Goal: Transaction & Acquisition: Purchase product/service

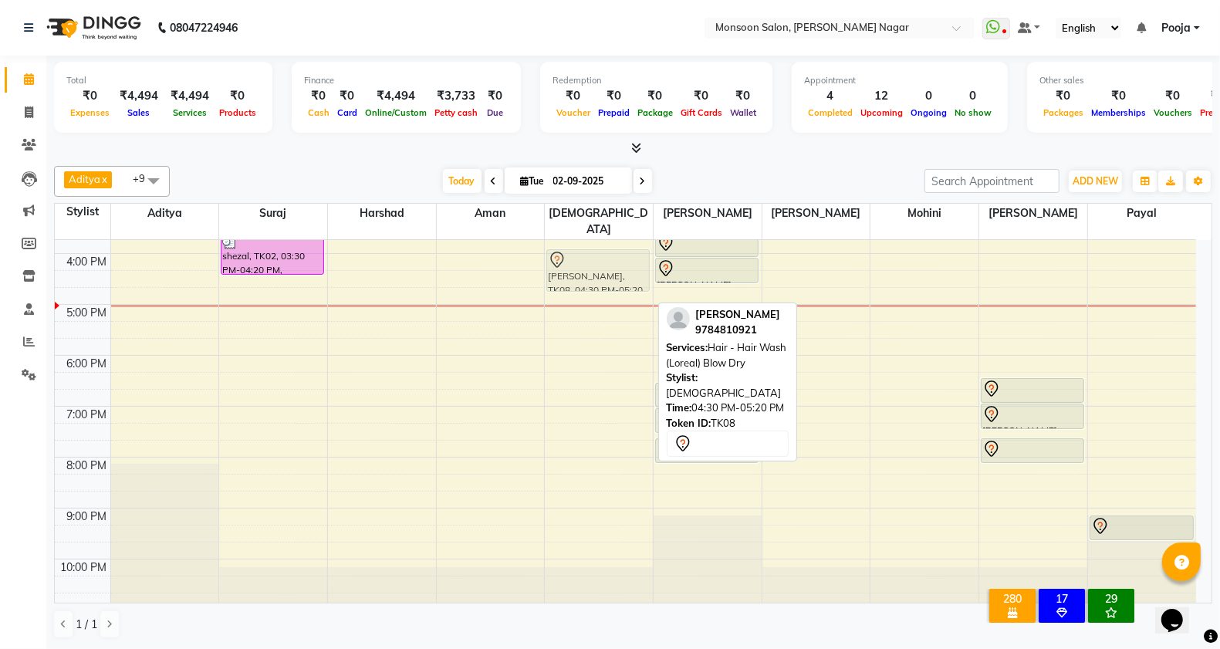
scroll to position [392, 0]
drag, startPoint x: 604, startPoint y: 286, endPoint x: 607, endPoint y: 260, distance: 26.4
click at [607, 260] on div "[PERSON_NAME], TK08, 04:30 PM-05:20 PM, Hair - Hair Wash (Loreal) Blow Dry [PER…" at bounding box center [599, 229] width 108 height 763
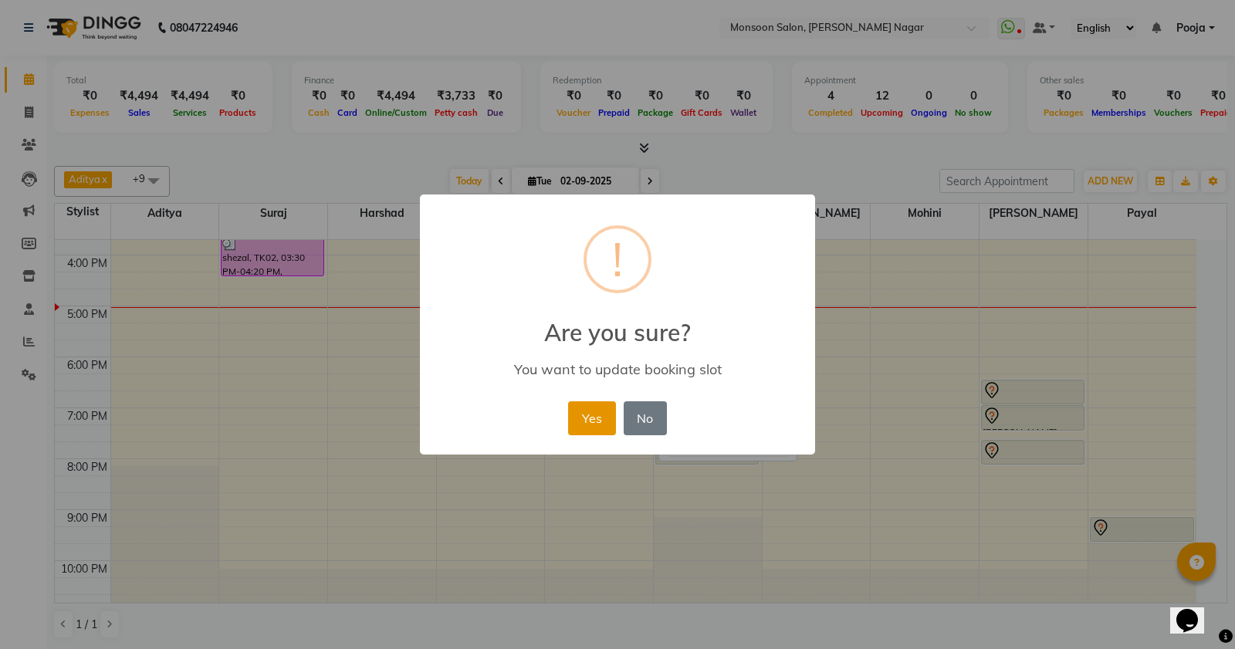
click at [583, 411] on button "Yes" at bounding box center [591, 418] width 47 height 34
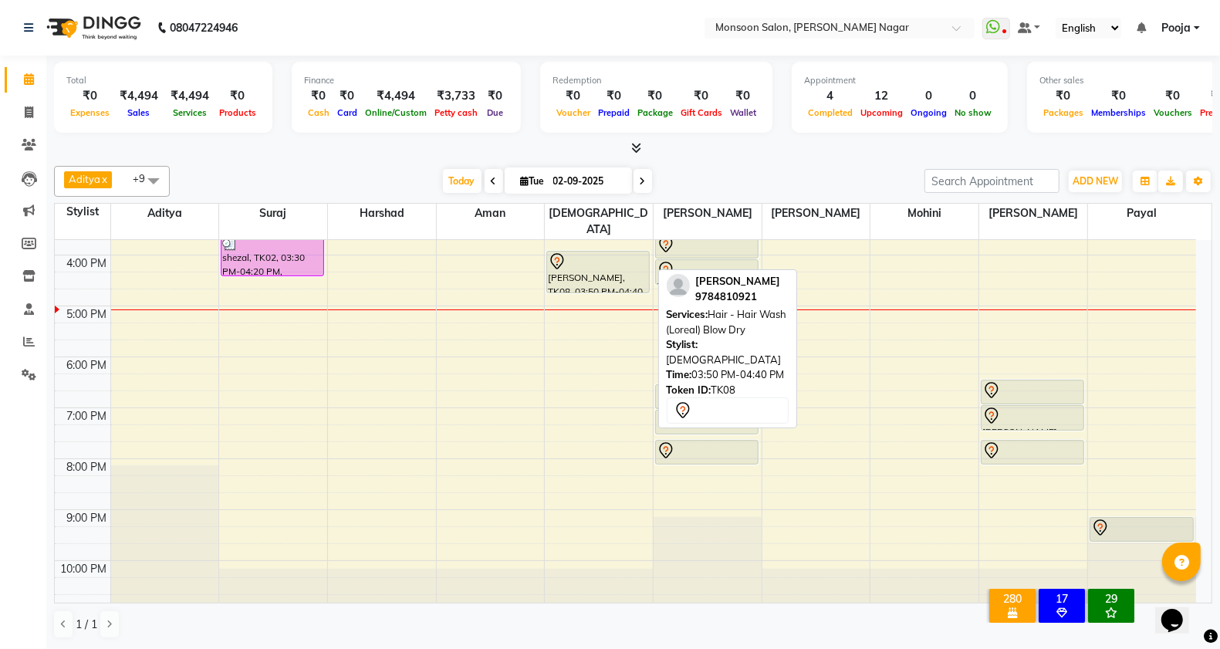
click at [590, 268] on div "[PERSON_NAME], TK08, 03:50 PM-04:40 PM, Hair - Hair Wash (Loreal) Blow Dry" at bounding box center [598, 272] width 102 height 41
click at [593, 259] on div "[PERSON_NAME], TK08, 03:50 PM-04:40 PM, Hair - Hair Wash (Loreal) Blow Dry" at bounding box center [598, 272] width 102 height 41
select select "7"
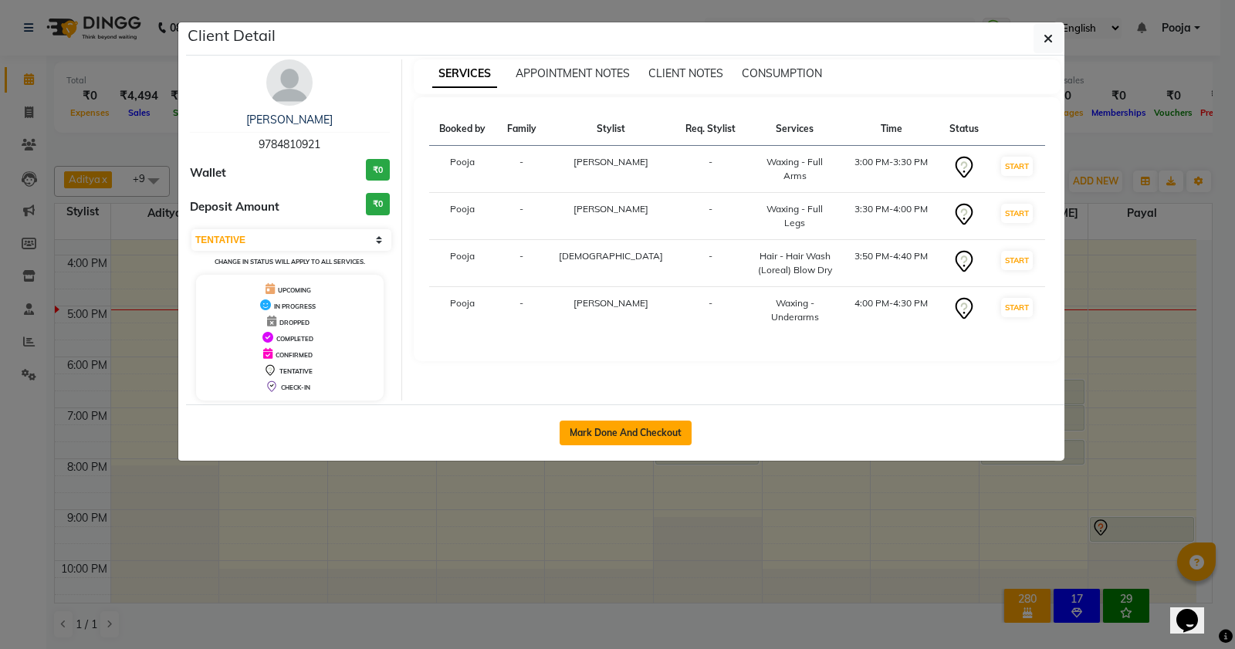
click at [619, 437] on button "Mark Done And Checkout" at bounding box center [626, 433] width 132 height 25
select select "service"
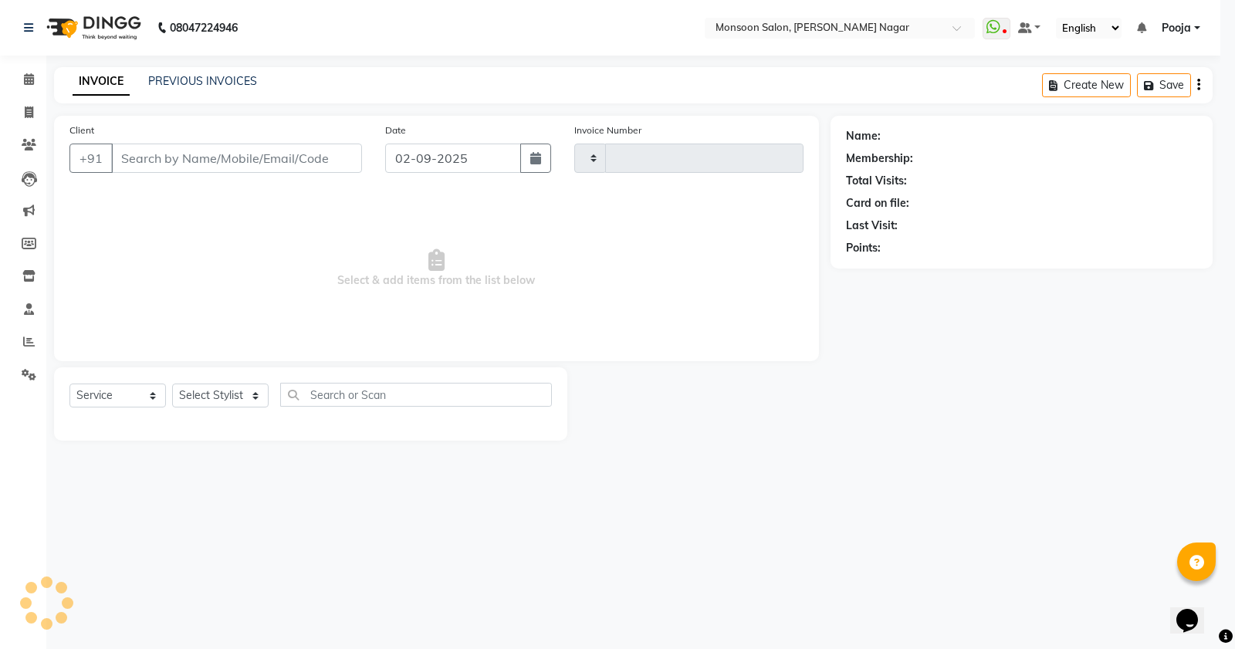
type input "2553"
select select "4905"
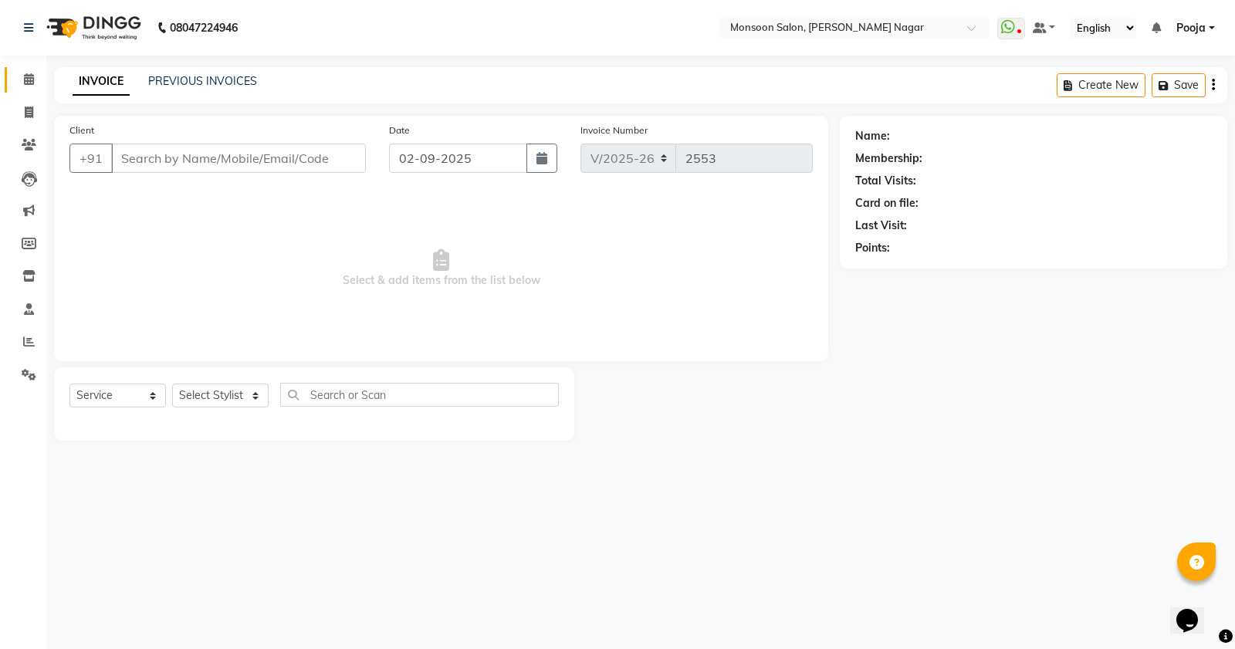
type input "97******21"
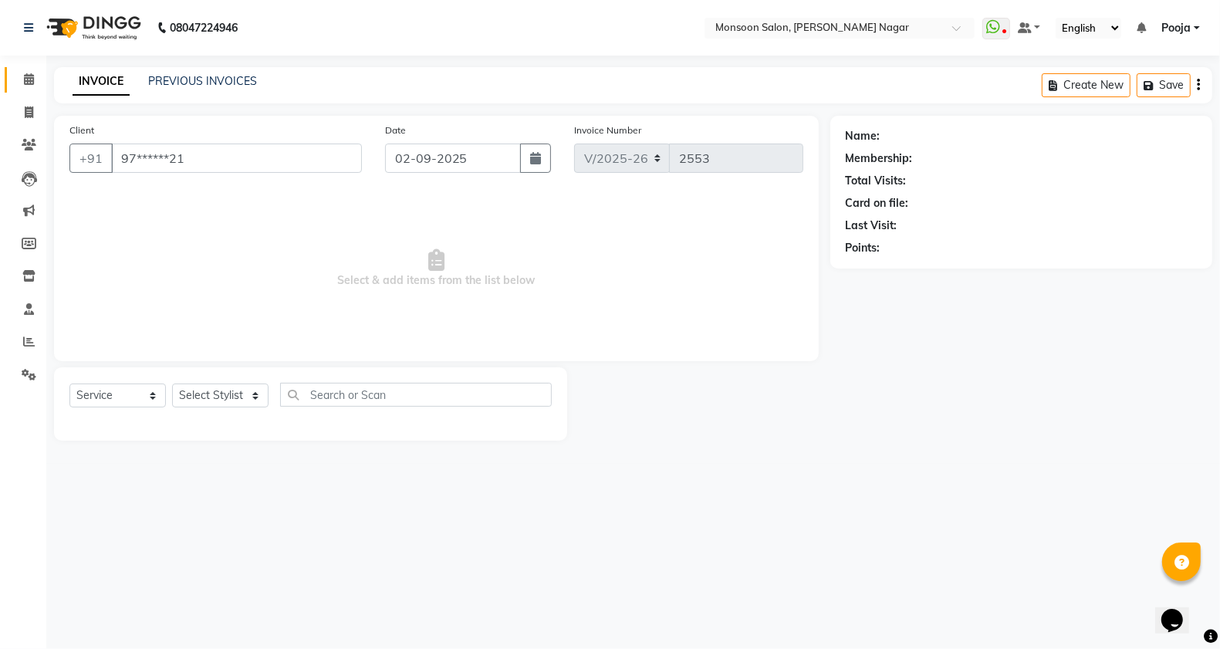
select select "41156"
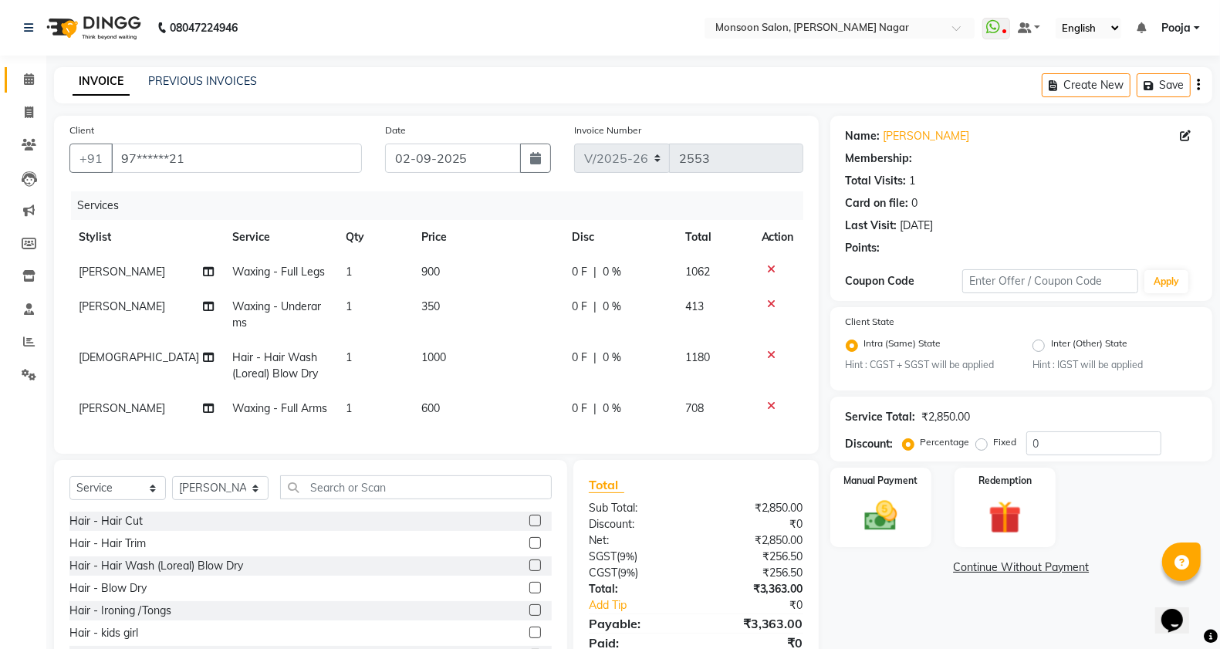
select select "1: Object"
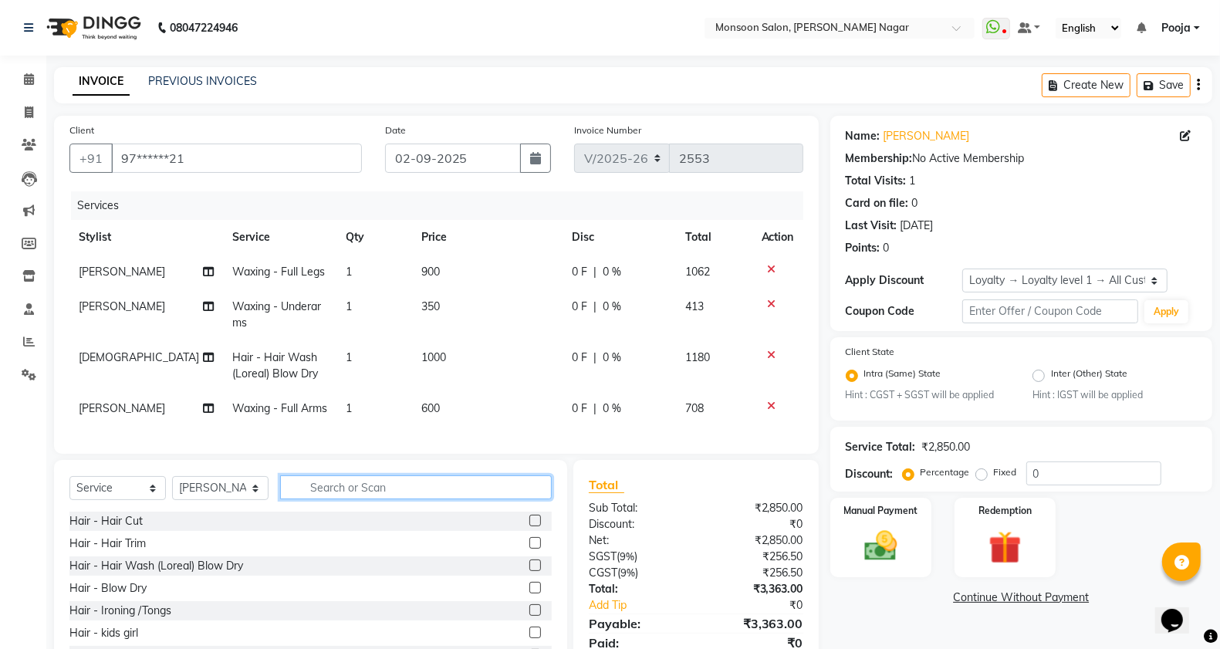
click at [352, 499] on input "text" at bounding box center [416, 487] width 272 height 24
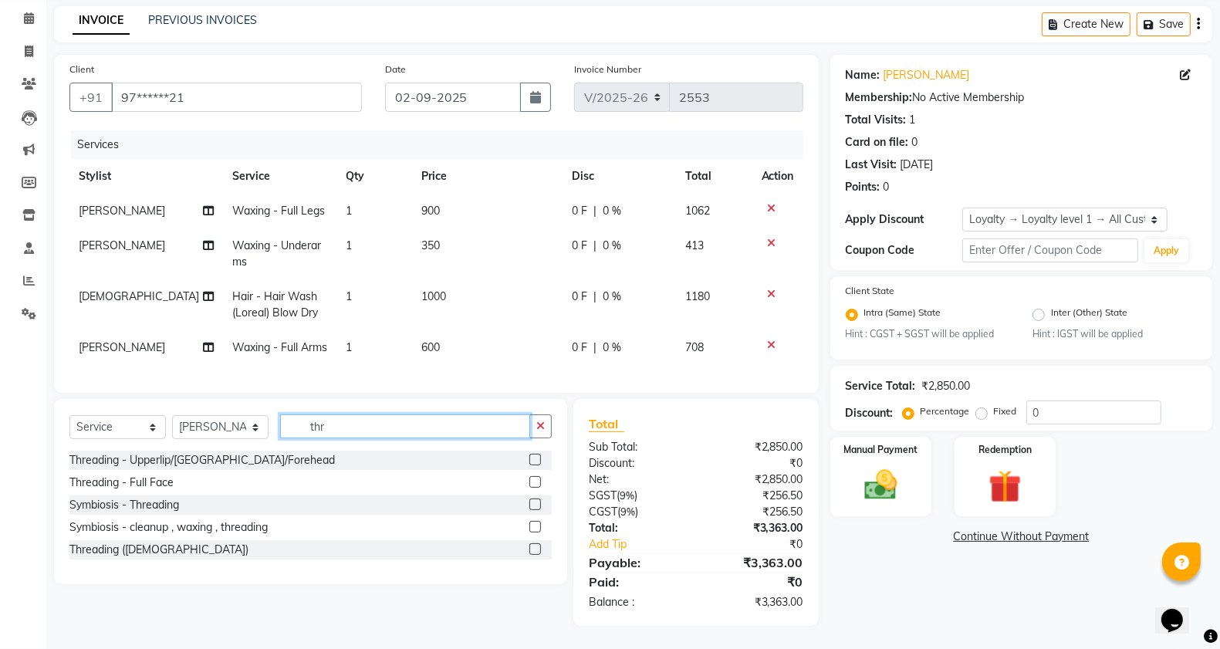
type input "thr"
click at [533, 458] on label at bounding box center [535, 460] width 12 height 12
click at [533, 458] on input "checkbox" at bounding box center [534, 460] width 10 height 10
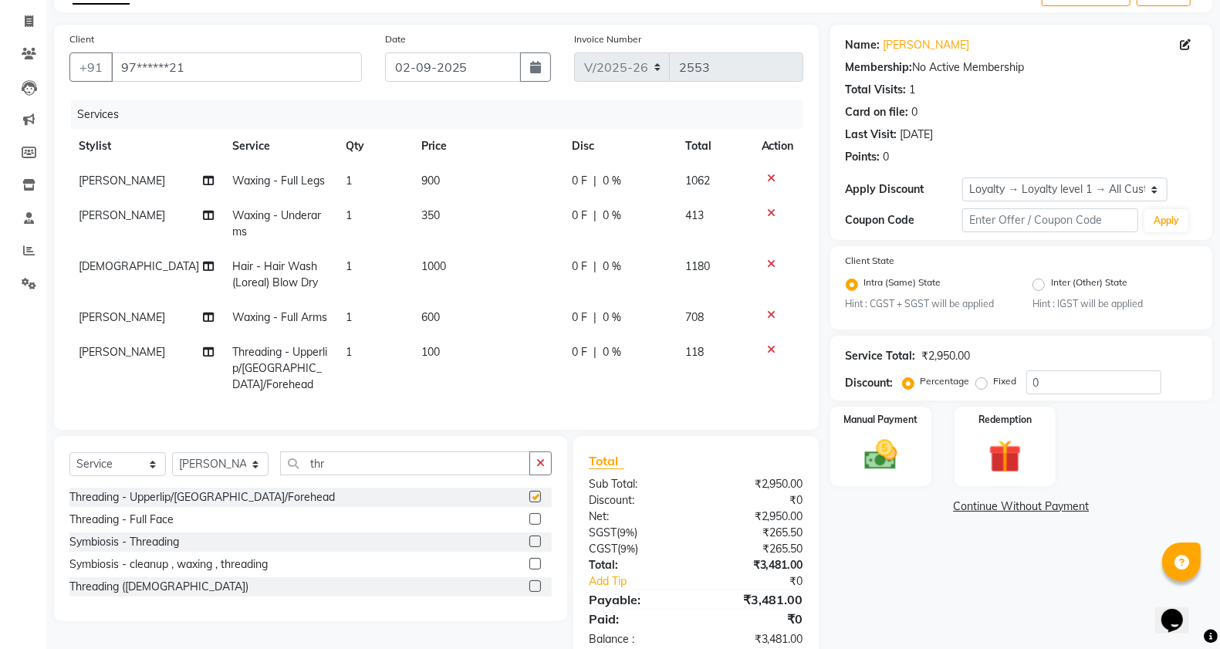
checkbox input "false"
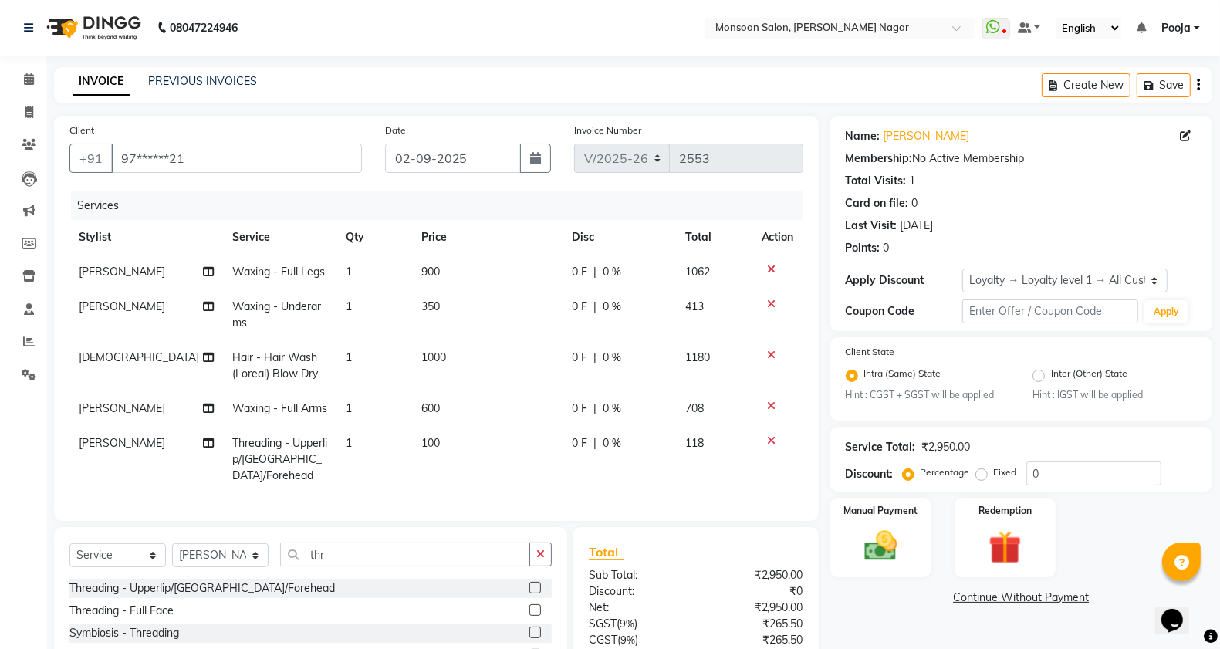
click at [1201, 83] on div "Create New Save" at bounding box center [1127, 85] width 171 height 36
click at [1200, 86] on button "button" at bounding box center [1198, 85] width 3 height 36
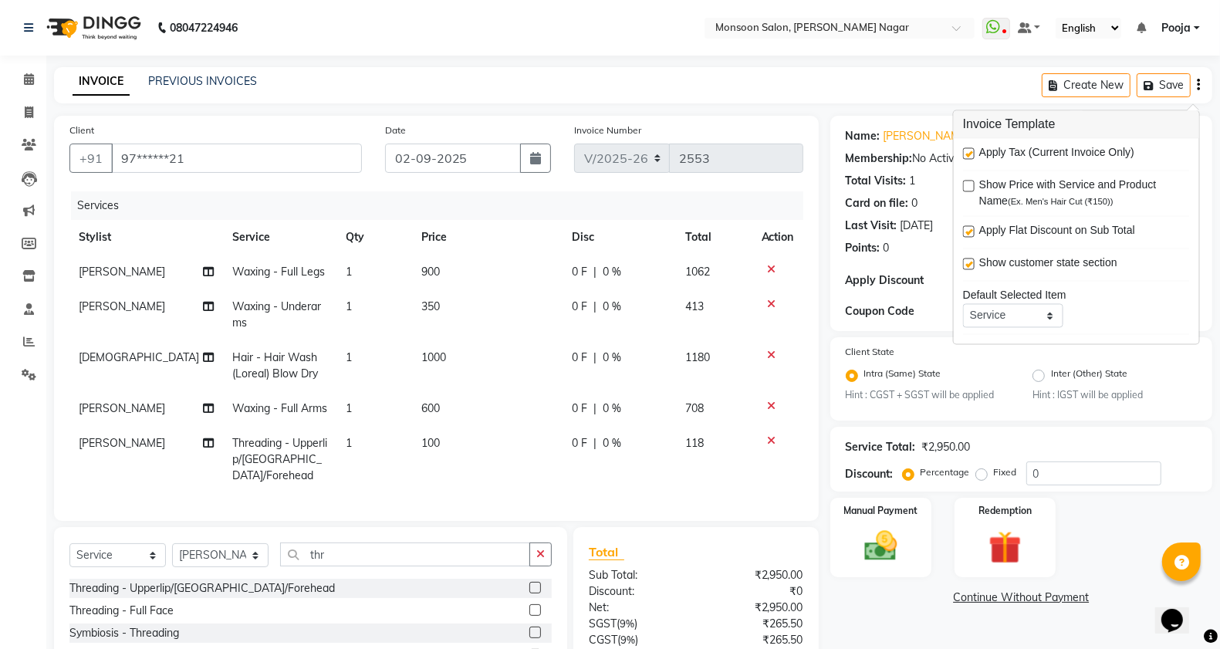
click at [969, 157] on label at bounding box center [969, 154] width 12 height 12
click at [969, 157] on input "checkbox" at bounding box center [968, 155] width 10 height 10
checkbox input "false"
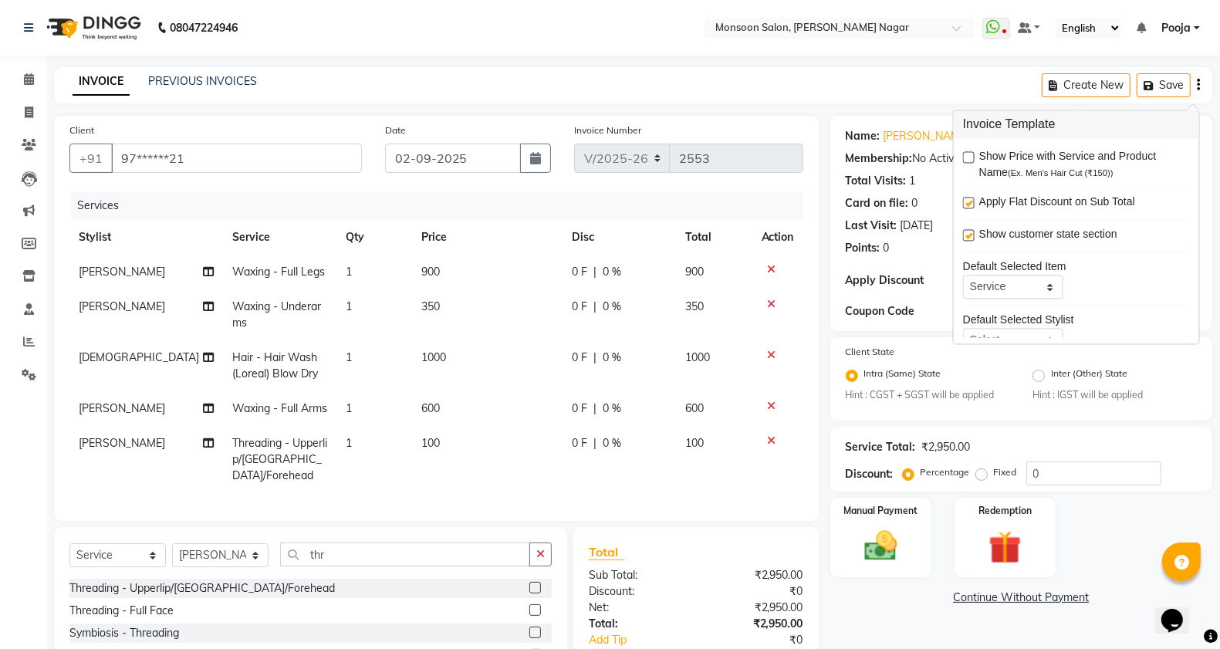
scroll to position [76, 0]
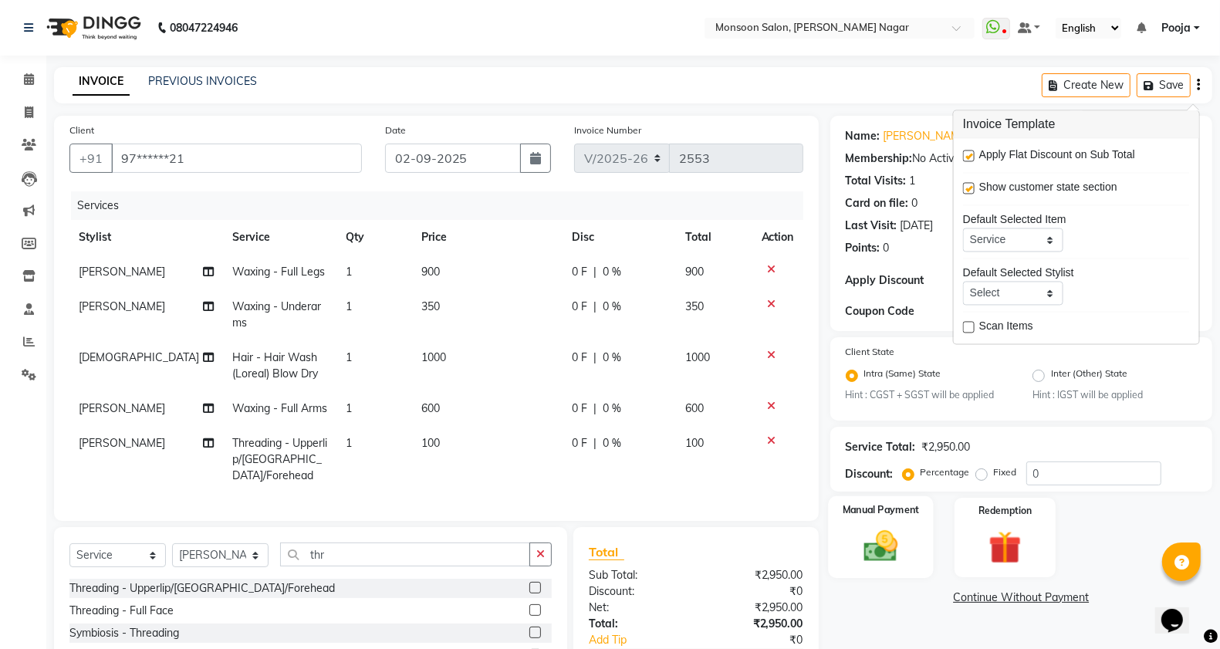
click at [846, 553] on div "Manual Payment" at bounding box center [881, 537] width 106 height 82
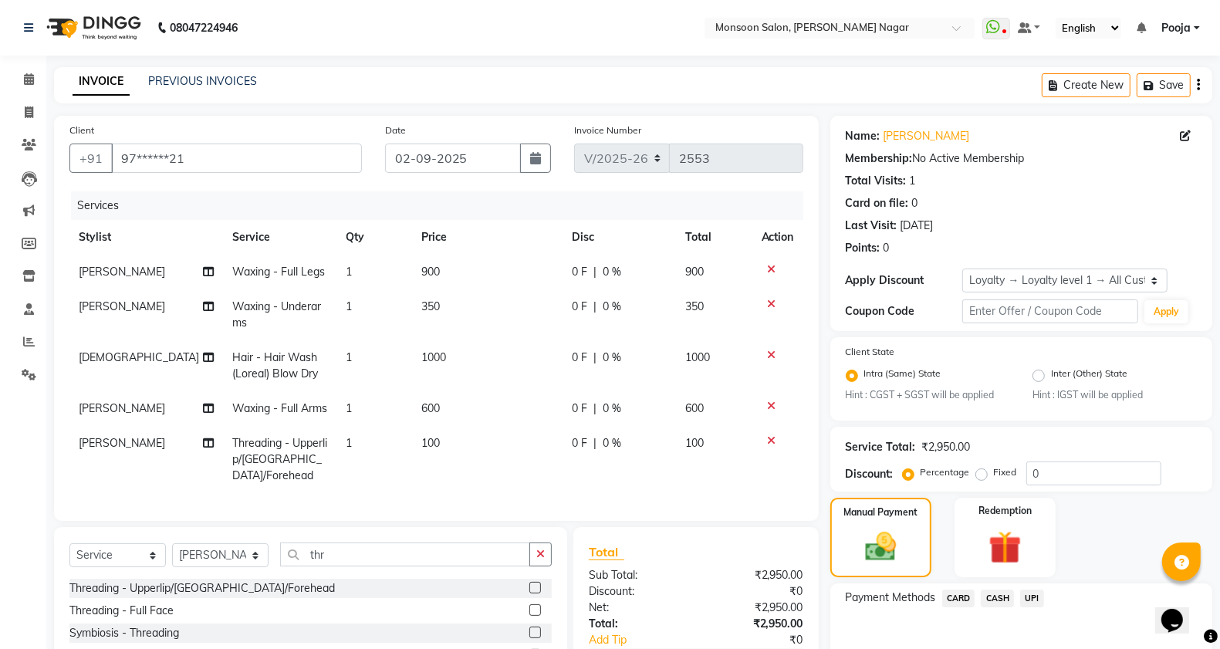
scroll to position [110, 0]
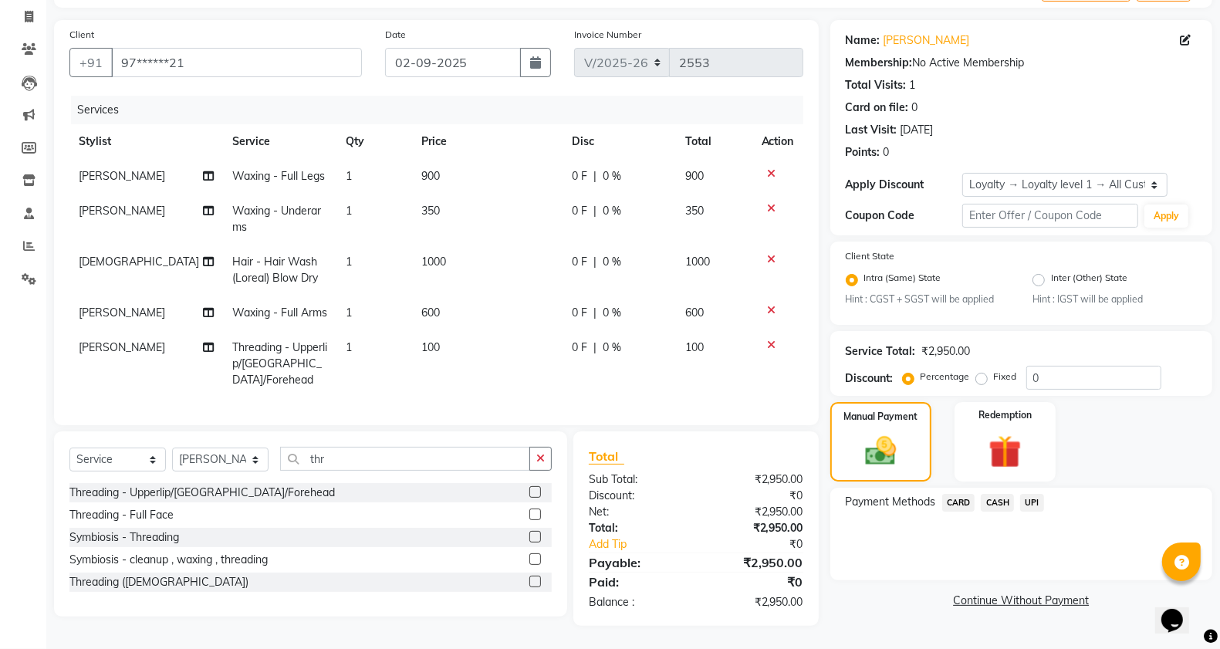
click at [1040, 494] on span "UPI" at bounding box center [1032, 503] width 24 height 18
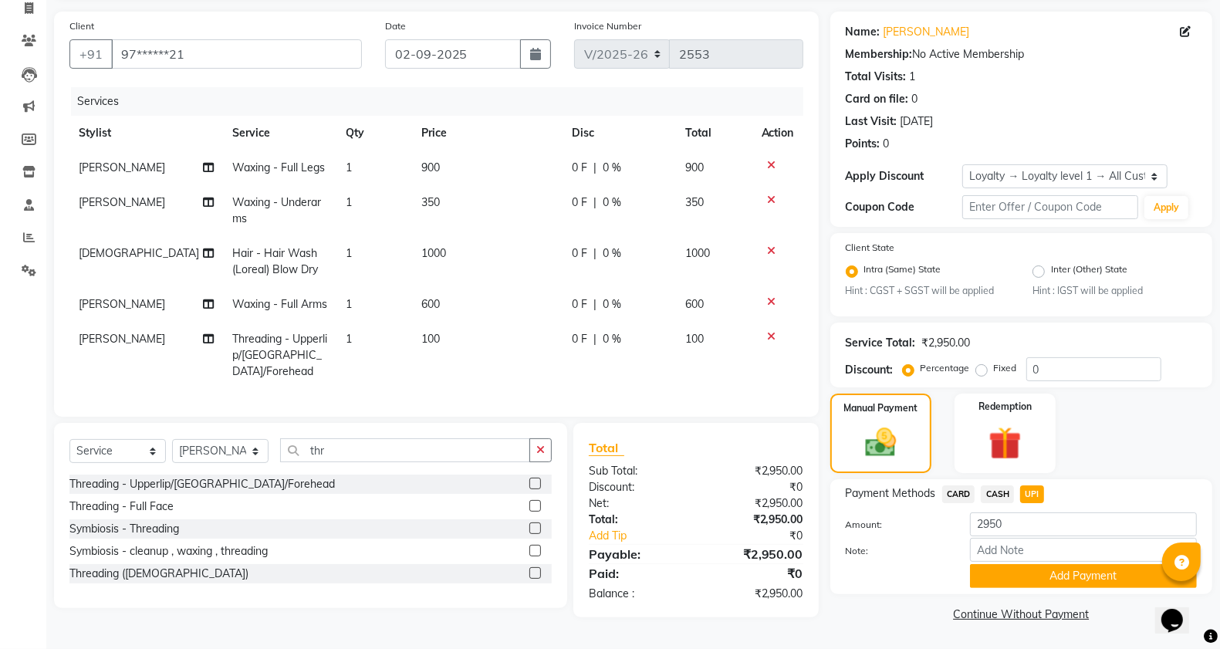
click at [1033, 564] on button "Add Payment" at bounding box center [1083, 576] width 227 height 24
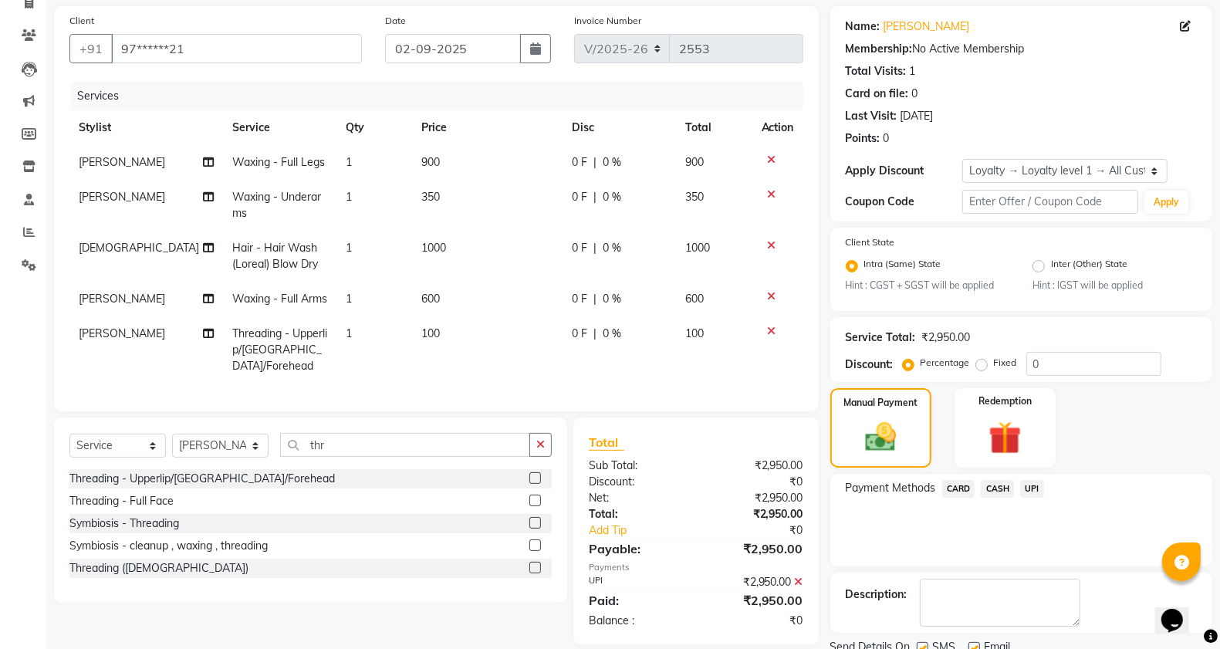
scroll to position [218, 0]
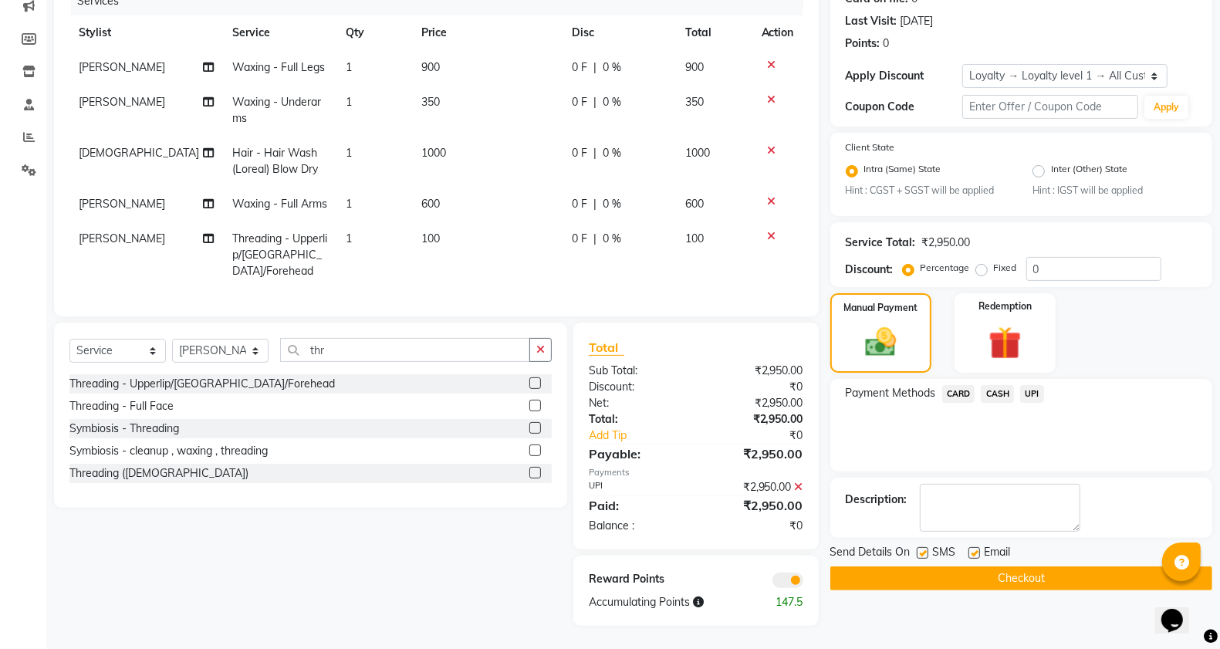
click at [1024, 576] on button "Checkout" at bounding box center [1021, 578] width 382 height 24
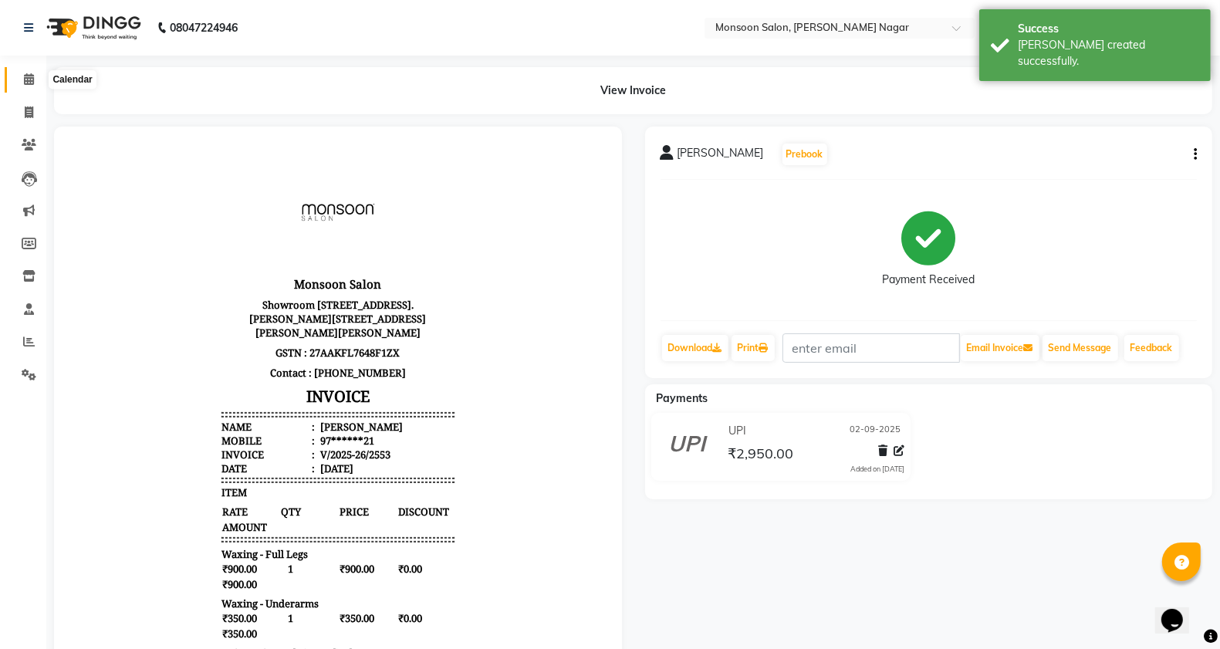
click at [16, 81] on span at bounding box center [28, 80] width 27 height 18
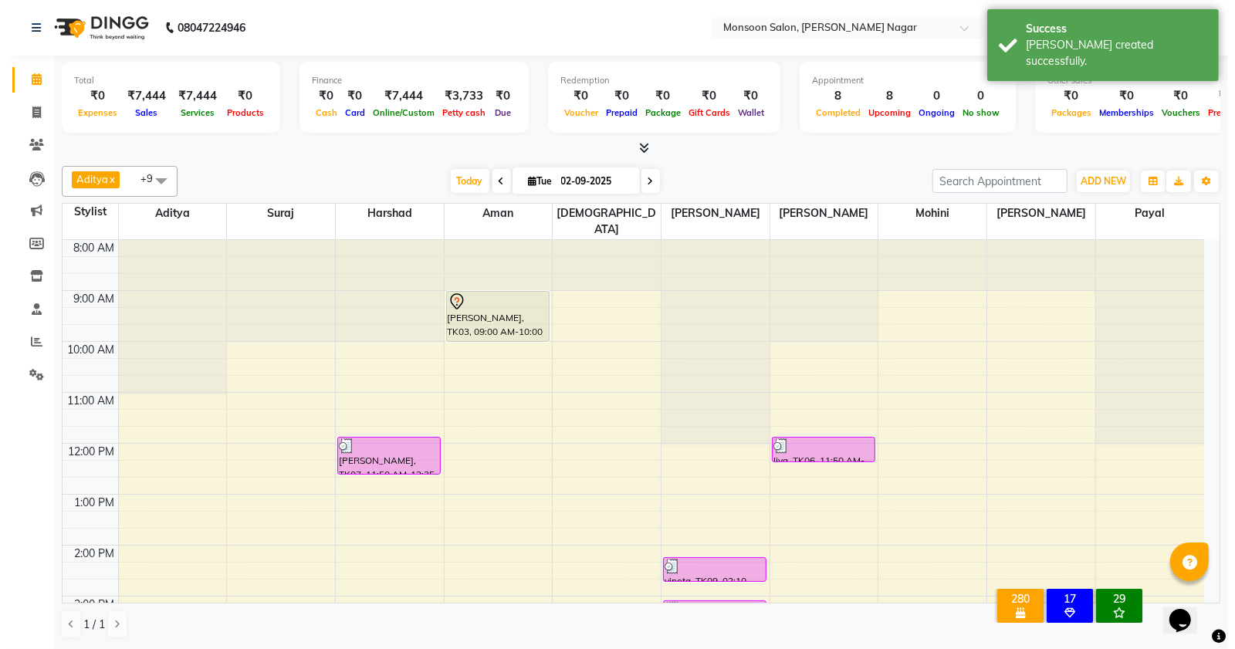
scroll to position [394, 0]
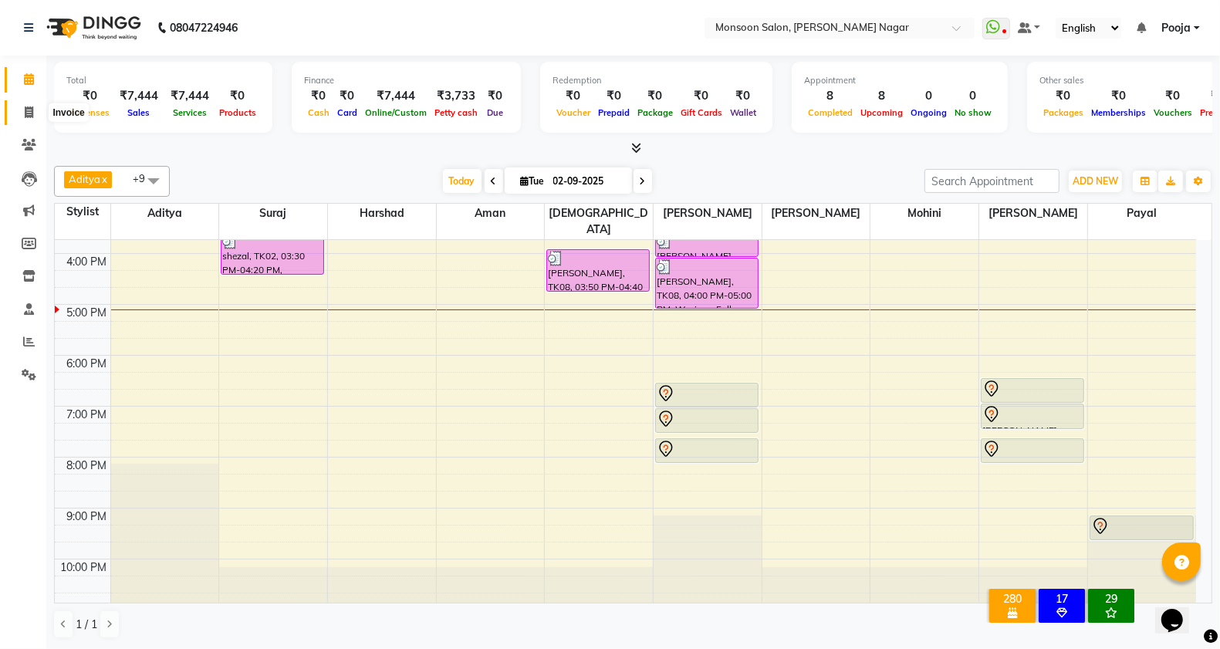
click at [23, 118] on span at bounding box center [28, 113] width 27 height 18
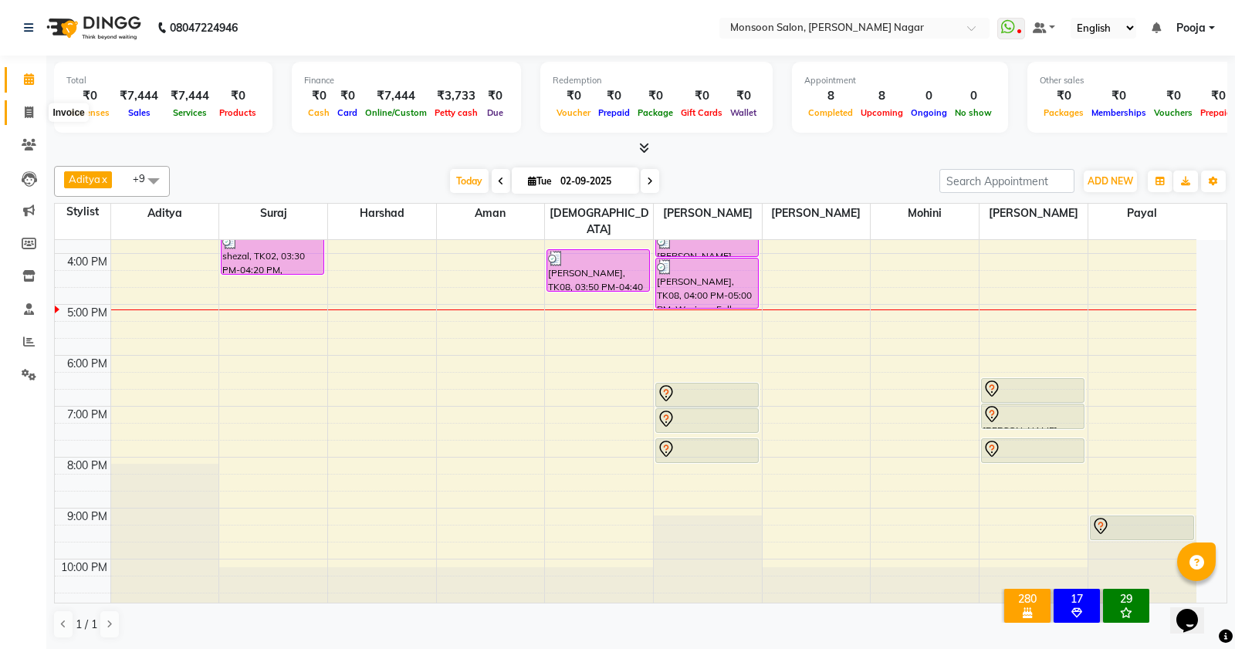
select select "4905"
select select "service"
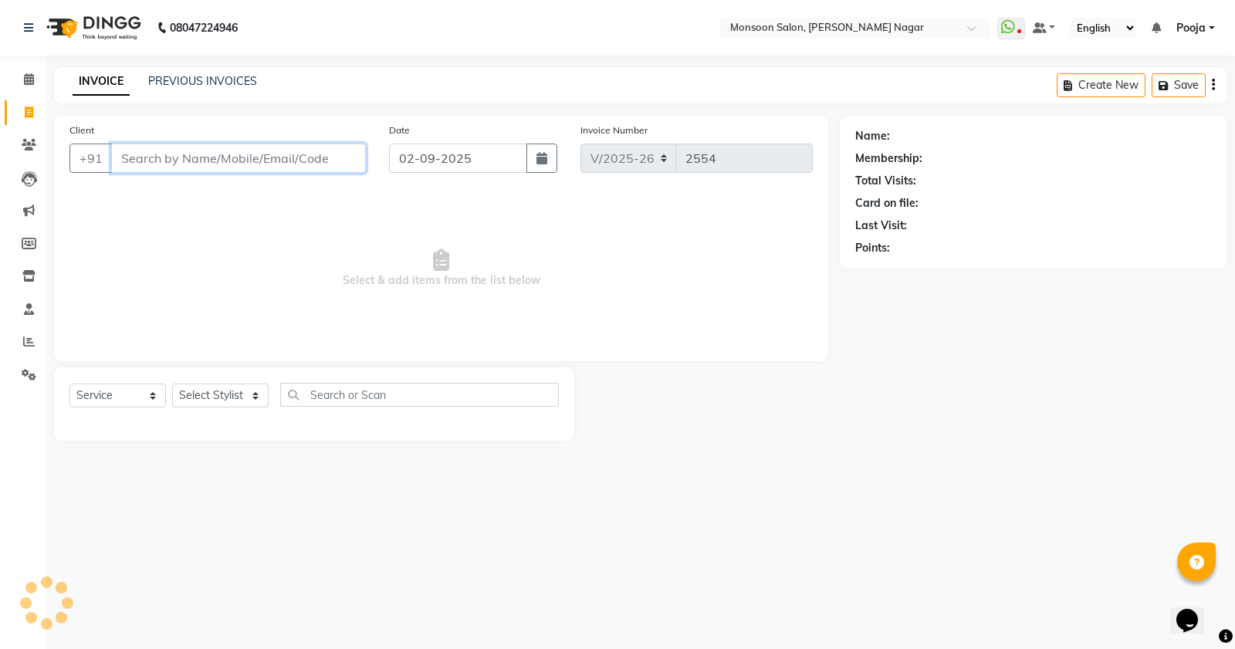
click at [140, 168] on input "Client" at bounding box center [238, 158] width 255 height 29
type input "7452910039"
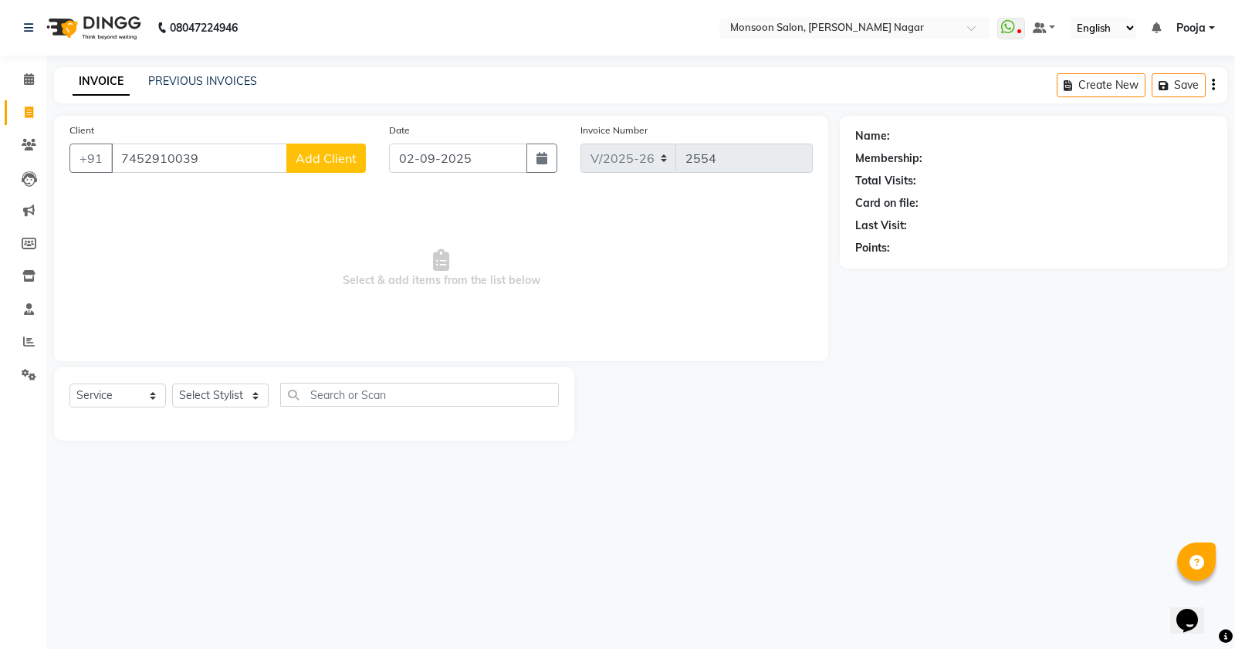
click at [309, 154] on span "Add Client" at bounding box center [326, 157] width 61 height 15
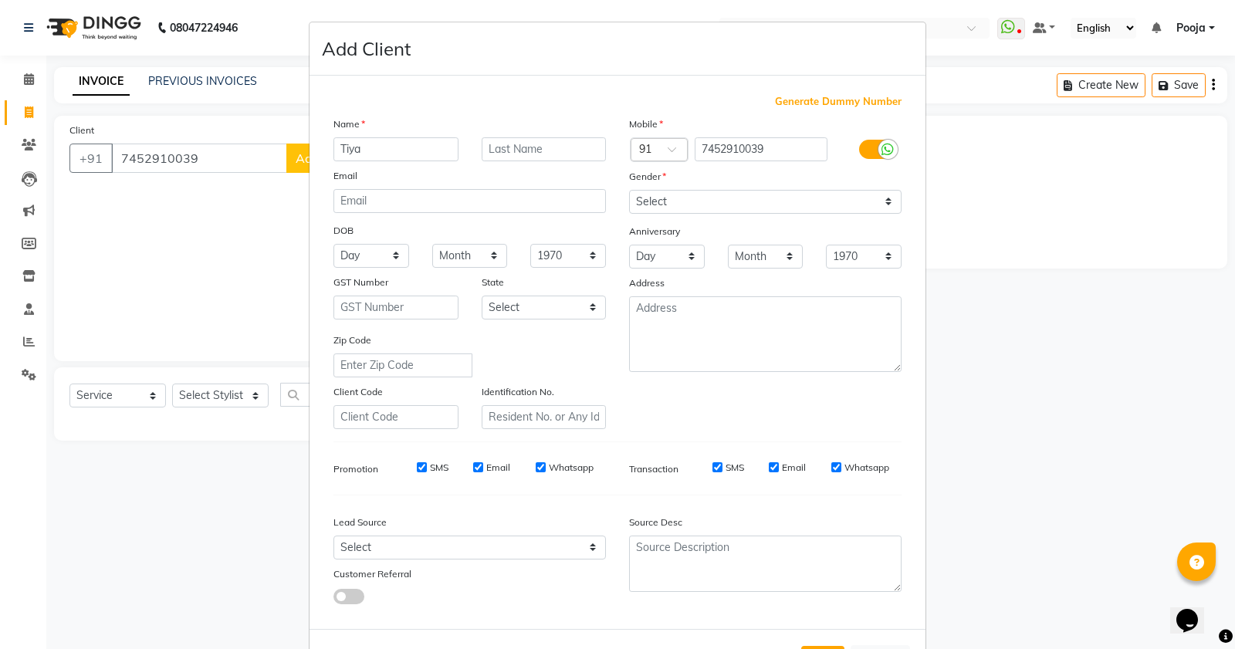
type input "Tiya"
click at [673, 214] on div "Mobile Country Code × 91 7452910039 Gender Select [DEMOGRAPHIC_DATA] [DEMOGRAPH…" at bounding box center [765, 272] width 296 height 313
click at [662, 212] on select "Select [DEMOGRAPHIC_DATA] [DEMOGRAPHIC_DATA] Other Prefer Not To Say" at bounding box center [765, 202] width 272 height 24
select select "[DEMOGRAPHIC_DATA]"
click at [629, 190] on select "Select [DEMOGRAPHIC_DATA] [DEMOGRAPHIC_DATA] Other Prefer Not To Say" at bounding box center [765, 202] width 272 height 24
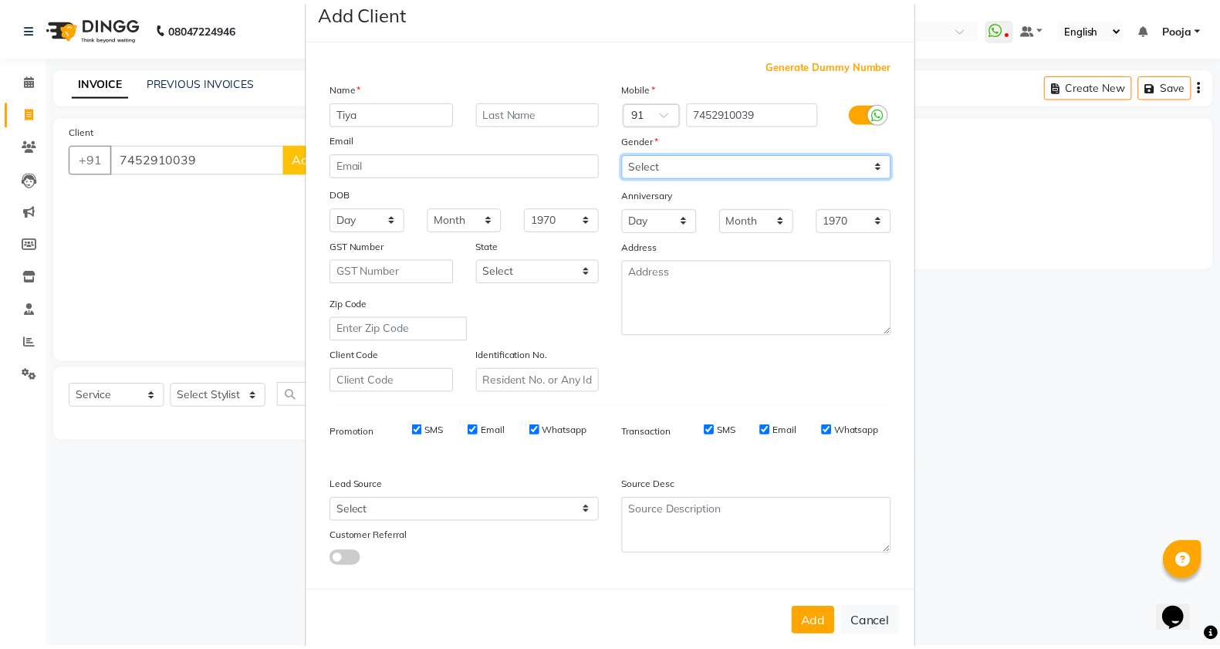
scroll to position [58, 0]
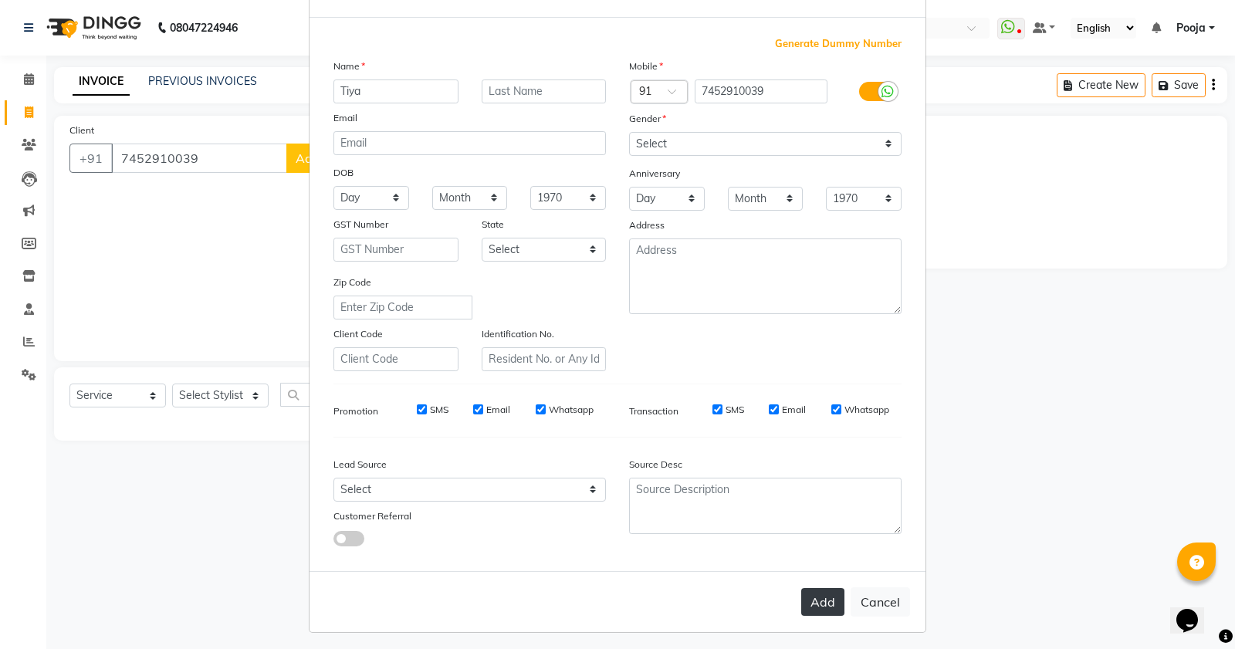
click at [803, 603] on button "Add" at bounding box center [822, 602] width 43 height 28
type input "74******39"
select select
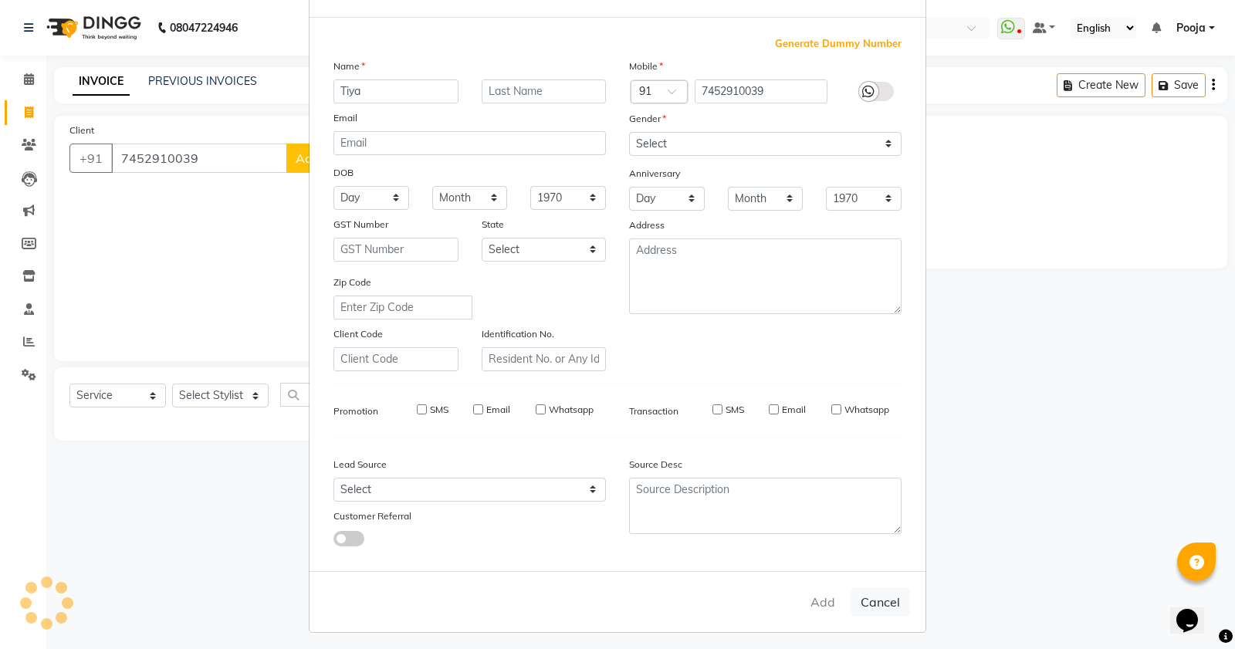
select select
checkbox input "false"
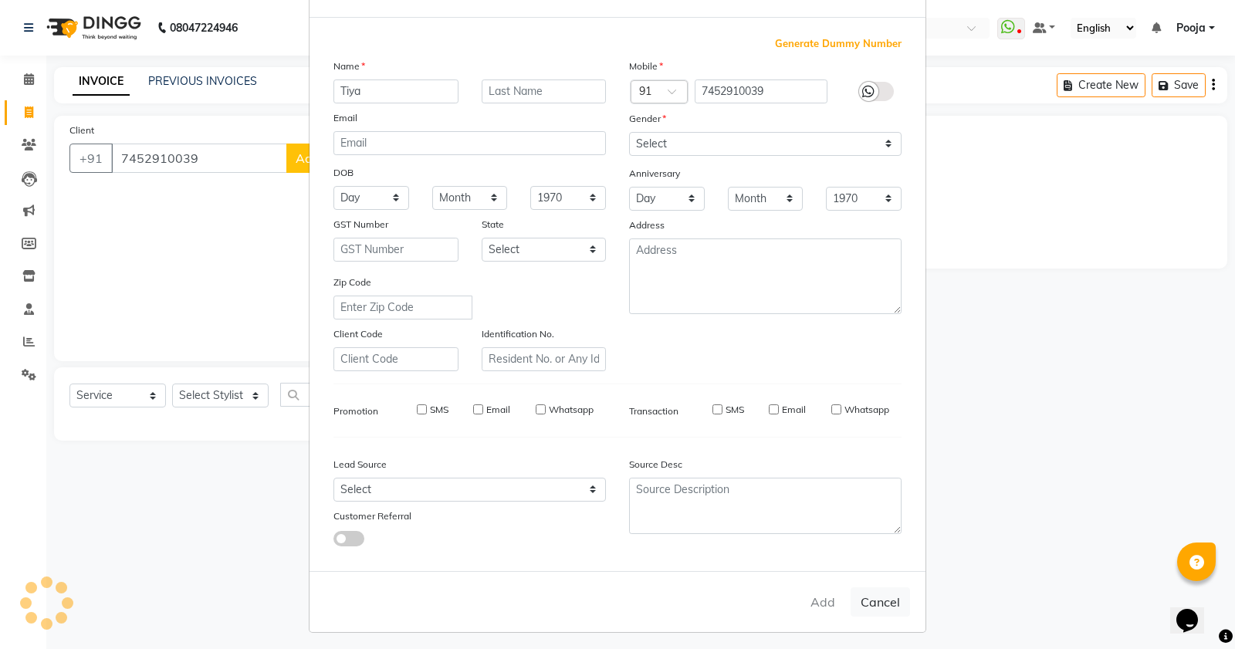
checkbox input "false"
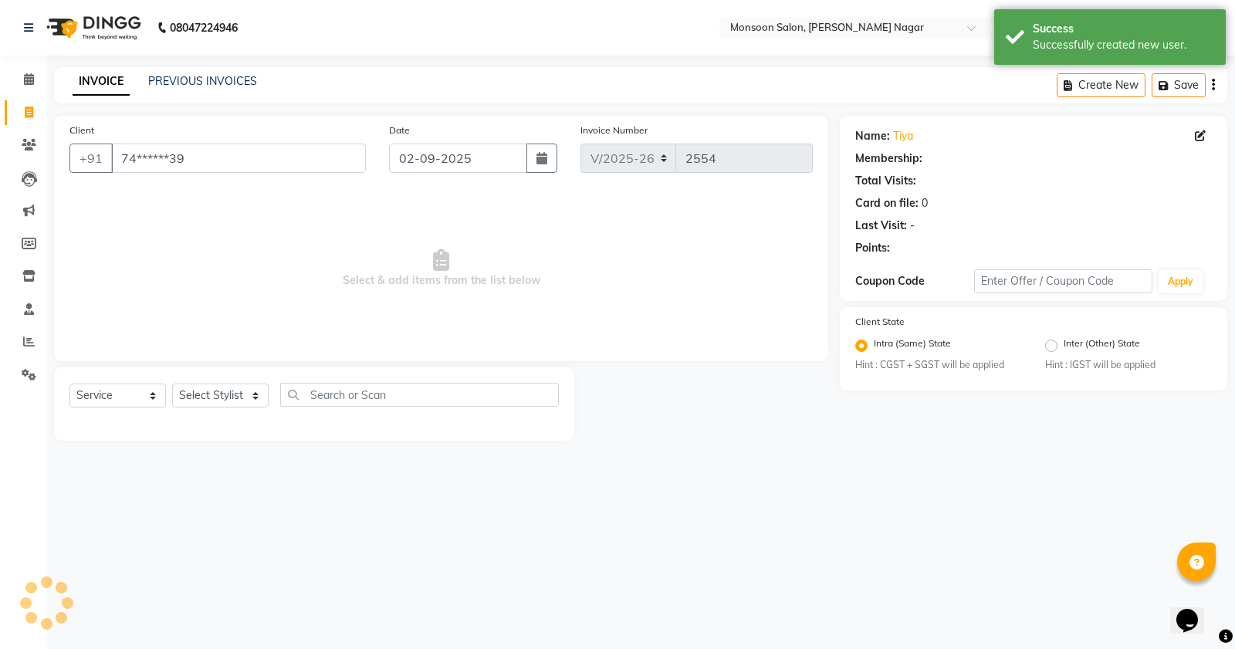
select select "1: Object"
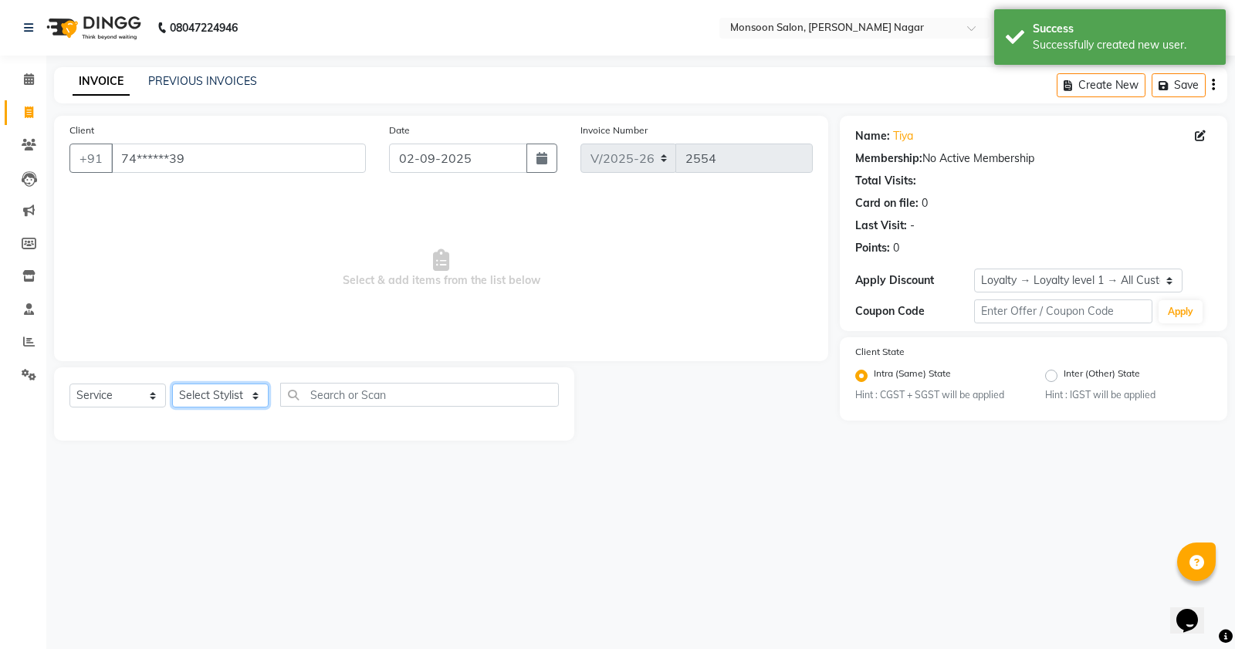
click at [228, 404] on select "Select Stylist [PERSON_NAME] [PERSON_NAME] [PERSON_NAME] [PERSON_NAME] [PERSON_…" at bounding box center [220, 396] width 96 height 24
select select "58969"
click at [172, 384] on select "Select Stylist [PERSON_NAME] [PERSON_NAME] [PERSON_NAME] [PERSON_NAME] [PERSON_…" at bounding box center [220, 396] width 96 height 24
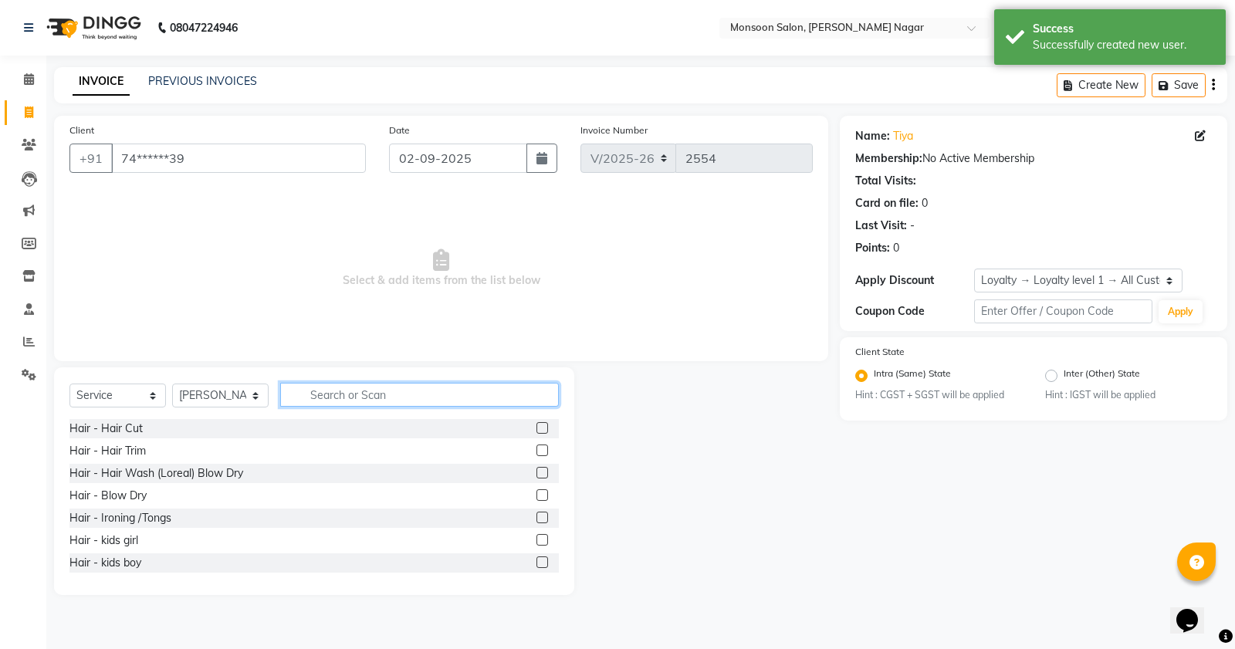
click at [334, 394] on input "text" at bounding box center [419, 395] width 279 height 24
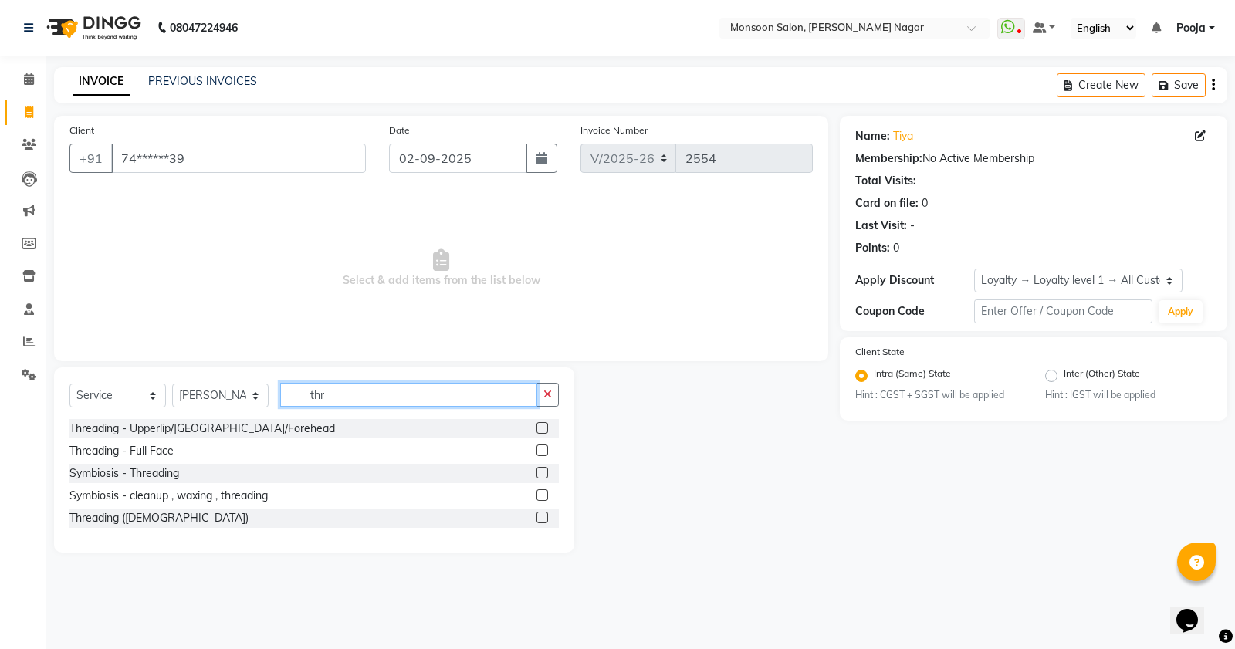
type input "thr"
click at [544, 429] on label at bounding box center [542, 428] width 12 height 12
click at [544, 429] on input "checkbox" at bounding box center [541, 429] width 10 height 10
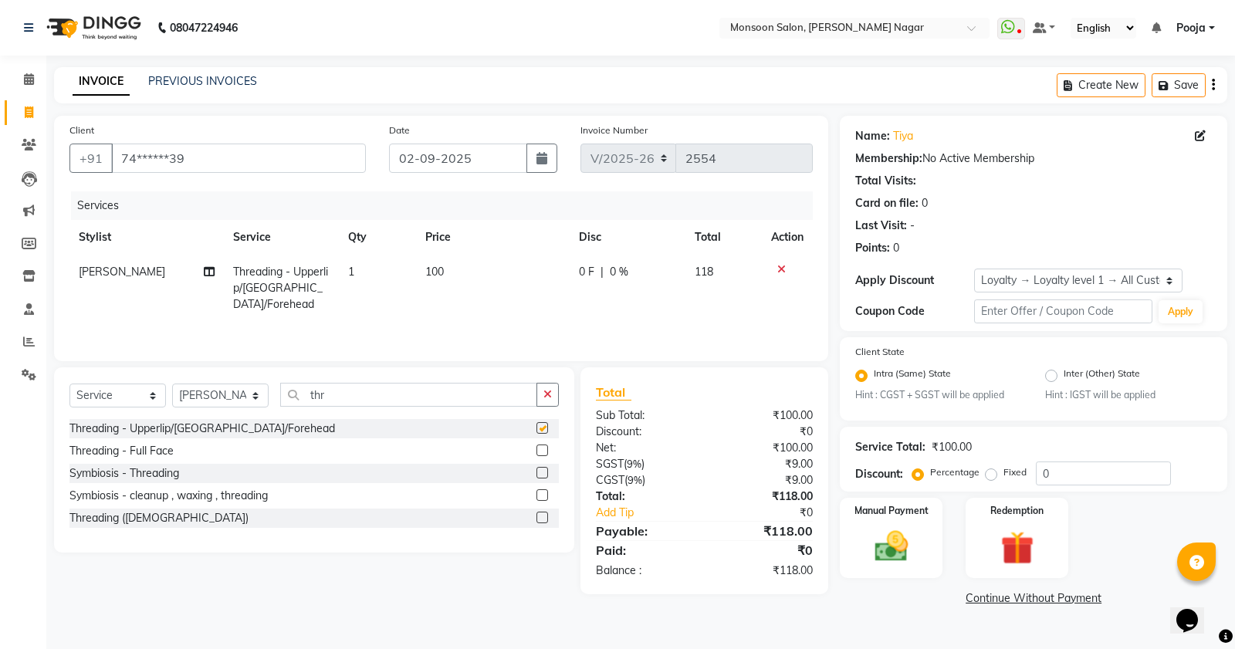
checkbox input "false"
drag, startPoint x: 376, startPoint y: 388, endPoint x: 272, endPoint y: 401, distance: 104.2
click at [272, 401] on div "Select Service Product Membership Package Voucher Prepaid Gift Card Select Styl…" at bounding box center [313, 401] width 489 height 36
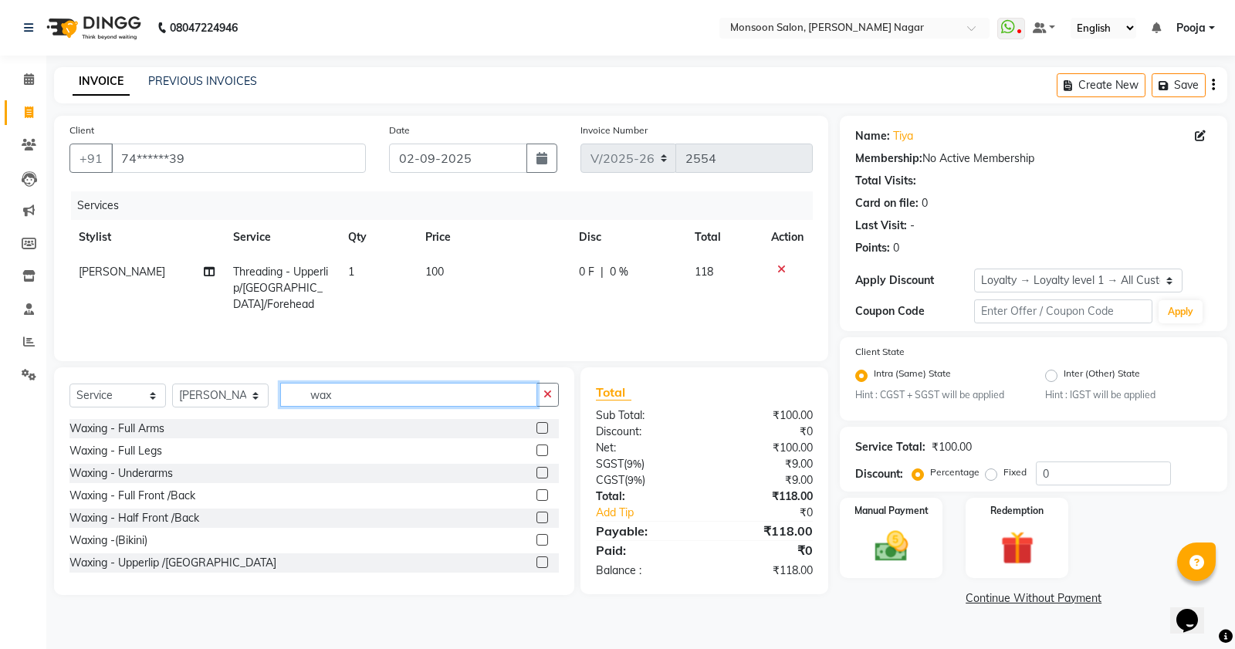
type input "wax"
click at [536, 560] on label at bounding box center [542, 562] width 12 height 12
click at [536, 560] on input "checkbox" at bounding box center [541, 563] width 10 height 10
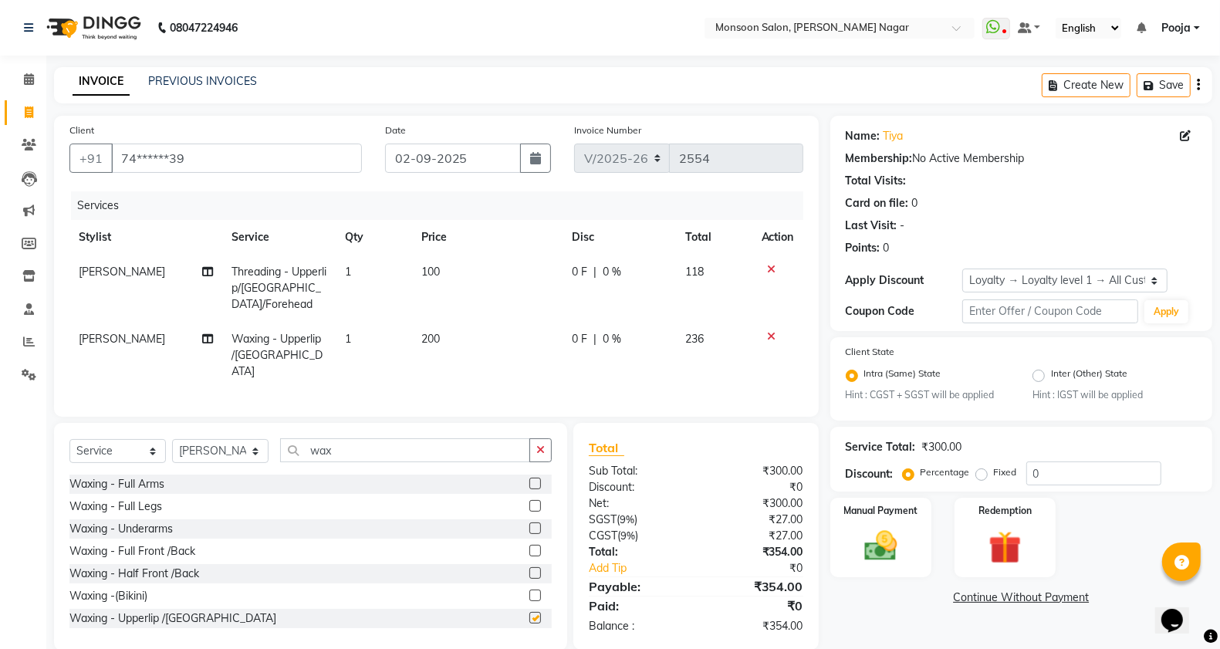
checkbox input "false"
drag, startPoint x: 1197, startPoint y: 82, endPoint x: 1155, endPoint y: 97, distance: 45.2
click at [1198, 85] on icon "button" at bounding box center [1198, 85] width 3 height 1
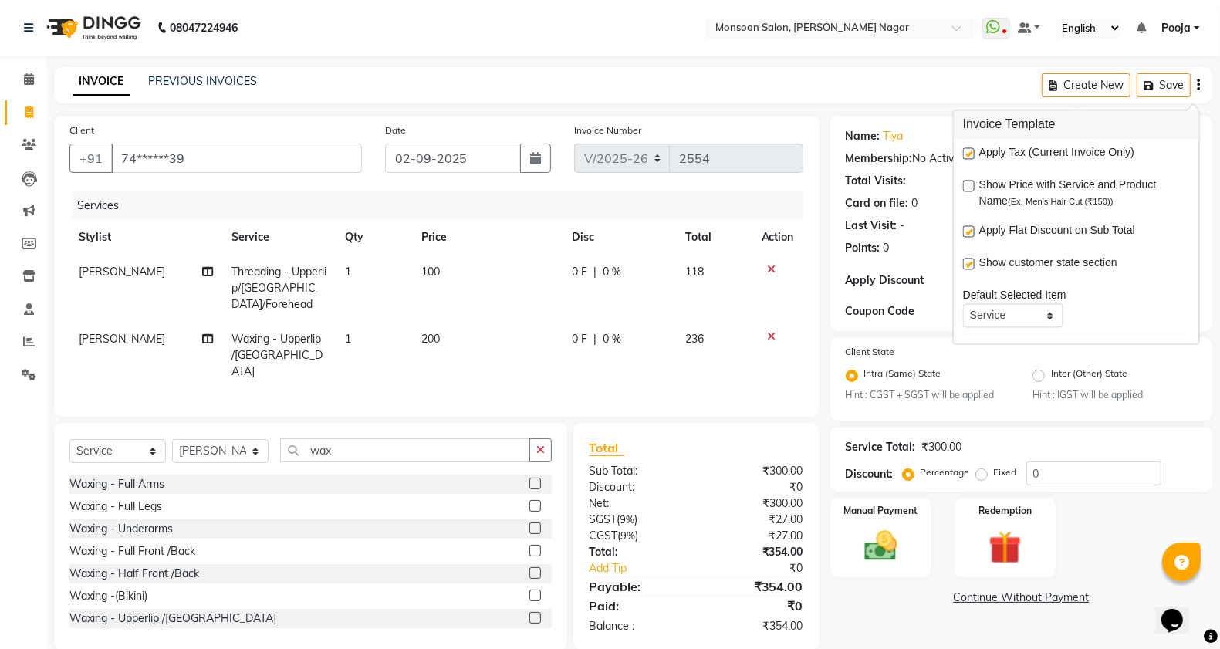
click at [969, 160] on div at bounding box center [968, 156] width 10 height 16
click at [967, 155] on label at bounding box center [969, 154] width 12 height 12
click at [967, 155] on input "checkbox" at bounding box center [968, 155] width 10 height 10
checkbox input "false"
click at [936, 170] on div "Name: Tiya Membership: No Active Membership Total Visits: Card on file: 0 Last …" at bounding box center [1021, 189] width 351 height 134
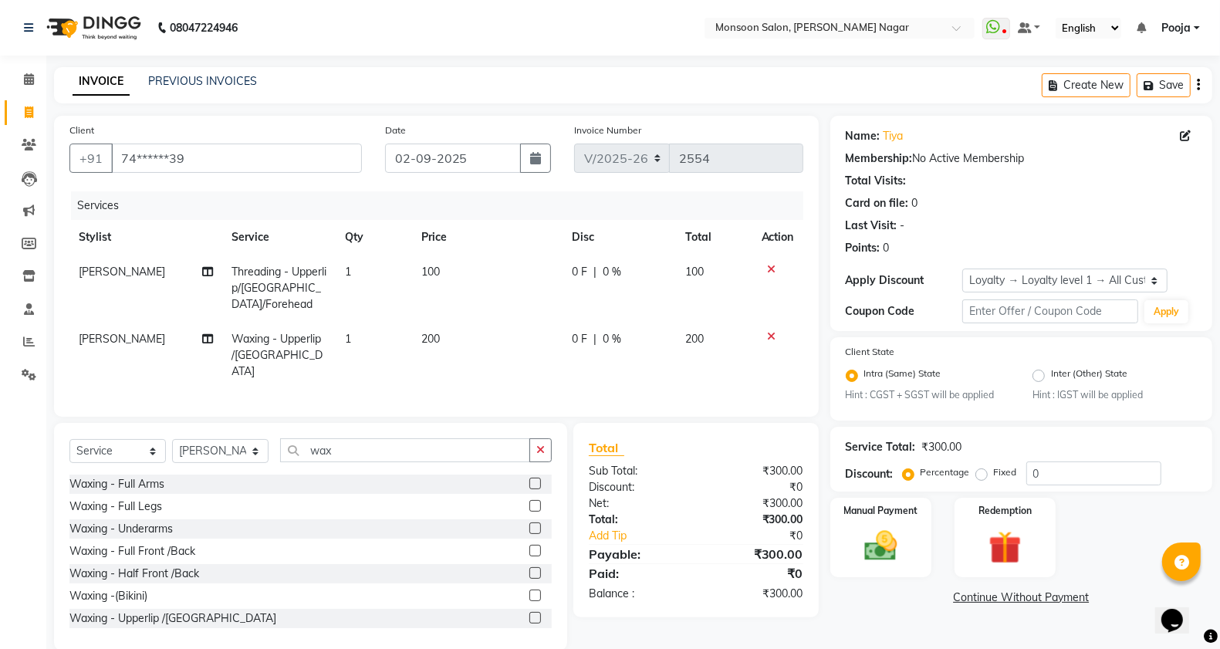
scroll to position [6, 0]
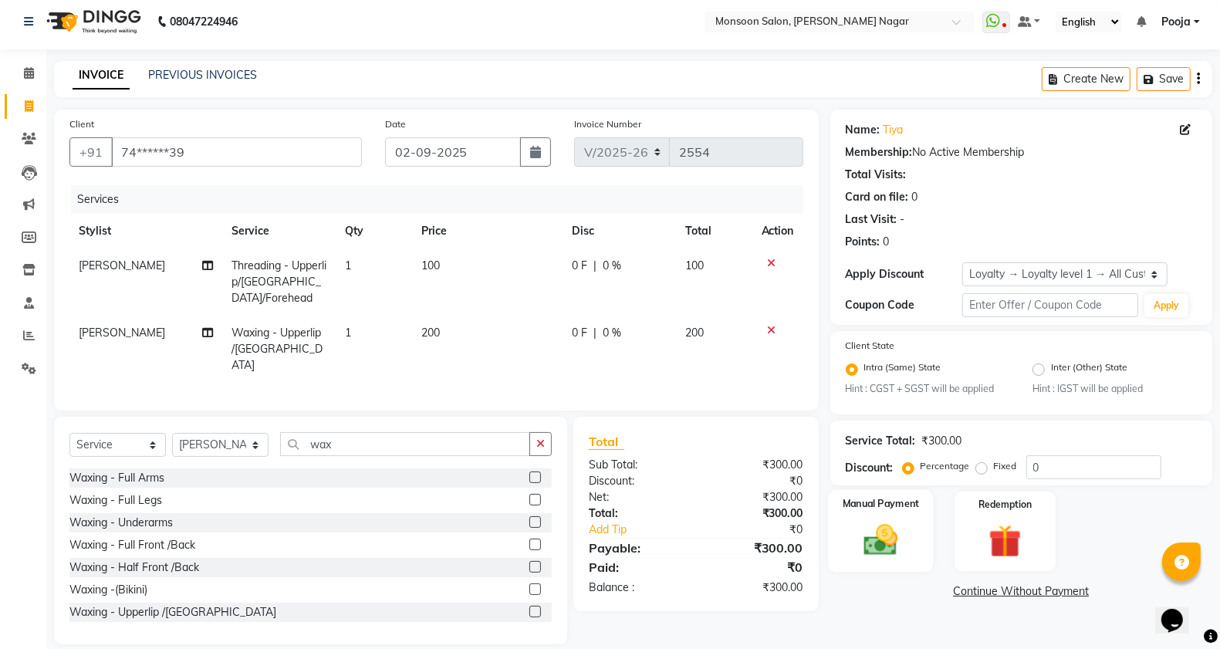
click at [854, 526] on img at bounding box center [881, 540] width 55 height 39
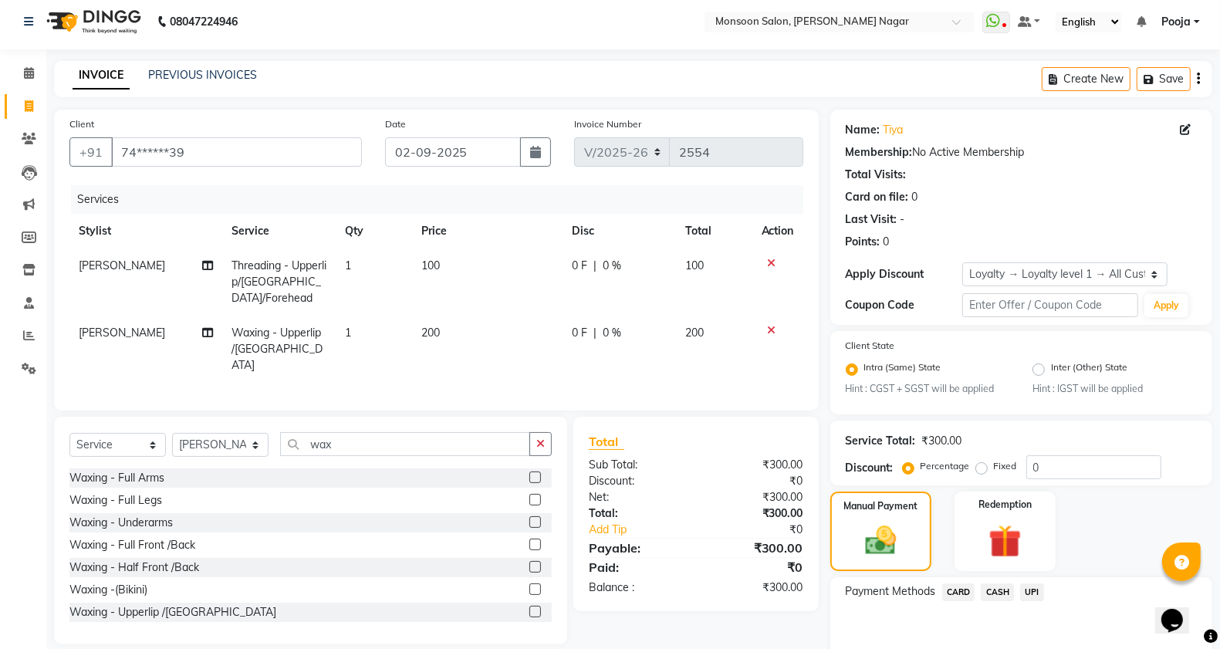
click at [1028, 589] on span "UPI" at bounding box center [1032, 592] width 24 height 18
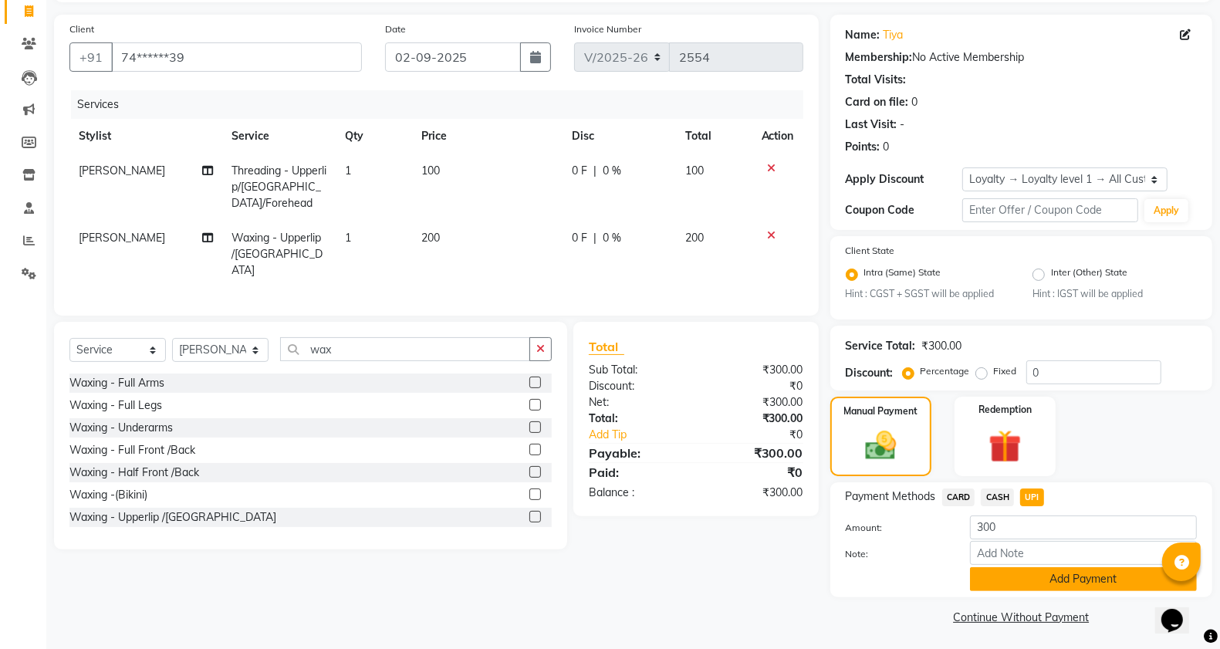
click at [1026, 576] on button "Add Payment" at bounding box center [1083, 579] width 227 height 24
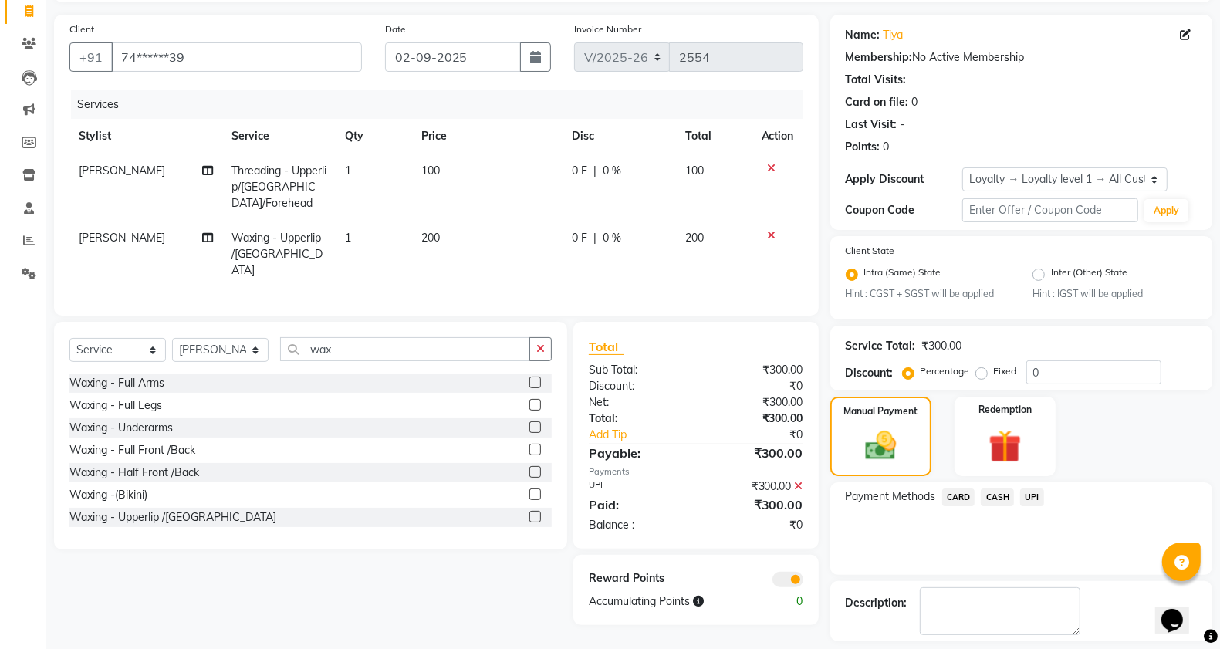
scroll to position [167, 0]
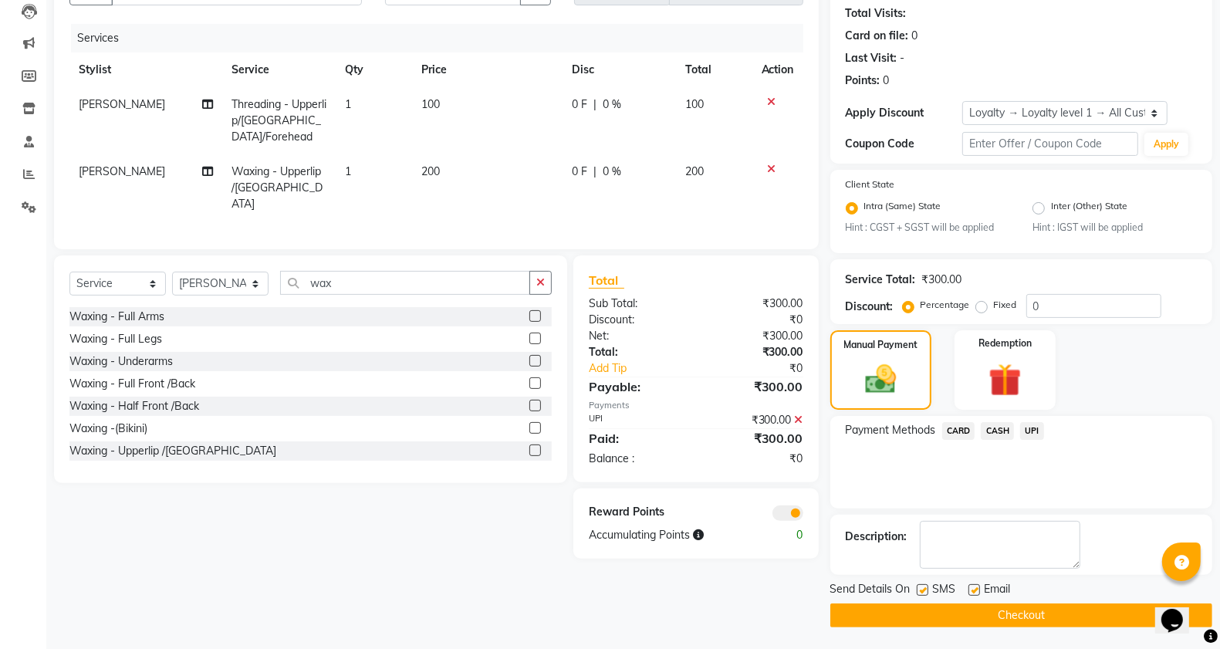
click at [1025, 608] on button "Checkout" at bounding box center [1021, 615] width 382 height 24
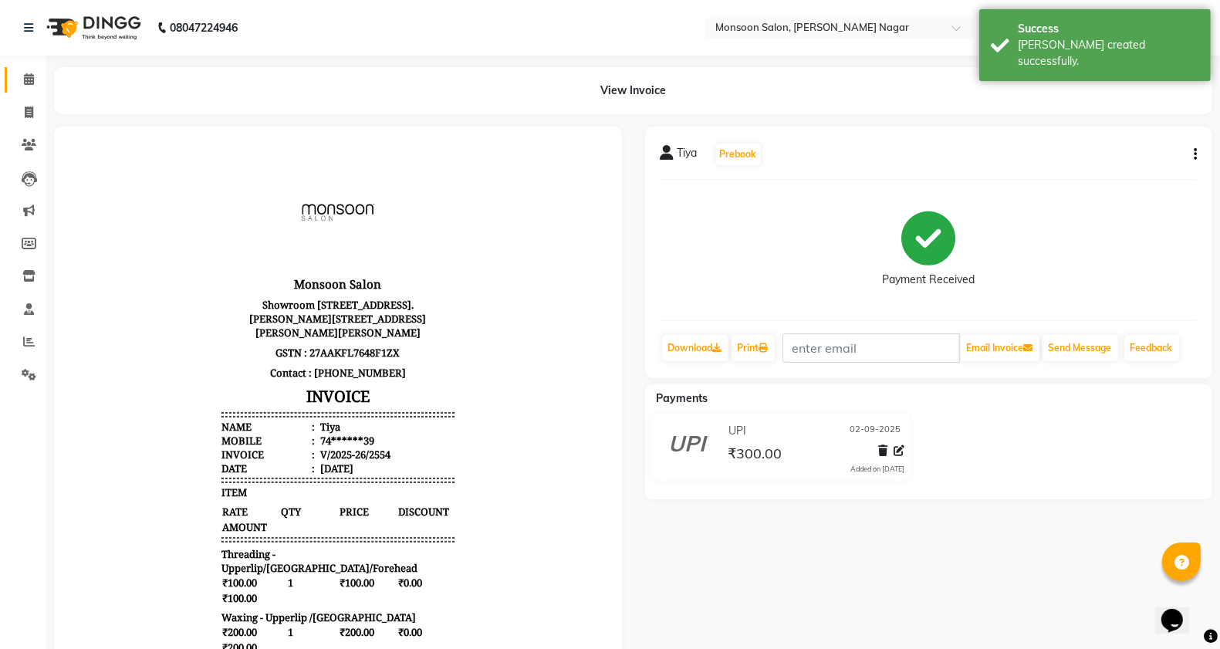
click at [13, 82] on link "Calendar" at bounding box center [23, 79] width 37 height 25
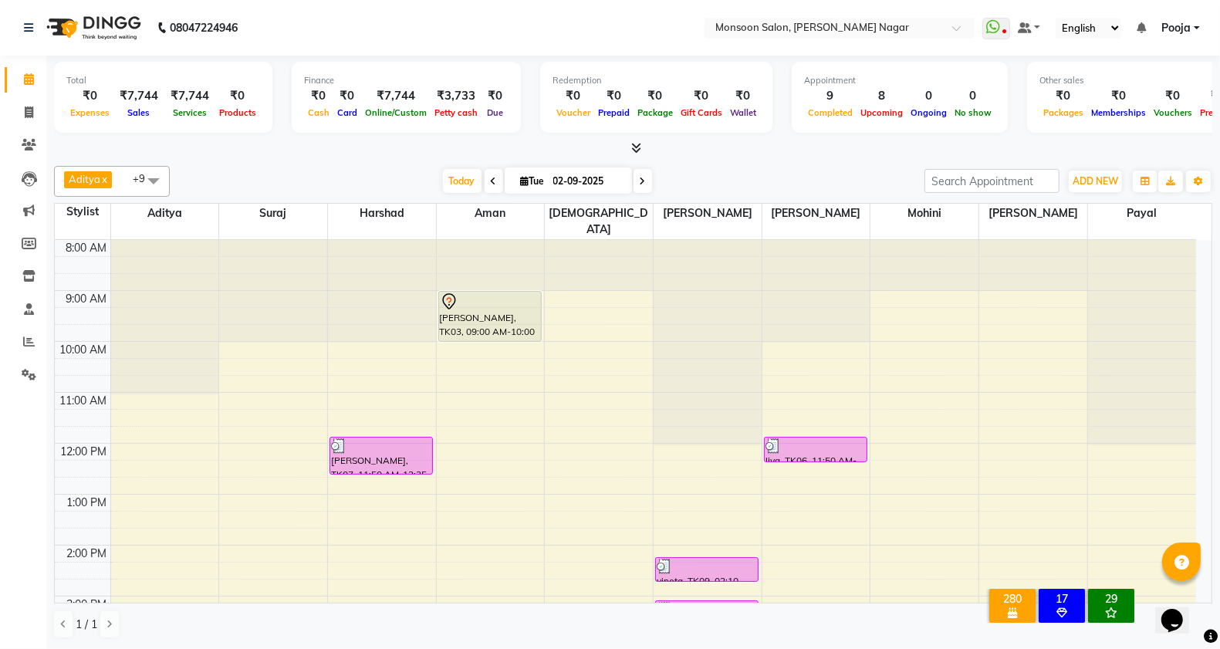
scroll to position [257, 0]
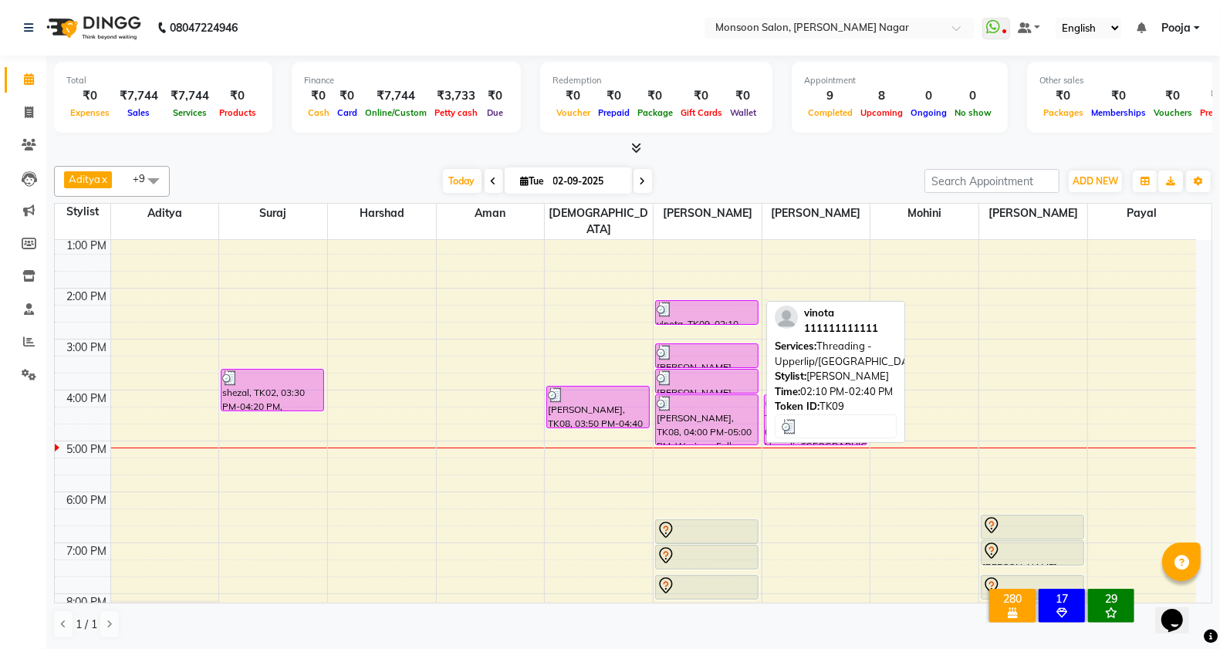
click at [689, 302] on div at bounding box center [707, 309] width 100 height 15
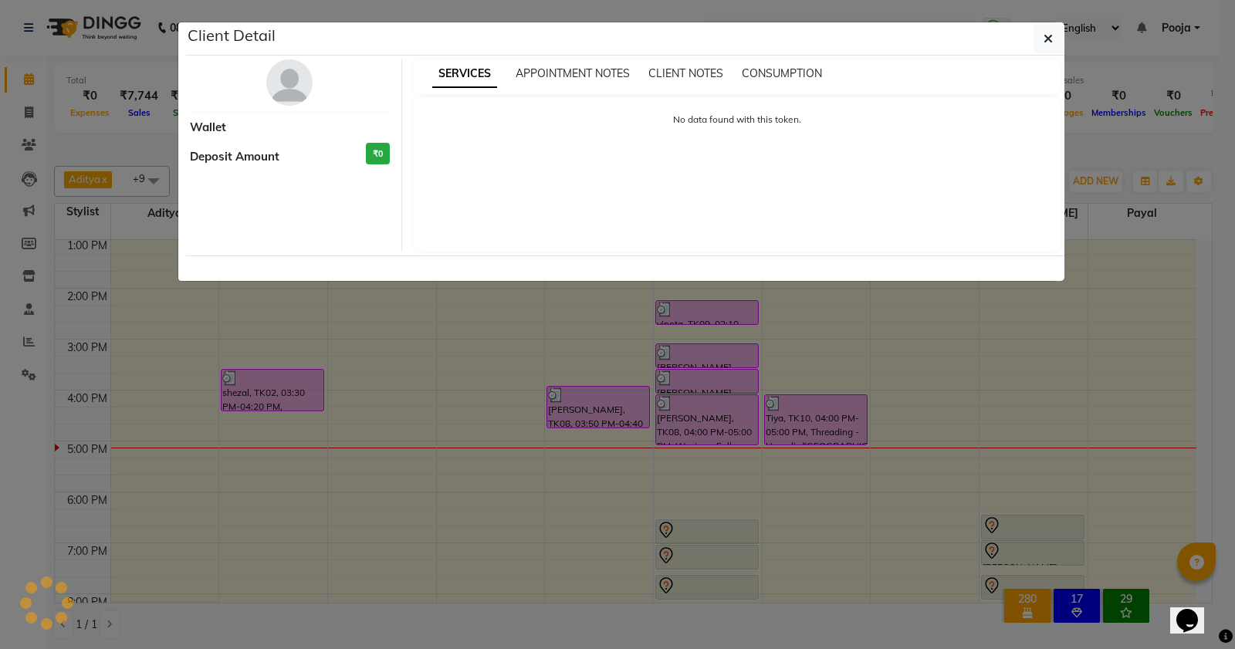
select select "3"
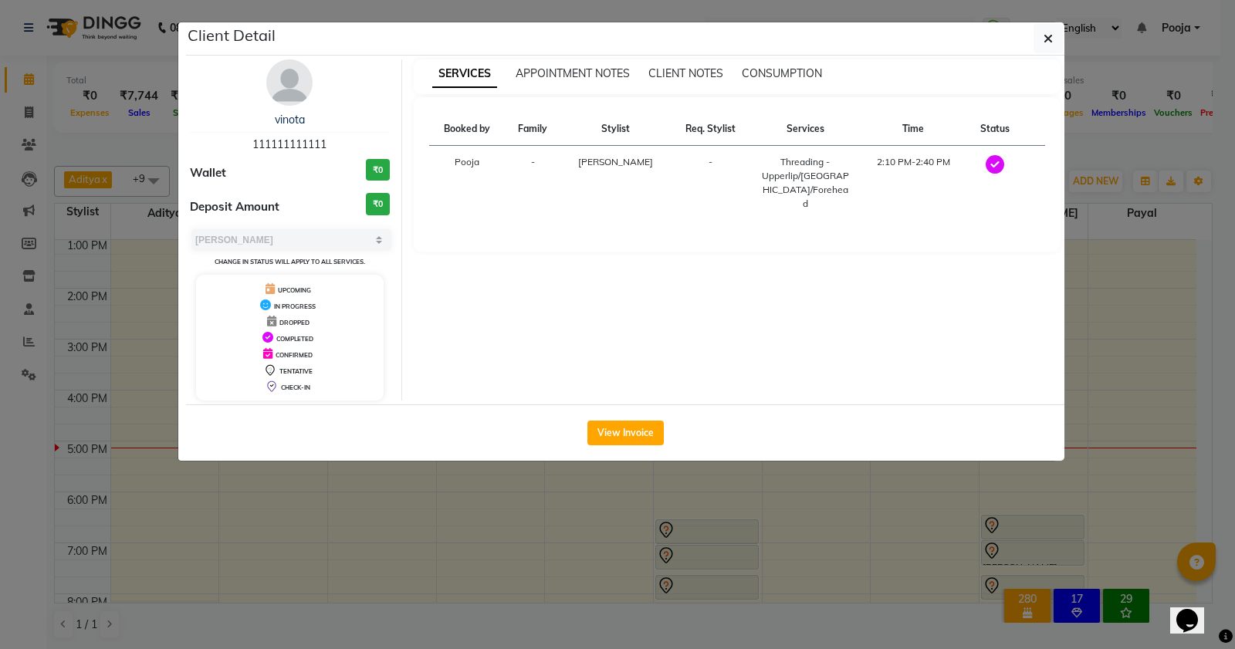
click at [641, 446] on div "View Invoice" at bounding box center [625, 432] width 878 height 56
click at [641, 437] on button "View Invoice" at bounding box center [625, 433] width 76 height 25
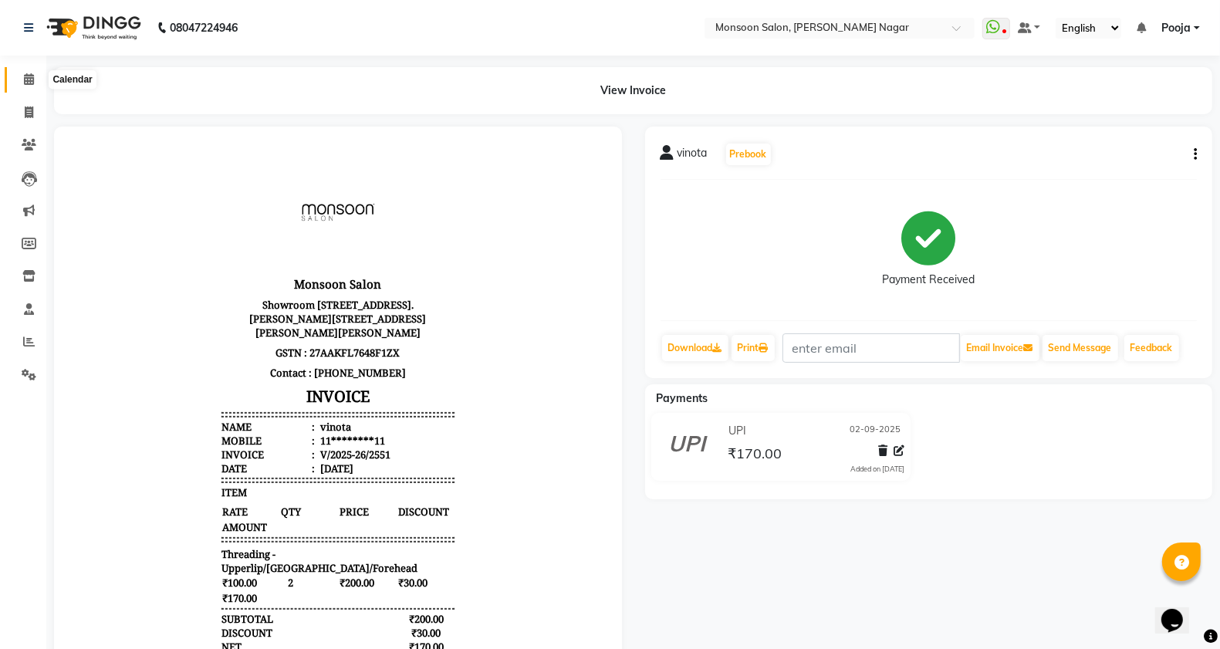
click at [37, 79] on span at bounding box center [28, 80] width 27 height 18
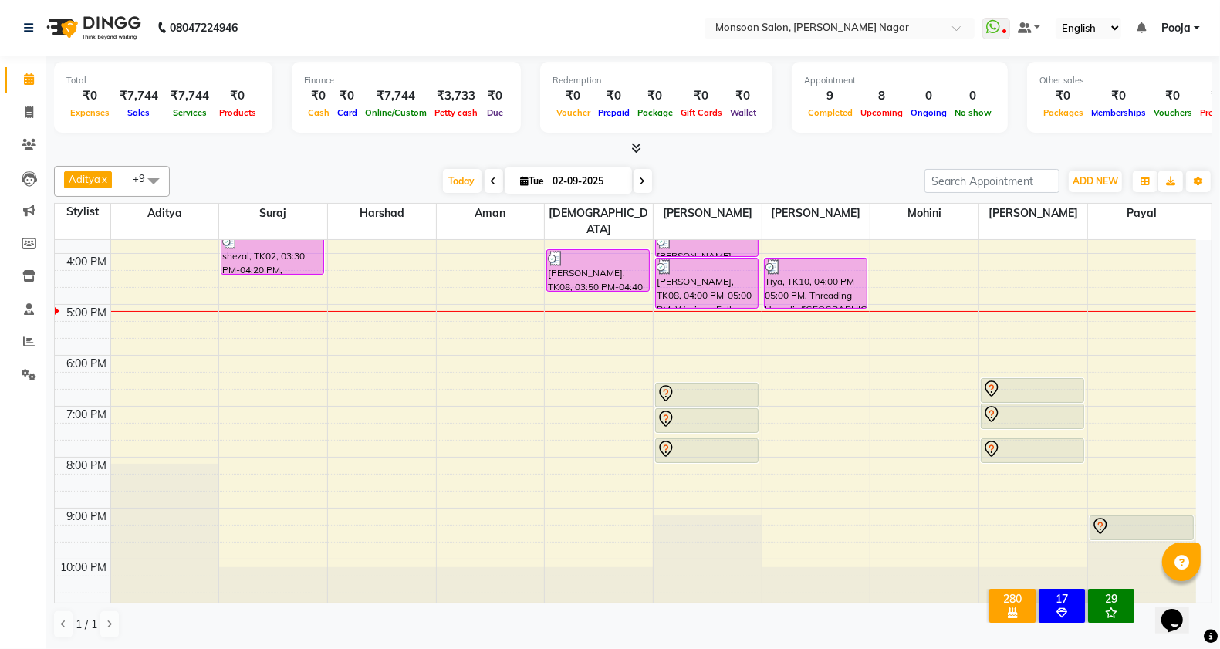
scroll to position [136, 0]
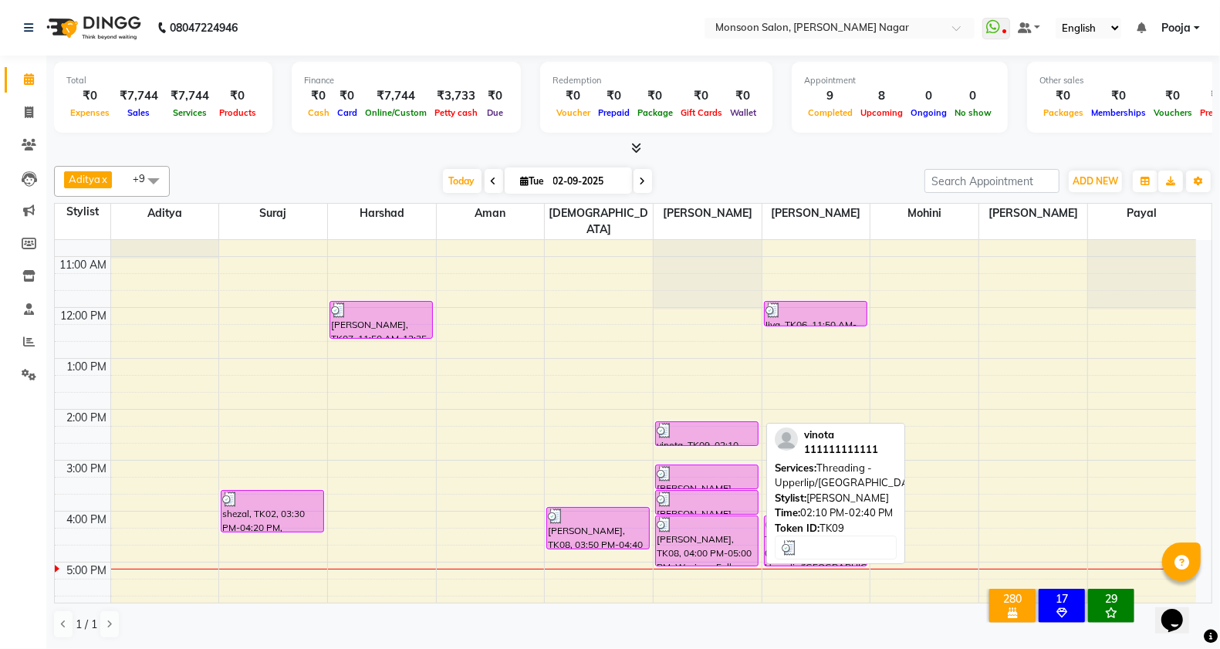
click at [657, 423] on img at bounding box center [664, 430] width 15 height 15
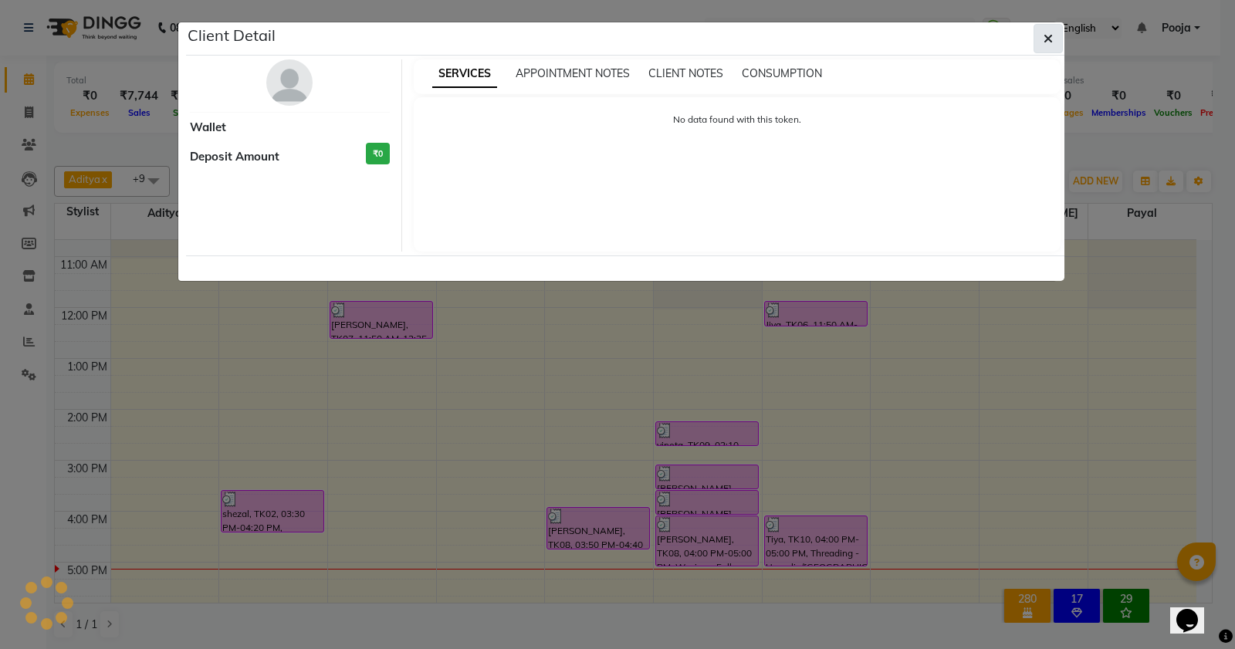
click at [1047, 33] on icon "button" at bounding box center [1047, 38] width 9 height 12
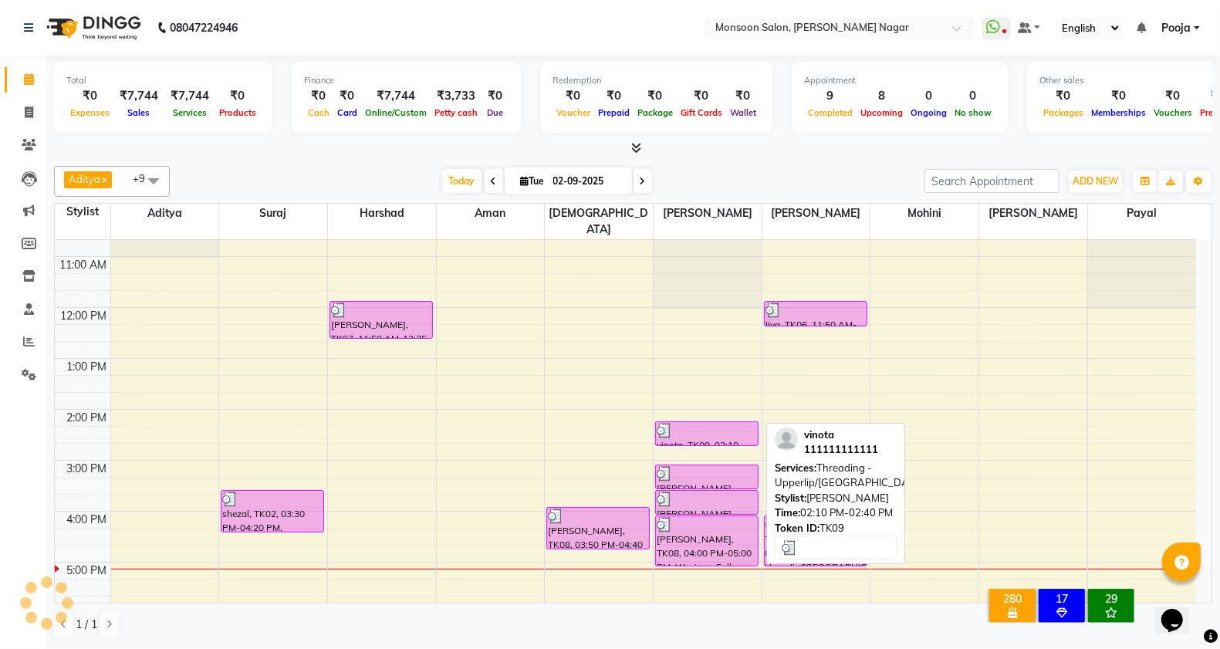
click at [737, 423] on div at bounding box center [707, 430] width 100 height 15
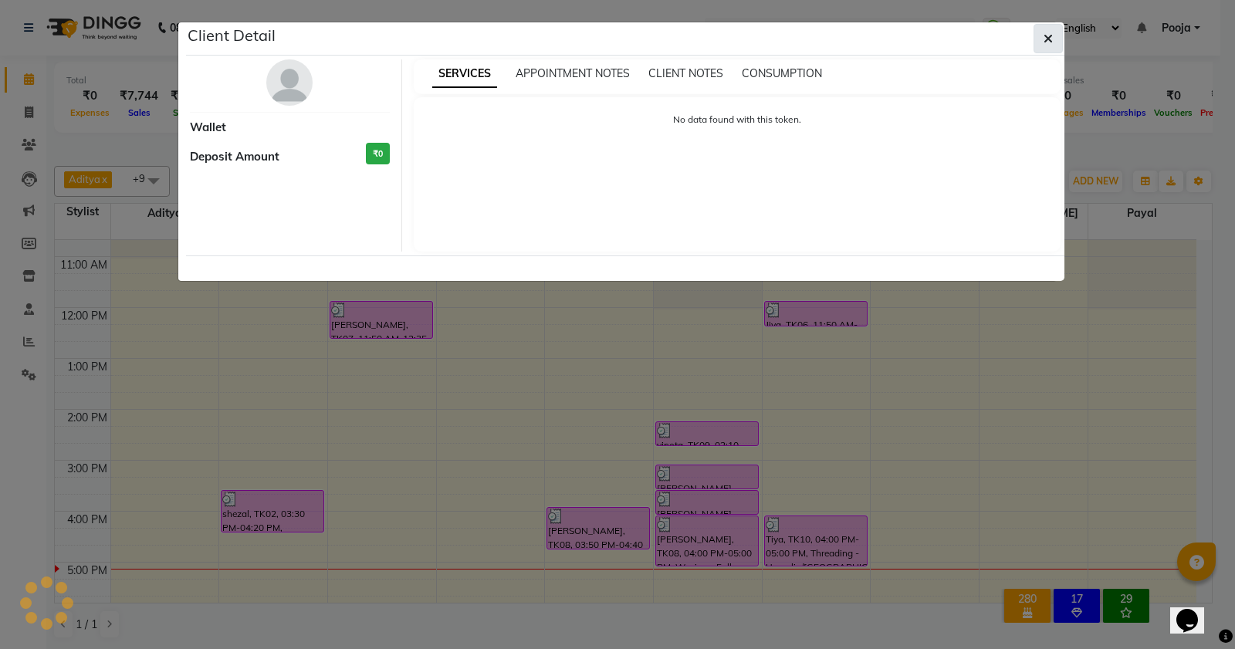
click at [1039, 39] on button "button" at bounding box center [1047, 38] width 29 height 29
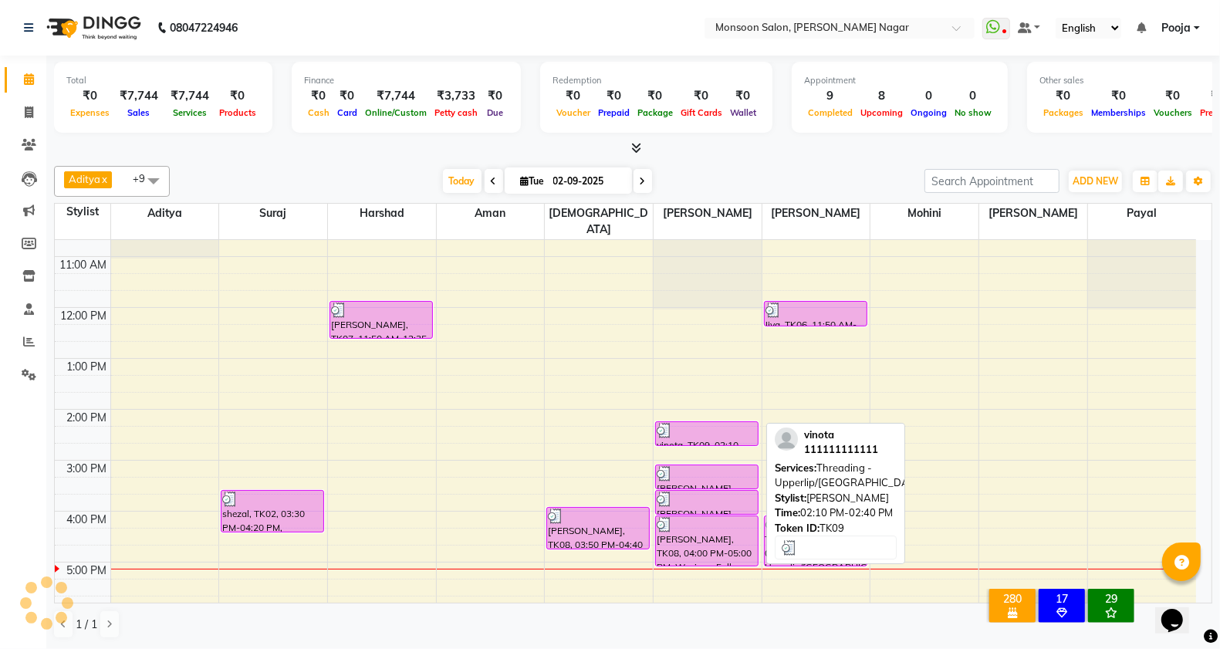
click at [742, 423] on div at bounding box center [707, 430] width 100 height 15
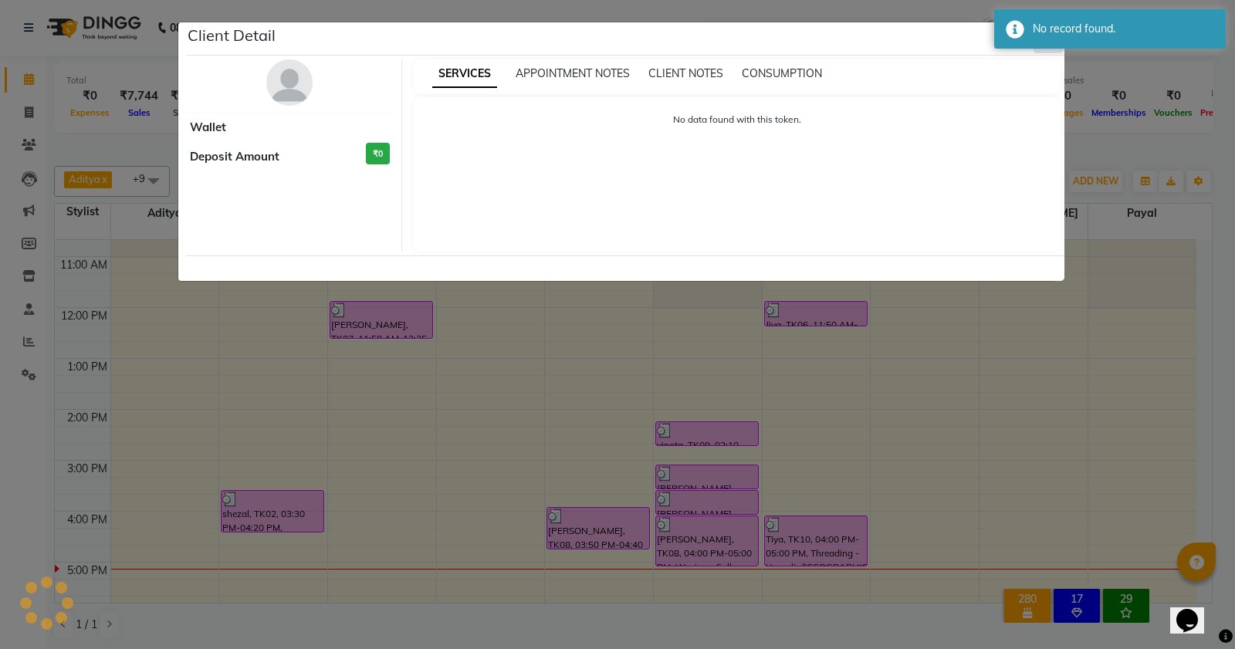
select select "3"
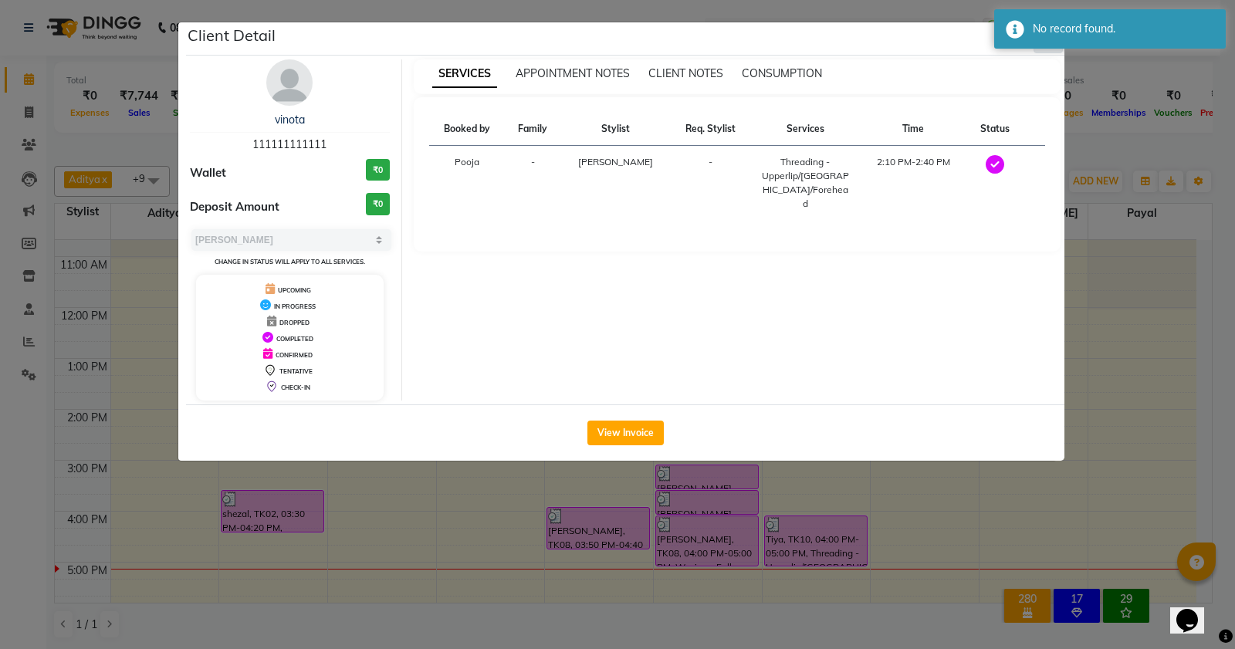
click at [1057, 25] on div "No record found." at bounding box center [1123, 29] width 181 height 16
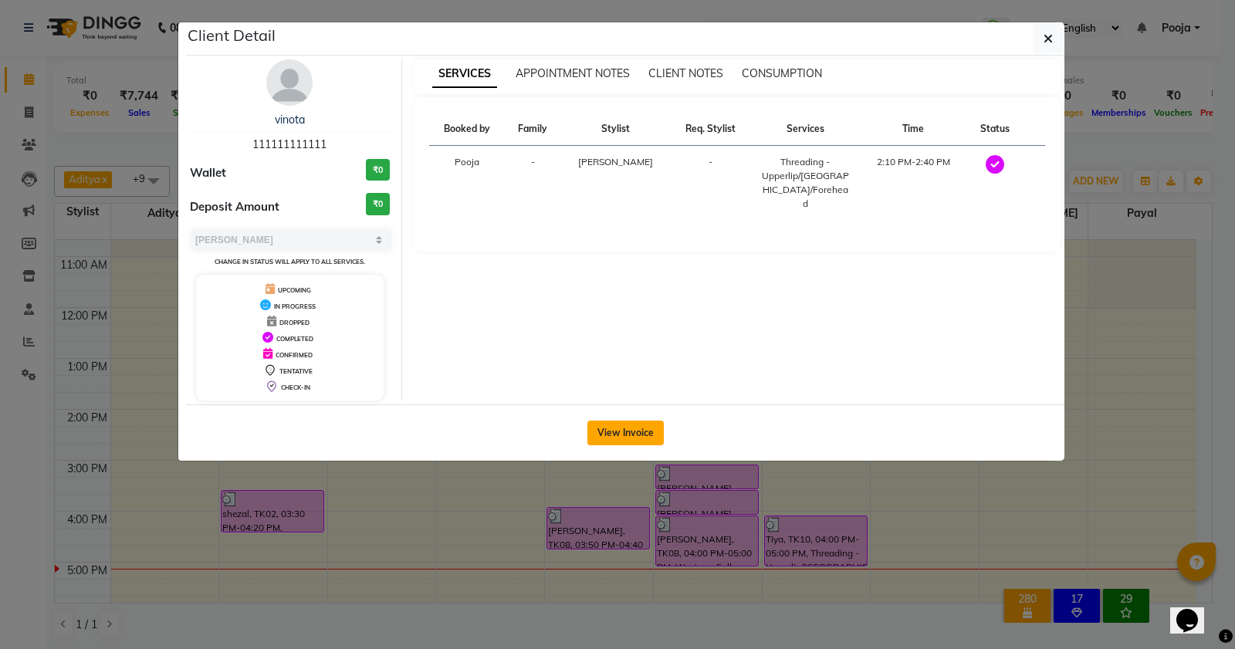
click at [653, 421] on button "View Invoice" at bounding box center [625, 433] width 76 height 25
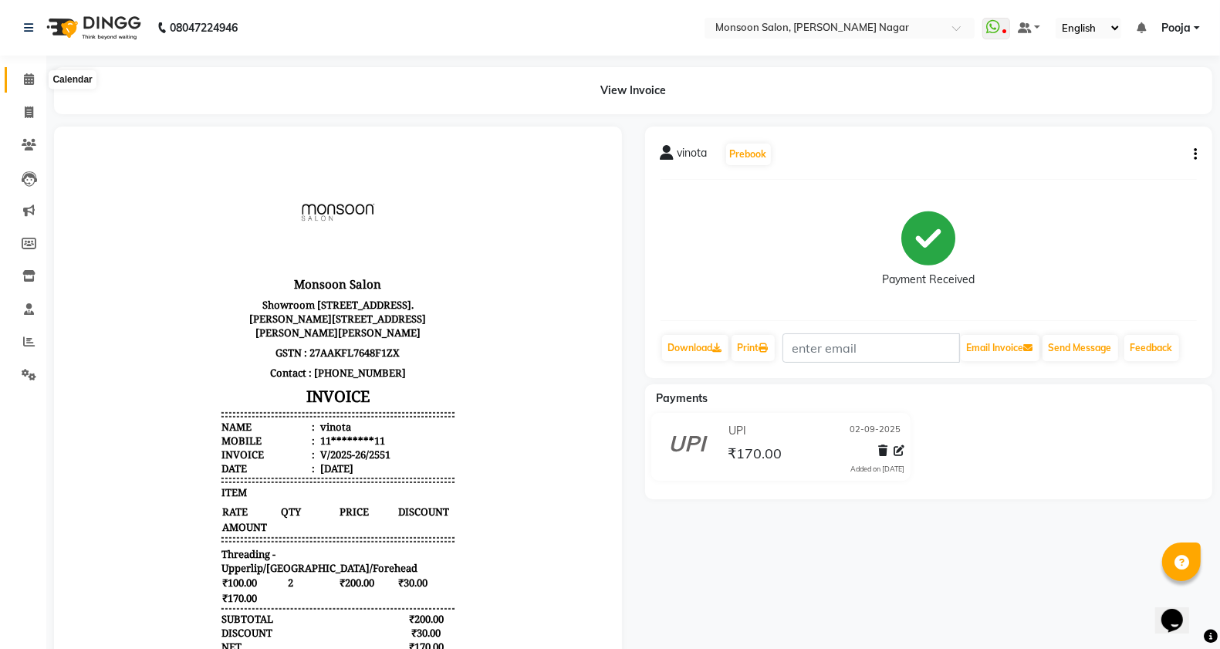
click at [21, 85] on span at bounding box center [28, 80] width 27 height 18
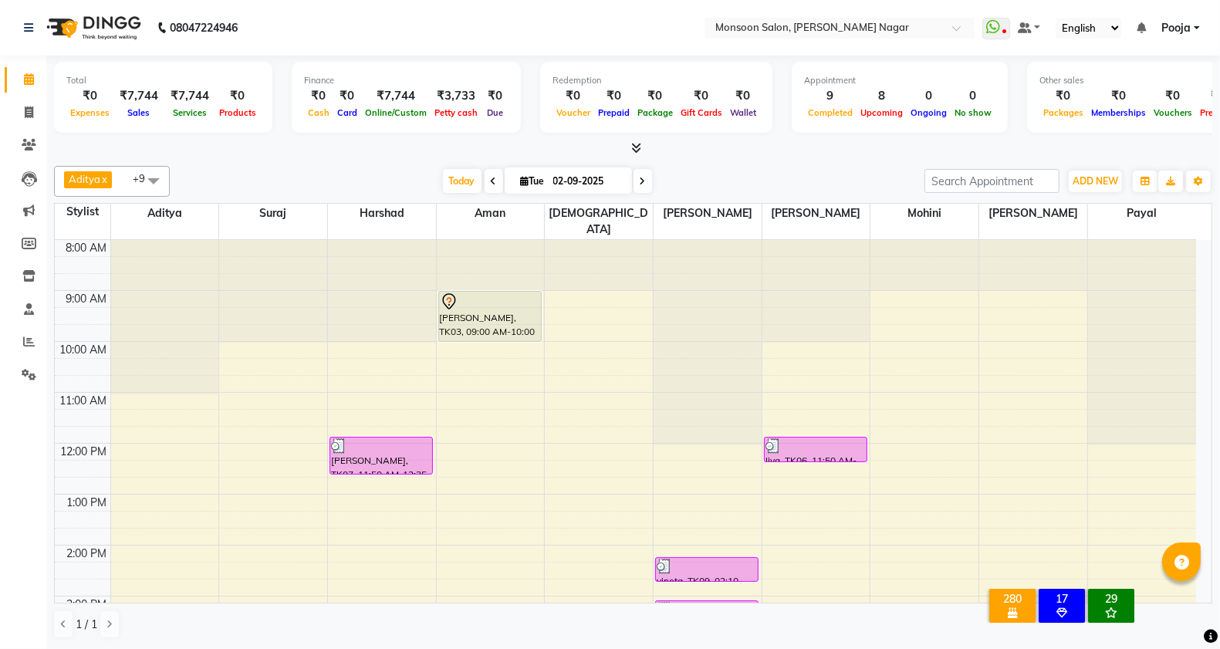
scroll to position [239, 0]
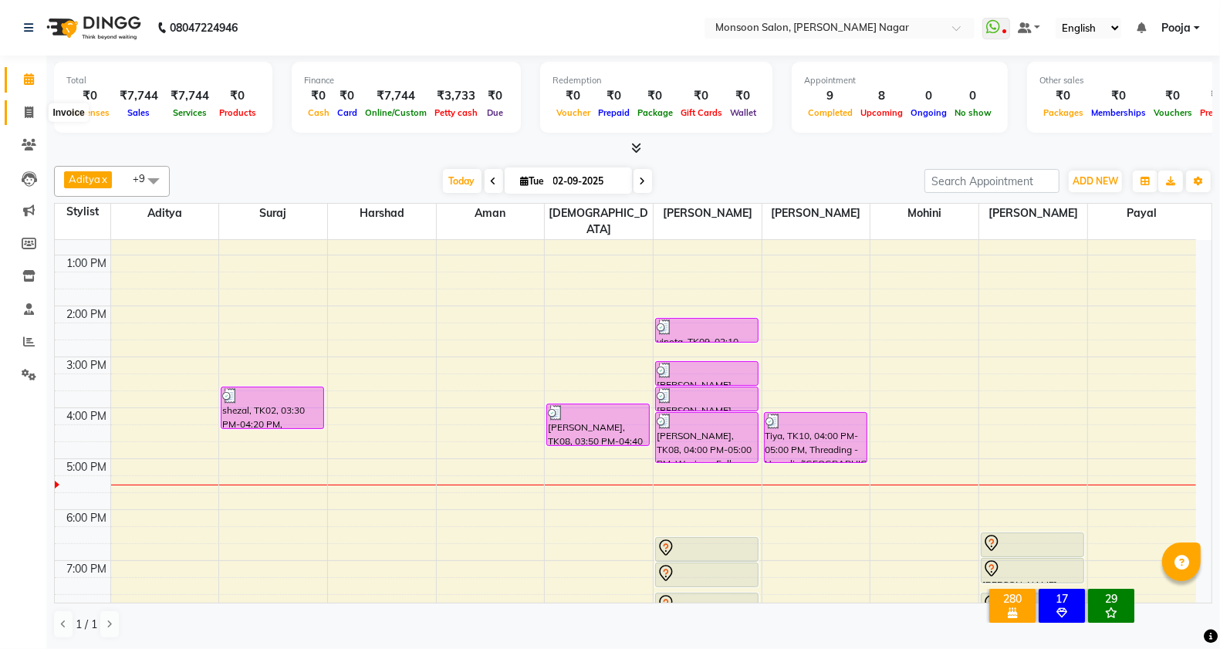
click at [32, 109] on icon at bounding box center [29, 112] width 8 height 12
select select "4905"
select select "service"
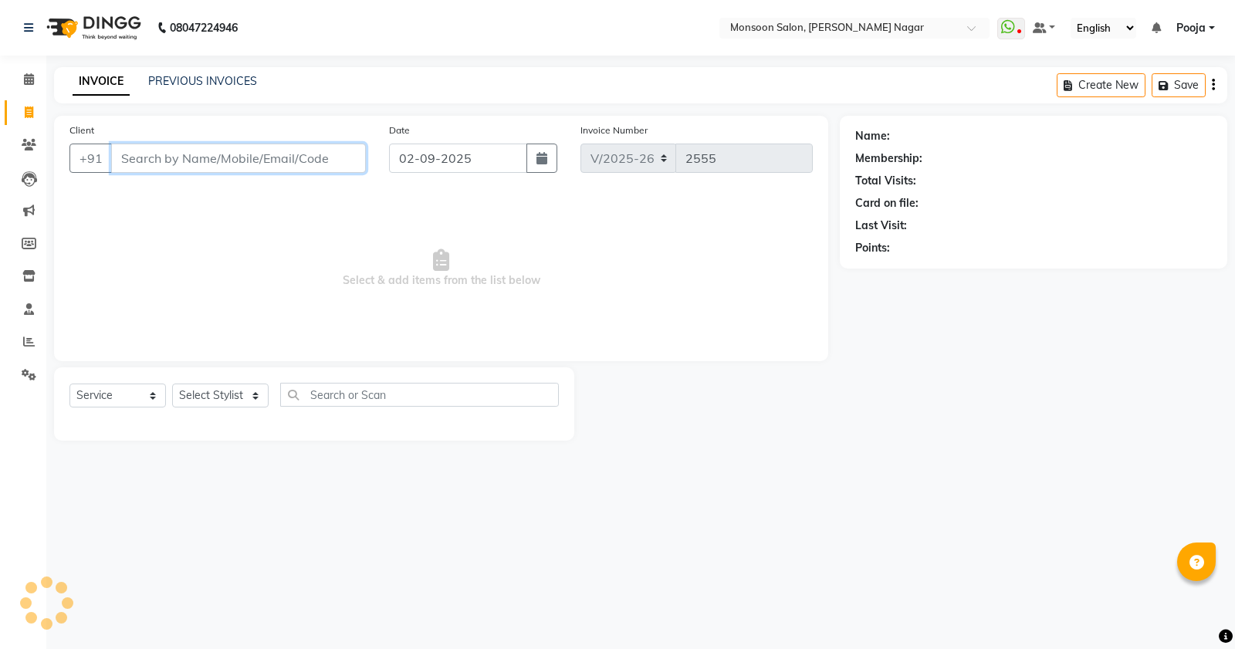
click at [147, 158] on input "Client" at bounding box center [238, 158] width 255 height 29
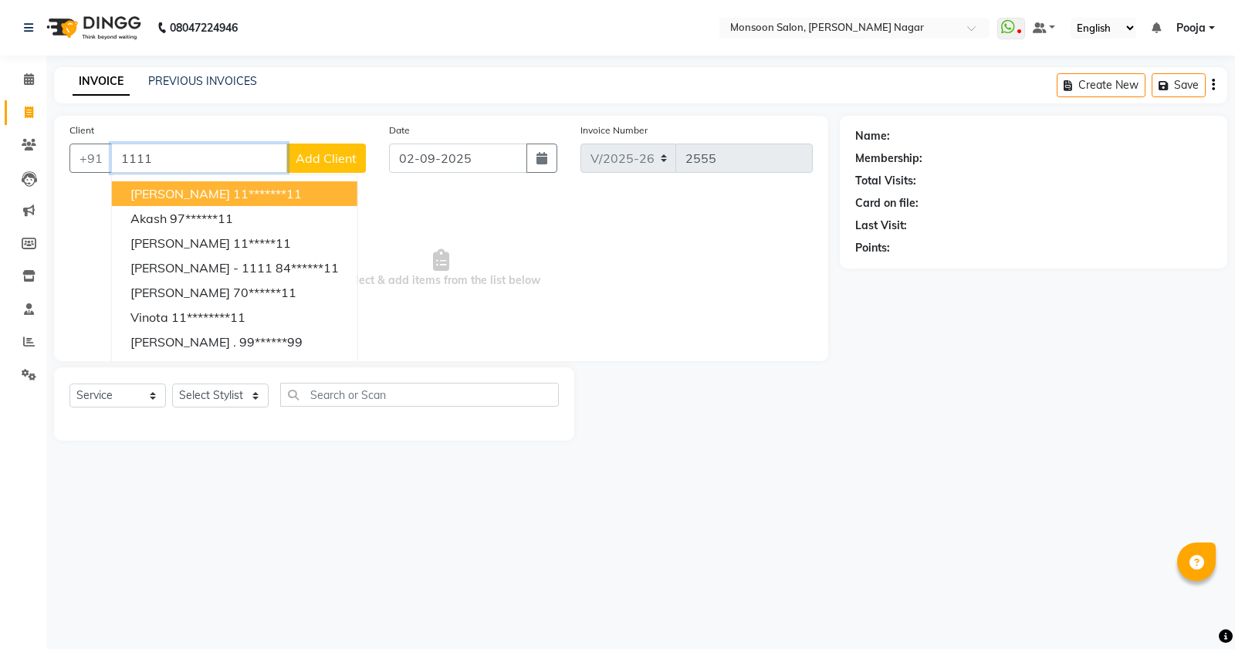
click at [237, 205] on button "[PERSON_NAME] 11*******11" at bounding box center [234, 193] width 245 height 25
type input "11*******11"
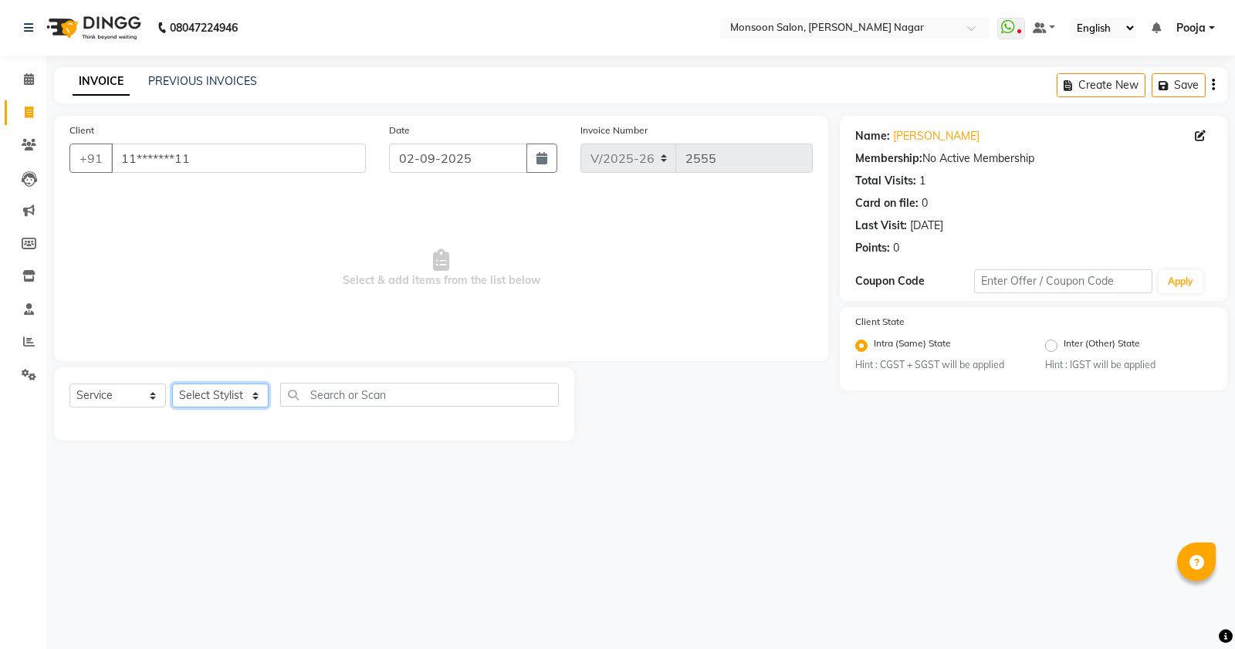
click at [229, 384] on select "Select Stylist [PERSON_NAME] [PERSON_NAME] [PERSON_NAME] [PERSON_NAME] [PERSON_…" at bounding box center [220, 396] width 96 height 24
select select "67953"
click at [172, 384] on select "Select Stylist [PERSON_NAME] [PERSON_NAME] [PERSON_NAME] [PERSON_NAME] [PERSON_…" at bounding box center [220, 396] width 96 height 24
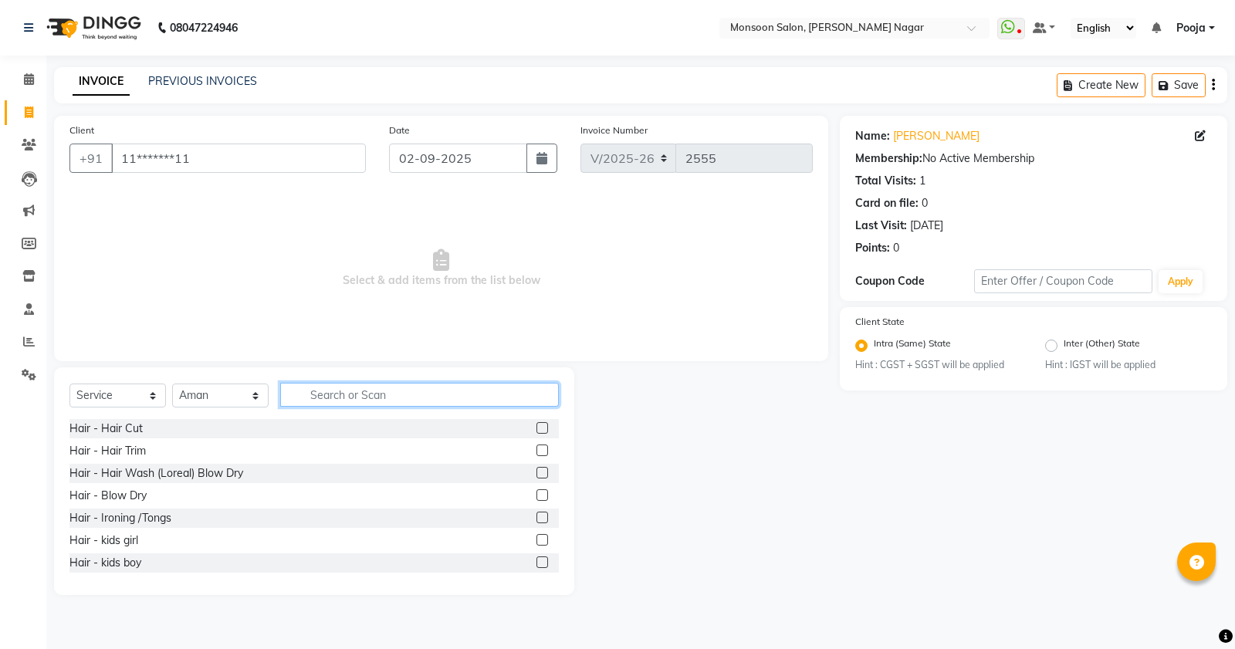
click at [334, 394] on input "text" at bounding box center [419, 395] width 279 height 24
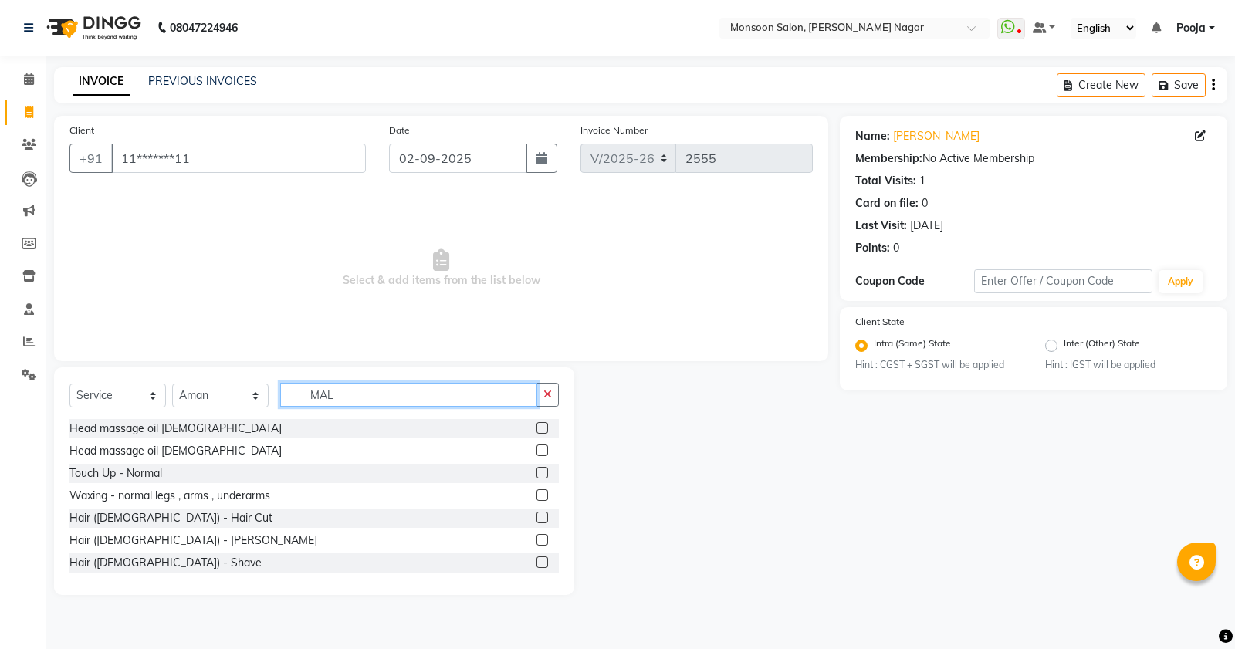
type input "MAL"
click at [536, 514] on label at bounding box center [542, 518] width 12 height 12
click at [536, 514] on input "checkbox" at bounding box center [541, 518] width 10 height 10
checkbox input "true"
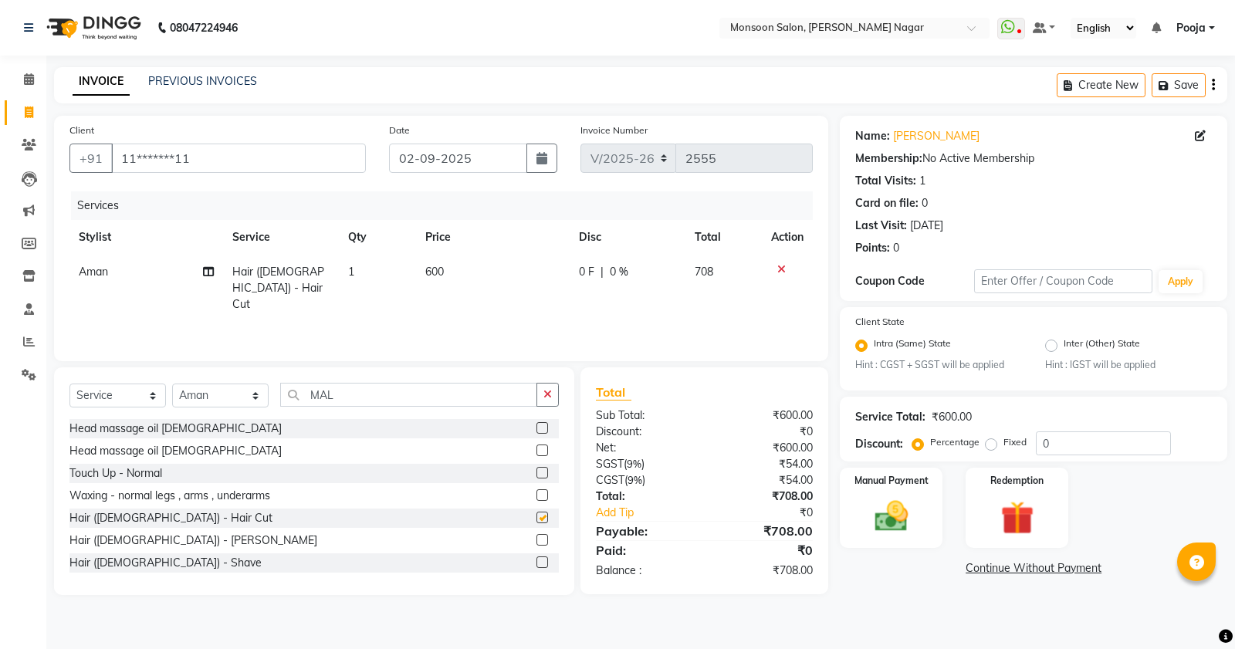
click at [536, 537] on label at bounding box center [542, 540] width 12 height 12
click at [536, 537] on input "checkbox" at bounding box center [541, 541] width 10 height 10
checkbox input "true"
checkbox input "false"
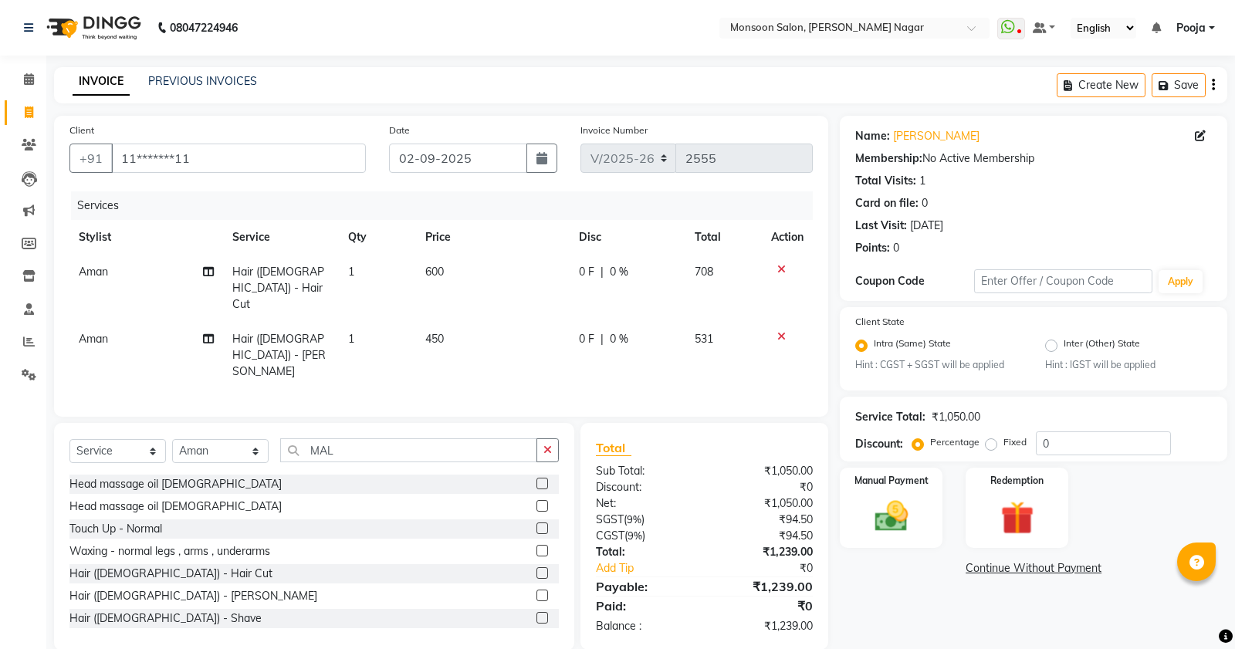
checkbox input "false"
click at [1214, 87] on button "button" at bounding box center [1213, 85] width 3 height 36
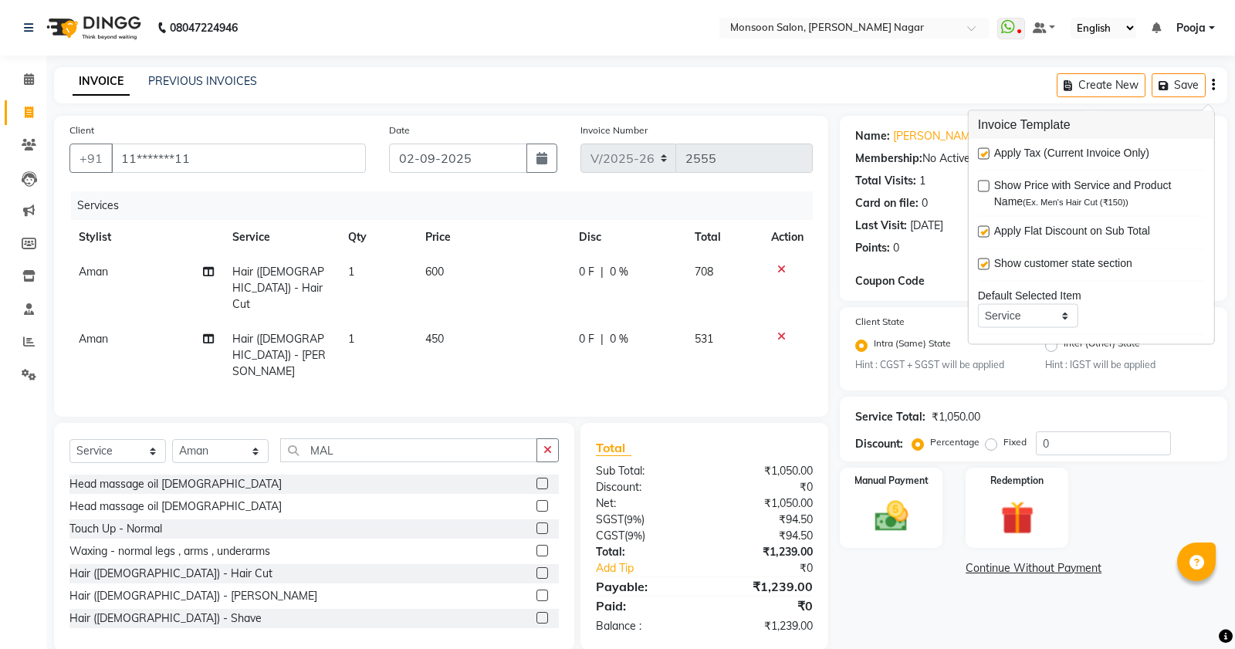
click at [982, 153] on label at bounding box center [984, 154] width 12 height 12
click at [982, 153] on input "checkbox" at bounding box center [983, 155] width 10 height 10
checkbox input "false"
click at [908, 526] on img at bounding box center [892, 516] width 56 height 39
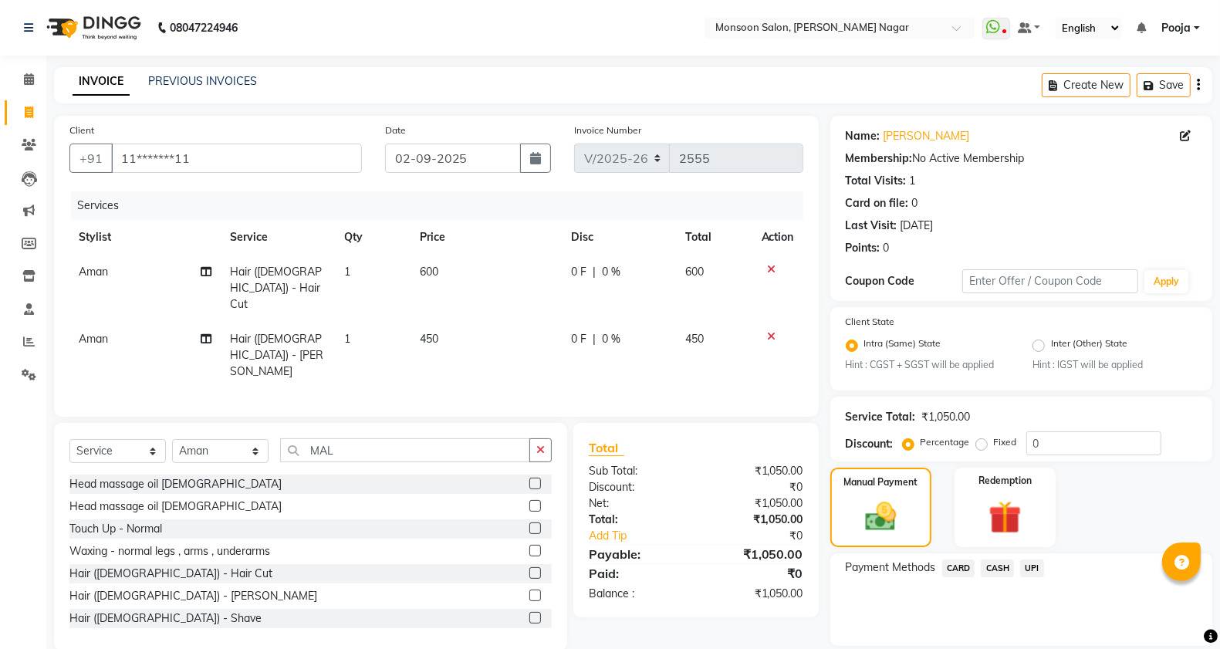
click at [1005, 571] on span "CASH" at bounding box center [997, 569] width 33 height 18
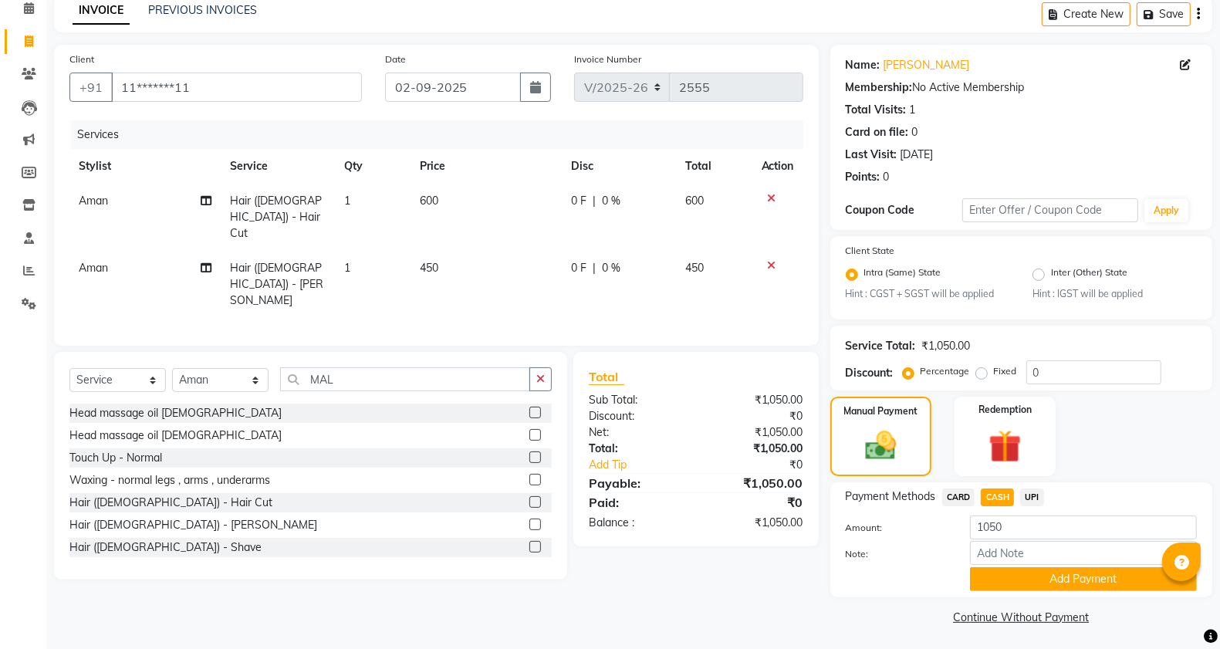
click at [1006, 571] on button "Add Payment" at bounding box center [1083, 579] width 227 height 24
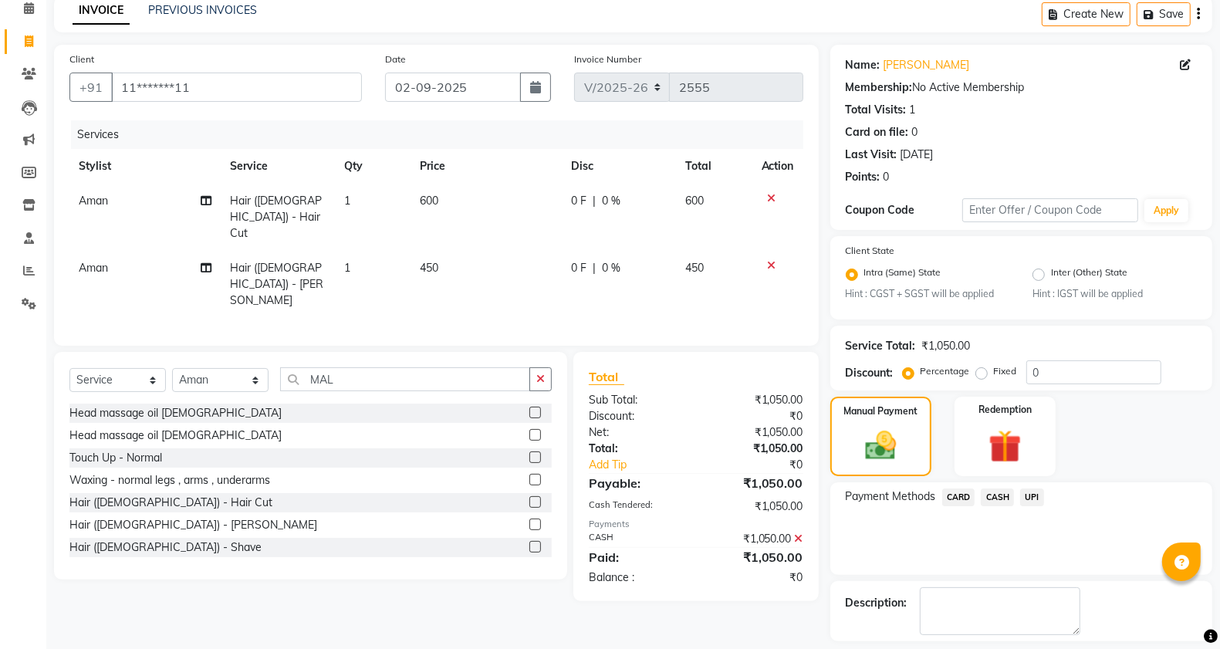
scroll to position [137, 0]
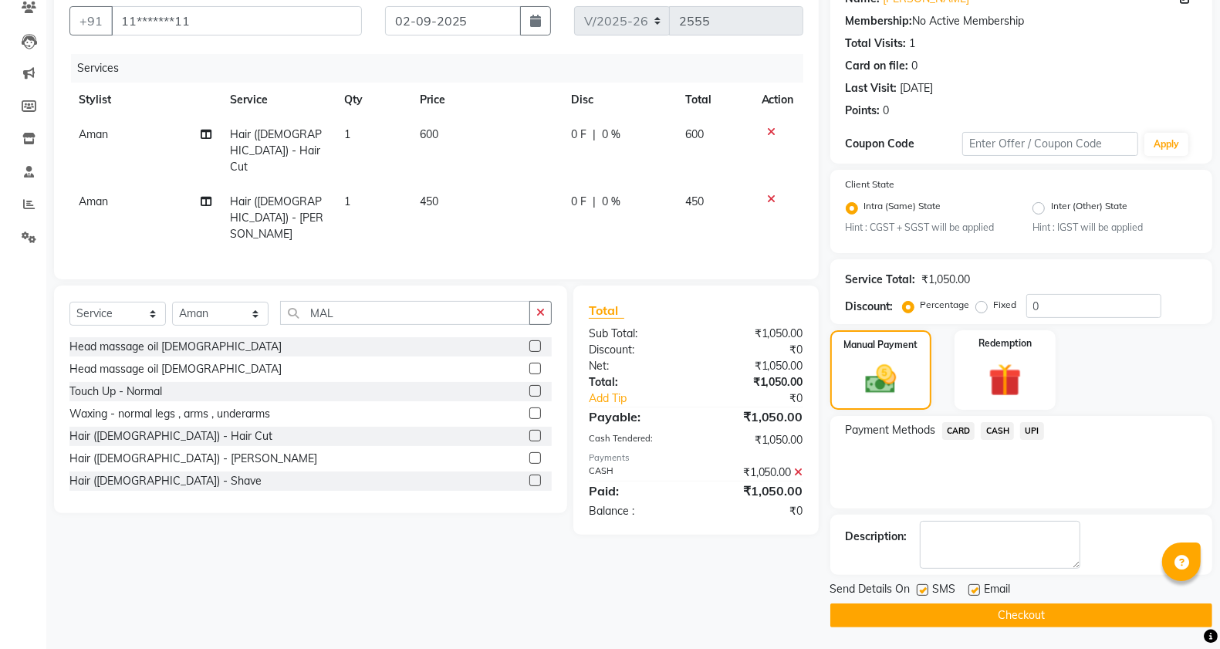
click at [1004, 607] on button "Checkout" at bounding box center [1021, 615] width 382 height 24
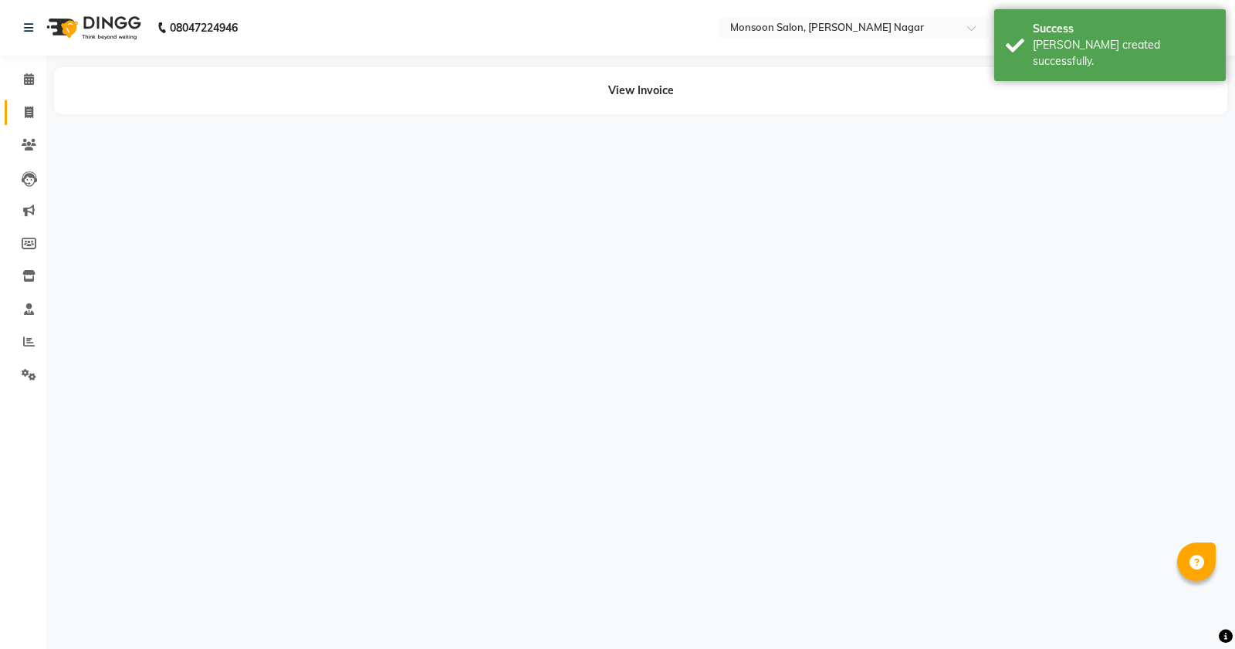
click at [23, 124] on link "Invoice" at bounding box center [23, 112] width 37 height 25
select select "service"
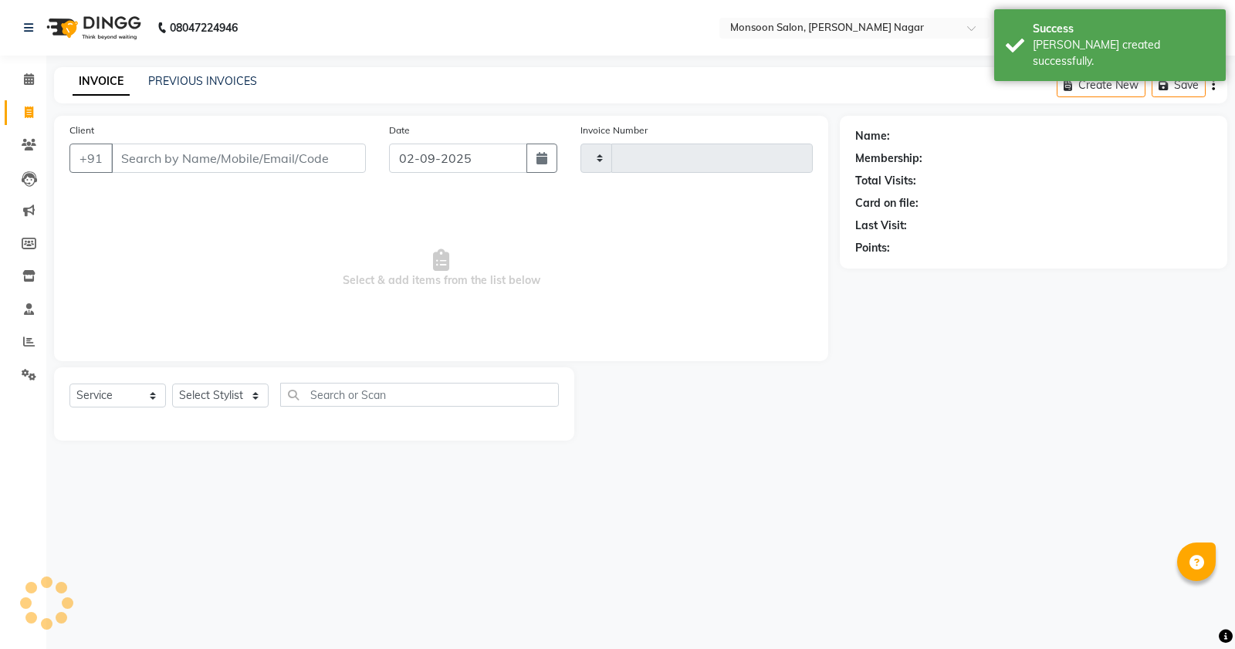
type input "2556"
select select "4905"
click at [193, 148] on input "Client" at bounding box center [238, 158] width 255 height 29
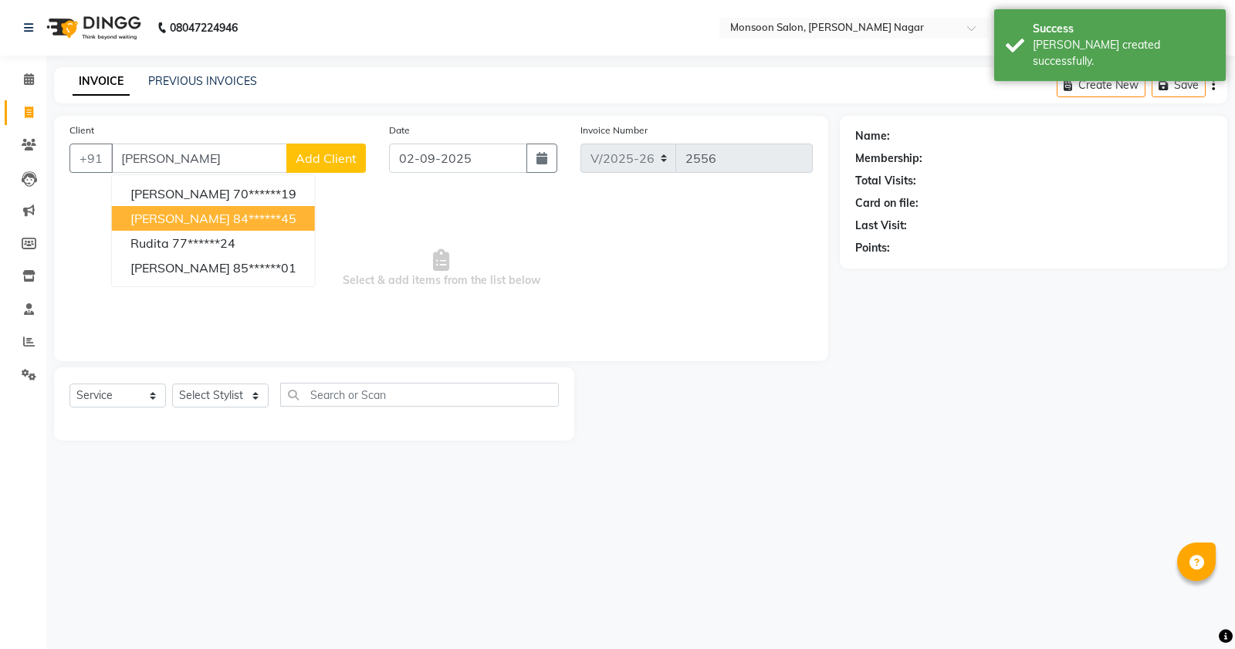
click at [233, 212] on ngb-highlight "84******45" at bounding box center [264, 218] width 63 height 15
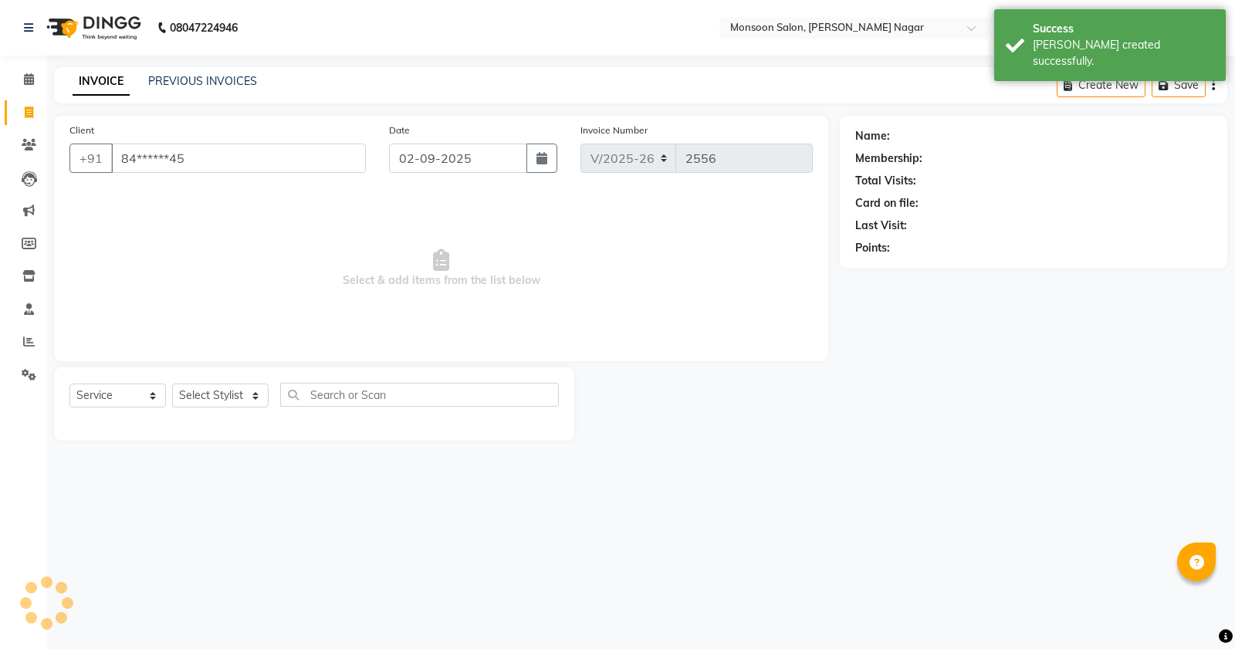
type input "84******45"
select select "2: Object"
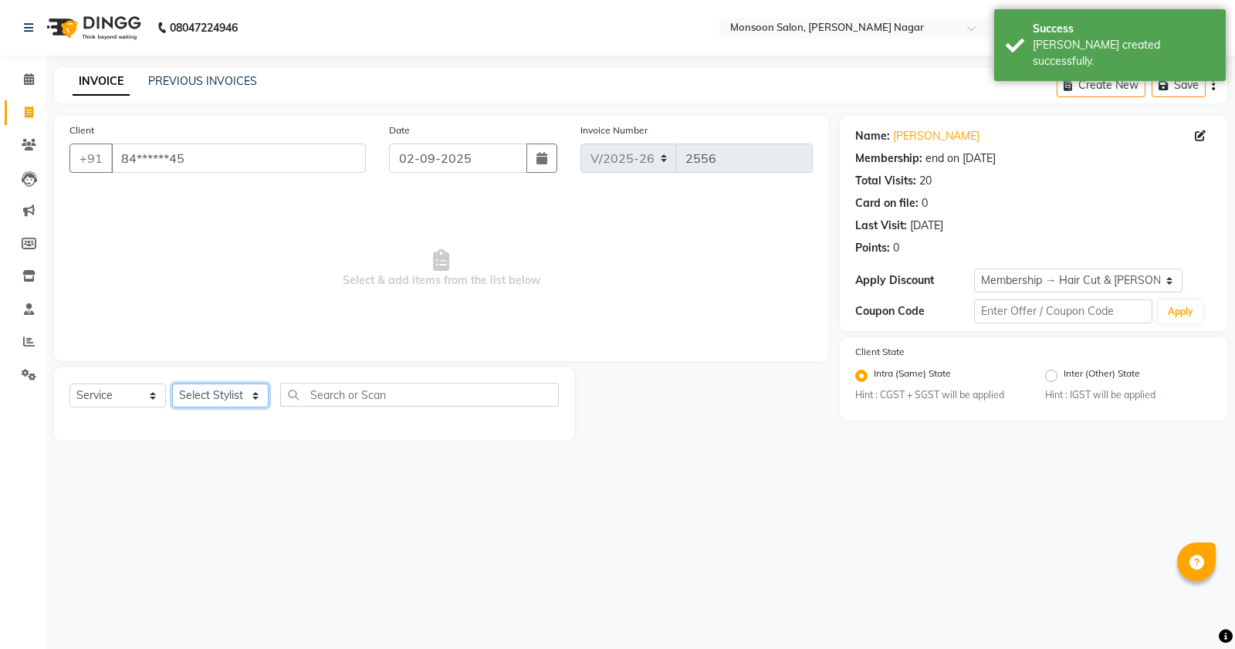
click at [203, 394] on select "Select Stylist [PERSON_NAME] [PERSON_NAME] [PERSON_NAME] [PERSON_NAME] [PERSON_…" at bounding box center [220, 396] width 96 height 24
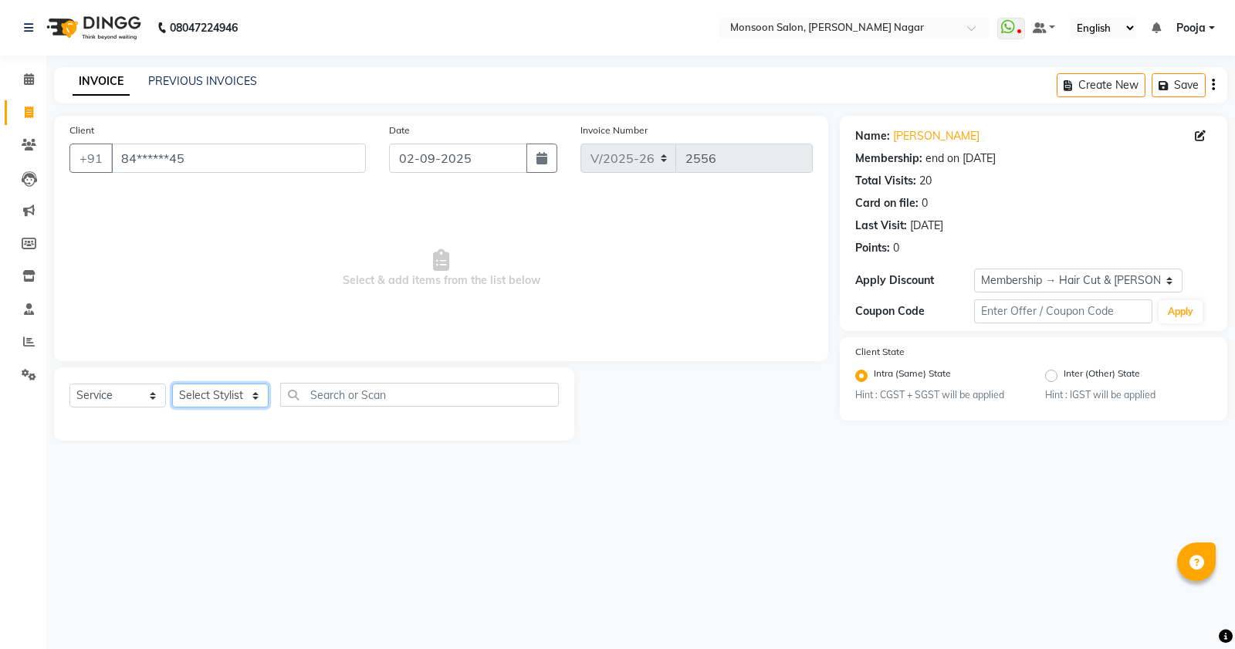
select select "59624"
click at [172, 384] on select "Select Stylist [PERSON_NAME] [PERSON_NAME] [PERSON_NAME] [PERSON_NAME] [PERSON_…" at bounding box center [220, 396] width 96 height 24
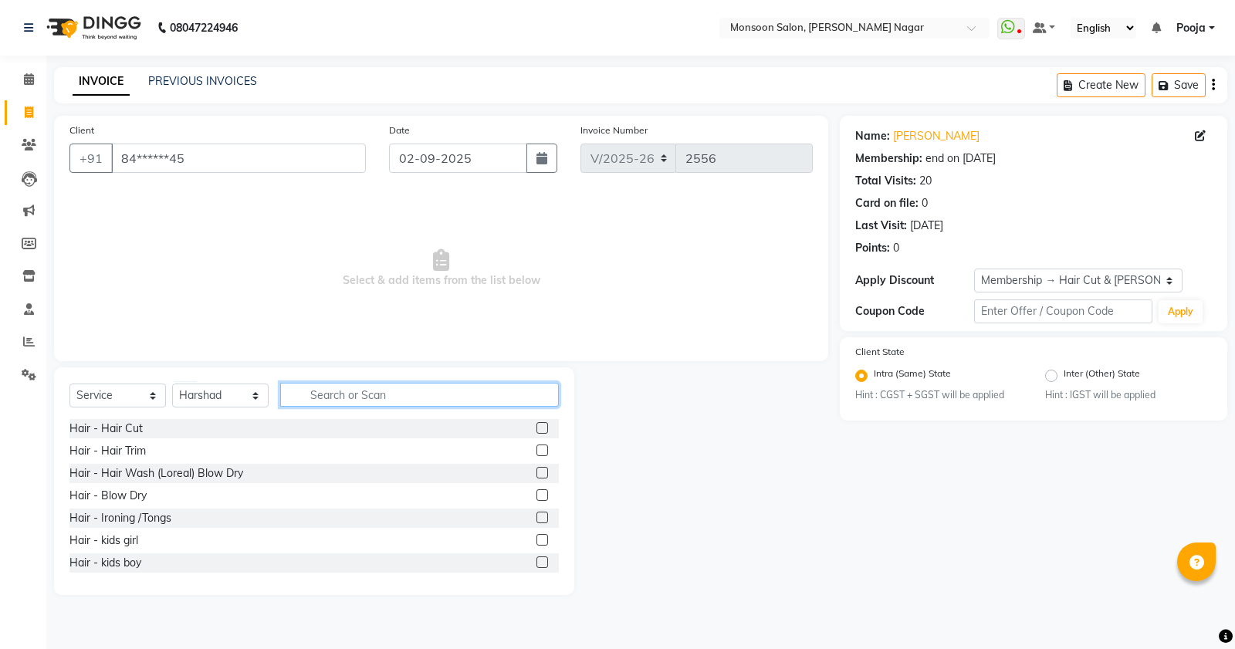
click at [330, 399] on input "text" at bounding box center [419, 395] width 279 height 24
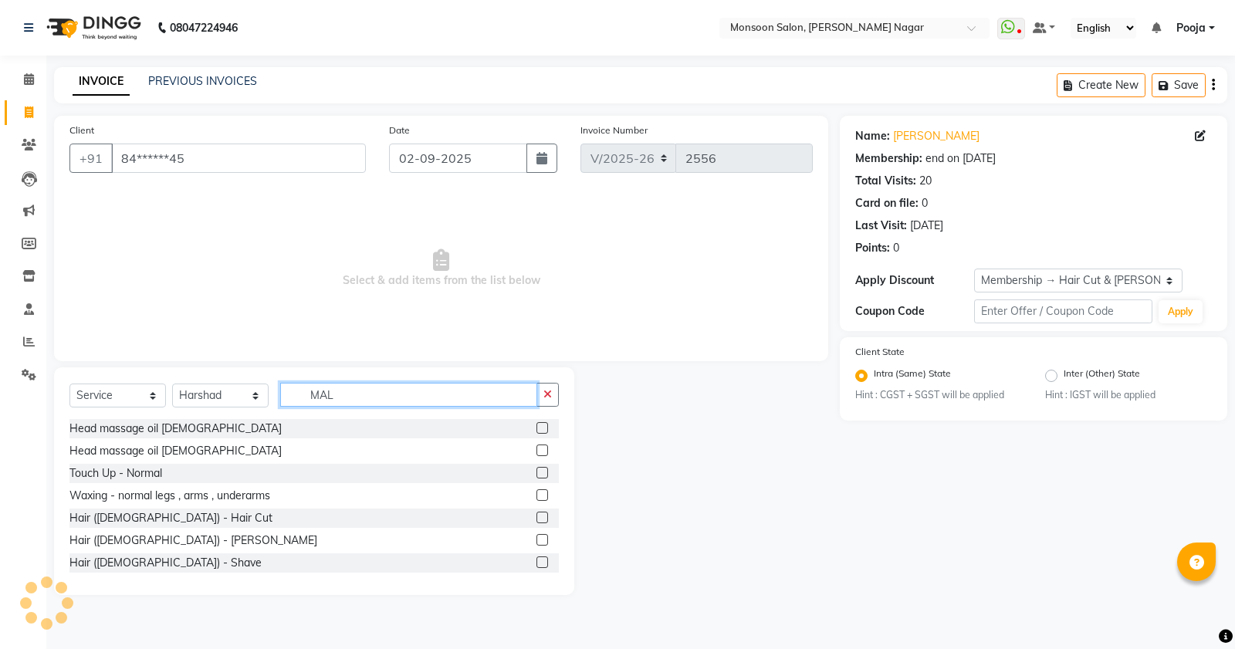
type input "MAL"
click at [536, 519] on label at bounding box center [542, 518] width 12 height 12
click at [536, 519] on input "checkbox" at bounding box center [541, 518] width 10 height 10
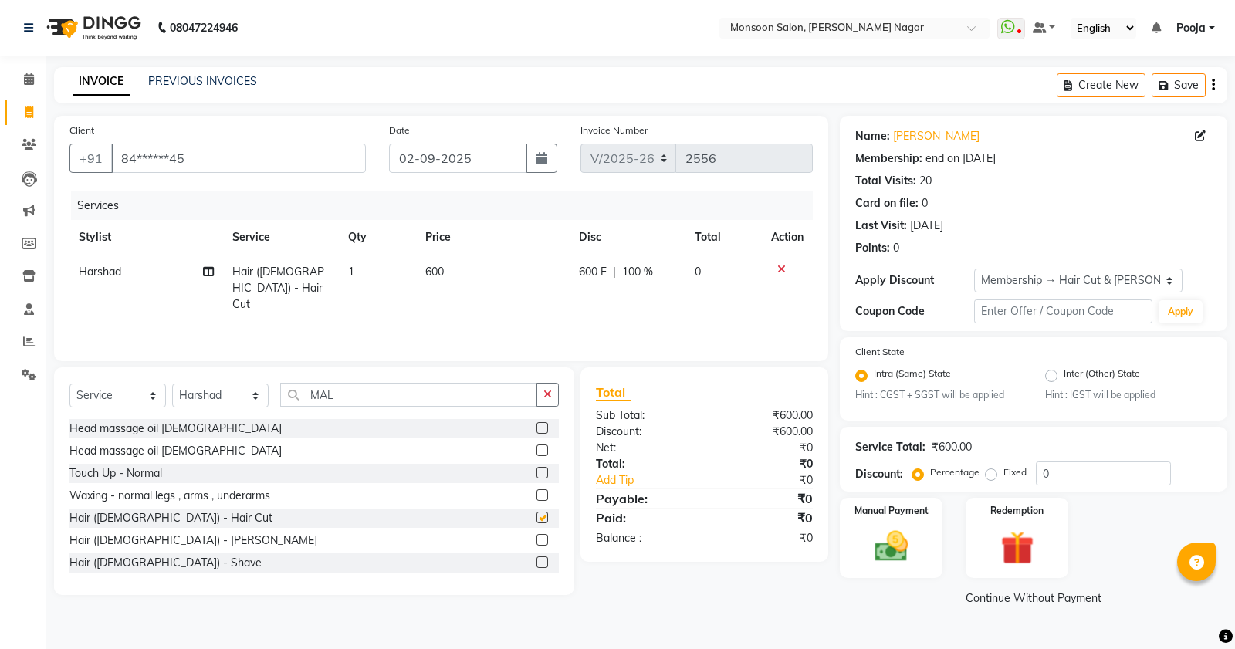
click at [536, 532] on div at bounding box center [547, 540] width 22 height 19
checkbox input "false"
click at [536, 535] on label at bounding box center [542, 540] width 12 height 12
click at [536, 536] on input "checkbox" at bounding box center [541, 541] width 10 height 10
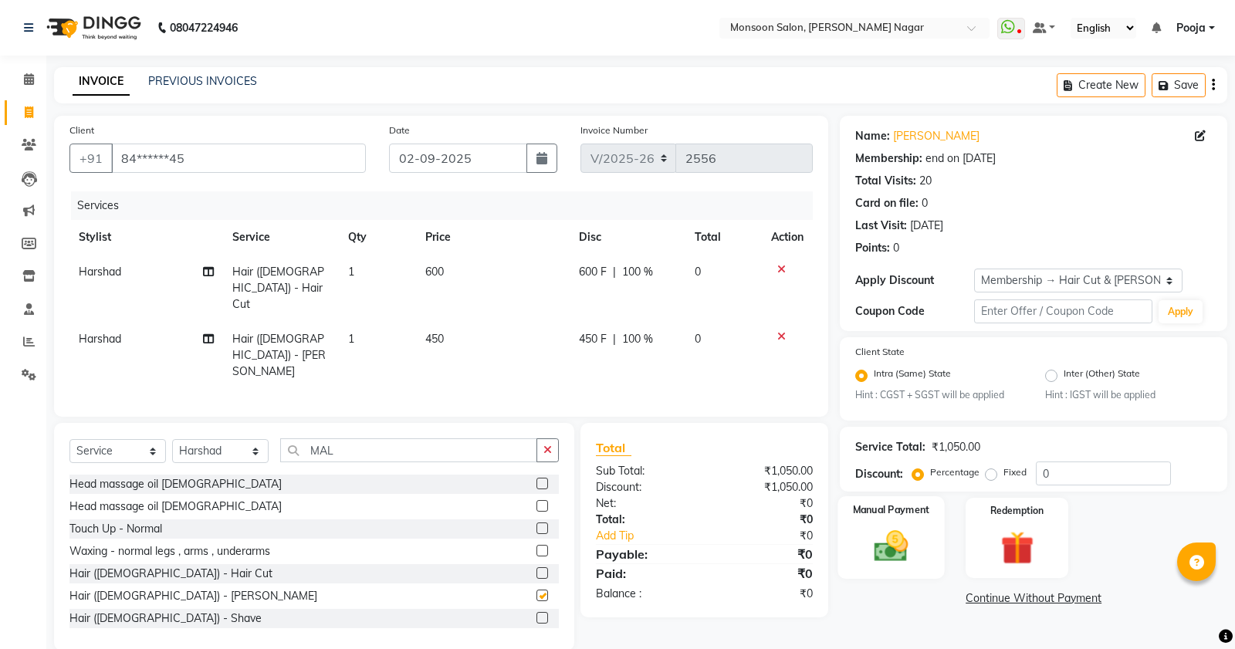
checkbox input "false"
click at [904, 549] on img at bounding box center [892, 546] width 56 height 39
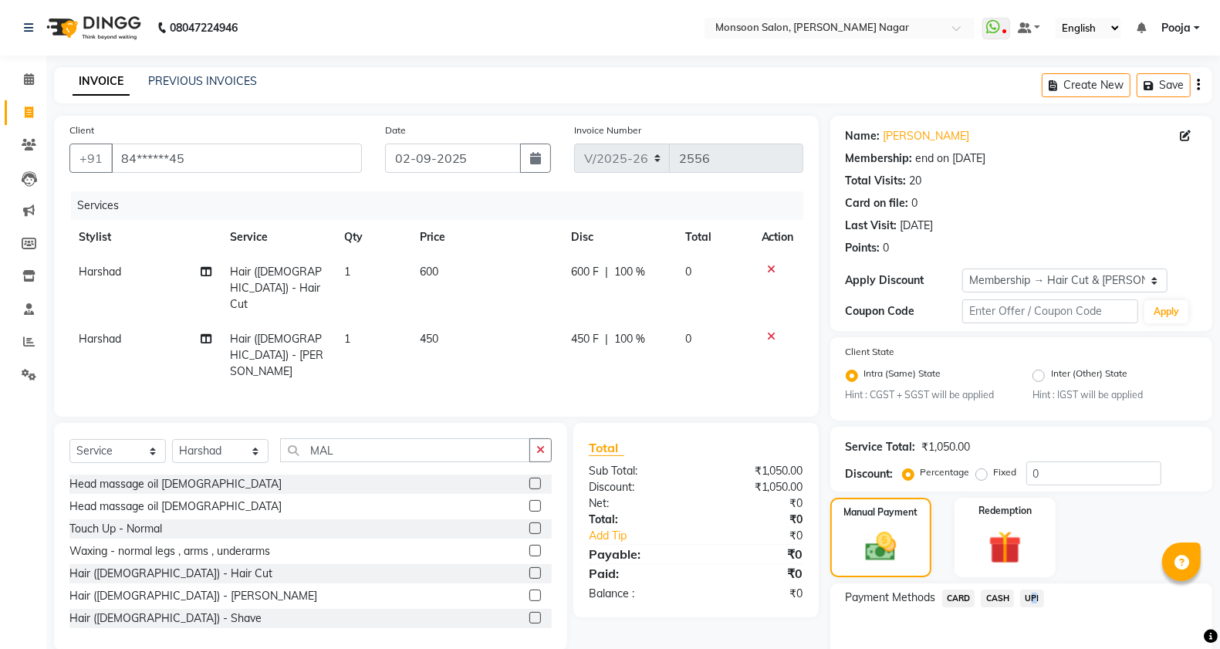
click at [1033, 590] on span "UPI" at bounding box center [1032, 599] width 24 height 18
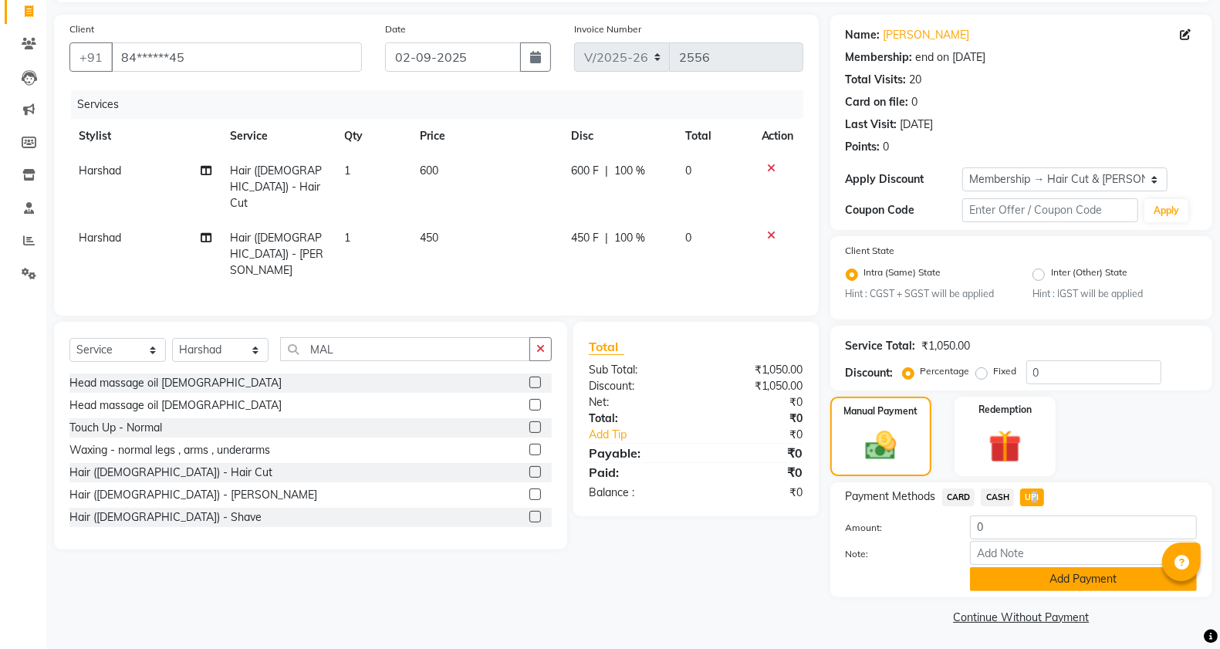
click at [1025, 579] on button "Add Payment" at bounding box center [1083, 579] width 227 height 24
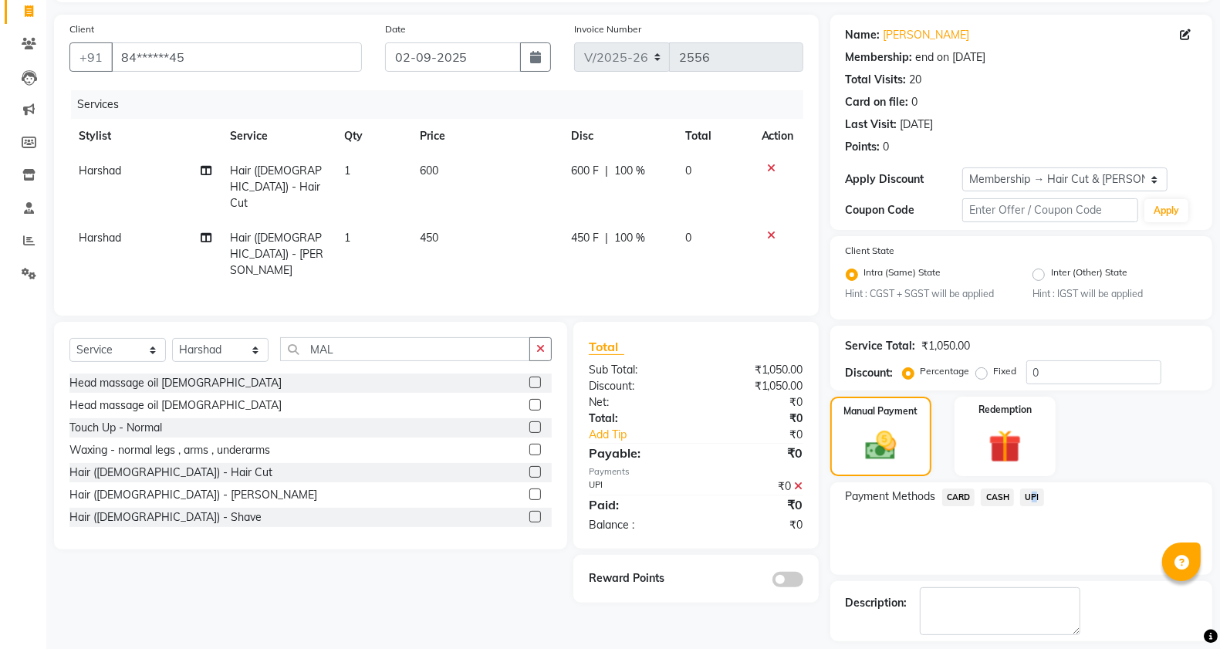
scroll to position [167, 0]
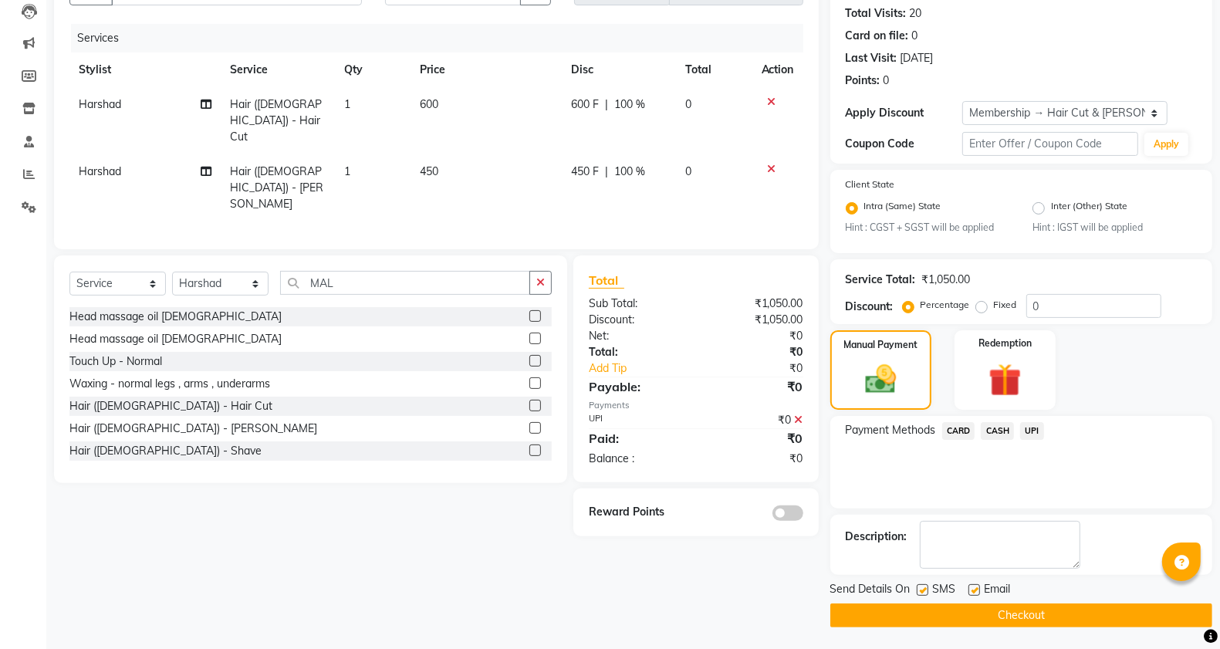
click at [919, 588] on label at bounding box center [923, 590] width 12 height 12
click at [919, 588] on input "checkbox" at bounding box center [922, 591] width 10 height 10
checkbox input "false"
click at [973, 587] on label at bounding box center [975, 590] width 12 height 12
click at [973, 587] on input "checkbox" at bounding box center [974, 591] width 10 height 10
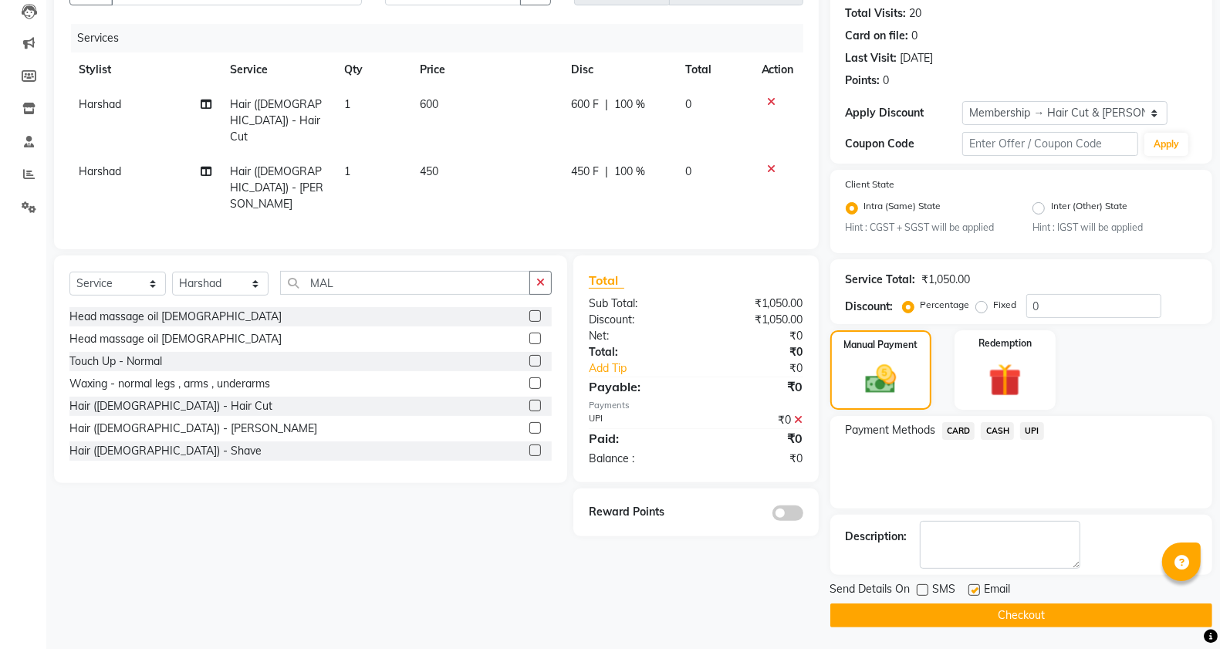
checkbox input "false"
click at [972, 607] on button "Checkout" at bounding box center [1021, 615] width 382 height 24
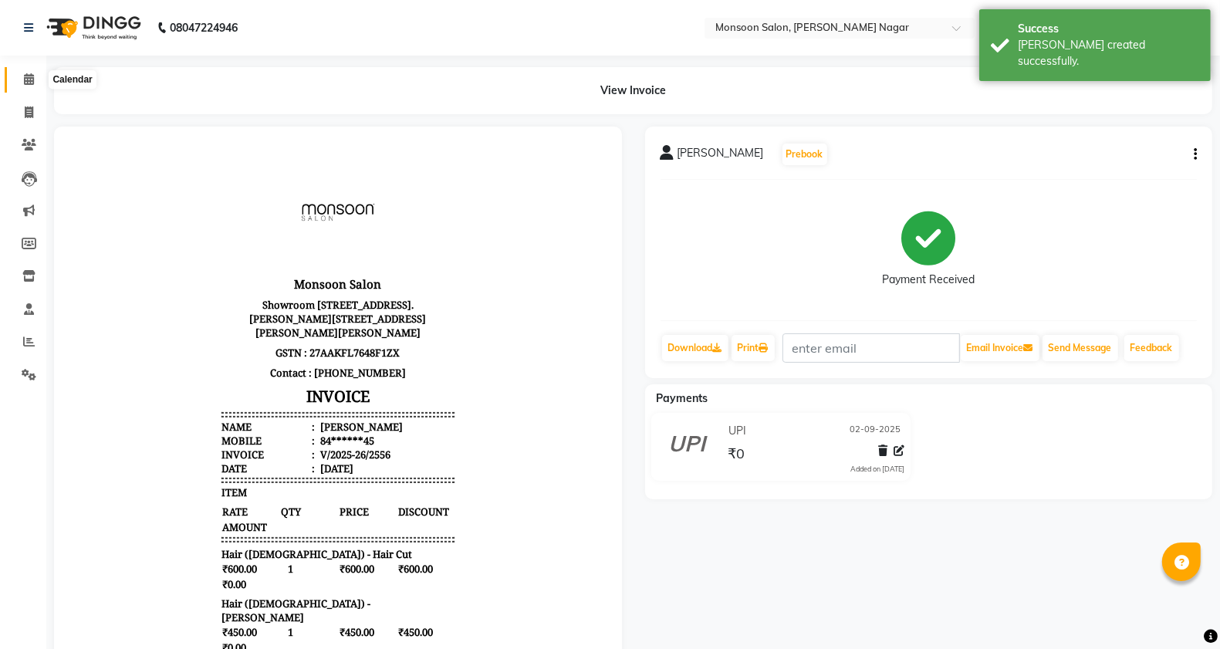
click at [18, 86] on span at bounding box center [28, 80] width 27 height 18
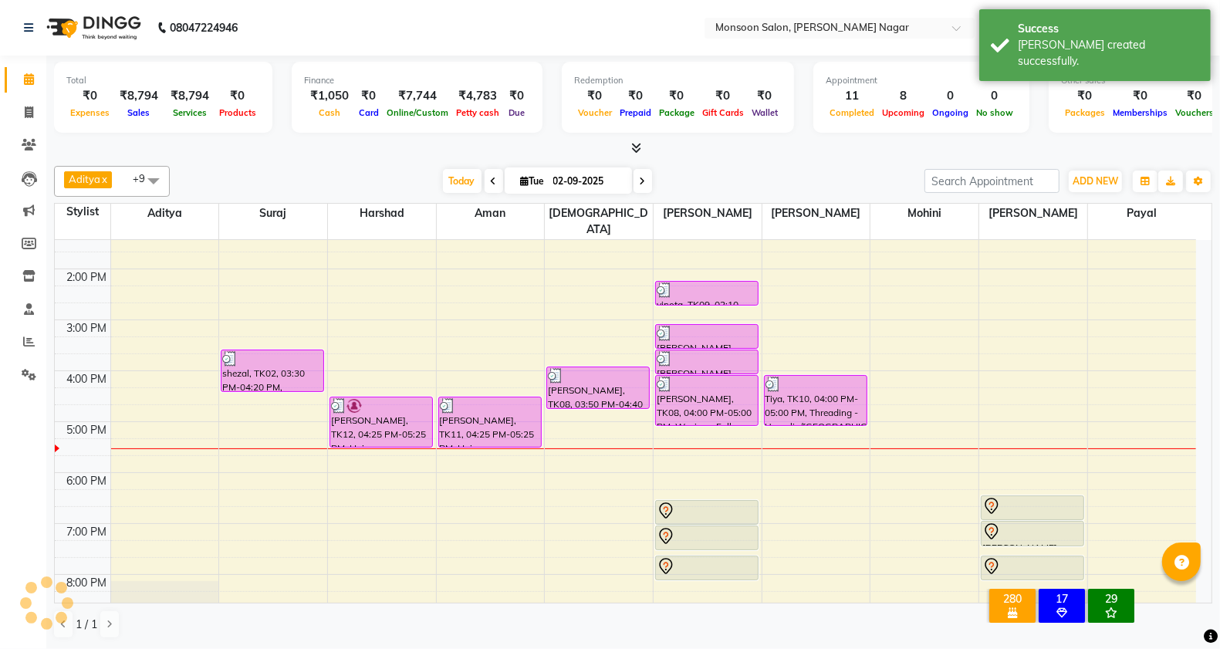
scroll to position [394, 0]
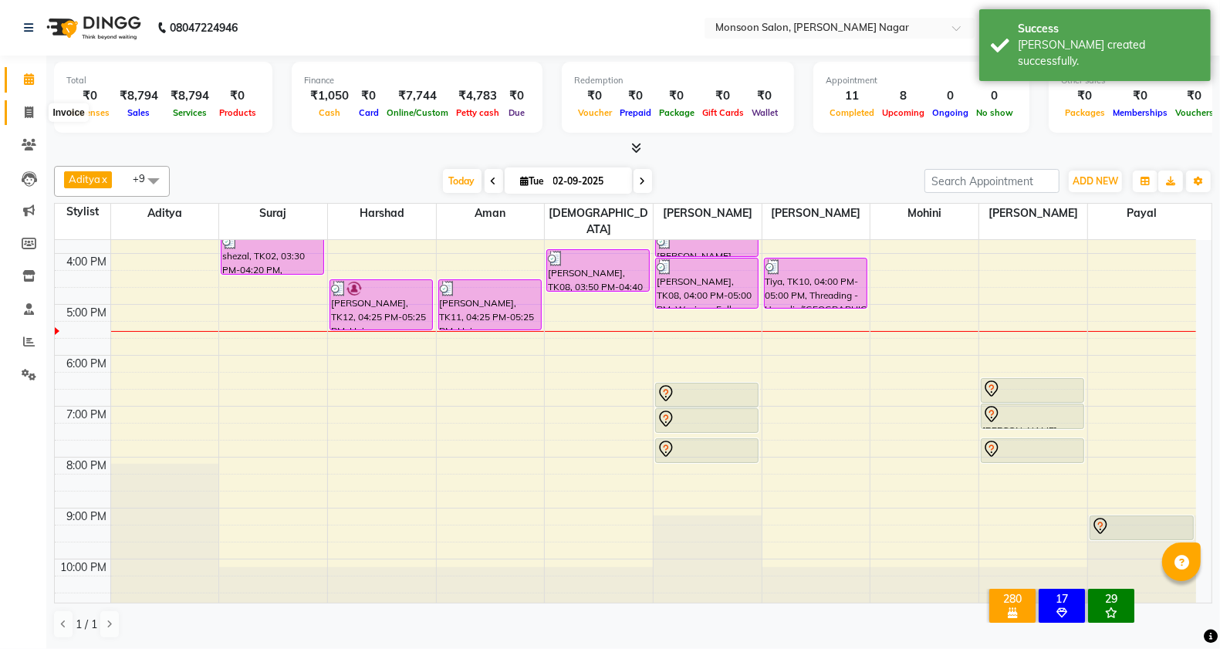
click at [23, 113] on span at bounding box center [28, 113] width 27 height 18
select select "4905"
select select "service"
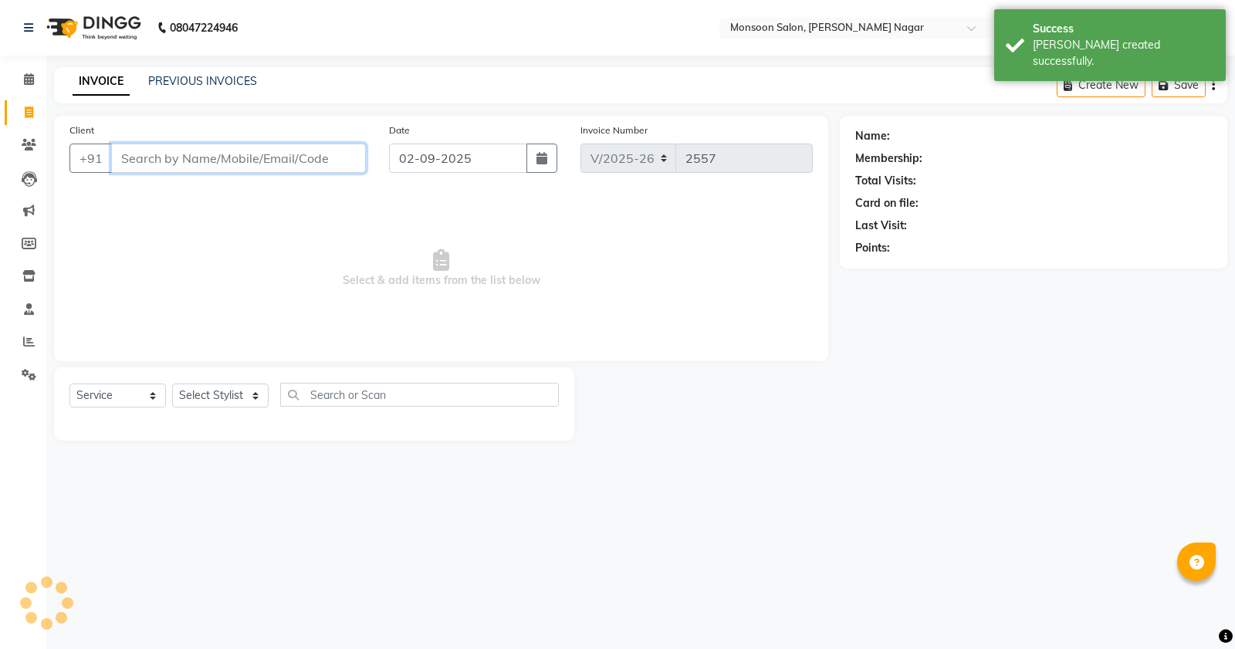
click at [136, 160] on input "Client" at bounding box center [238, 158] width 255 height 29
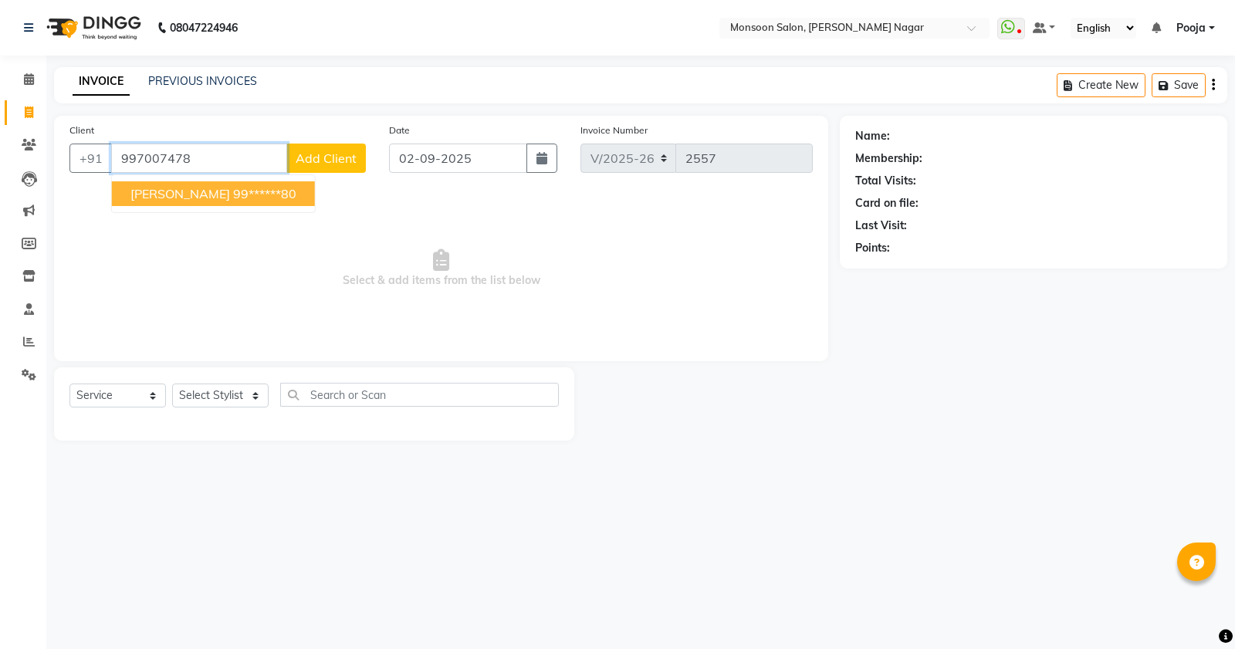
click at [171, 189] on span "[PERSON_NAME]" at bounding box center [180, 193] width 100 height 15
type input "99******80"
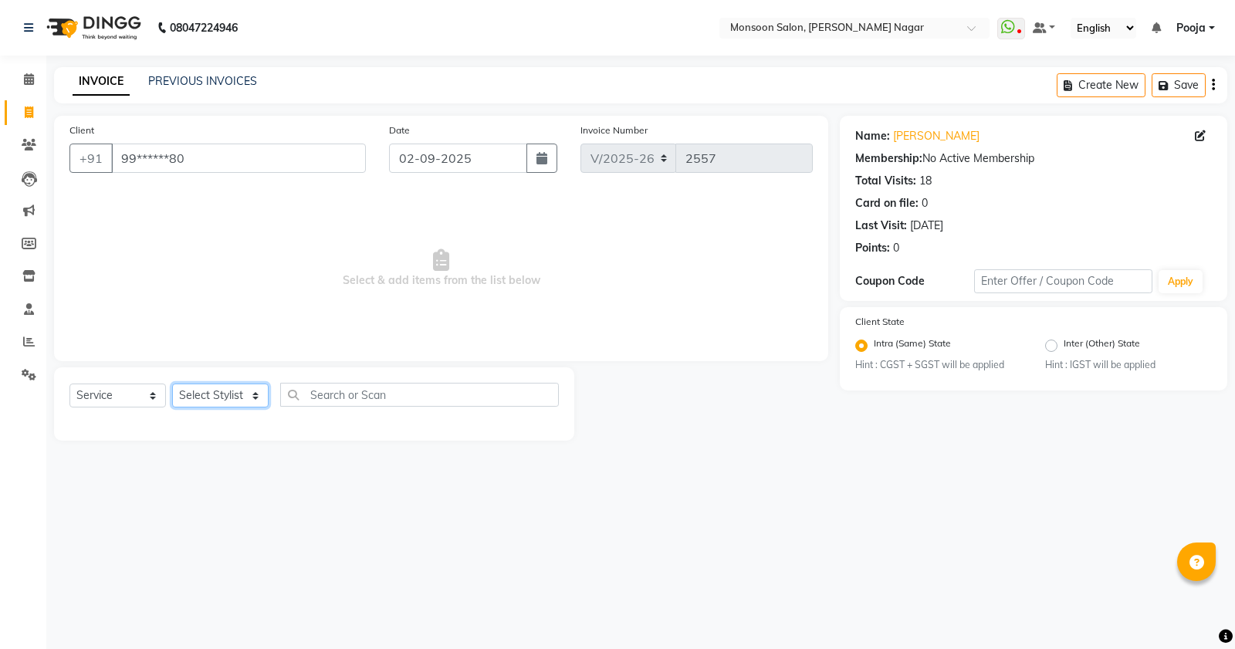
click at [218, 390] on select "Select Stylist [PERSON_NAME] [PERSON_NAME] [PERSON_NAME] [PERSON_NAME] [PERSON_…" at bounding box center [220, 396] width 96 height 24
select select "41156"
click at [172, 384] on select "Select Stylist [PERSON_NAME] [PERSON_NAME] [PERSON_NAME] [PERSON_NAME] [PERSON_…" at bounding box center [220, 396] width 96 height 24
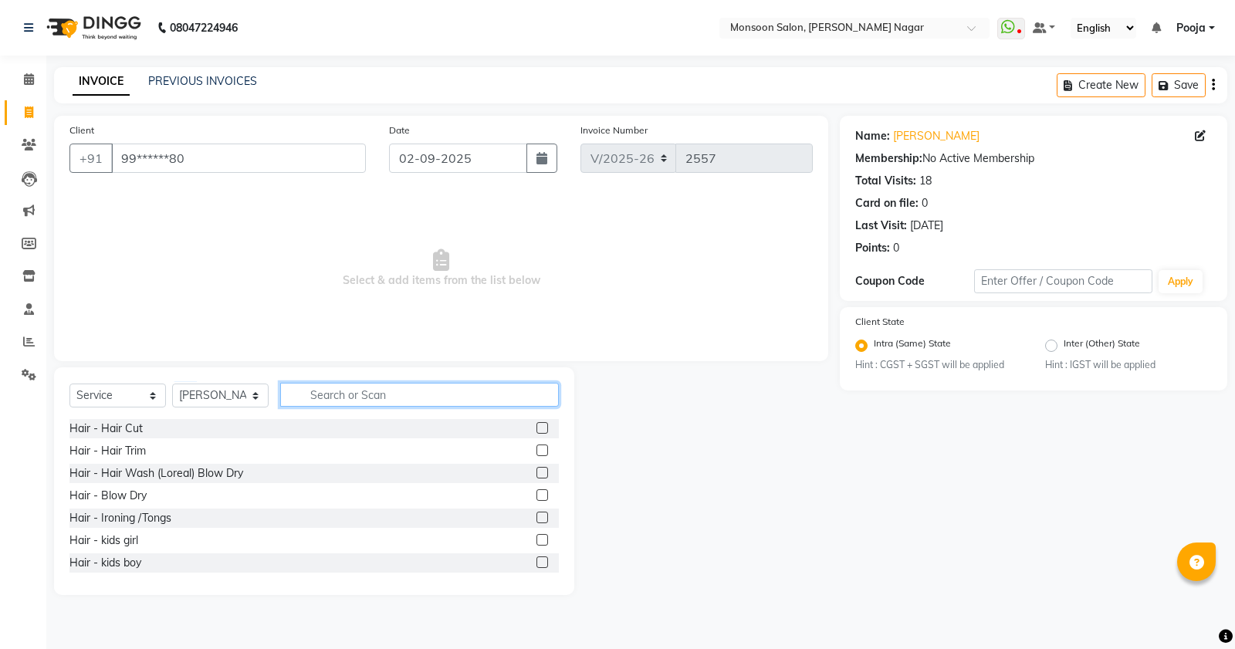
click at [330, 396] on input "text" at bounding box center [419, 395] width 279 height 24
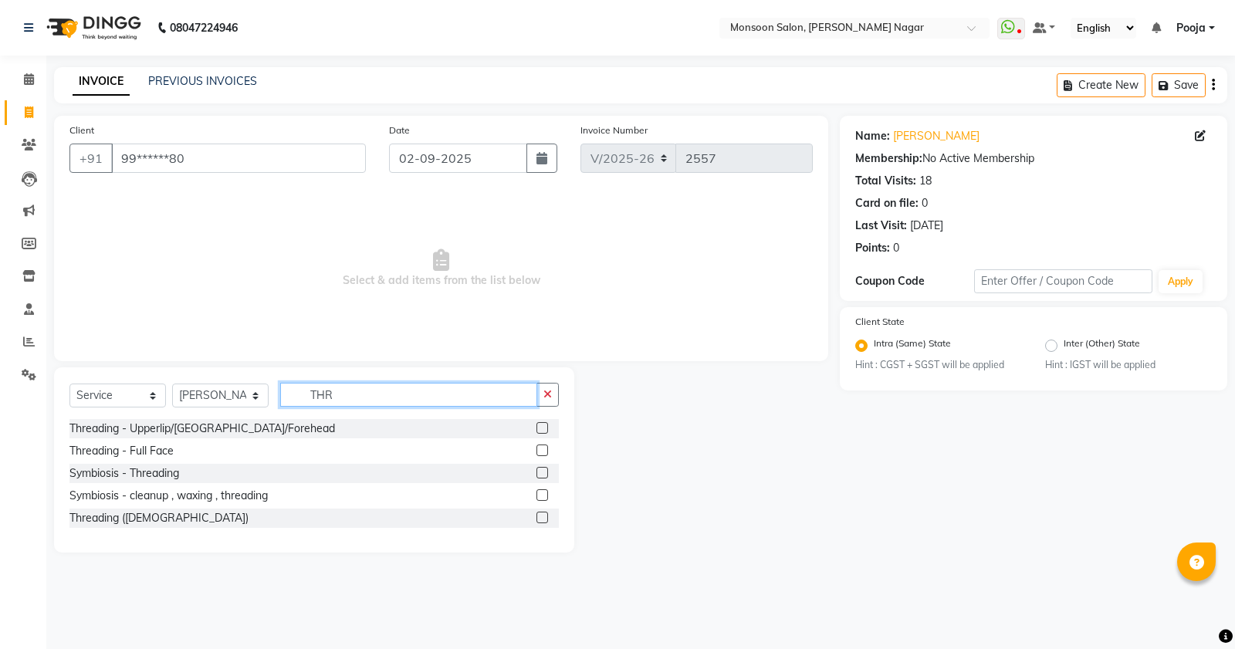
type input "THR"
click at [542, 429] on label at bounding box center [542, 428] width 12 height 12
click at [542, 429] on input "checkbox" at bounding box center [541, 429] width 10 height 10
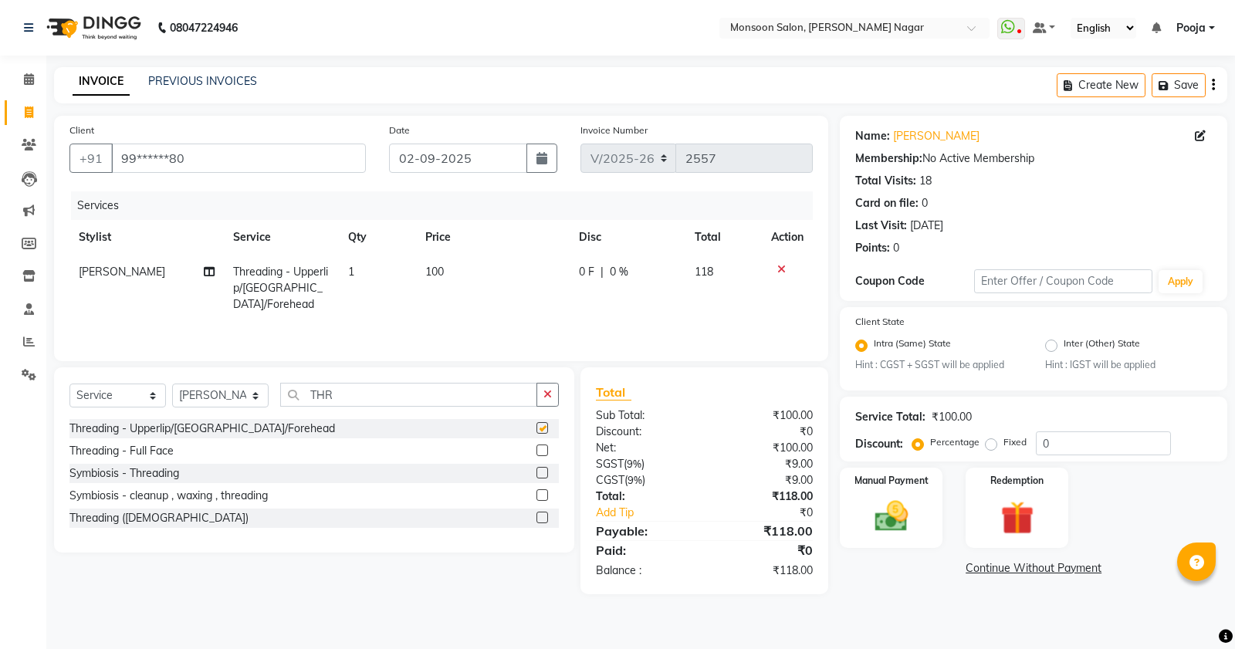
checkbox input "false"
drag, startPoint x: 372, startPoint y: 395, endPoint x: 266, endPoint y: 411, distance: 107.0
click at [266, 411] on div "Select Service Product Membership Package Voucher Prepaid Gift Card Select Styl…" at bounding box center [313, 401] width 489 height 36
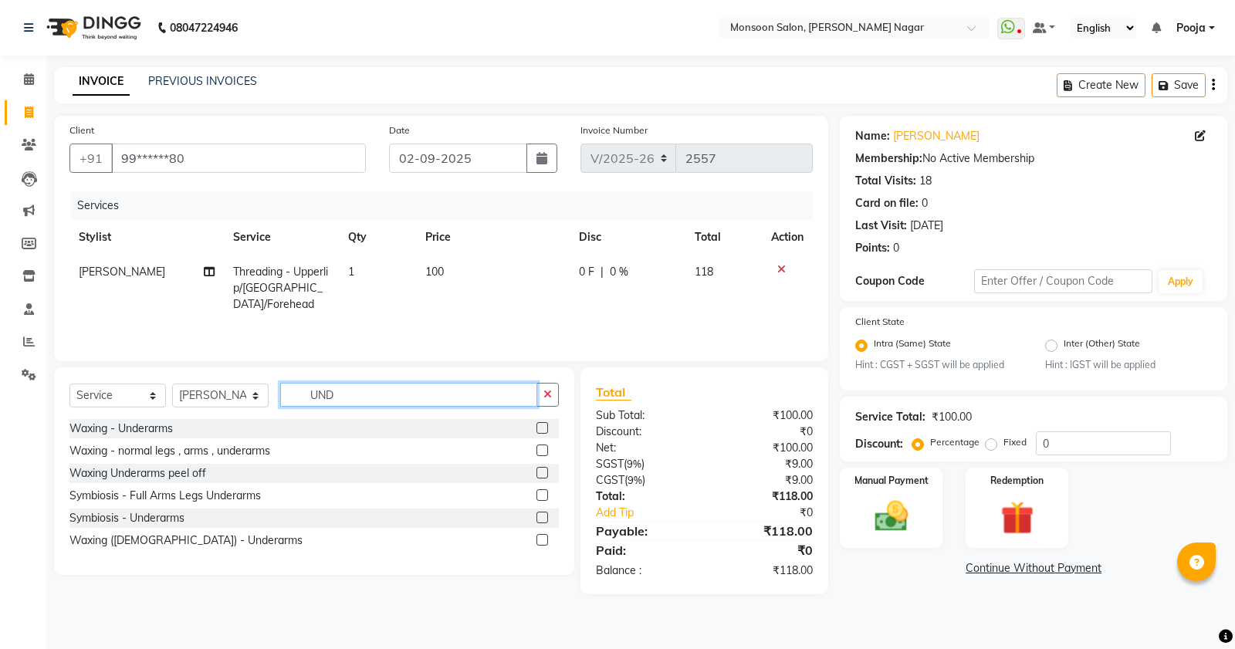
type input "UND"
click at [538, 424] on label at bounding box center [542, 428] width 12 height 12
click at [538, 424] on input "checkbox" at bounding box center [541, 429] width 10 height 10
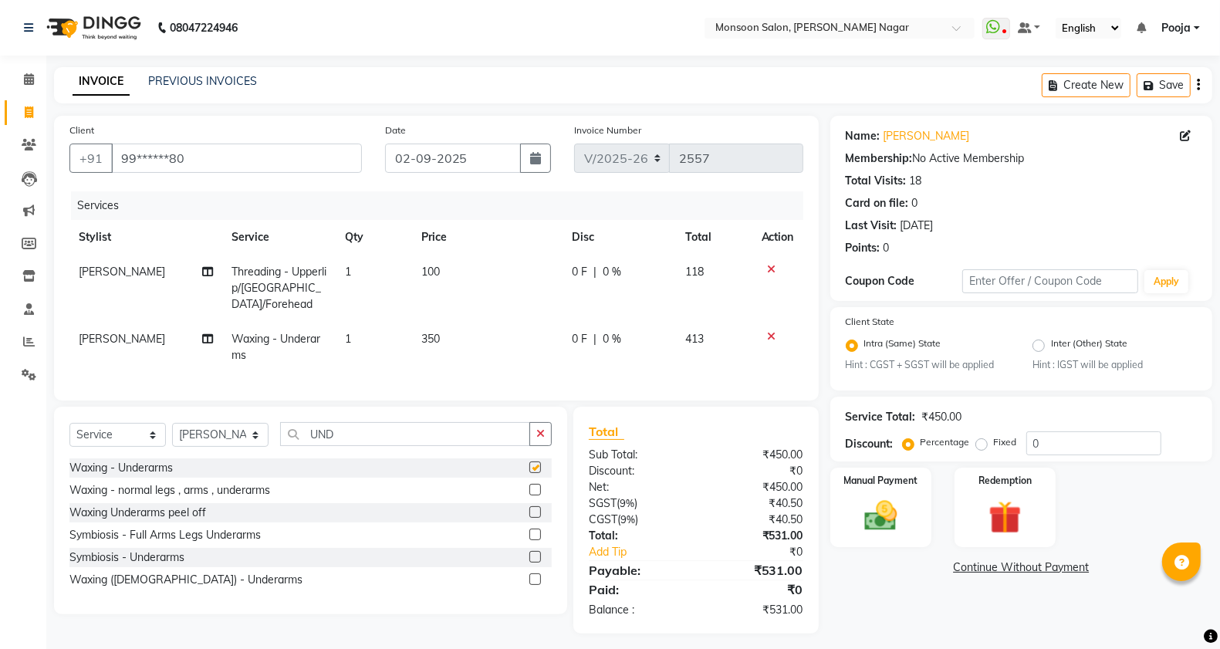
checkbox input "false"
click at [367, 287] on td "1" at bounding box center [374, 288] width 76 height 67
select select "41156"
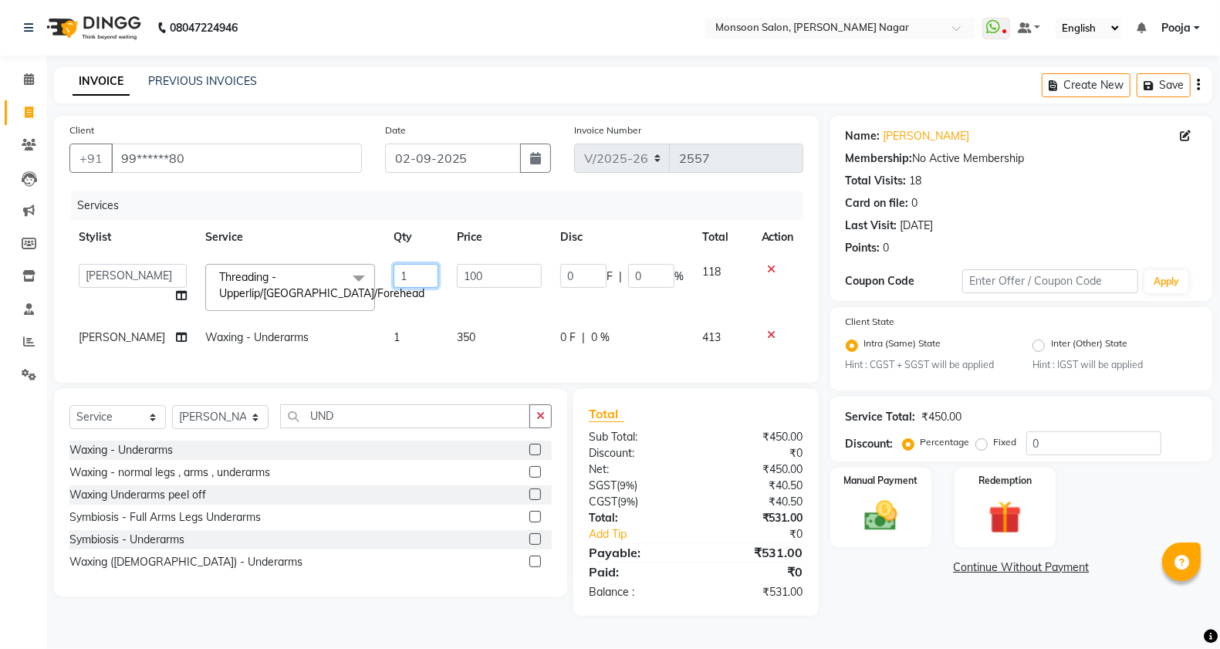
drag, startPoint x: 401, startPoint y: 270, endPoint x: 369, endPoint y: 279, distance: 33.5
click at [384, 276] on td "1" at bounding box center [415, 288] width 63 height 66
type input "2"
click at [405, 332] on td "1" at bounding box center [415, 337] width 63 height 35
select select "41156"
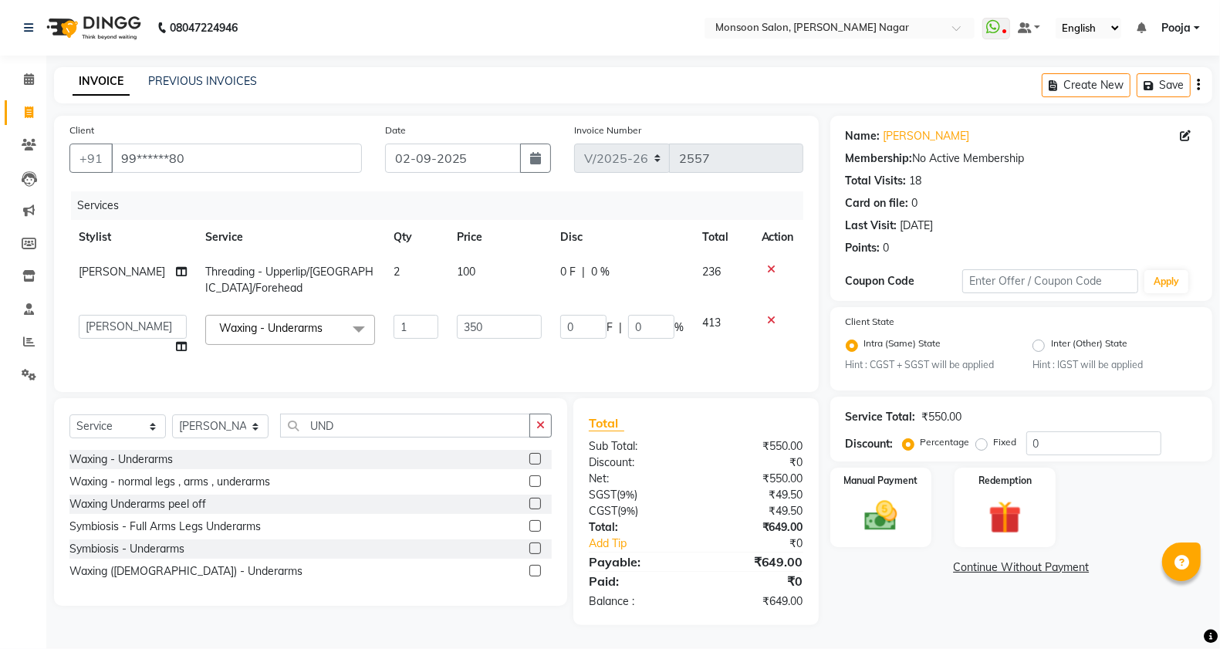
click at [1197, 85] on icon "button" at bounding box center [1198, 85] width 3 height 1
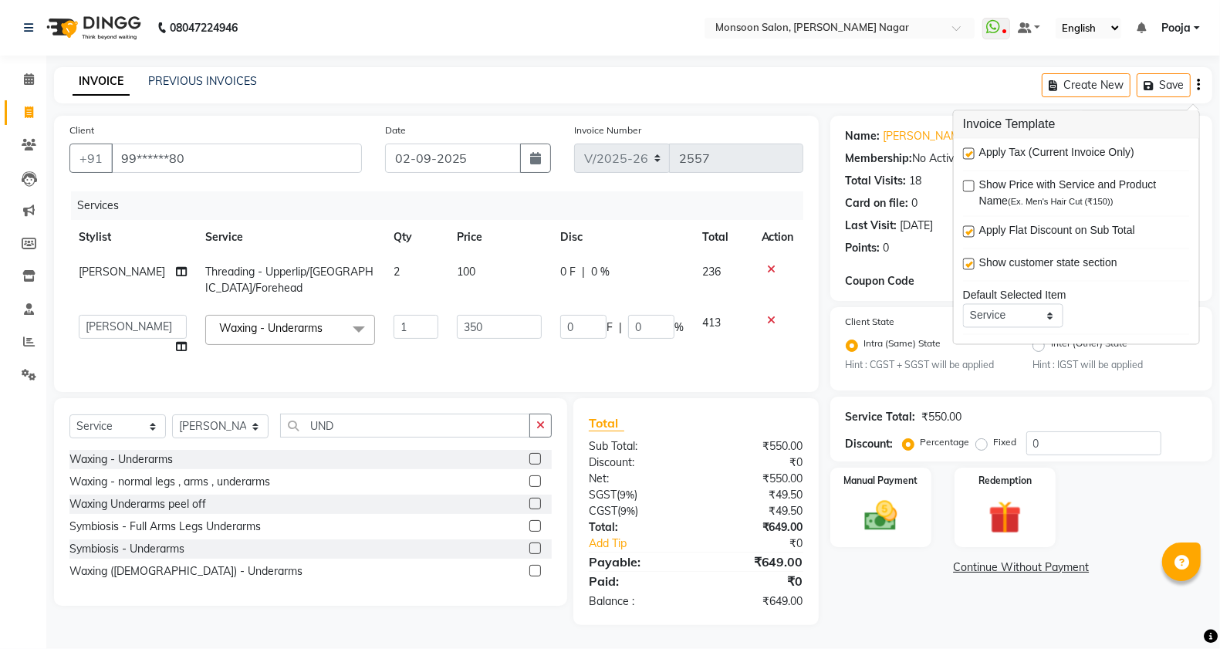
click at [970, 150] on label at bounding box center [969, 154] width 12 height 12
click at [970, 150] on input "checkbox" at bounding box center [968, 155] width 10 height 10
checkbox input "false"
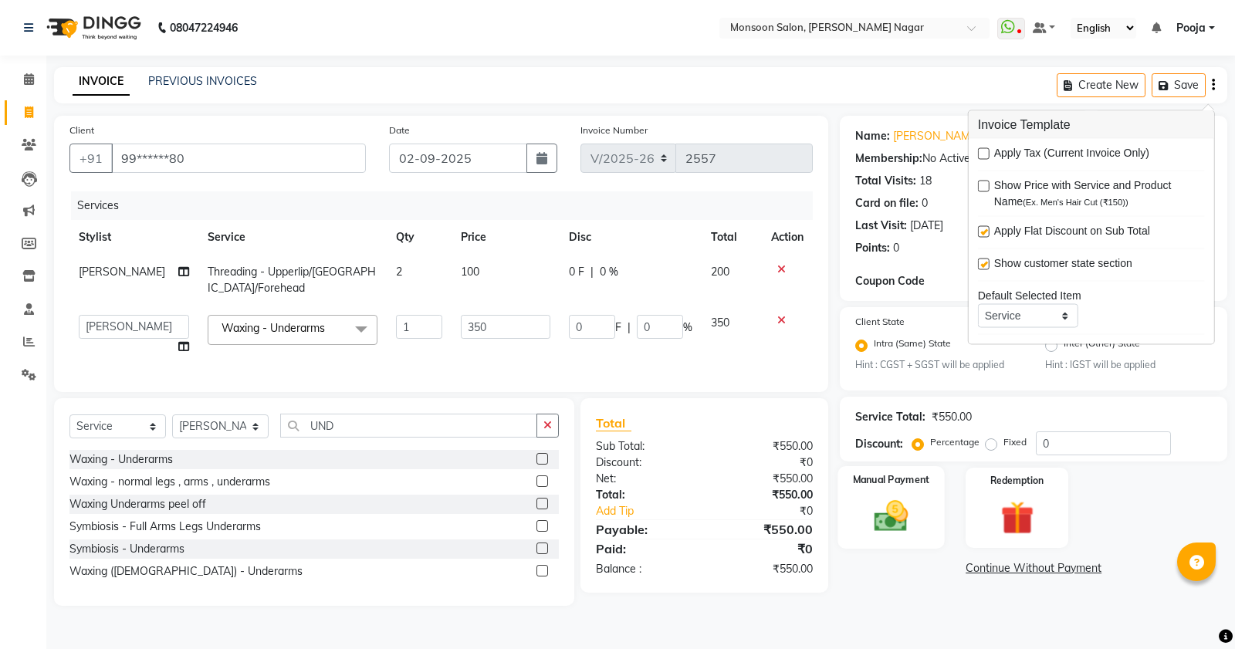
click at [909, 488] on div "Manual Payment" at bounding box center [891, 507] width 106 height 83
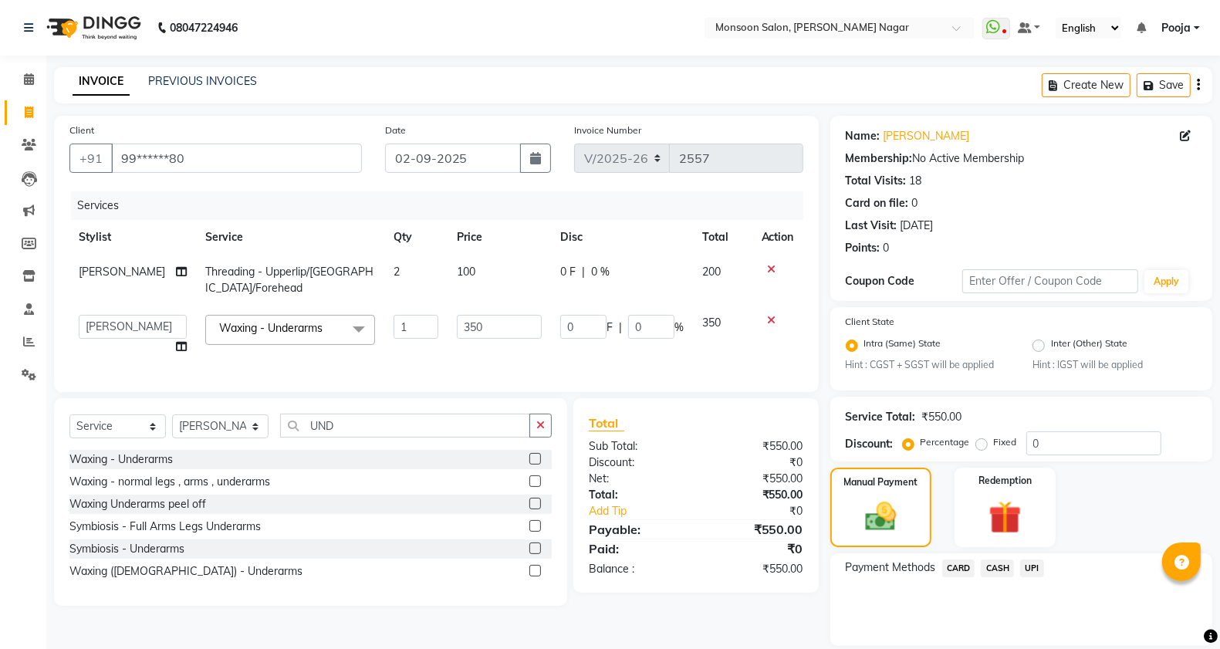
click at [1027, 570] on span "UPI" at bounding box center [1032, 569] width 24 height 18
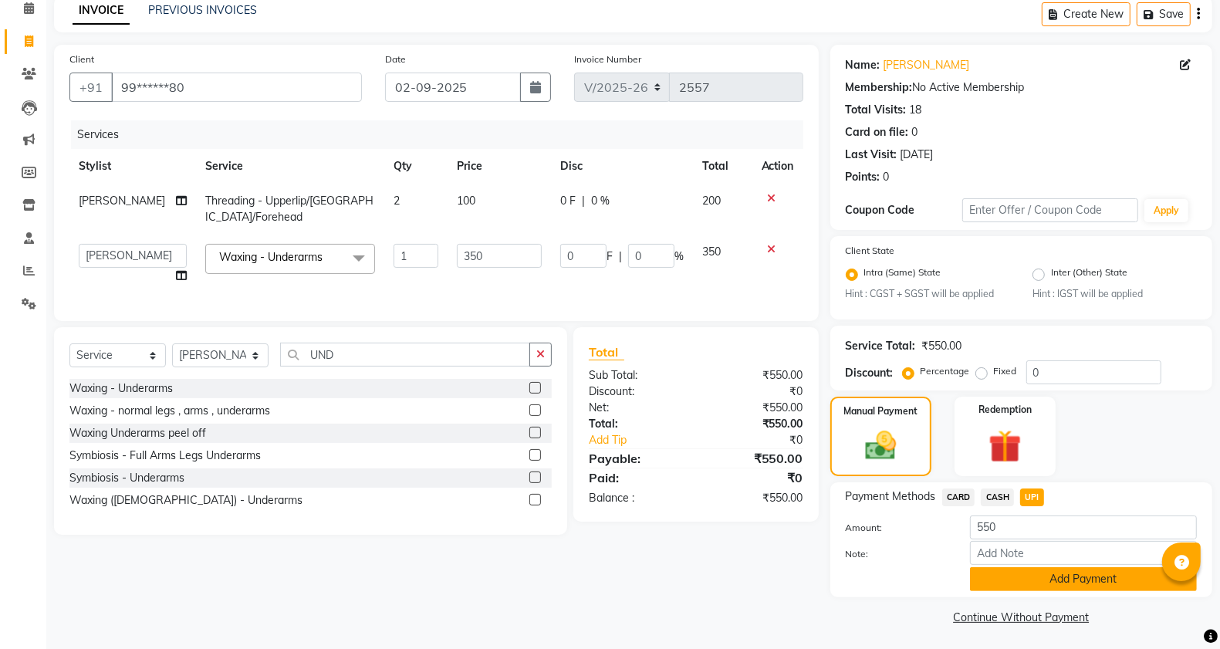
click at [1070, 576] on button "Add Payment" at bounding box center [1083, 579] width 227 height 24
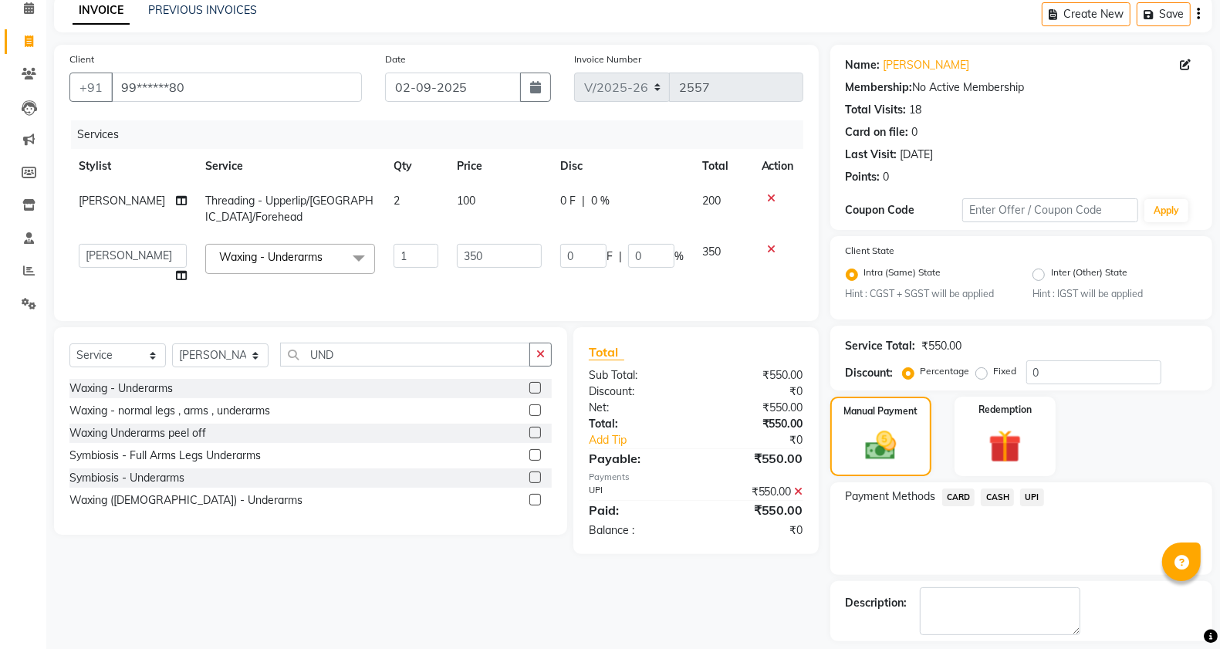
scroll to position [137, 0]
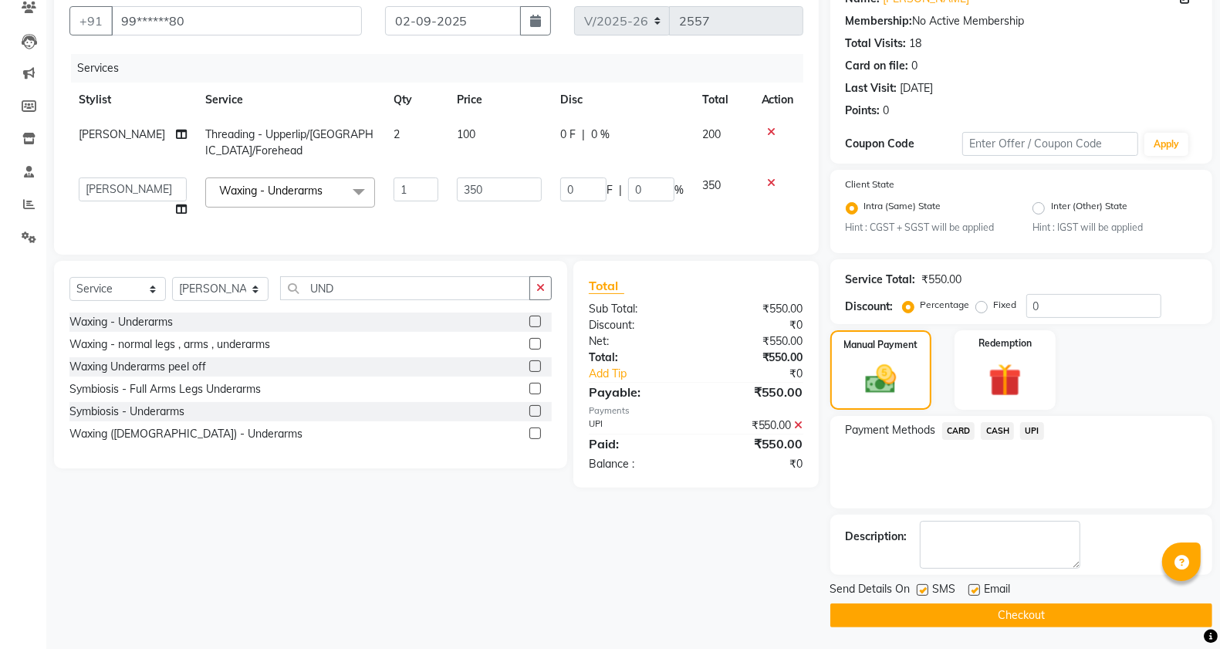
click at [1063, 630] on main "INVOICE PREVIOUS INVOICES Create New Save Client +91 99******80 Date [DATE] Inv…" at bounding box center [633, 290] width 1174 height 721
click at [1060, 615] on button "Checkout" at bounding box center [1021, 615] width 382 height 24
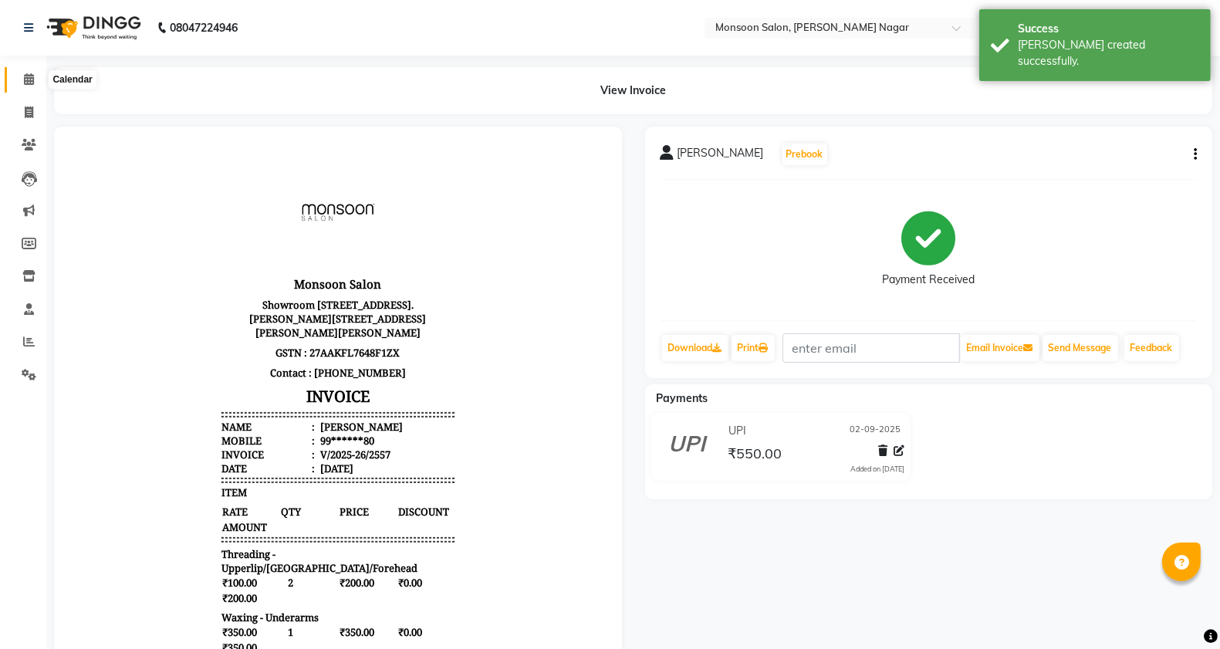
click at [25, 87] on span at bounding box center [28, 80] width 27 height 18
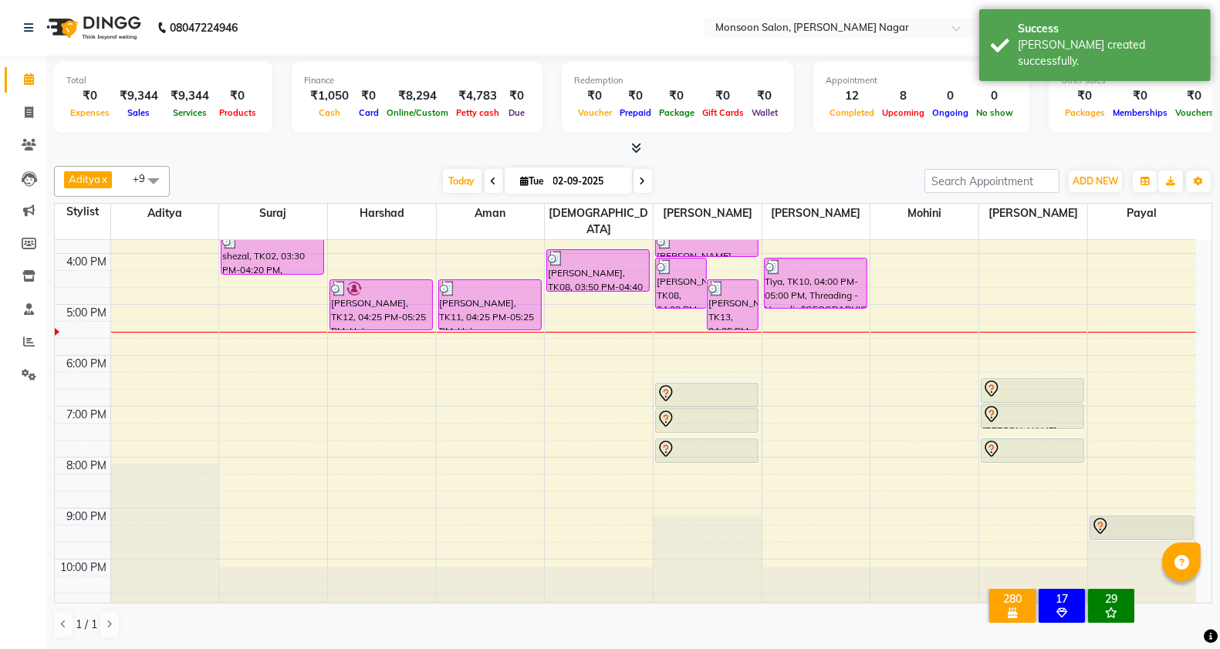
scroll to position [136, 0]
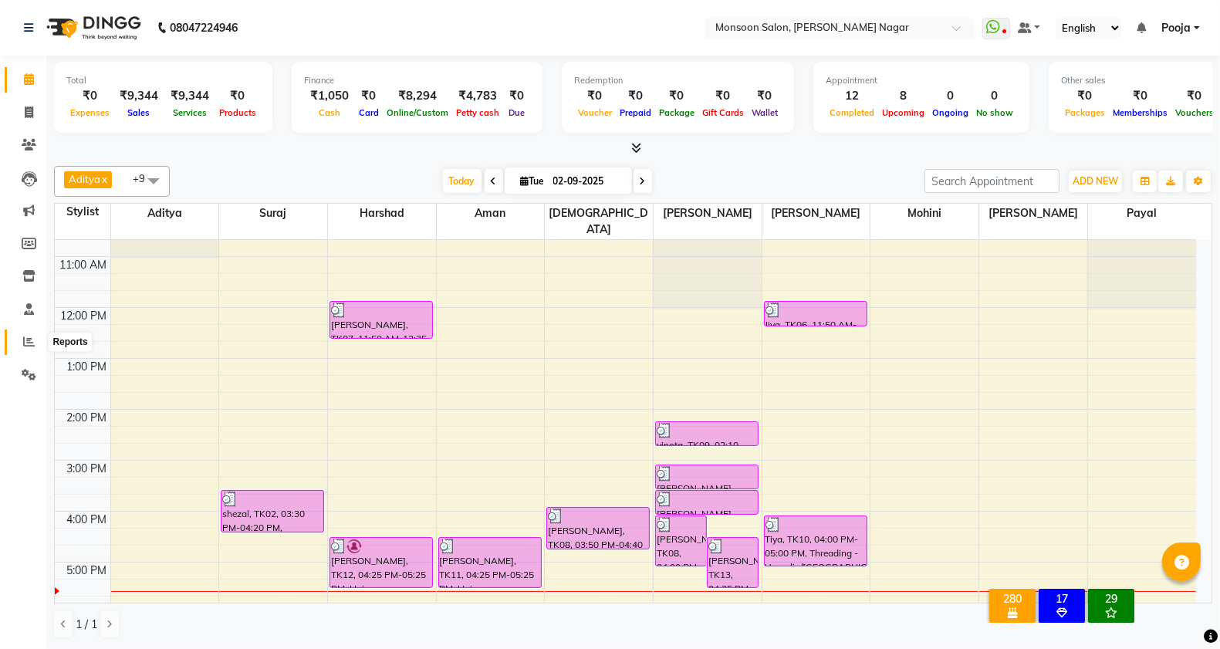
click at [21, 342] on span at bounding box center [28, 342] width 27 height 18
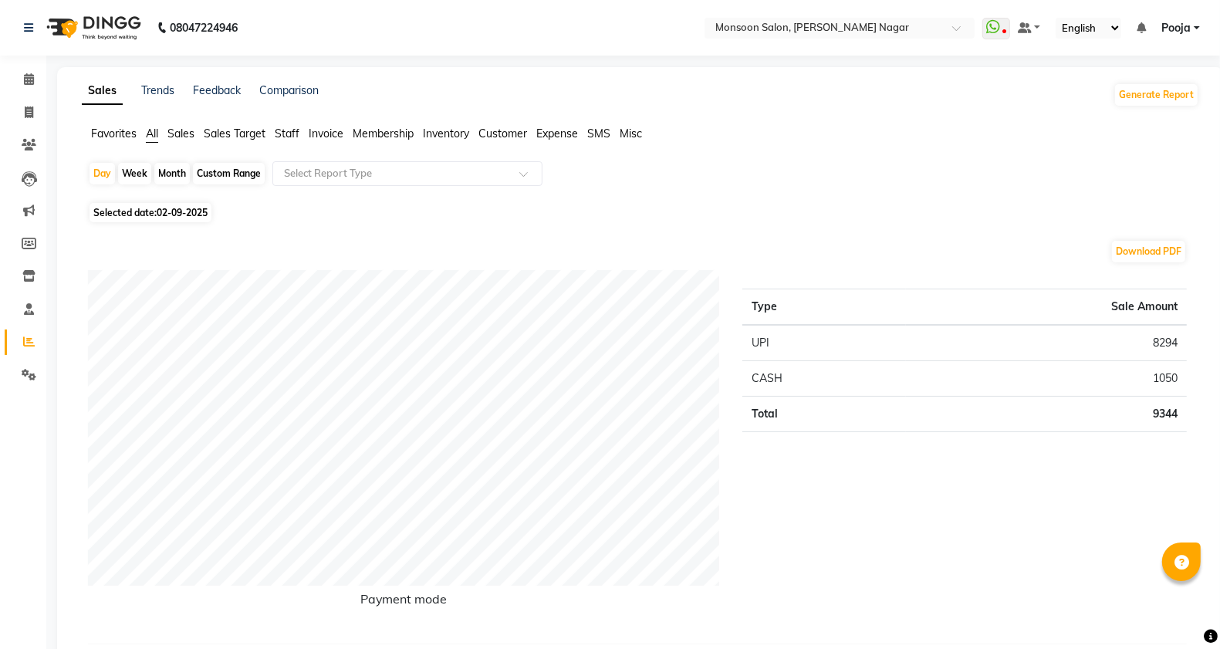
click at [167, 171] on div "Month" at bounding box center [171, 174] width 35 height 22
select select "9"
select select "2025"
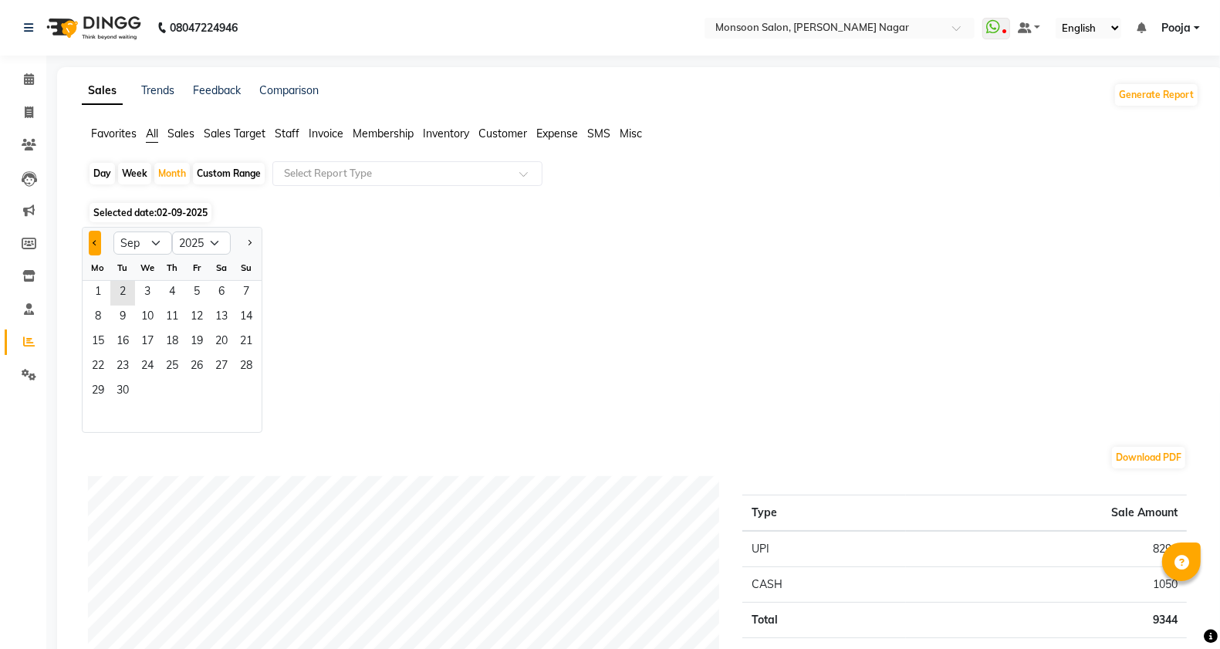
click at [91, 237] on button "Previous month" at bounding box center [95, 243] width 12 height 25
select select "8"
click at [253, 398] on span "31" at bounding box center [246, 392] width 25 height 25
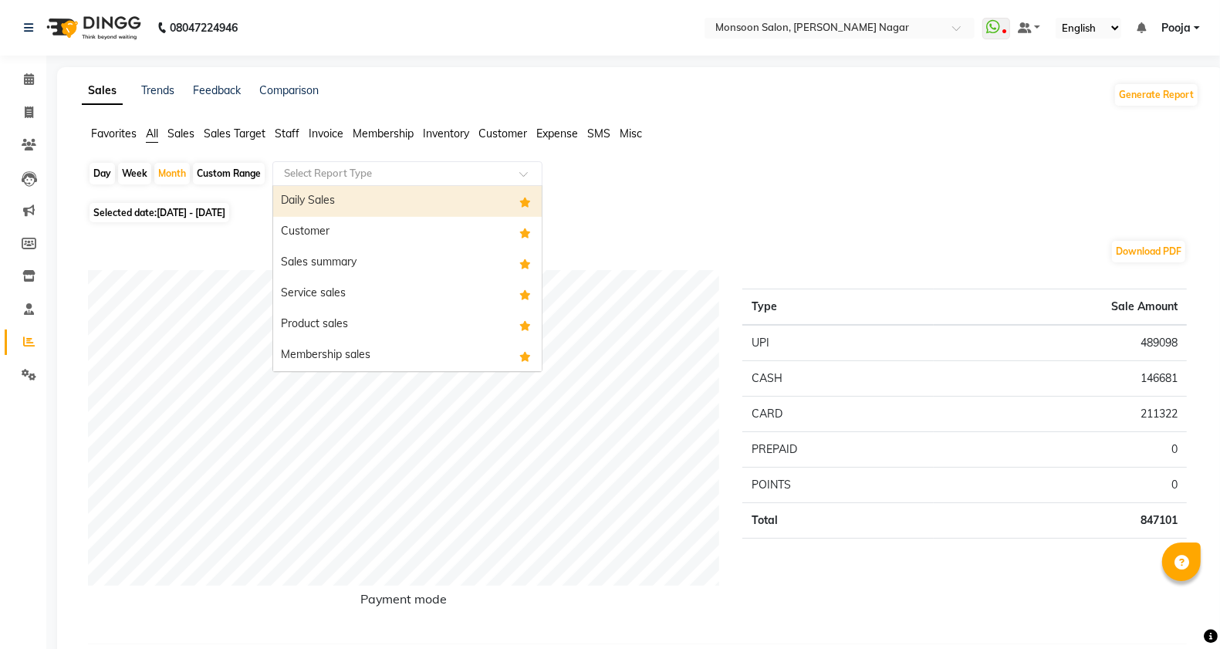
click at [326, 167] on input "text" at bounding box center [392, 173] width 222 height 15
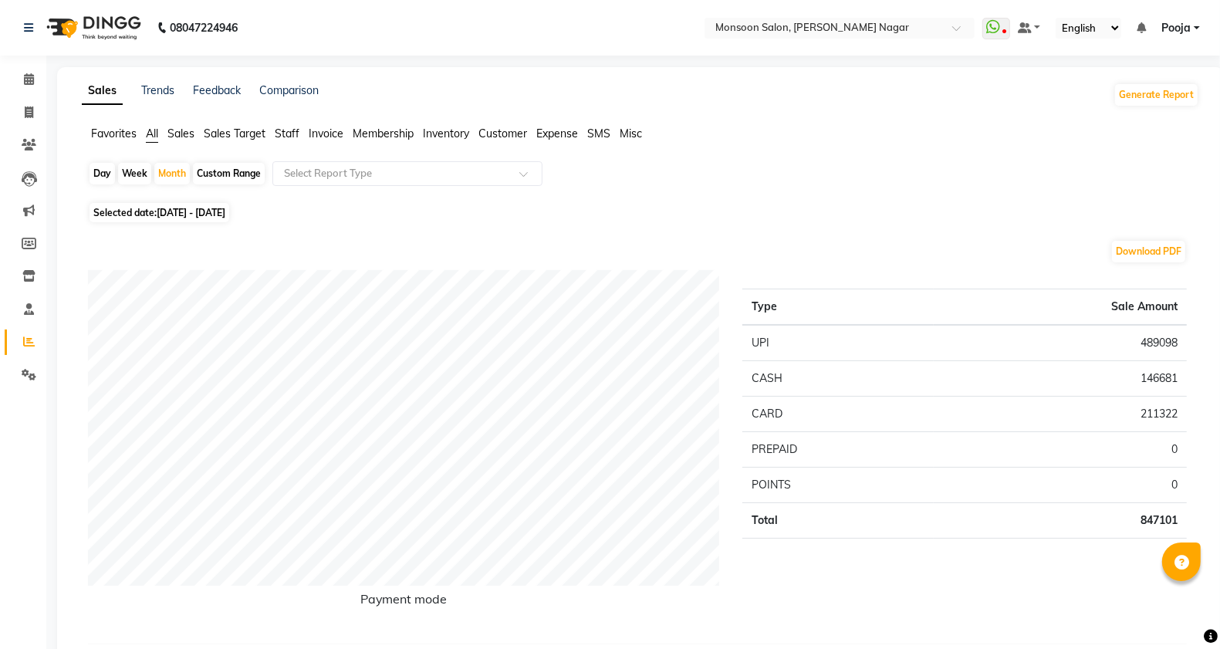
click at [292, 131] on span "Staff" at bounding box center [287, 134] width 25 height 14
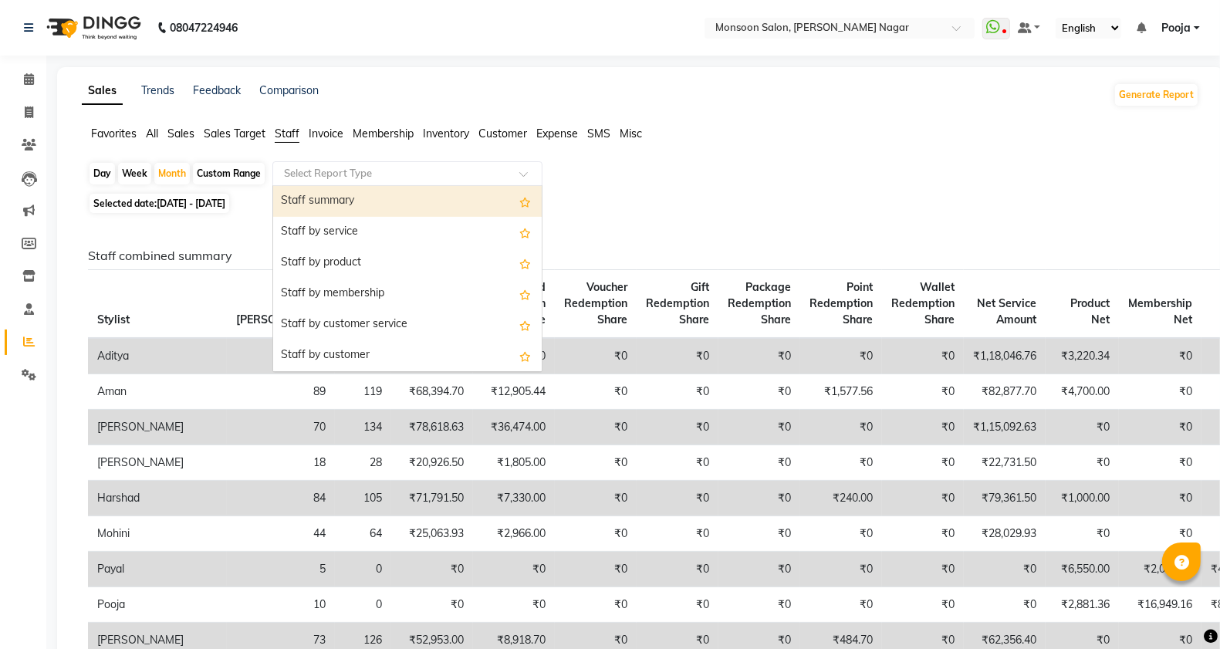
click at [311, 174] on input "text" at bounding box center [392, 173] width 222 height 15
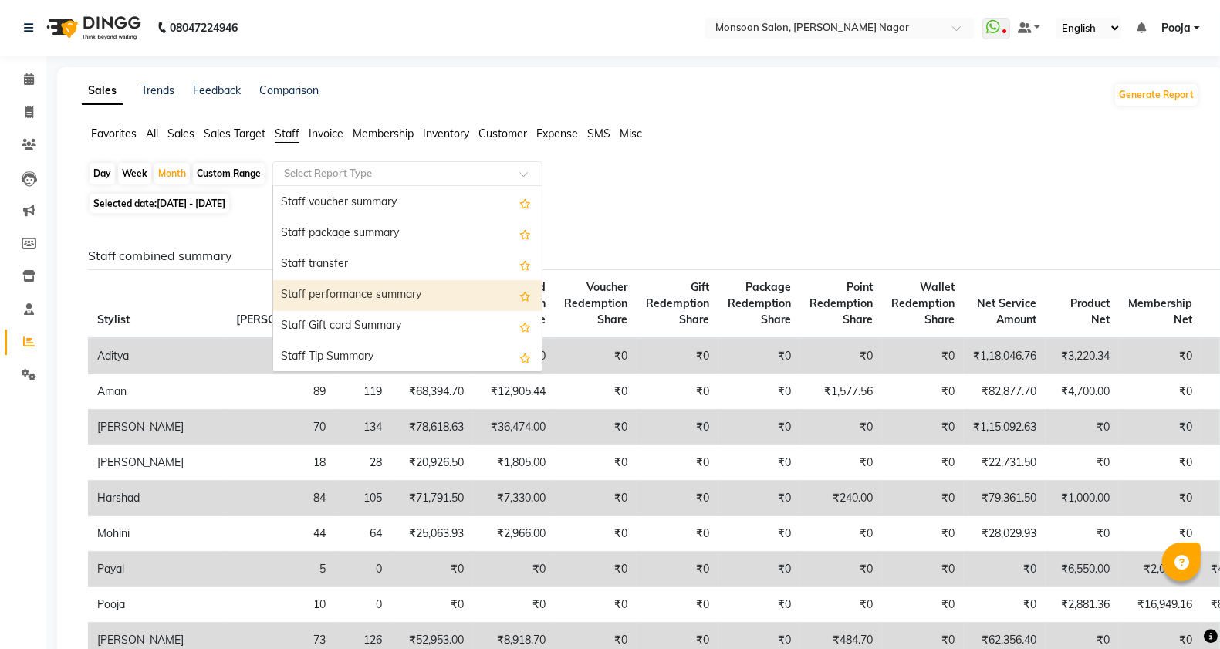
click at [411, 286] on div "Staff performance summary" at bounding box center [407, 295] width 269 height 31
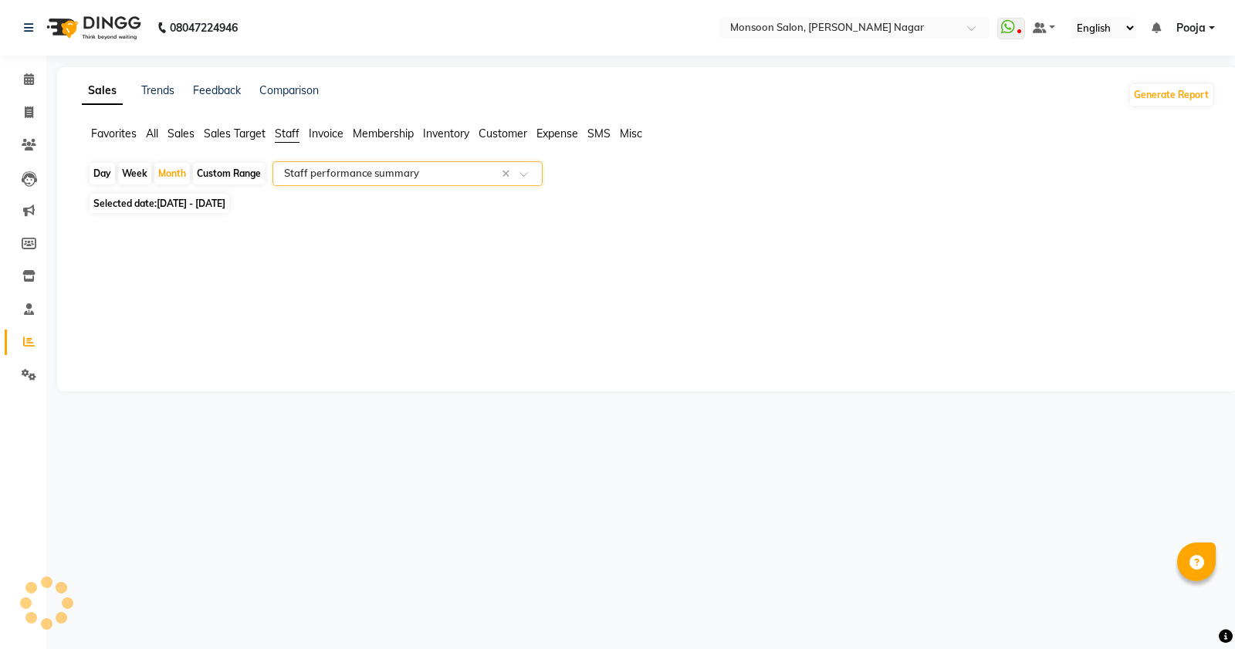
click at [360, 170] on input "text" at bounding box center [392, 173] width 222 height 15
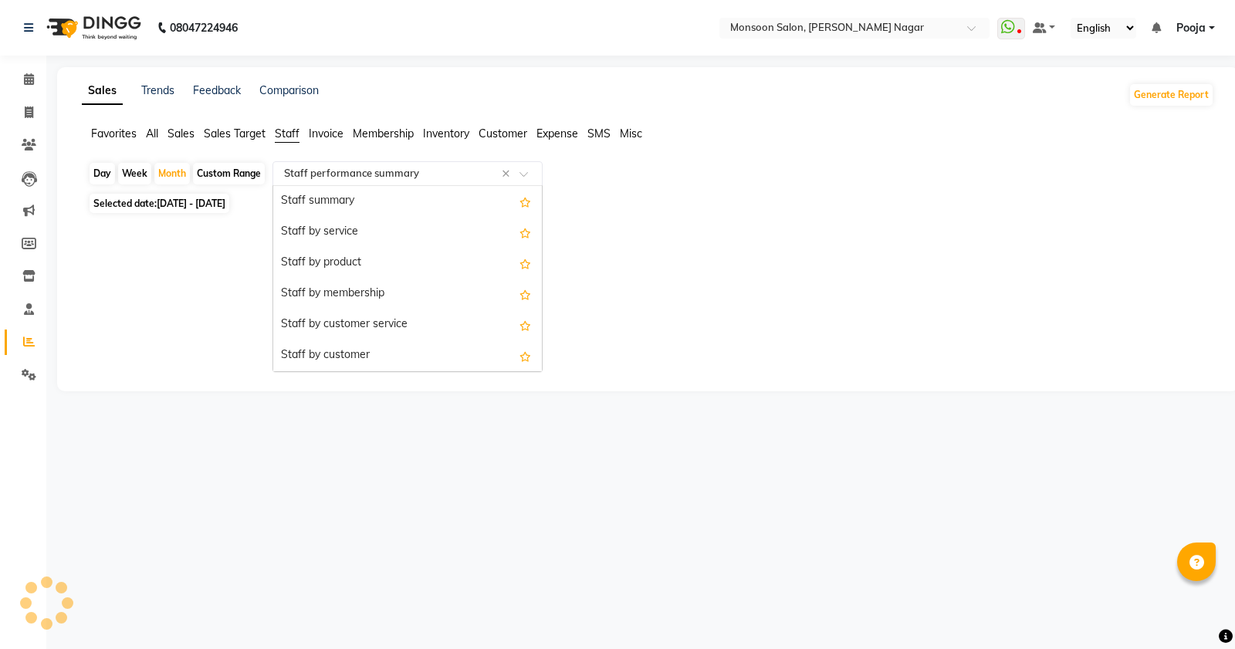
scroll to position [492, 0]
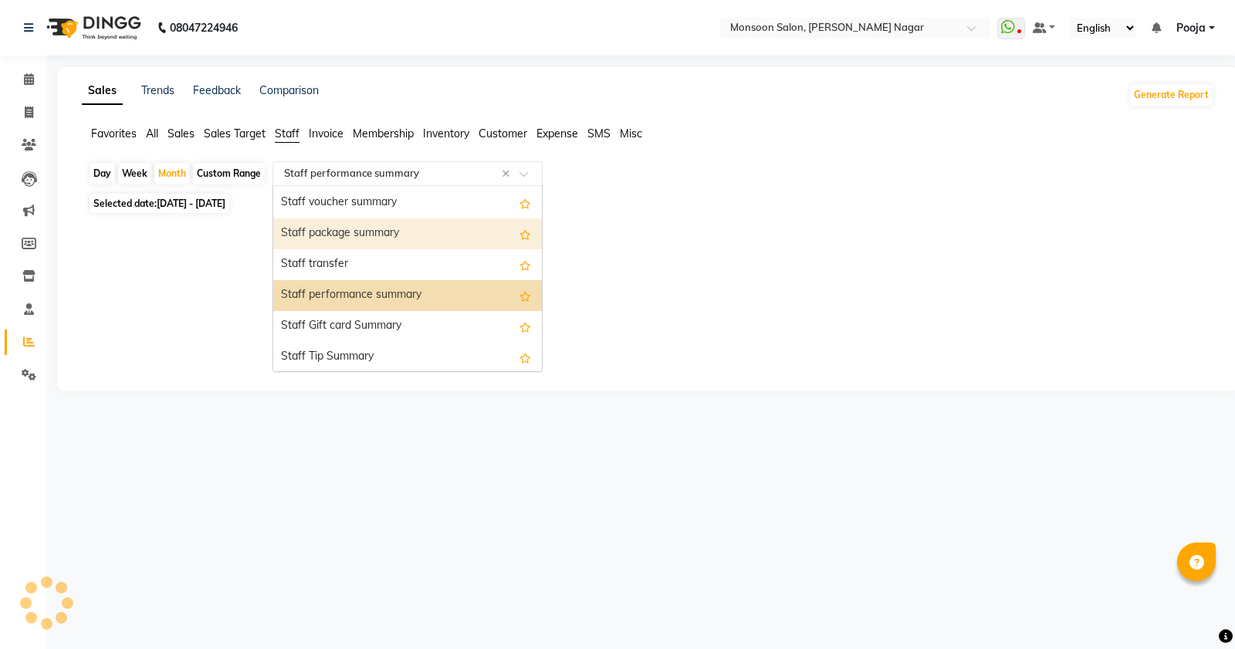
click at [361, 226] on div "Staff package summary" at bounding box center [407, 233] width 269 height 31
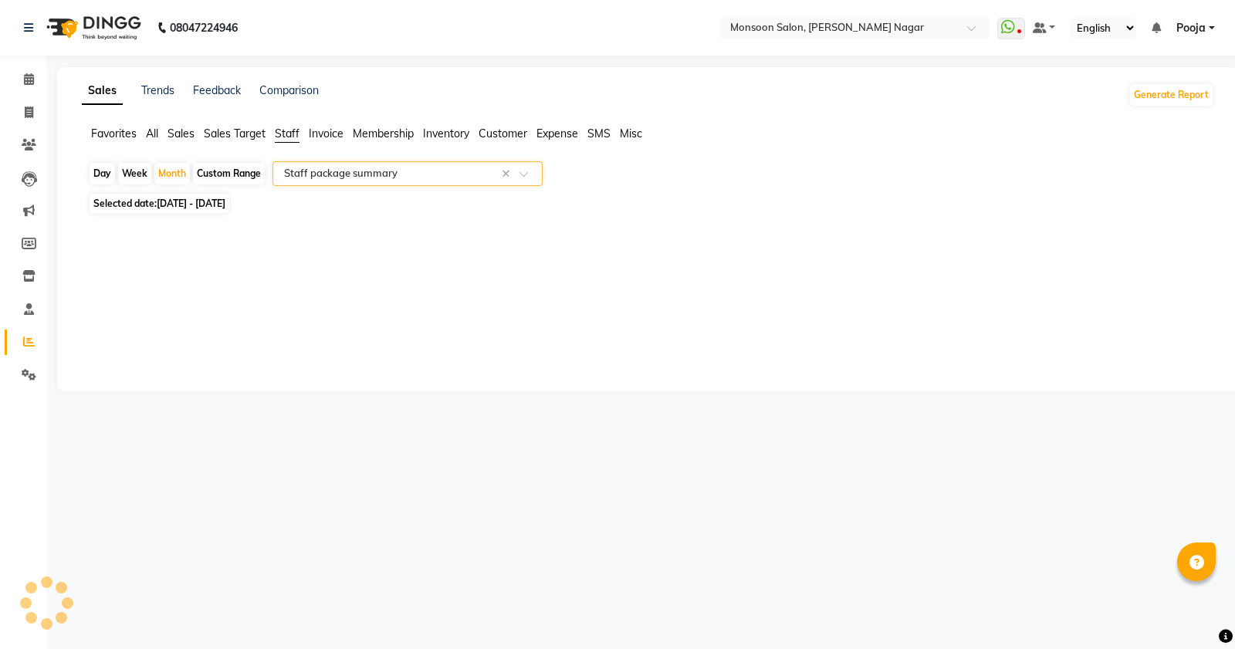
click at [363, 182] on div "Select Report Type × Staff package summary ×" at bounding box center [407, 173] width 270 height 25
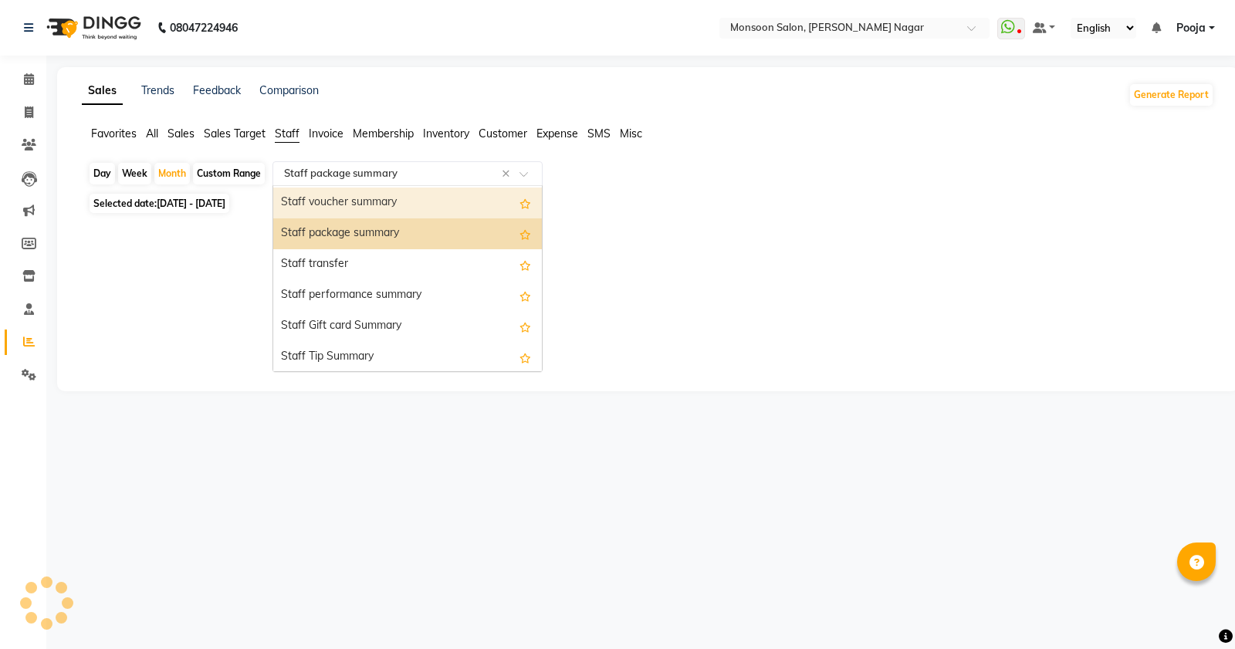
click at [363, 217] on div "Staff voucher summary" at bounding box center [407, 203] width 269 height 31
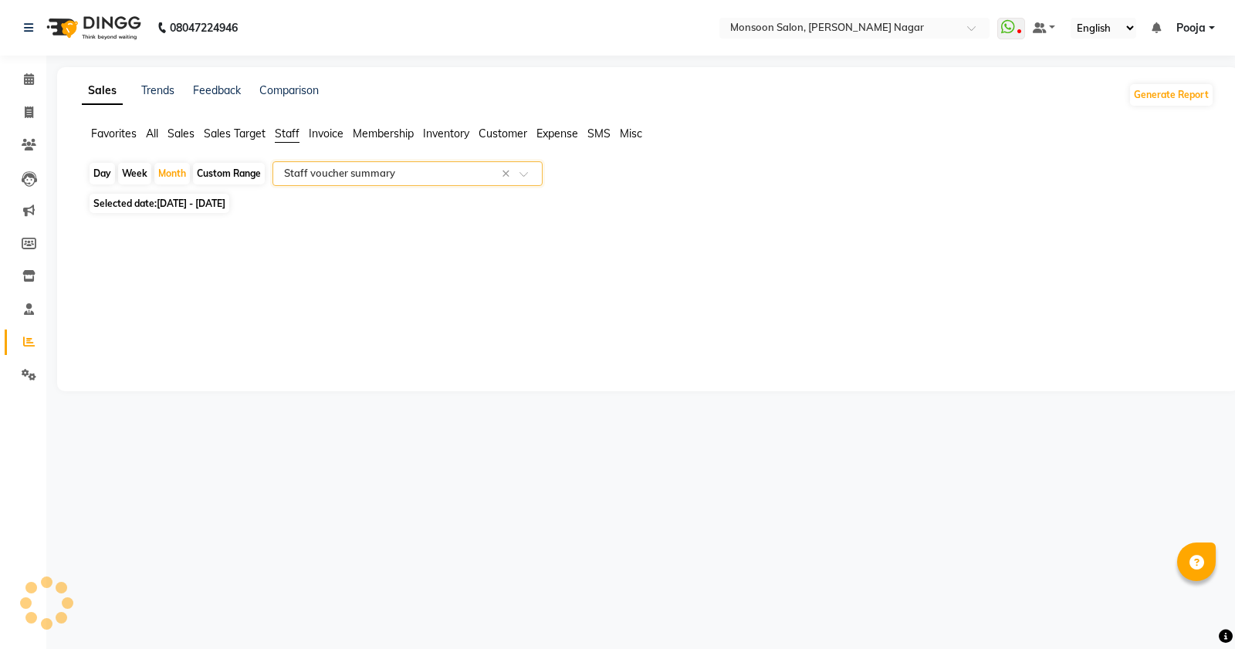
click at [333, 167] on input "text" at bounding box center [392, 173] width 222 height 15
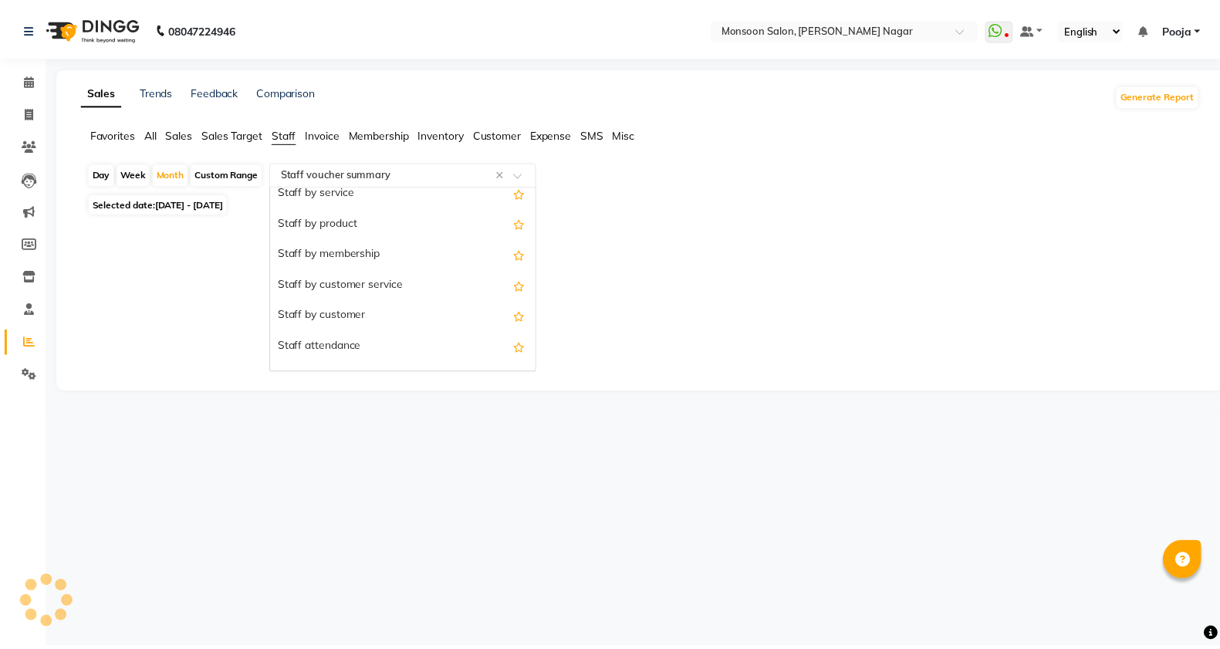
scroll to position [0, 0]
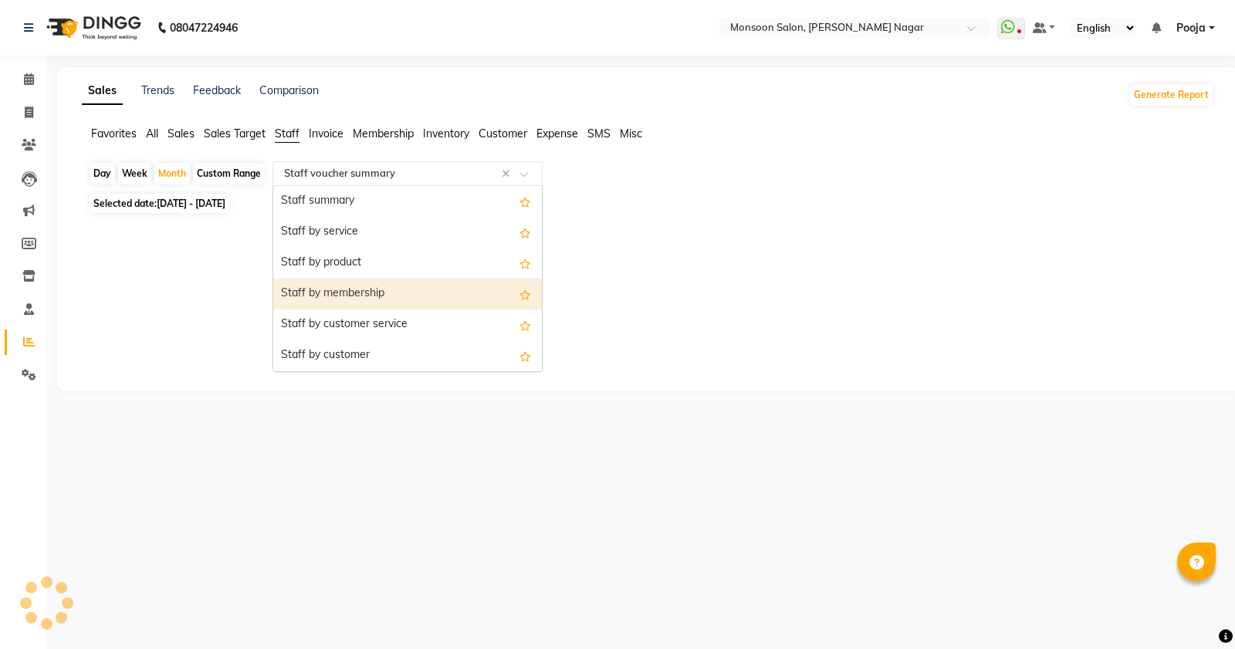
click at [343, 286] on div "Staff by membership" at bounding box center [407, 294] width 269 height 31
select select "full_report"
select select "csv"
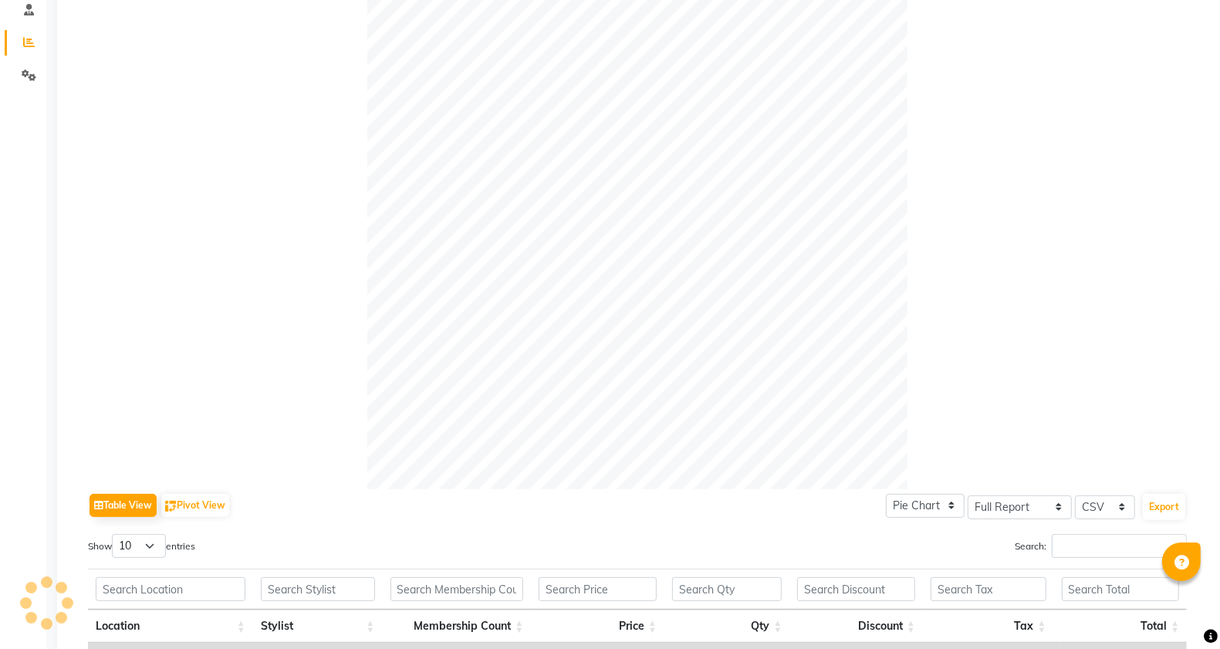
scroll to position [484, 0]
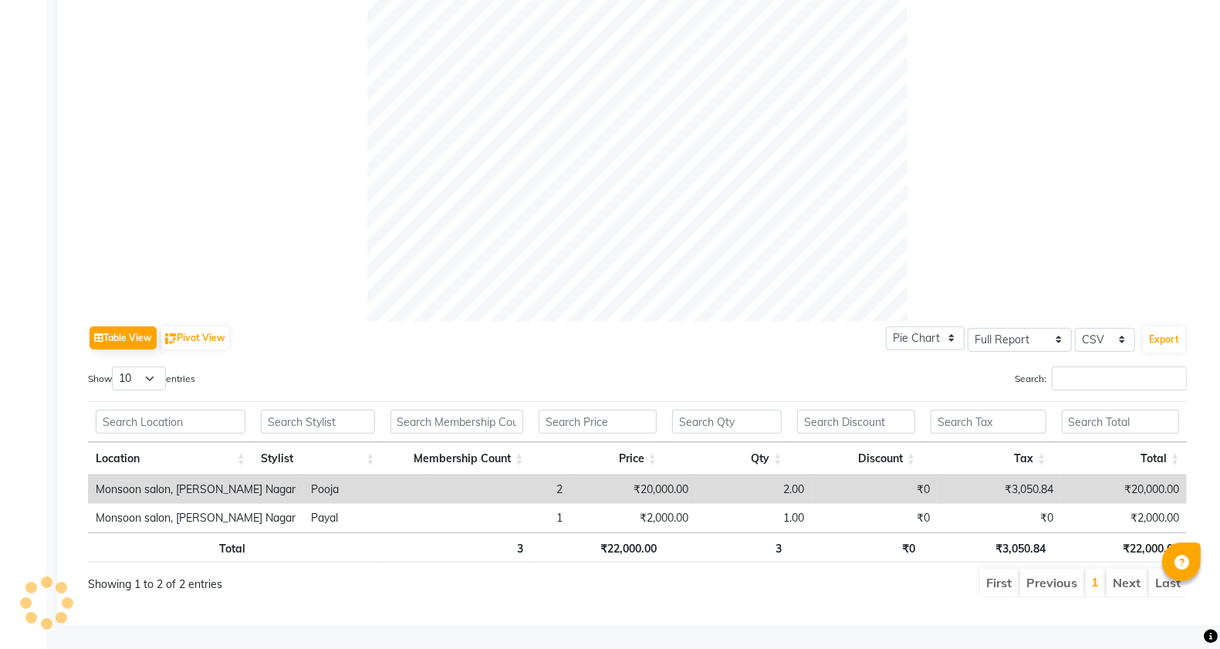
drag, startPoint x: 843, startPoint y: 579, endPoint x: 918, endPoint y: 580, distance: 75.6
click at [918, 580] on ul "First Previous 1 Next Last" at bounding box center [871, 583] width 631 height 28
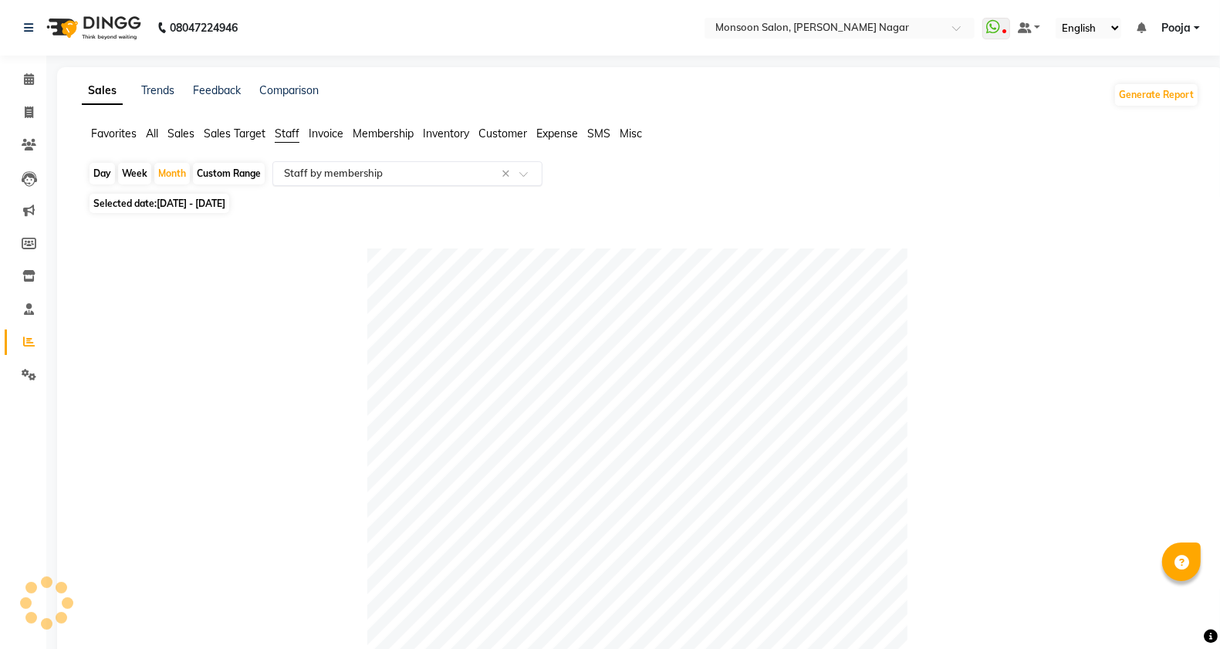
click at [438, 181] on input "text" at bounding box center [392, 173] width 222 height 15
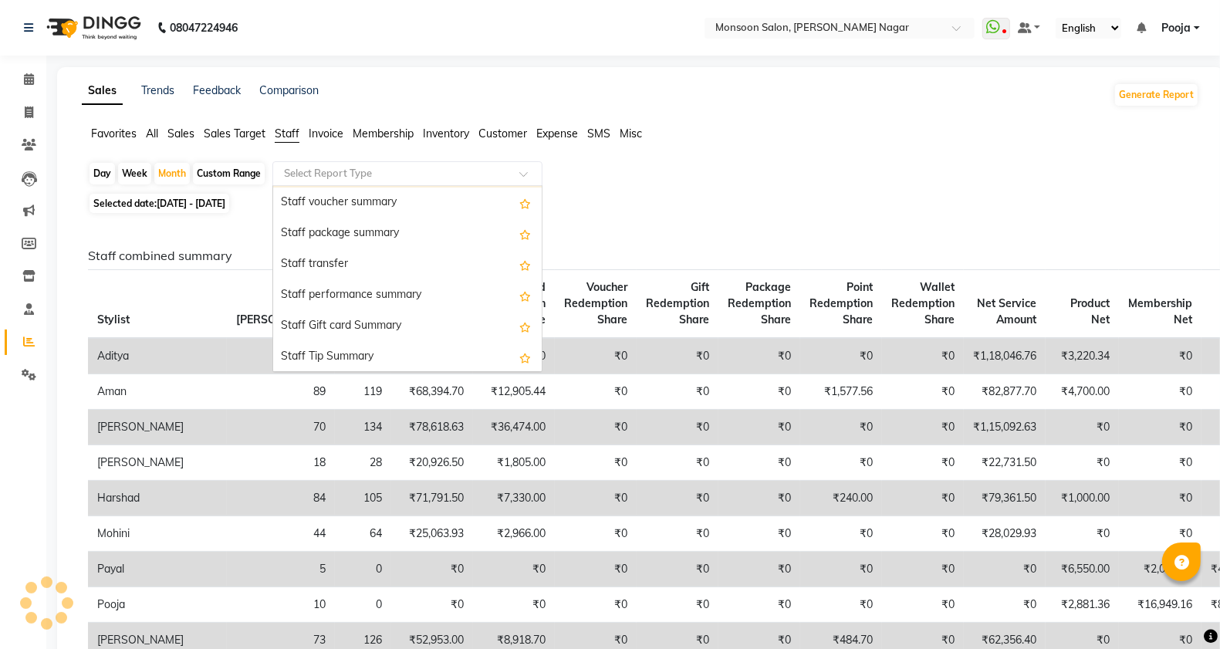
click at [498, 172] on input "text" at bounding box center [392, 173] width 222 height 15
type input "PR"
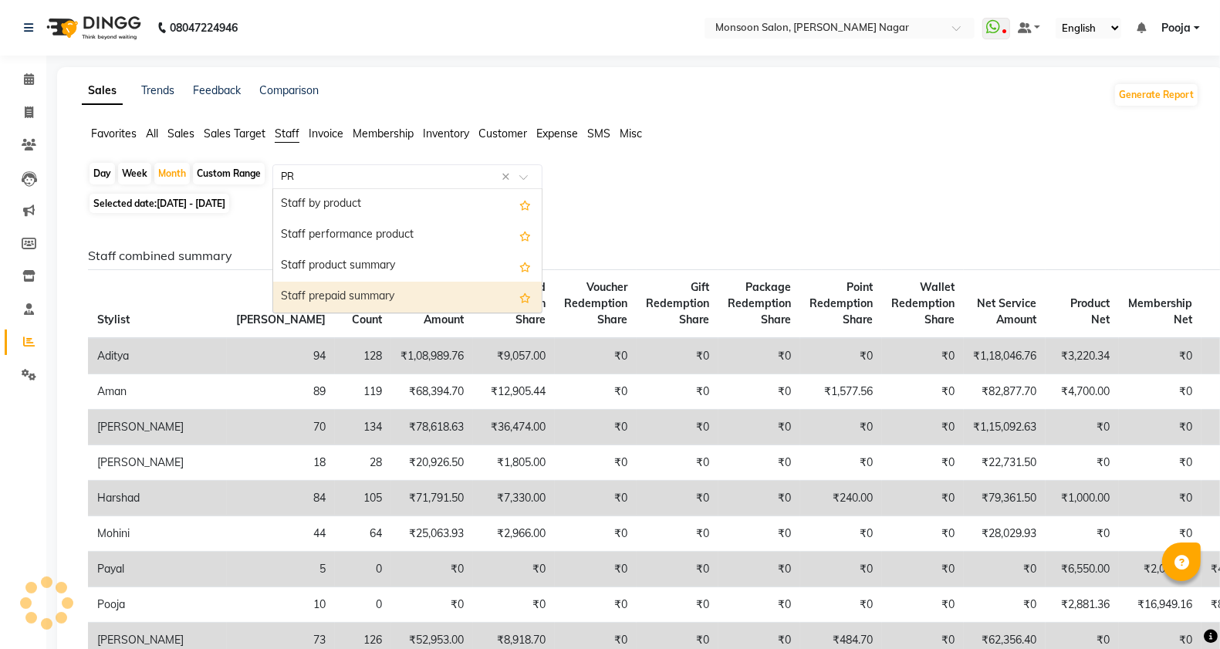
click at [454, 283] on div "Staff prepaid summary" at bounding box center [407, 297] width 269 height 31
select select "full_report"
select select "csv"
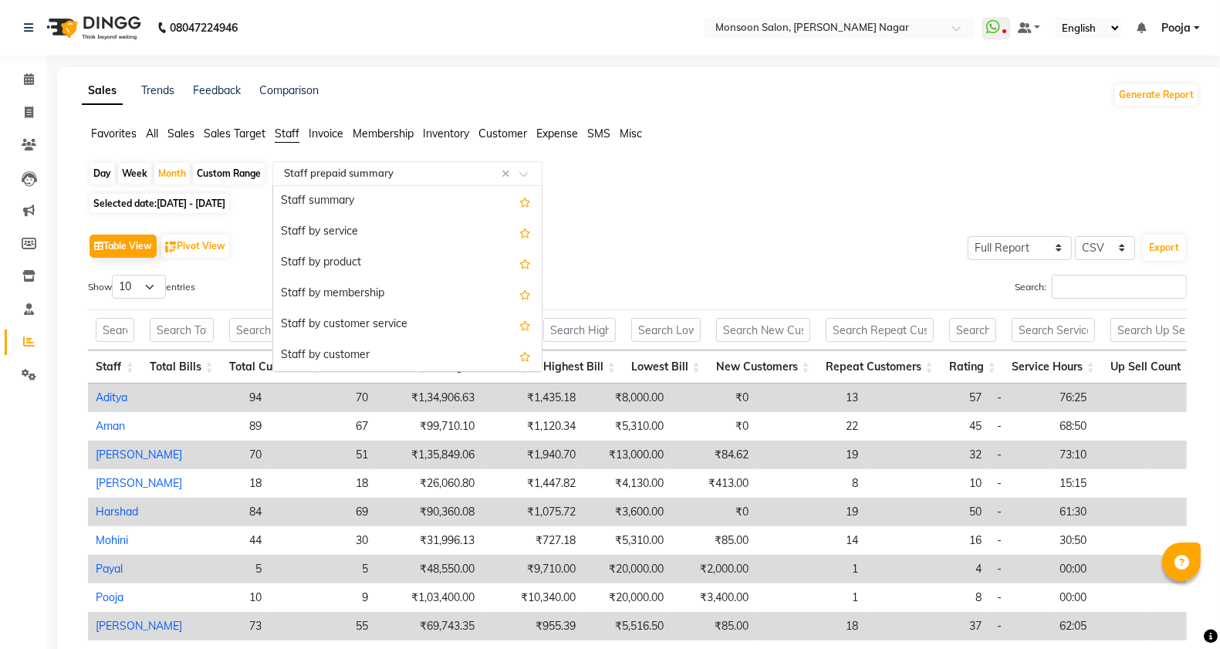
click at [328, 166] on input "text" at bounding box center [392, 173] width 222 height 15
click at [367, 131] on span "Membership" at bounding box center [383, 134] width 61 height 14
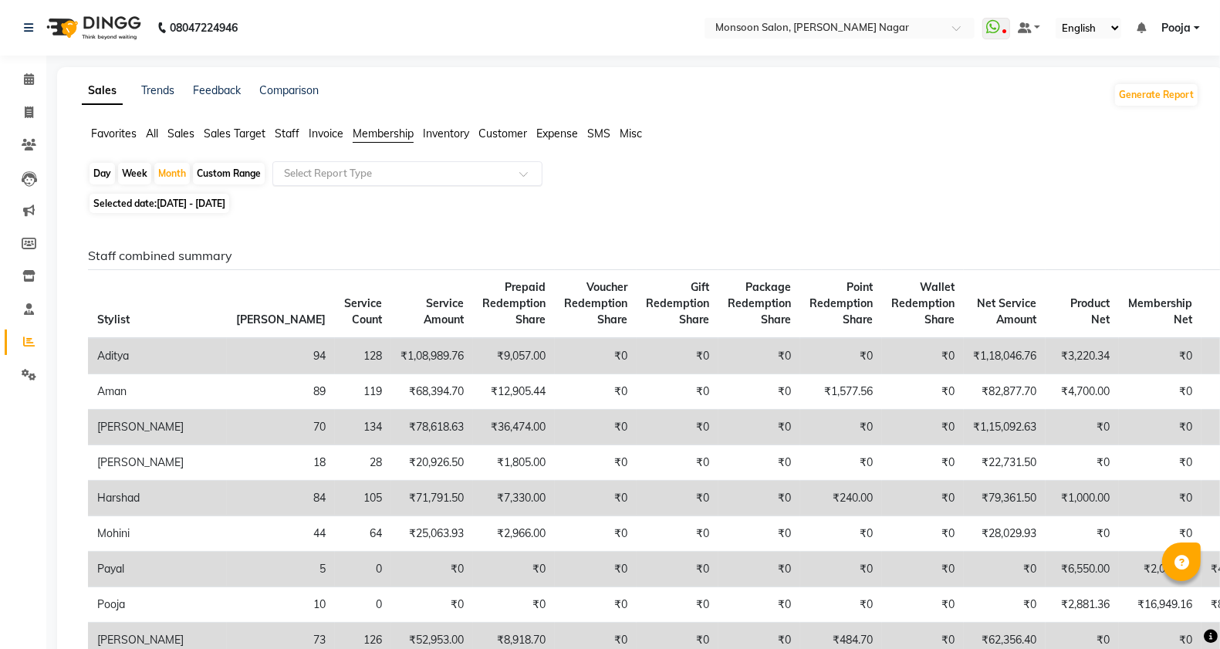
click at [371, 182] on div "Select Report Type" at bounding box center [407, 173] width 270 height 25
click at [232, 134] on span "Sales Target" at bounding box center [235, 134] width 62 height 14
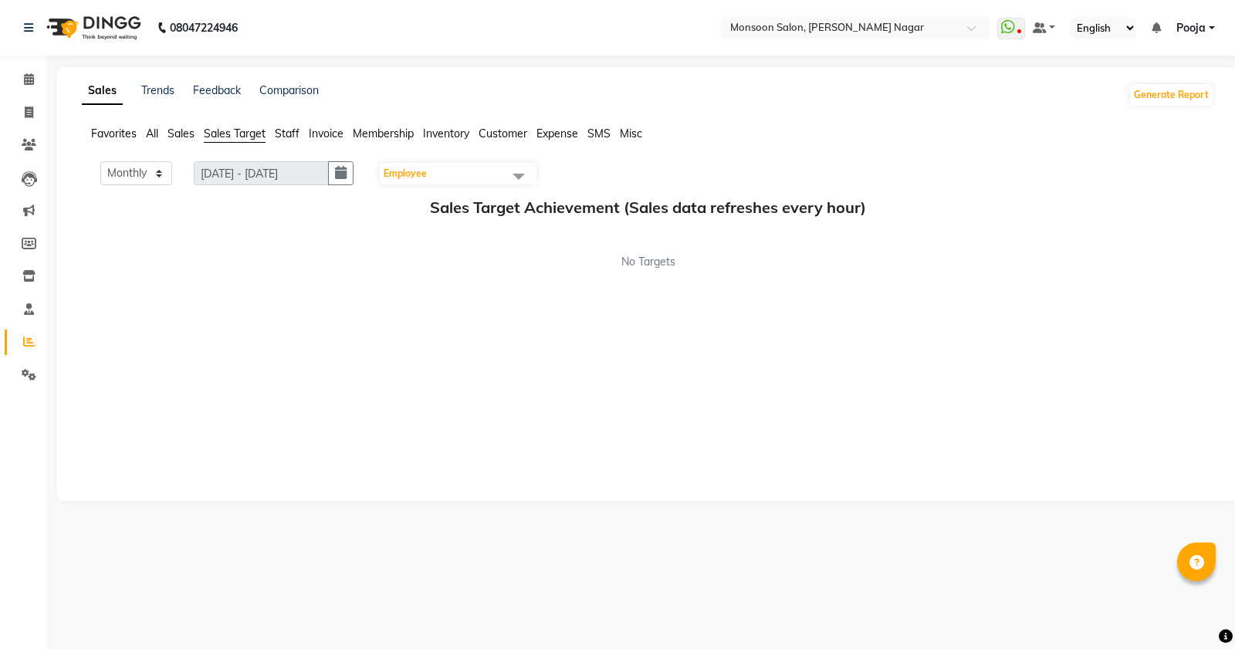
click at [194, 136] on span "Sales" at bounding box center [180, 134] width 27 height 14
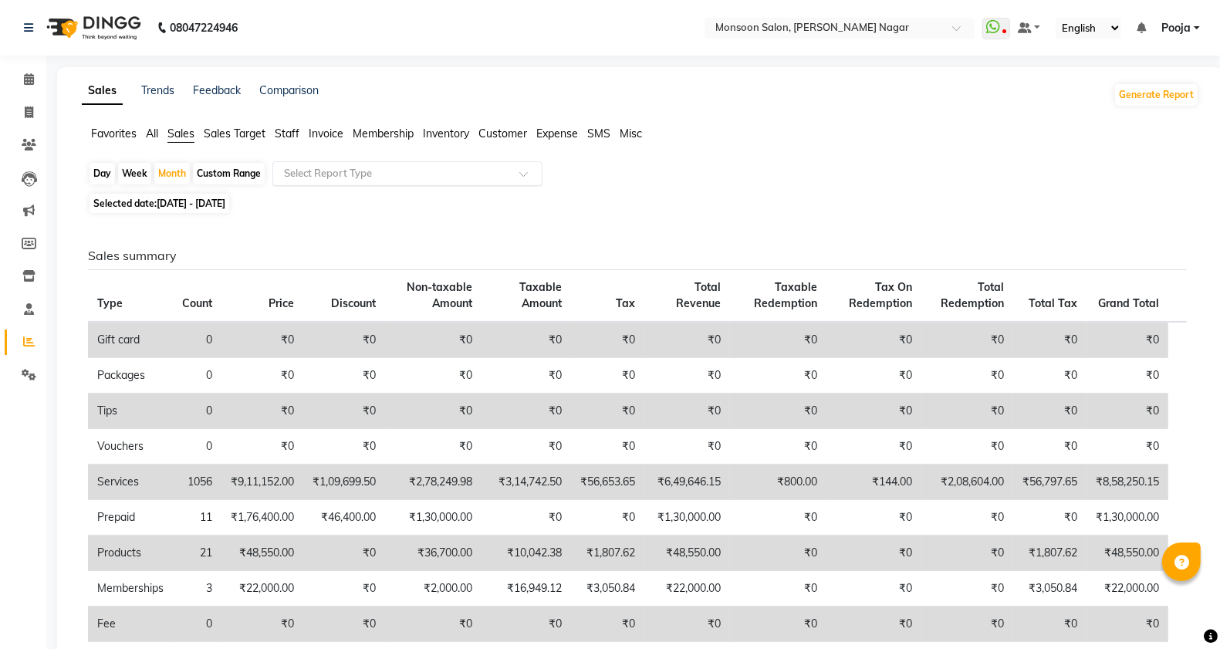
click at [293, 180] on input "text" at bounding box center [392, 173] width 222 height 15
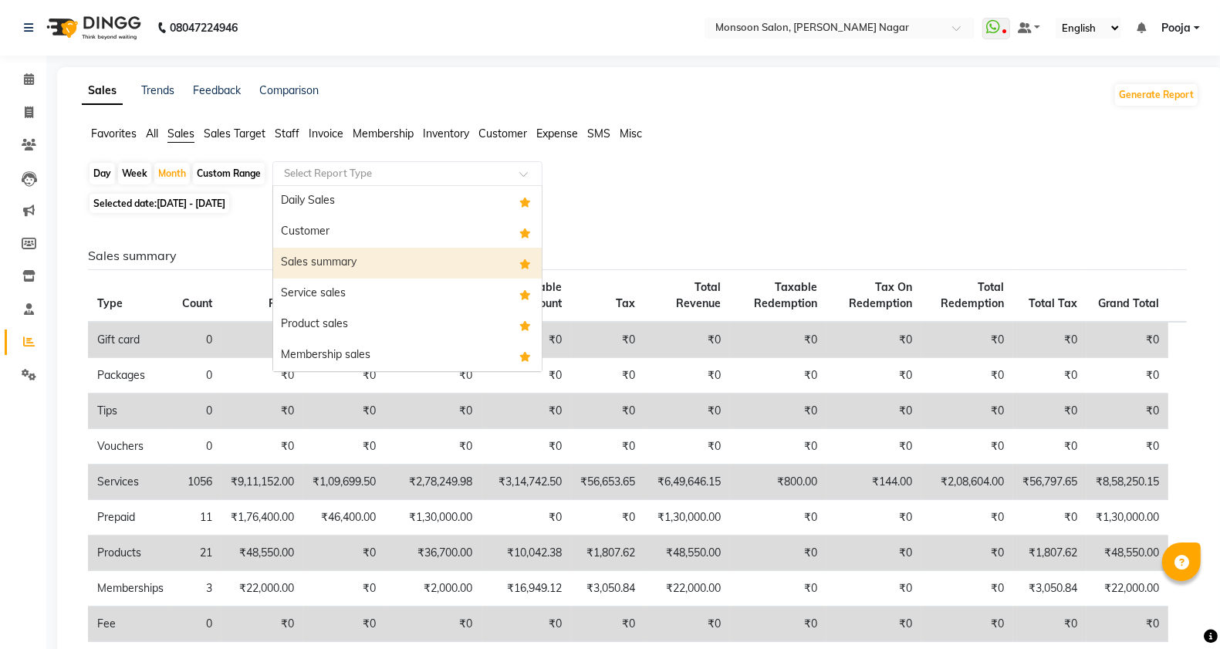
click at [360, 264] on div "Sales summary" at bounding box center [407, 263] width 269 height 31
select select "full_report"
select select "csv"
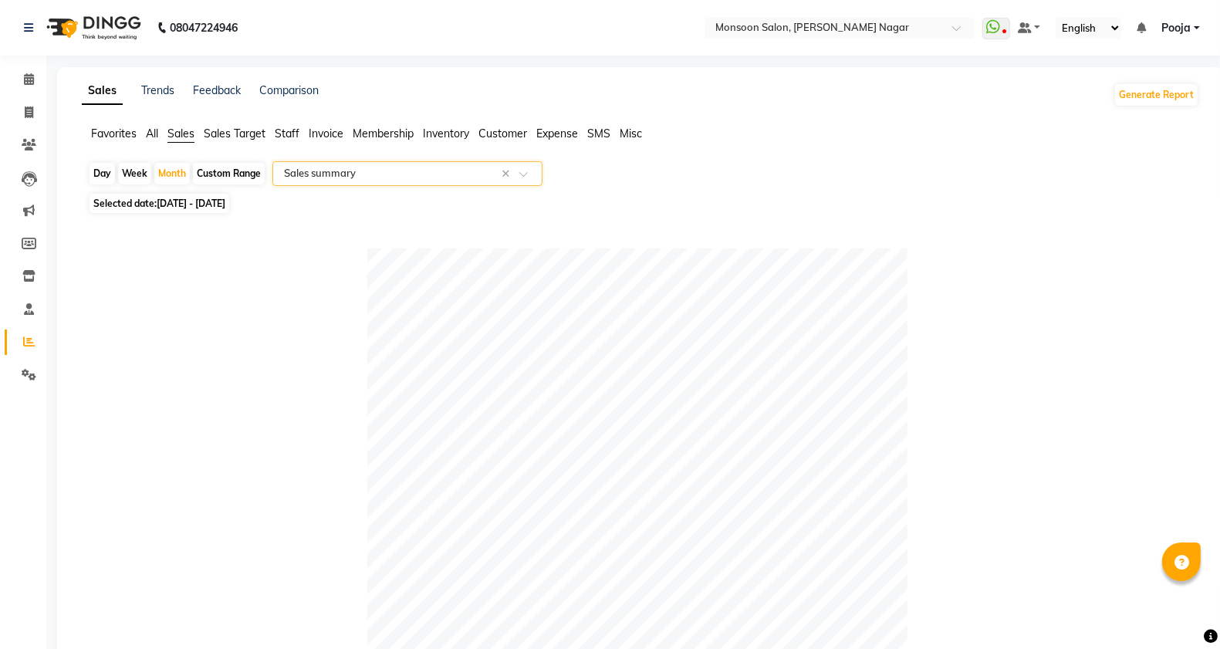
click at [338, 167] on input "text" at bounding box center [392, 173] width 222 height 15
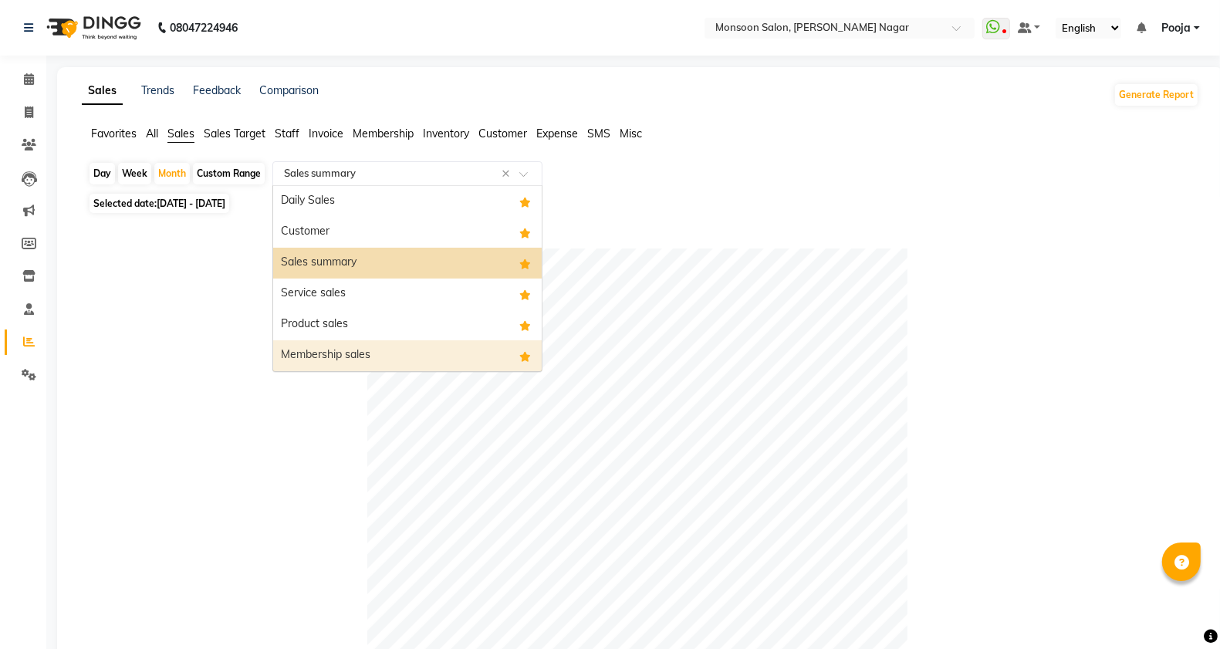
click at [363, 351] on div "Membership sales" at bounding box center [407, 355] width 269 height 31
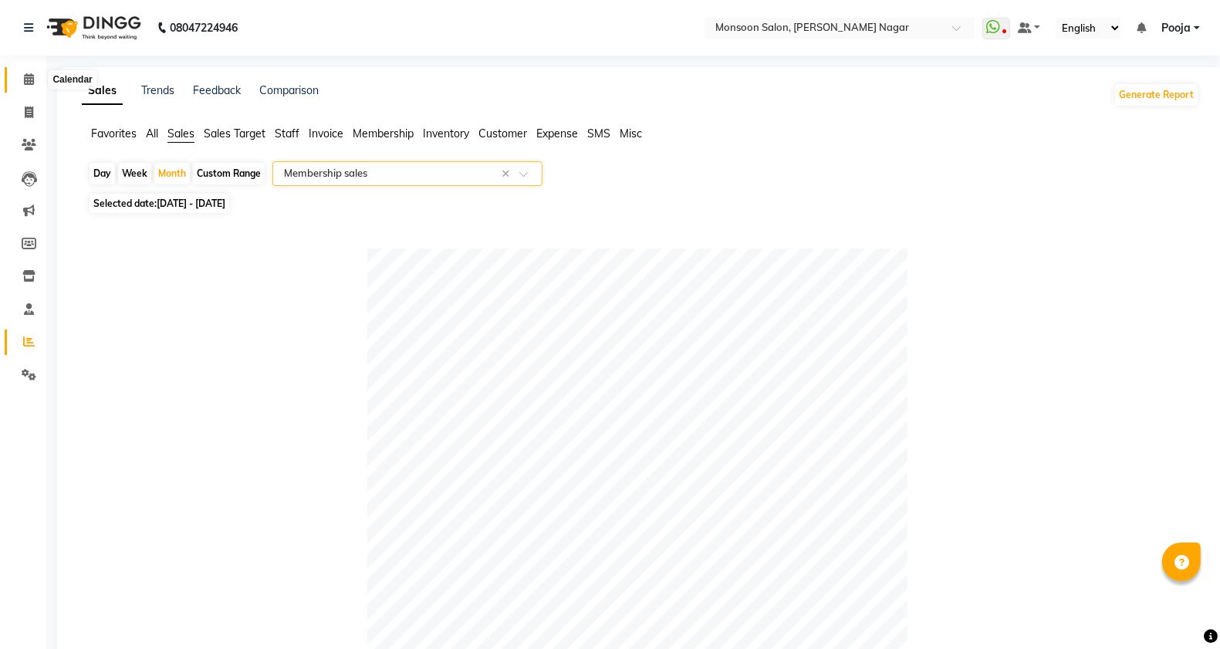
click at [21, 86] on span at bounding box center [28, 80] width 27 height 18
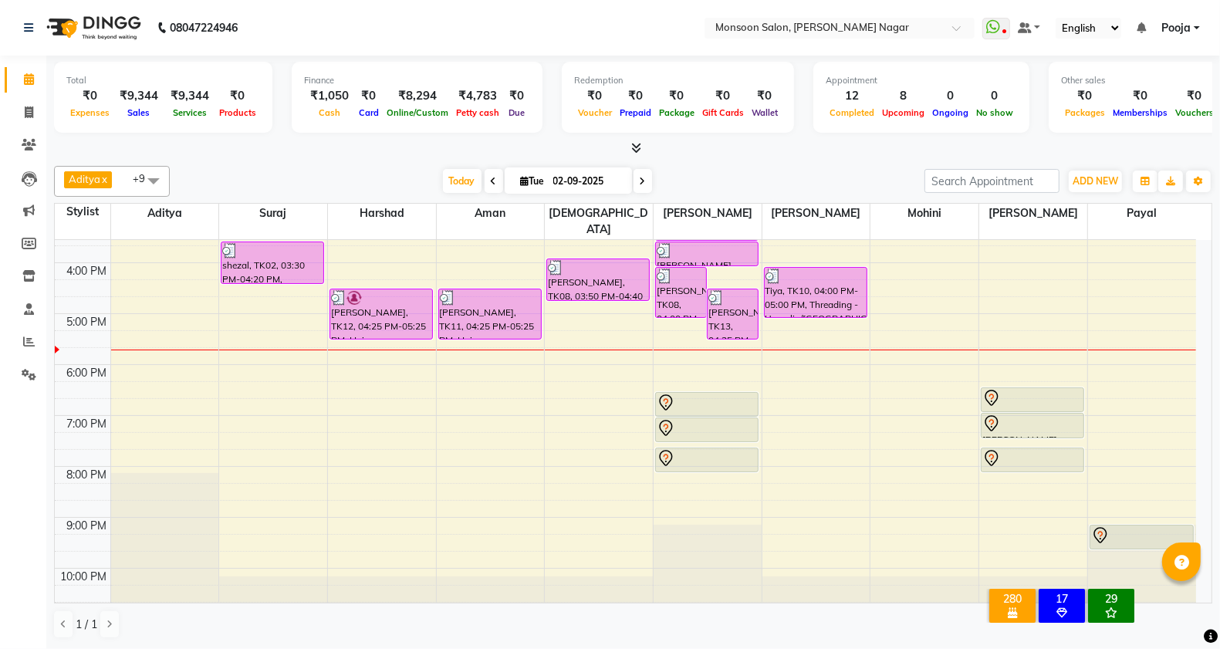
scroll to position [394, 0]
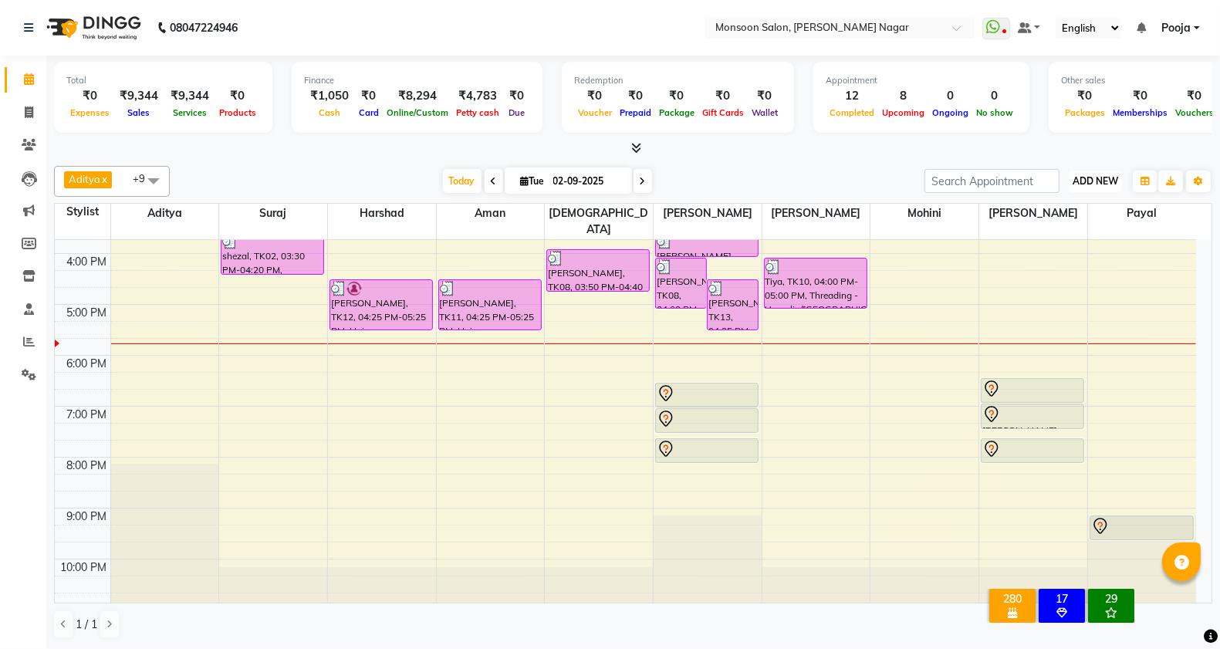
click at [1090, 182] on span "ADD NEW" at bounding box center [1096, 181] width 46 height 12
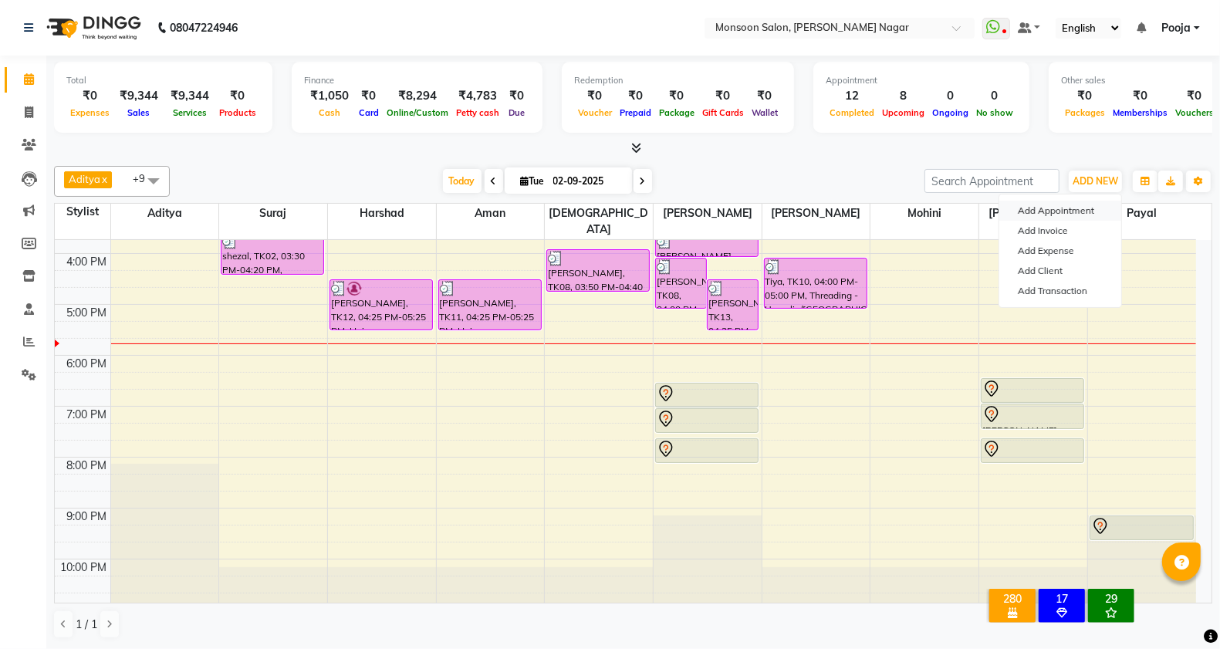
click at [1061, 213] on button "Add Appointment" at bounding box center [1060, 211] width 122 height 20
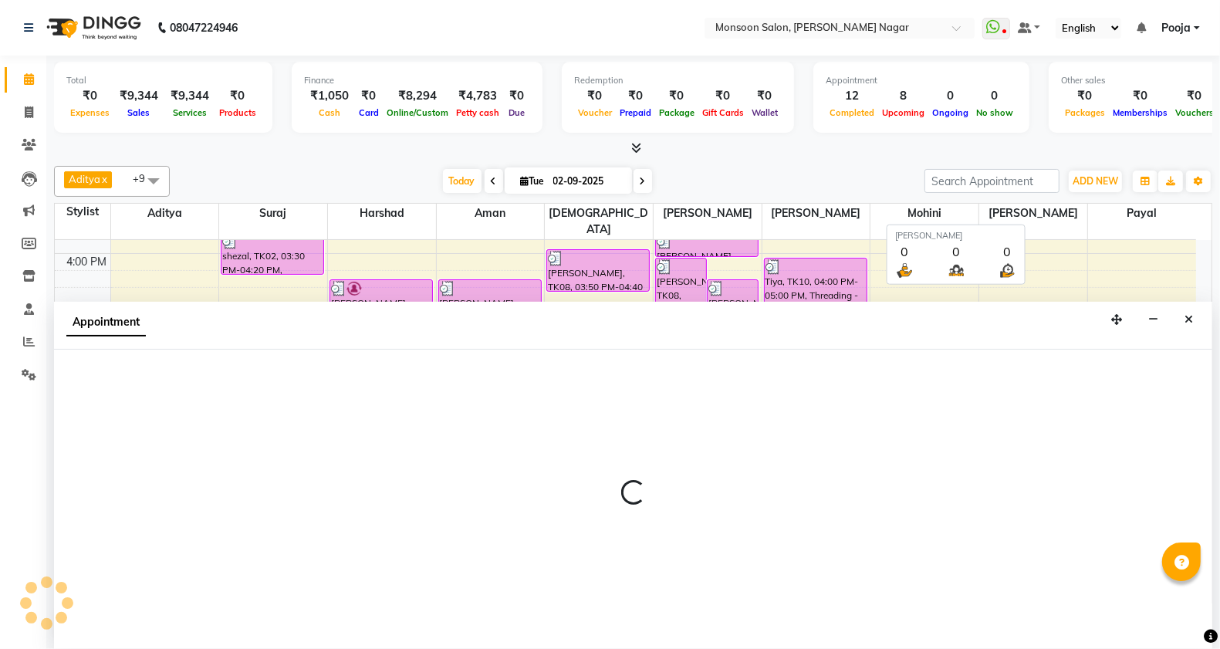
scroll to position [1, 0]
select select "540"
select select "tentative"
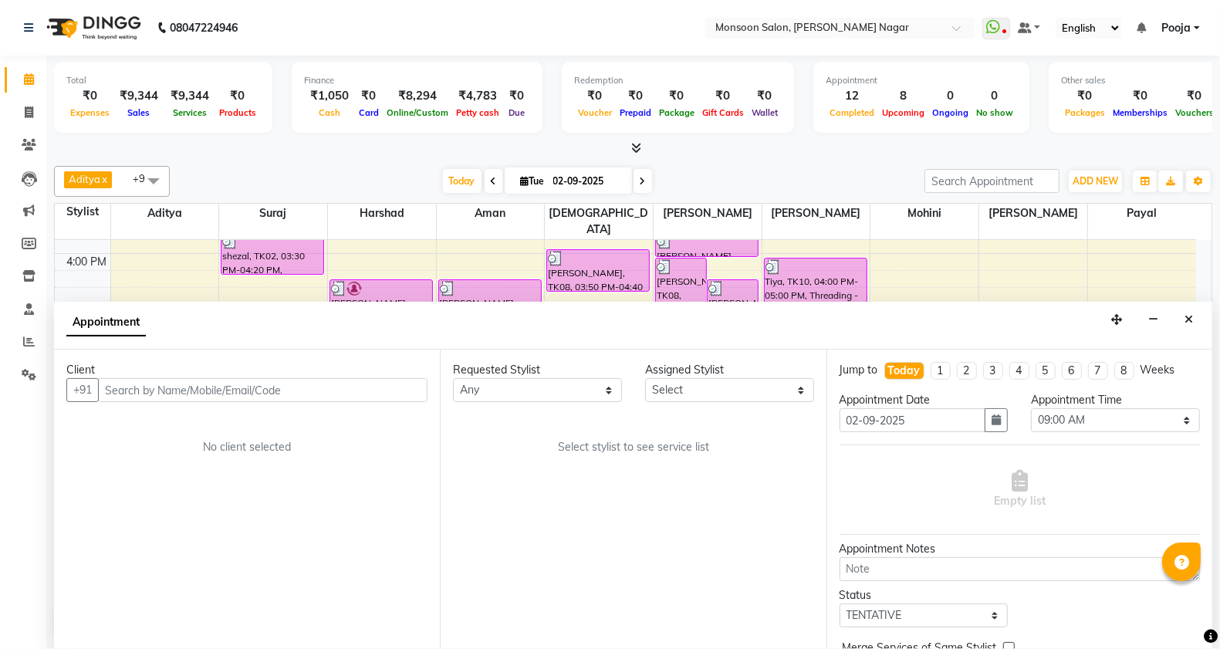
click at [201, 384] on input "text" at bounding box center [263, 390] width 330 height 24
click at [1186, 314] on icon "Close" at bounding box center [1189, 319] width 8 height 11
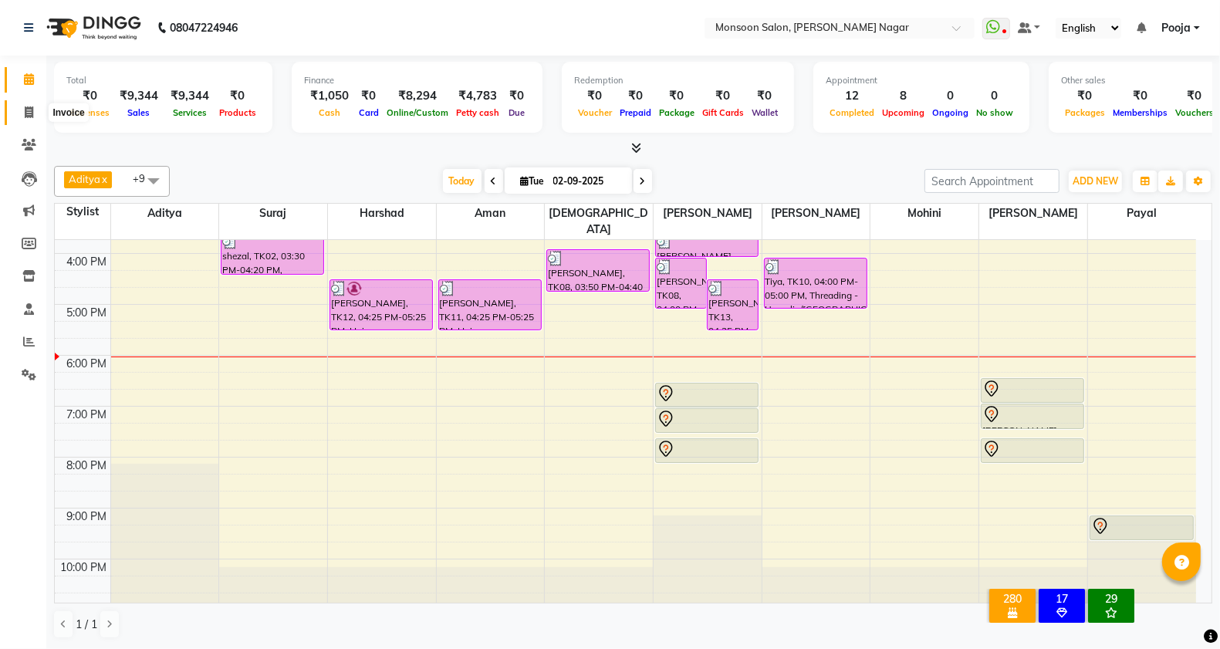
click at [37, 104] on span at bounding box center [28, 113] width 27 height 18
select select "4905"
select select "service"
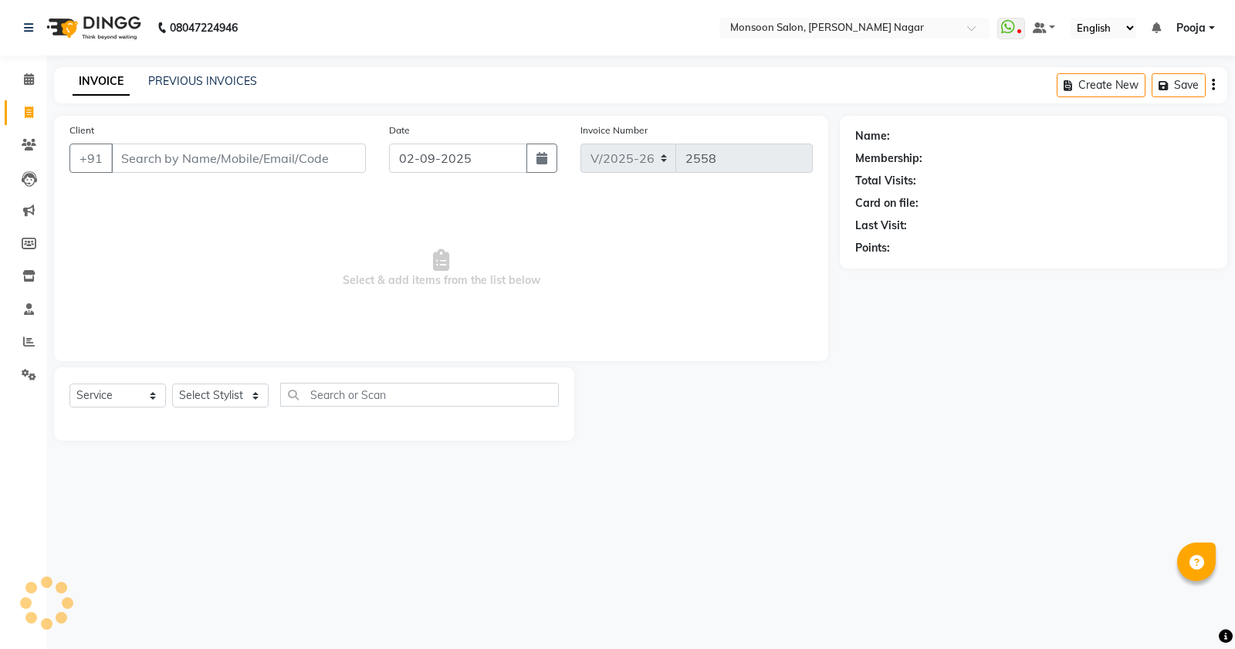
click at [127, 152] on input "Client" at bounding box center [238, 158] width 255 height 29
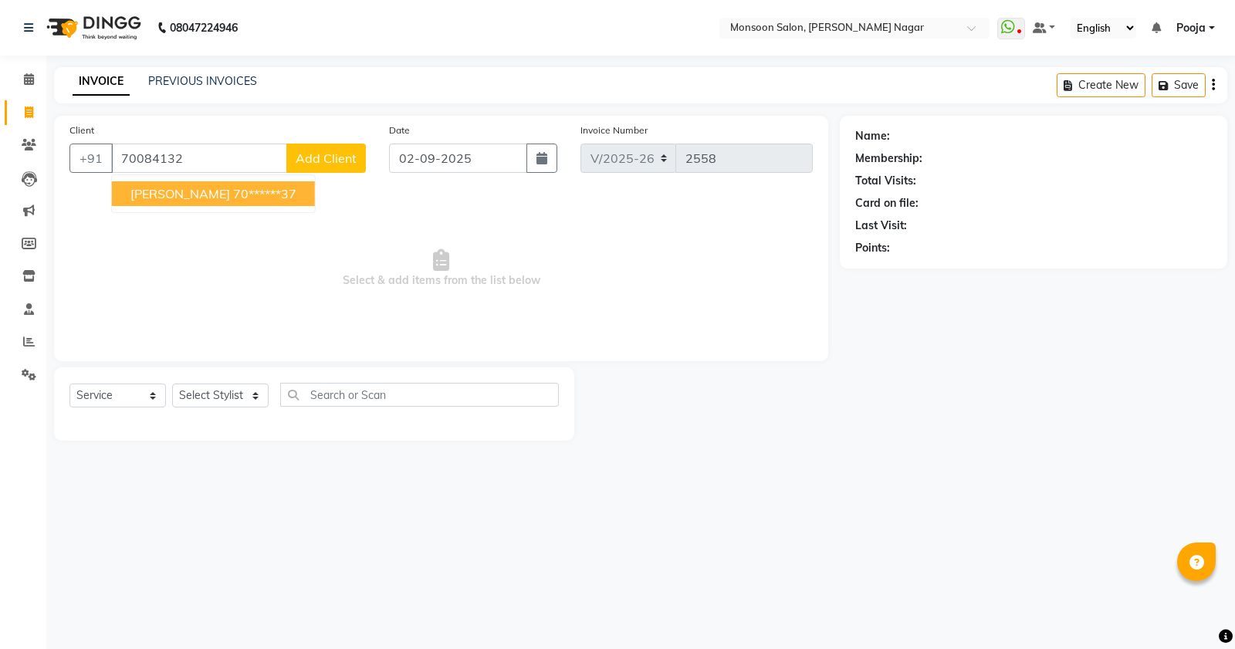
click at [134, 188] on span "[PERSON_NAME]" at bounding box center [180, 193] width 100 height 15
type input "70******37"
select select "1: Object"
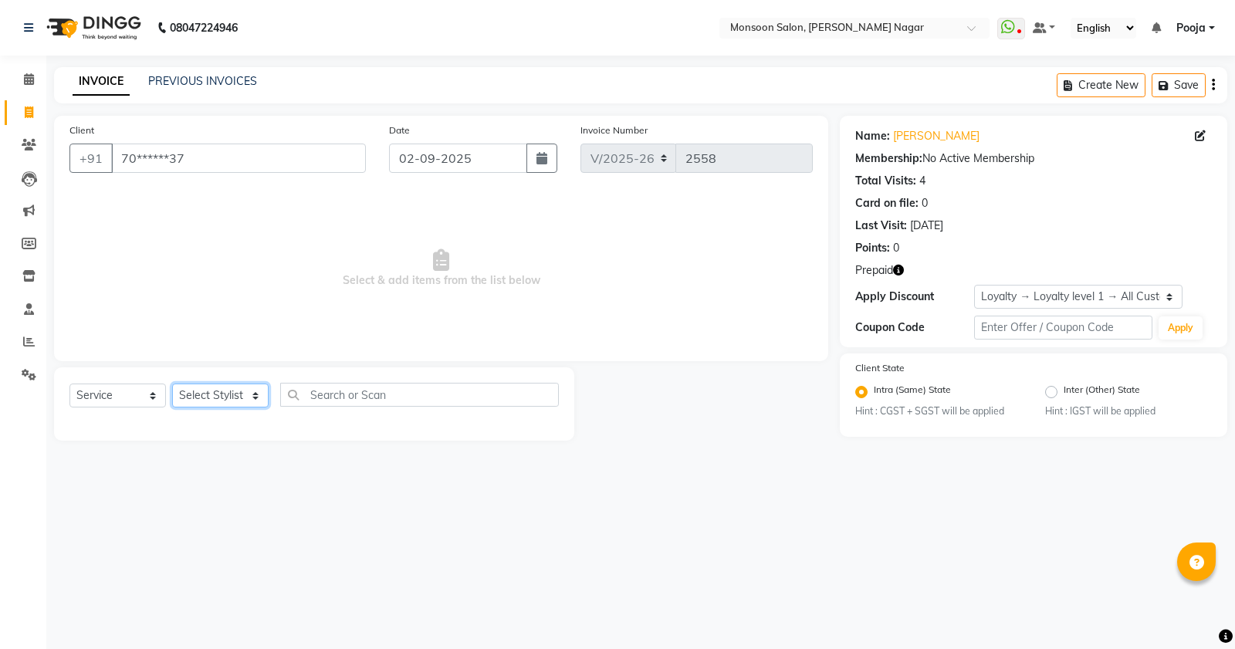
click at [230, 391] on select "Select Stylist [PERSON_NAME] [PERSON_NAME] [PERSON_NAME] [PERSON_NAME] [PERSON_…" at bounding box center [220, 396] width 96 height 24
select select "58969"
click at [172, 384] on select "Select Stylist [PERSON_NAME] [PERSON_NAME] [PERSON_NAME] [PERSON_NAME] [PERSON_…" at bounding box center [220, 396] width 96 height 24
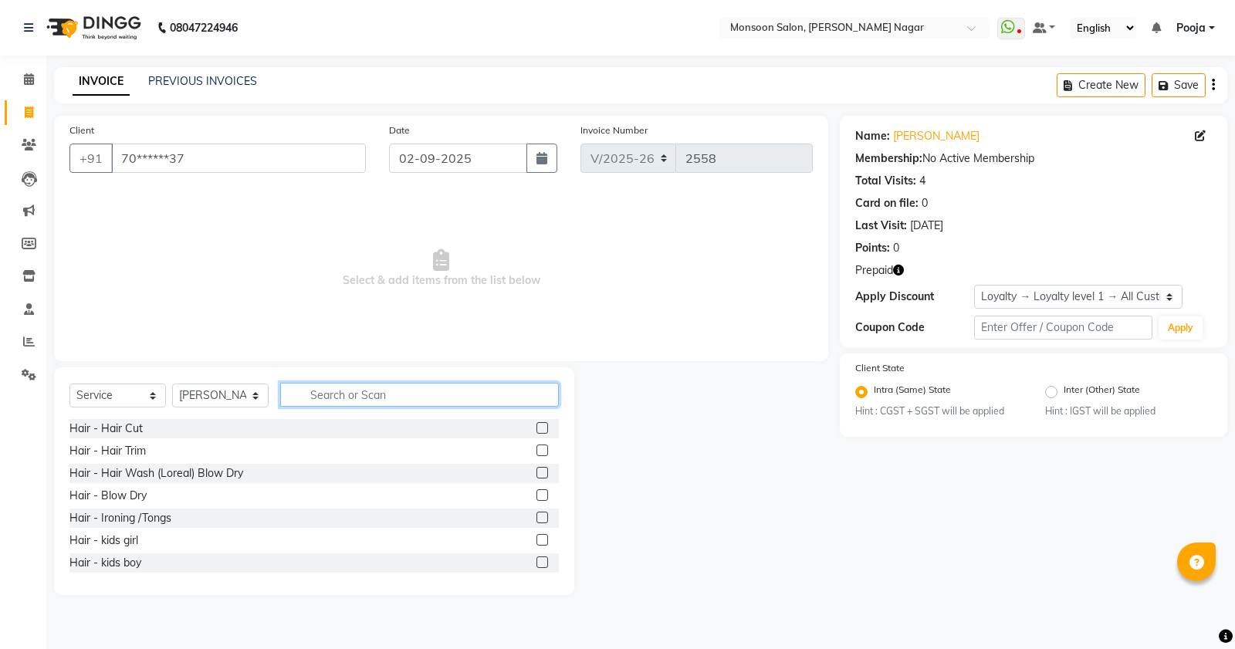
click at [333, 390] on input "text" at bounding box center [419, 395] width 279 height 24
type input "WAX"
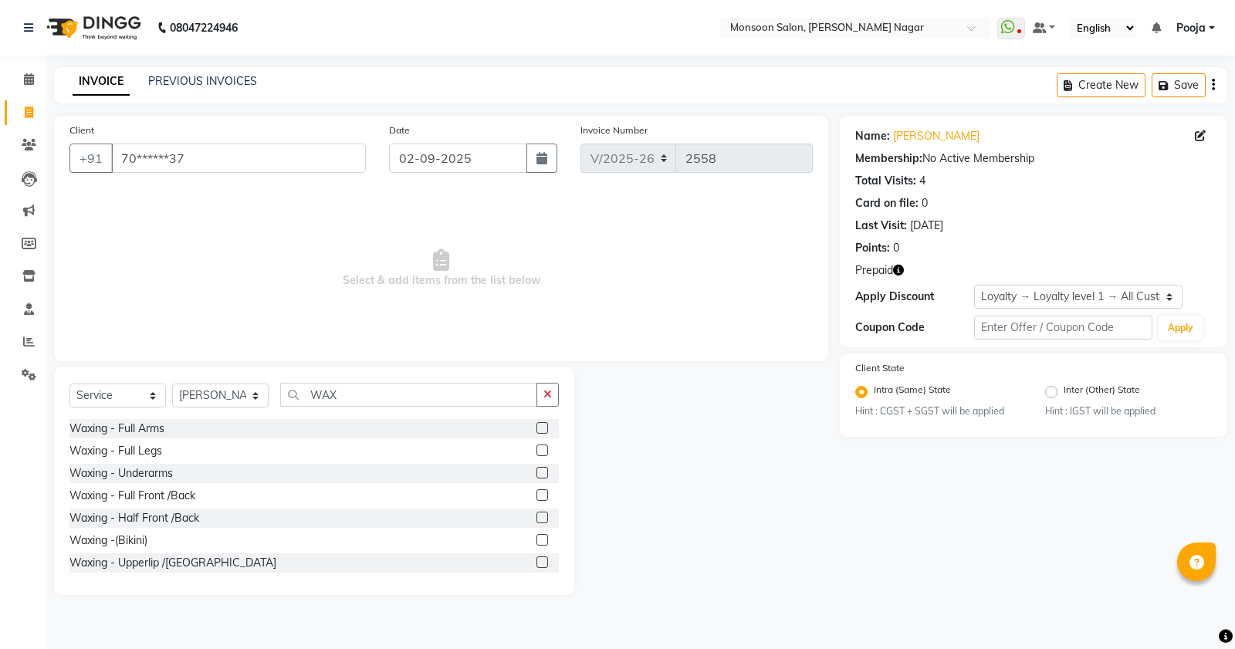
click at [536, 427] on label at bounding box center [542, 428] width 12 height 12
click at [536, 427] on input "checkbox" at bounding box center [541, 429] width 10 height 10
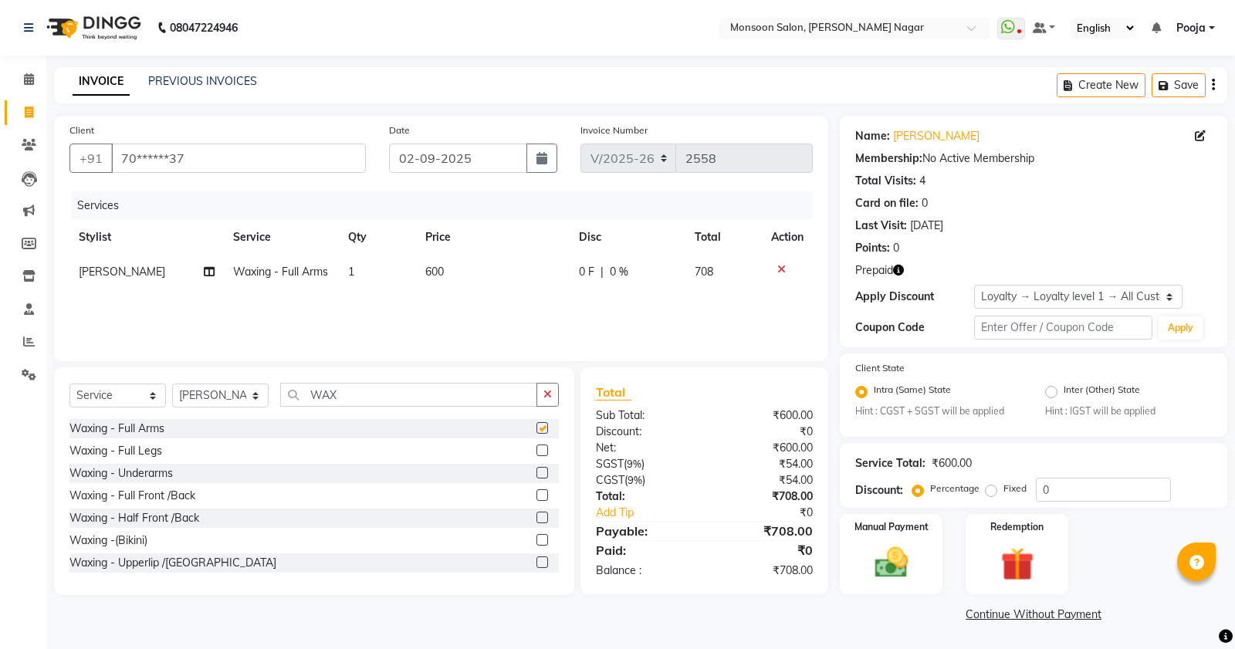
checkbox input "false"
click at [536, 455] on label at bounding box center [542, 451] width 12 height 12
click at [536, 455] on input "checkbox" at bounding box center [541, 451] width 10 height 10
checkbox input "false"
click at [536, 476] on label at bounding box center [542, 473] width 12 height 12
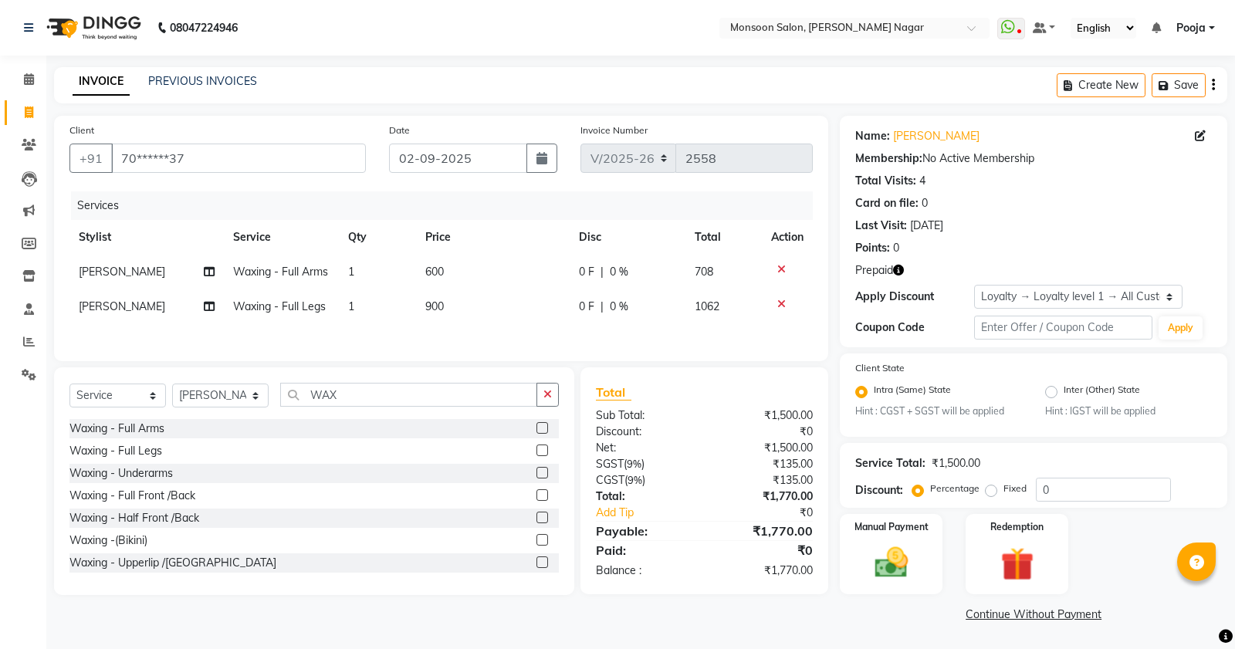
click at [536, 476] on input "checkbox" at bounding box center [541, 473] width 10 height 10
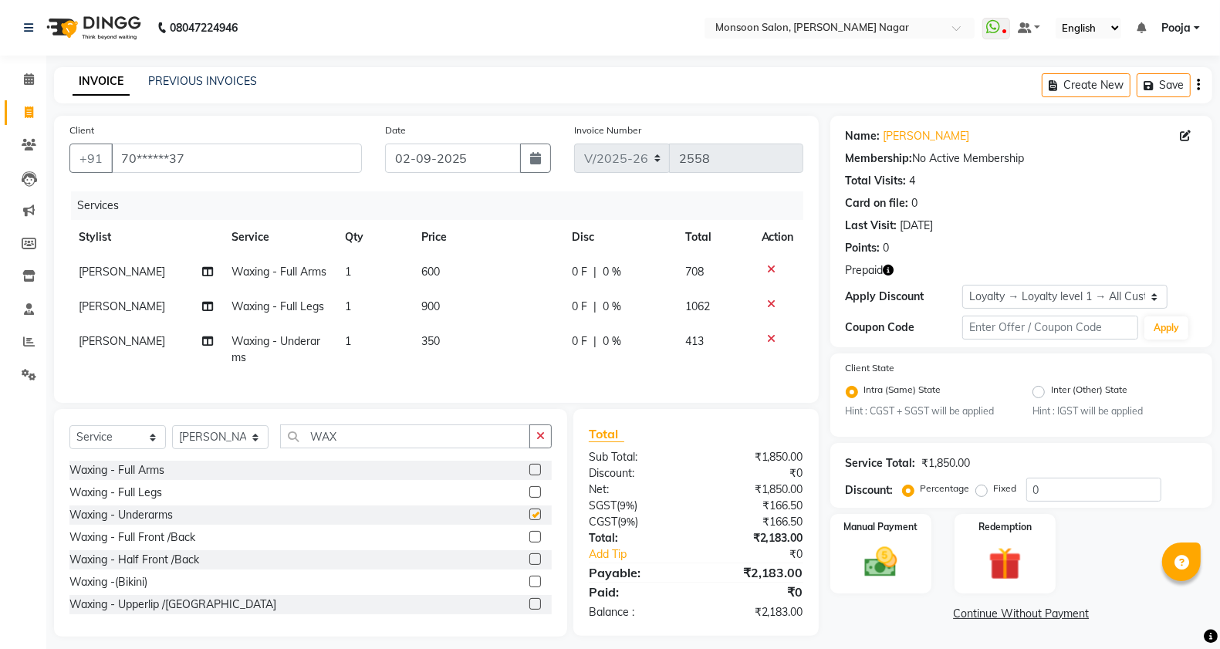
checkbox input "false"
drag, startPoint x: 770, startPoint y: 320, endPoint x: 695, endPoint y: 323, distance: 75.7
click at [772, 309] on icon at bounding box center [772, 304] width 8 height 11
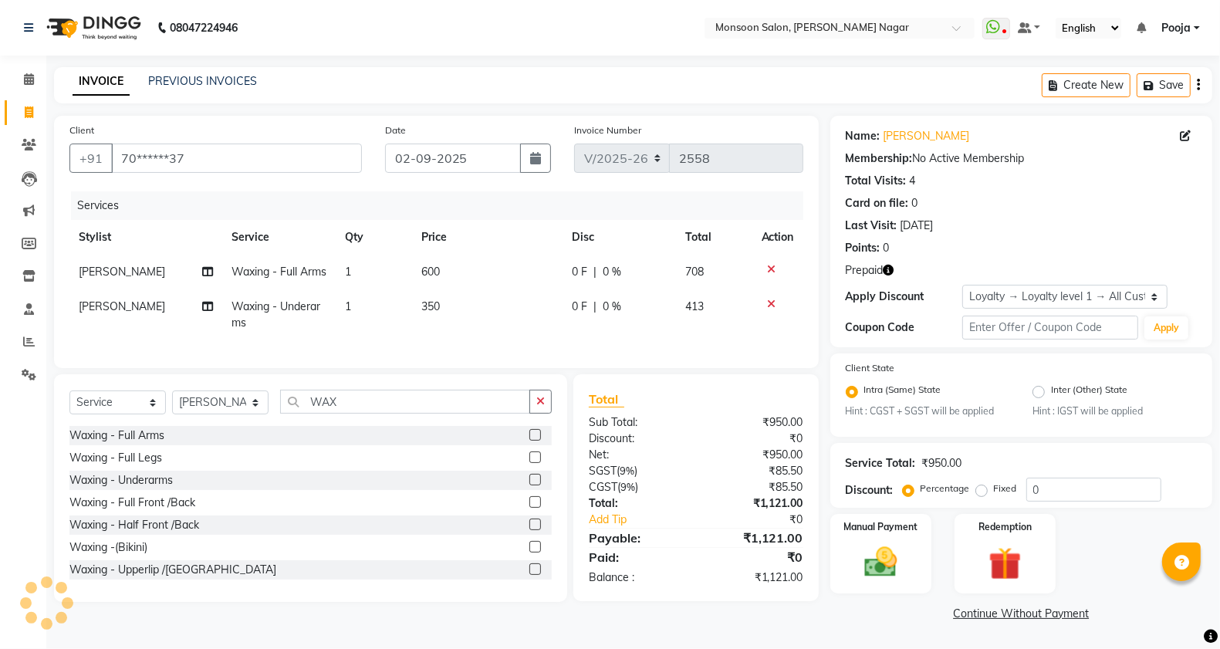
click at [423, 313] on span "350" at bounding box center [430, 306] width 19 height 14
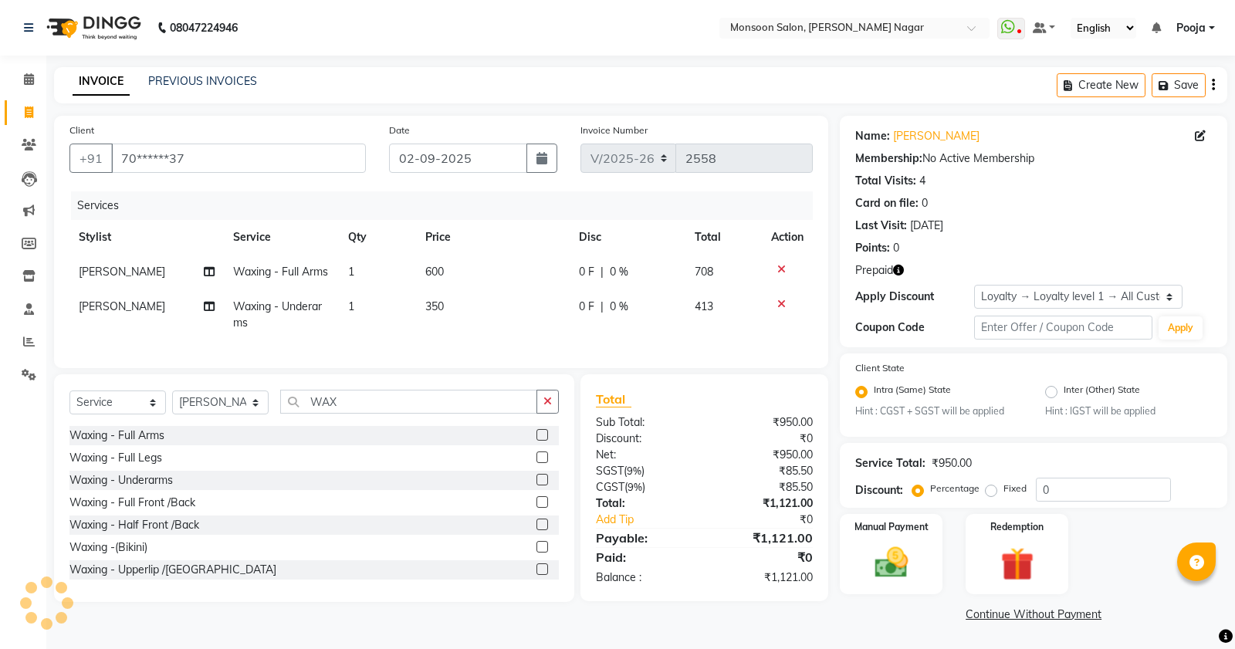
select select "58969"
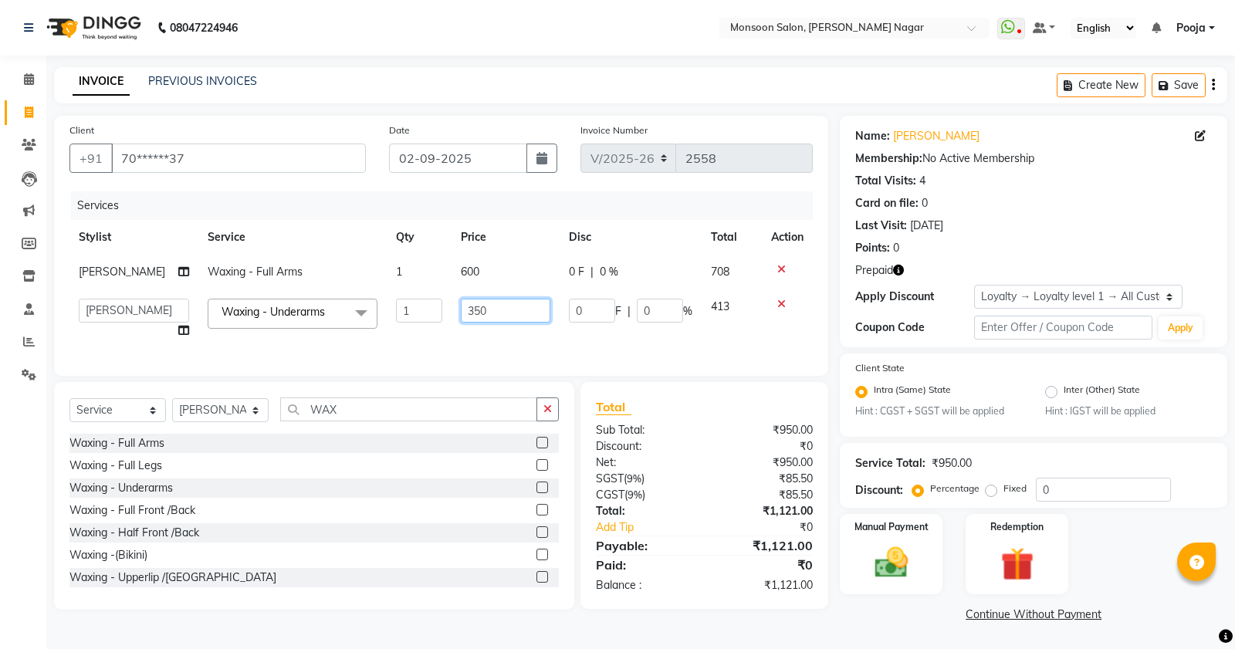
click at [485, 309] on input "350" at bounding box center [506, 311] width 90 height 24
click at [472, 309] on input "350" at bounding box center [506, 311] width 90 height 24
type input "450"
click at [495, 255] on td "600" at bounding box center [505, 272] width 108 height 35
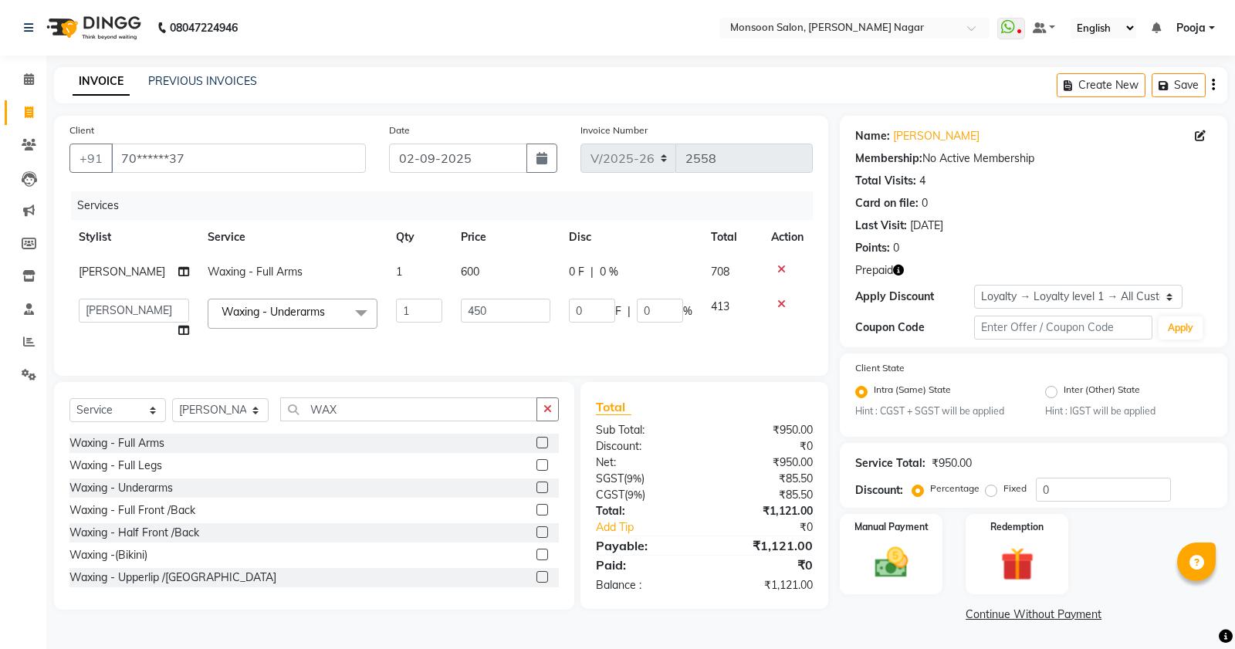
select select "58969"
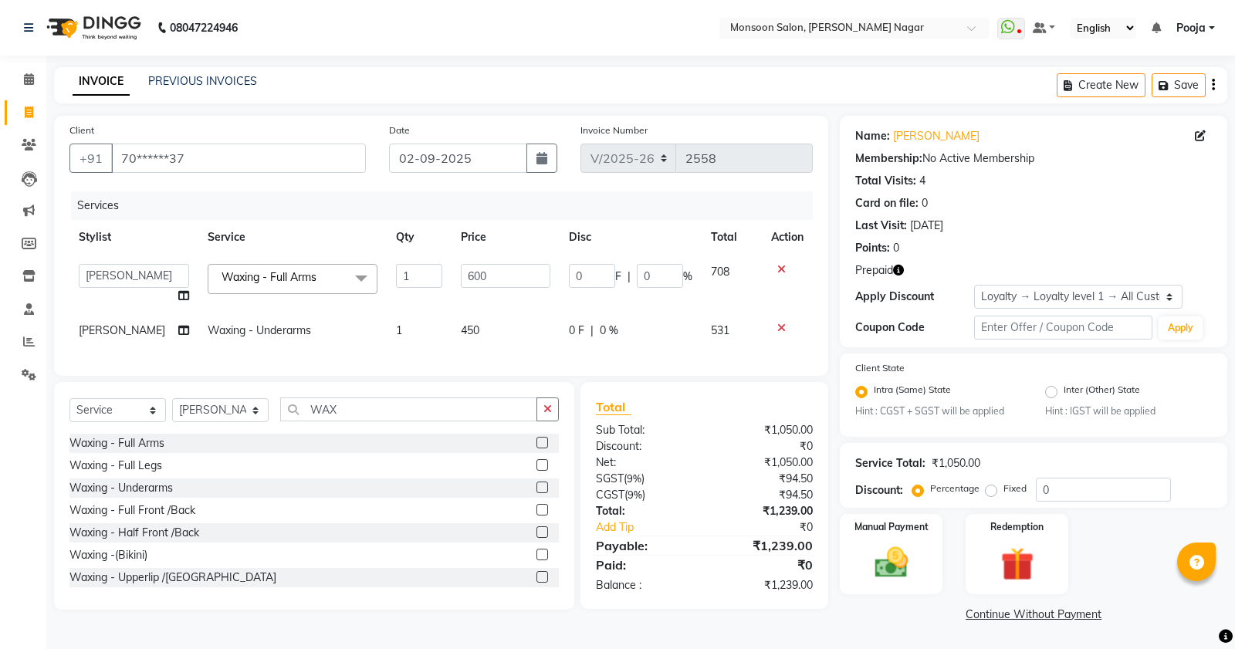
click at [1215, 86] on div "Create New Save" at bounding box center [1141, 85] width 171 height 36
click at [1214, 87] on button "button" at bounding box center [1213, 85] width 3 height 36
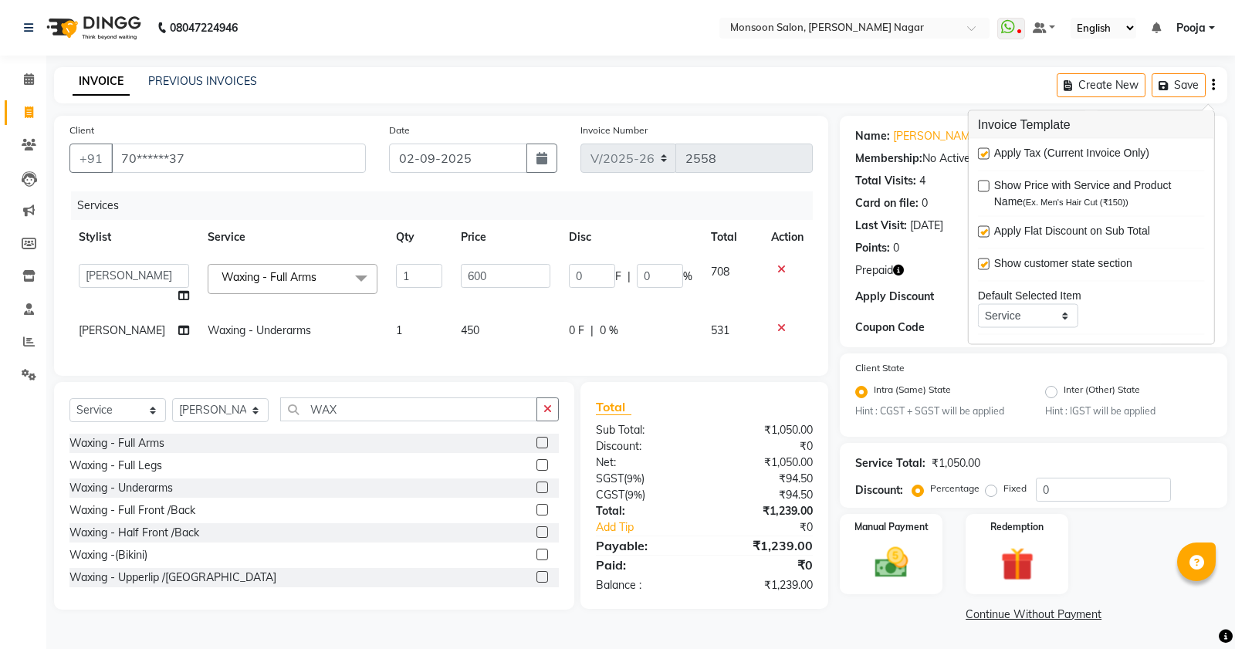
click at [982, 155] on label at bounding box center [984, 154] width 12 height 12
click at [982, 155] on input "checkbox" at bounding box center [983, 155] width 10 height 10
checkbox input "false"
click at [1012, 552] on img at bounding box center [1017, 564] width 56 height 42
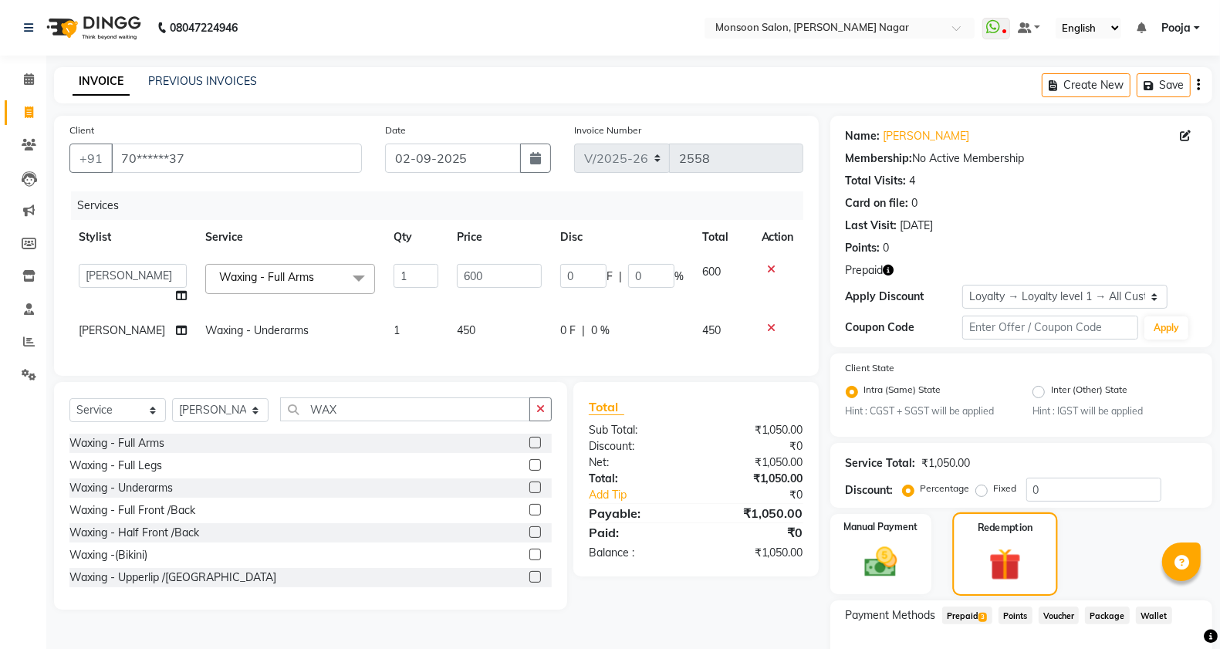
scroll to position [97, 0]
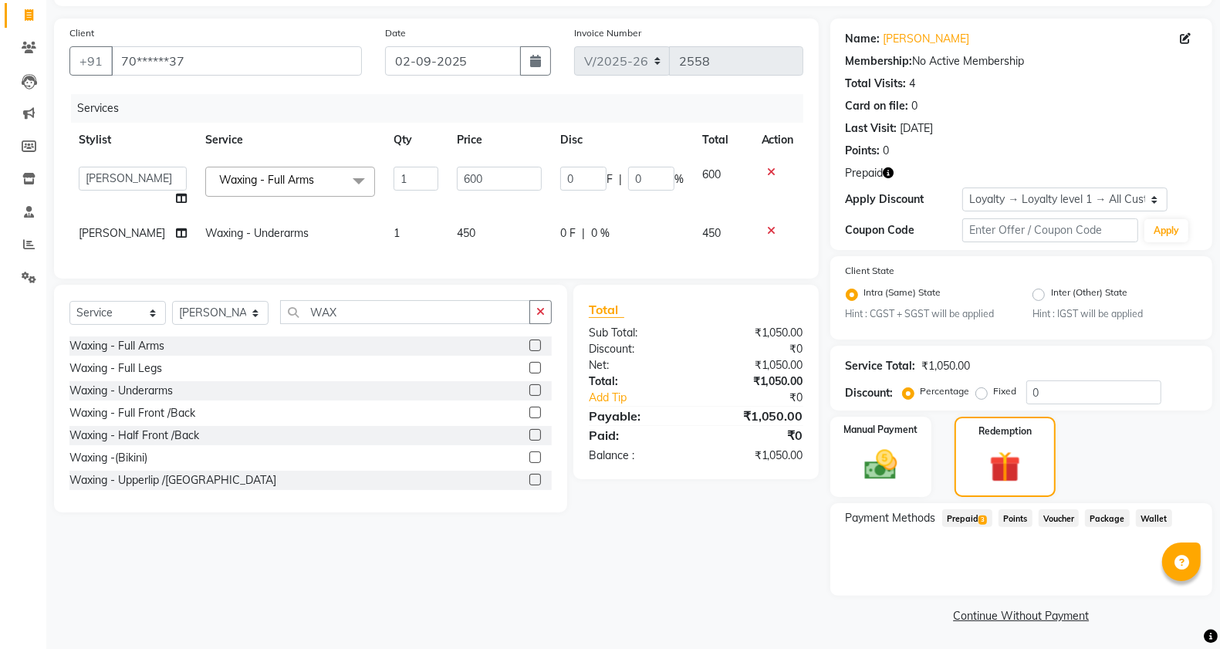
click at [969, 519] on span "Prepaid 3" at bounding box center [967, 518] width 50 height 18
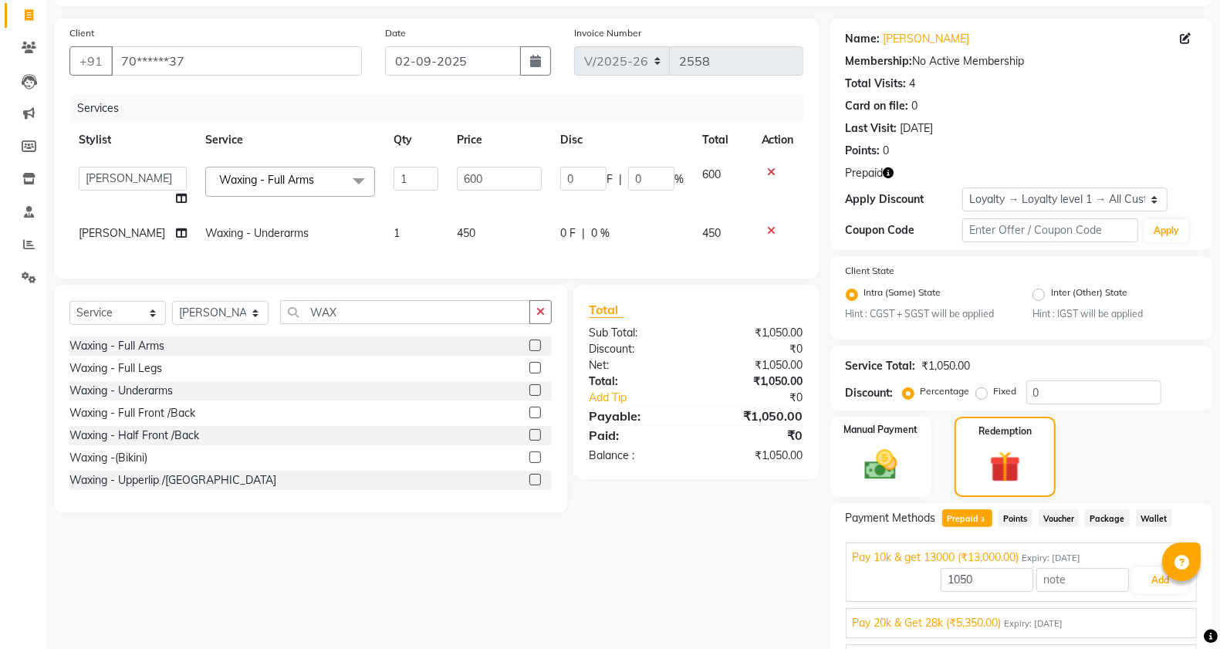
scroll to position [183, 0]
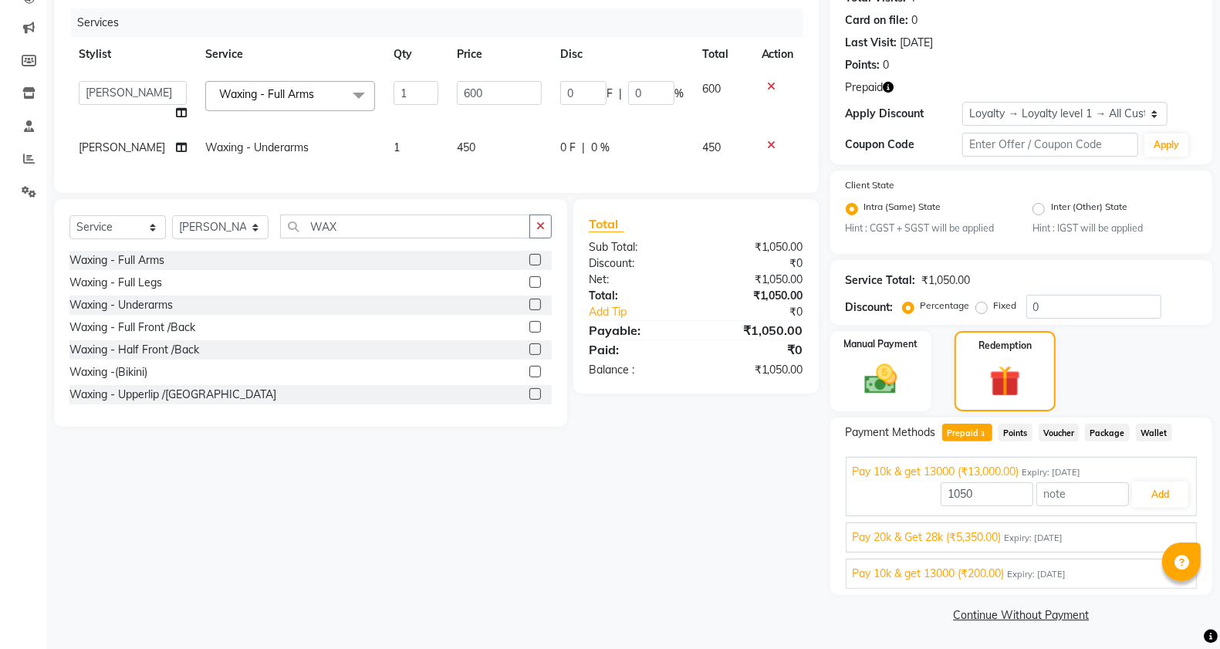
click at [1011, 537] on span "Expiry: [DATE]" at bounding box center [1034, 538] width 59 height 13
click at [1005, 572] on span "Pay 10k & get 13000 (₹200.00)" at bounding box center [929, 574] width 152 height 16
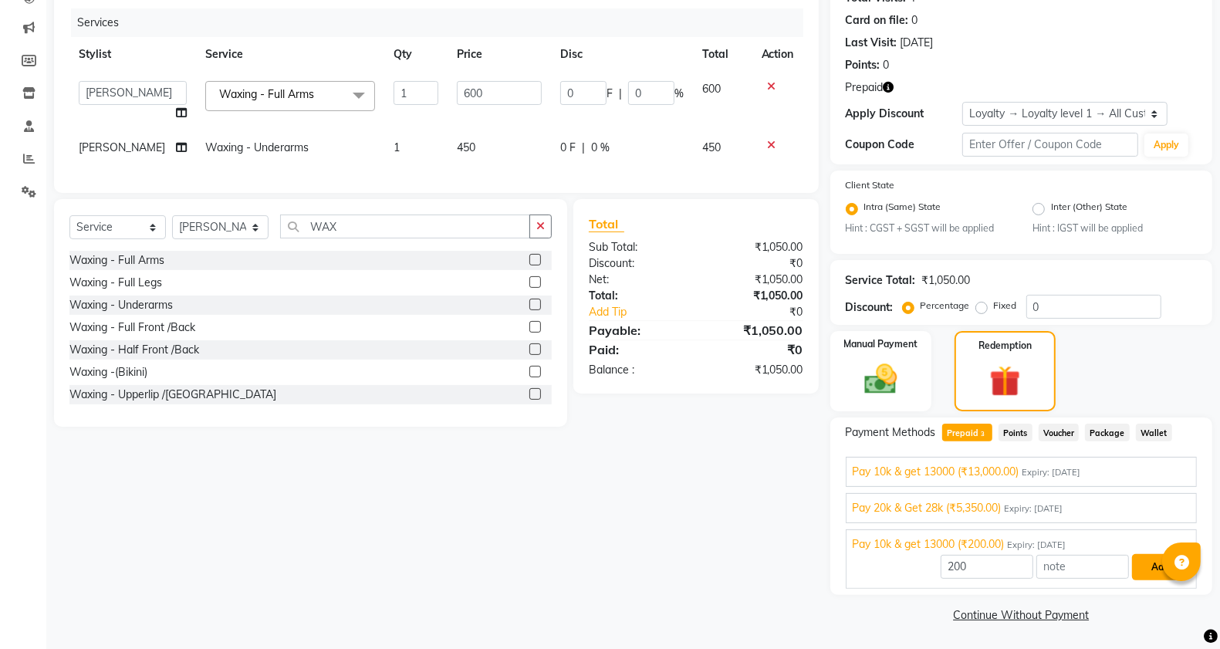
click at [1147, 573] on button "Add" at bounding box center [1160, 567] width 56 height 26
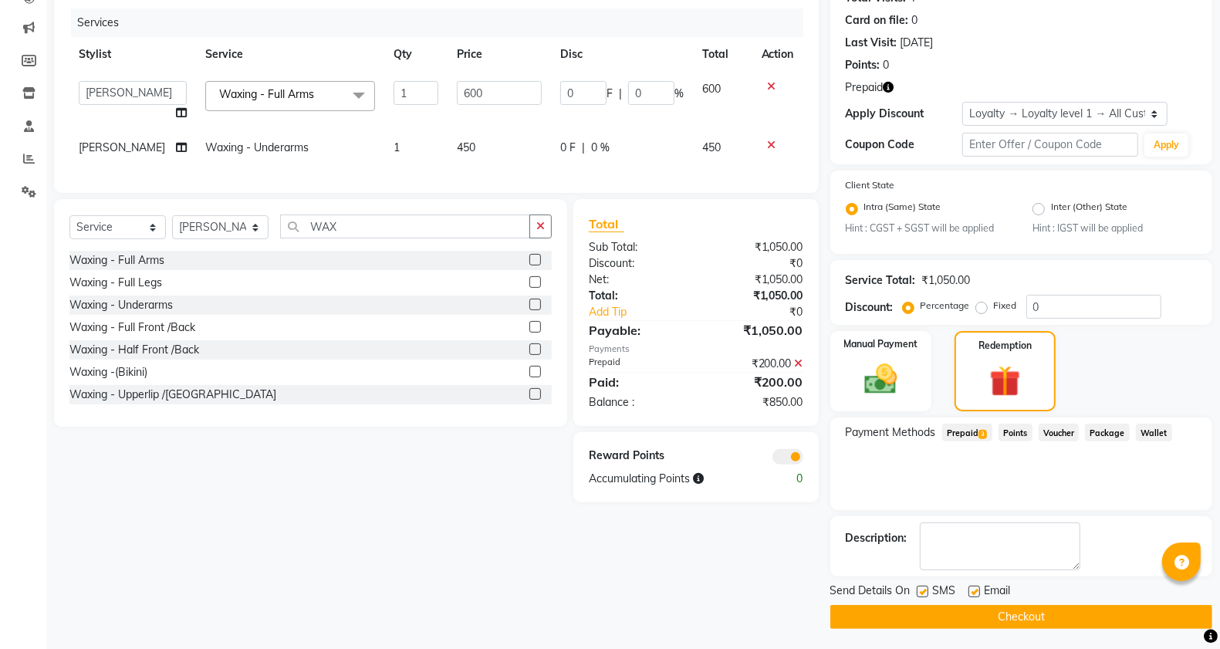
click at [978, 430] on span "Prepaid 3" at bounding box center [967, 433] width 50 height 18
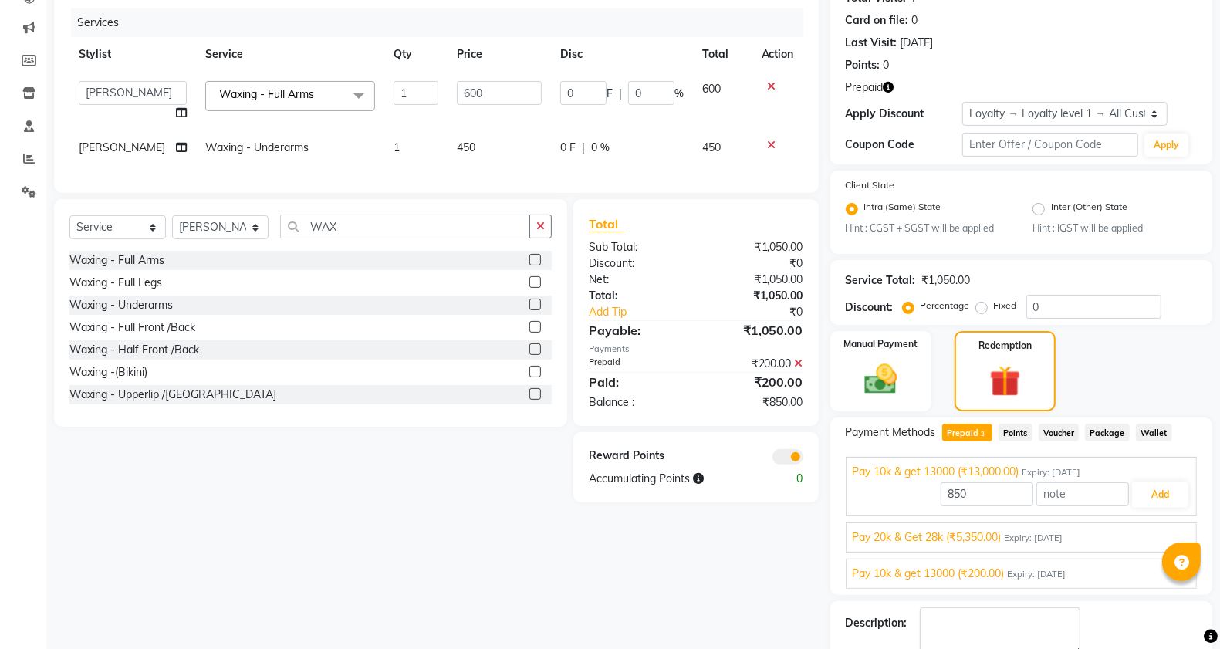
click at [992, 464] on span "Pay 10k & get 13000 (₹13,000.00)" at bounding box center [936, 472] width 167 height 16
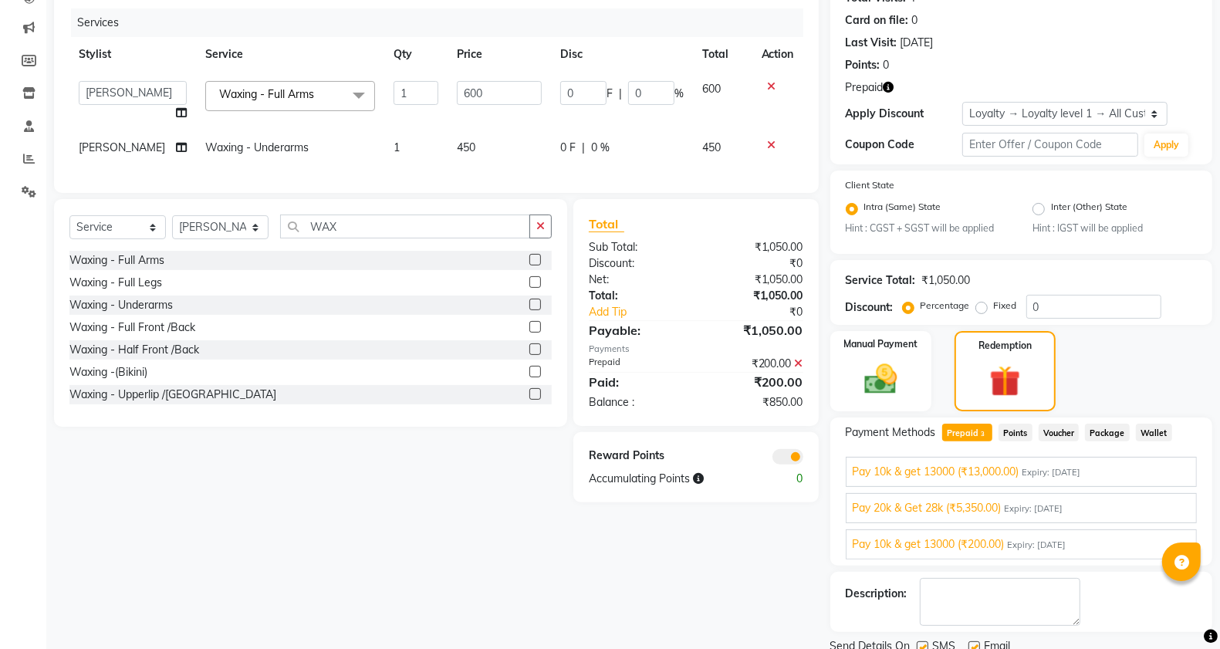
click at [992, 464] on span "Pay 10k & get 13000 (₹13,000.00)" at bounding box center [936, 472] width 167 height 16
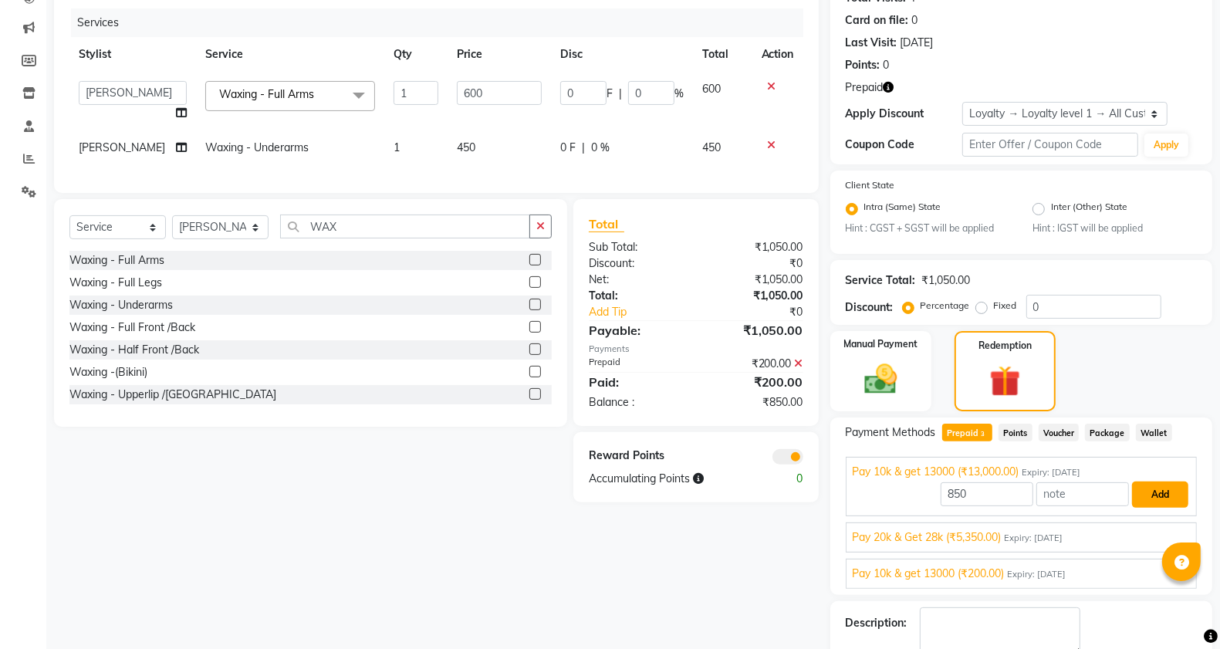
click at [1147, 500] on button "Add" at bounding box center [1160, 495] width 56 height 26
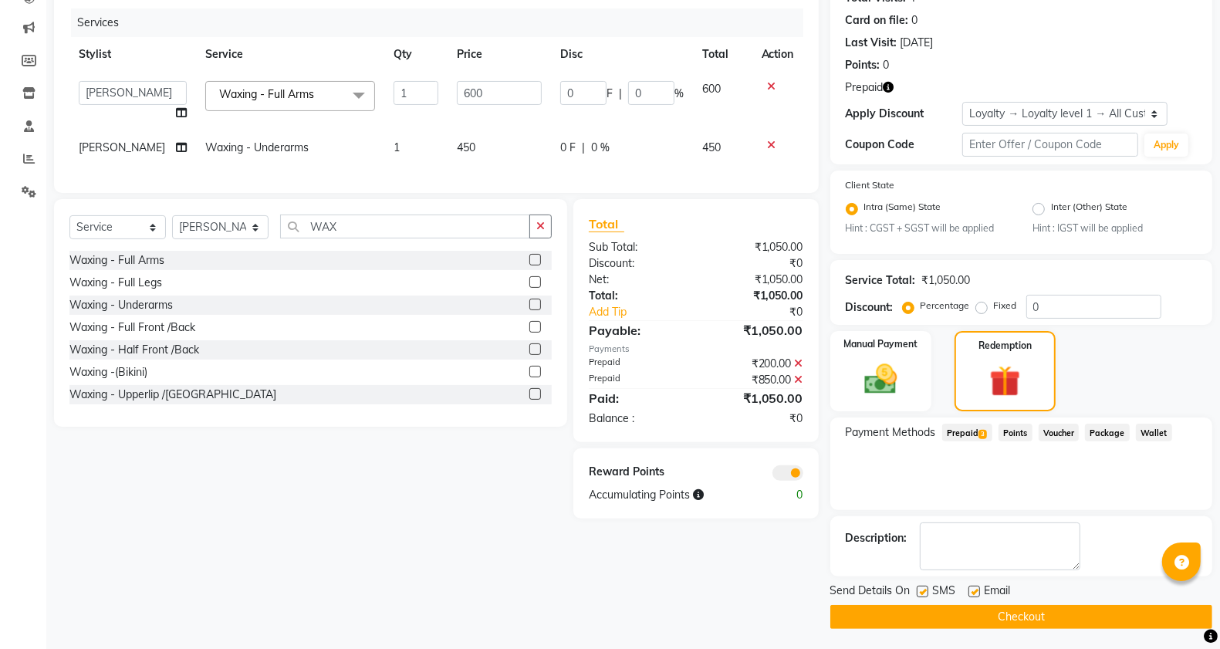
click at [1082, 618] on button "Checkout" at bounding box center [1021, 617] width 382 height 24
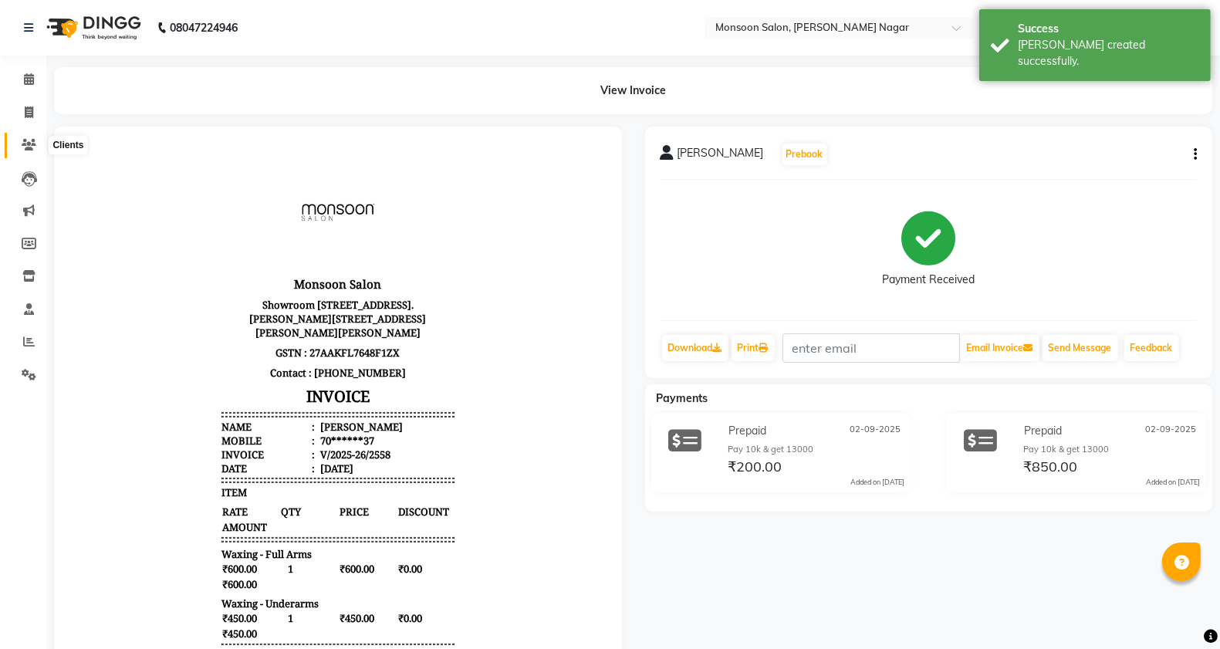
click at [27, 147] on icon at bounding box center [29, 145] width 15 height 12
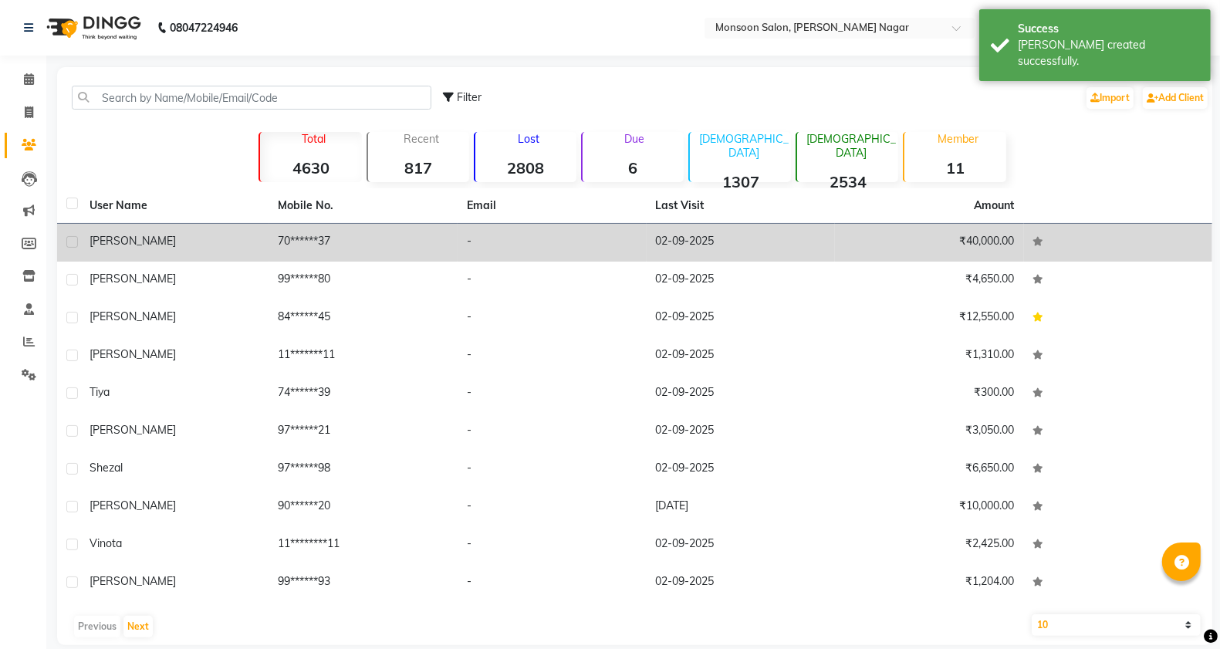
click at [297, 247] on td "70******37" at bounding box center [363, 243] width 189 height 38
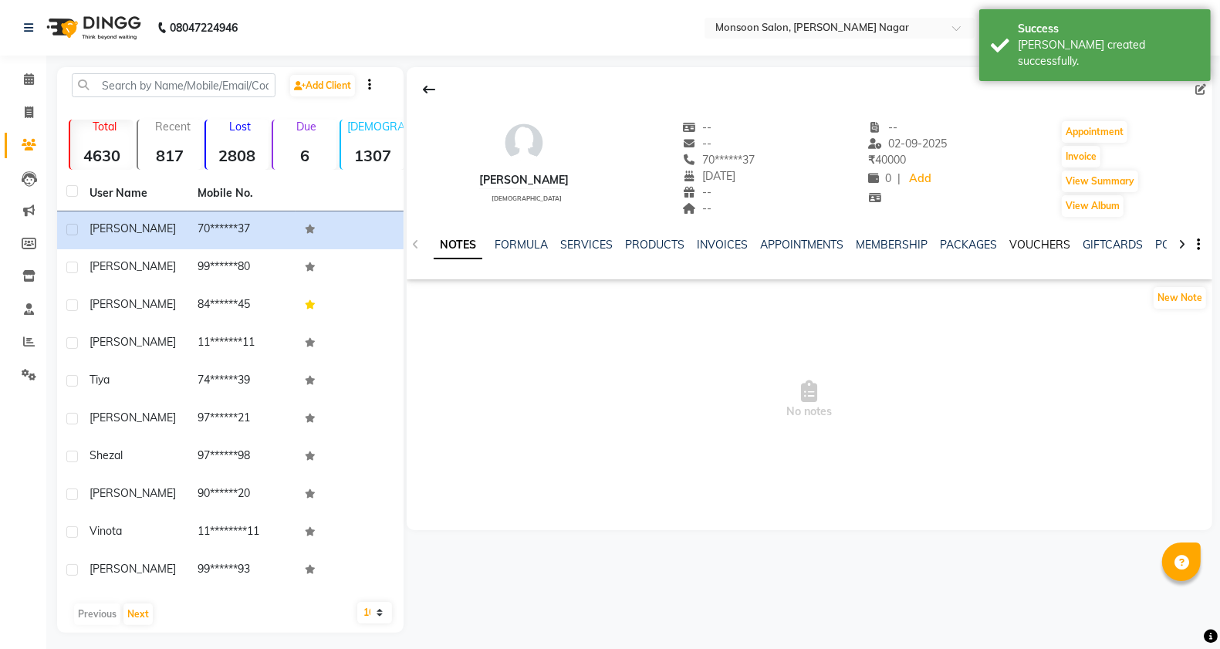
click at [1043, 248] on link "VOUCHERS" at bounding box center [1039, 245] width 61 height 14
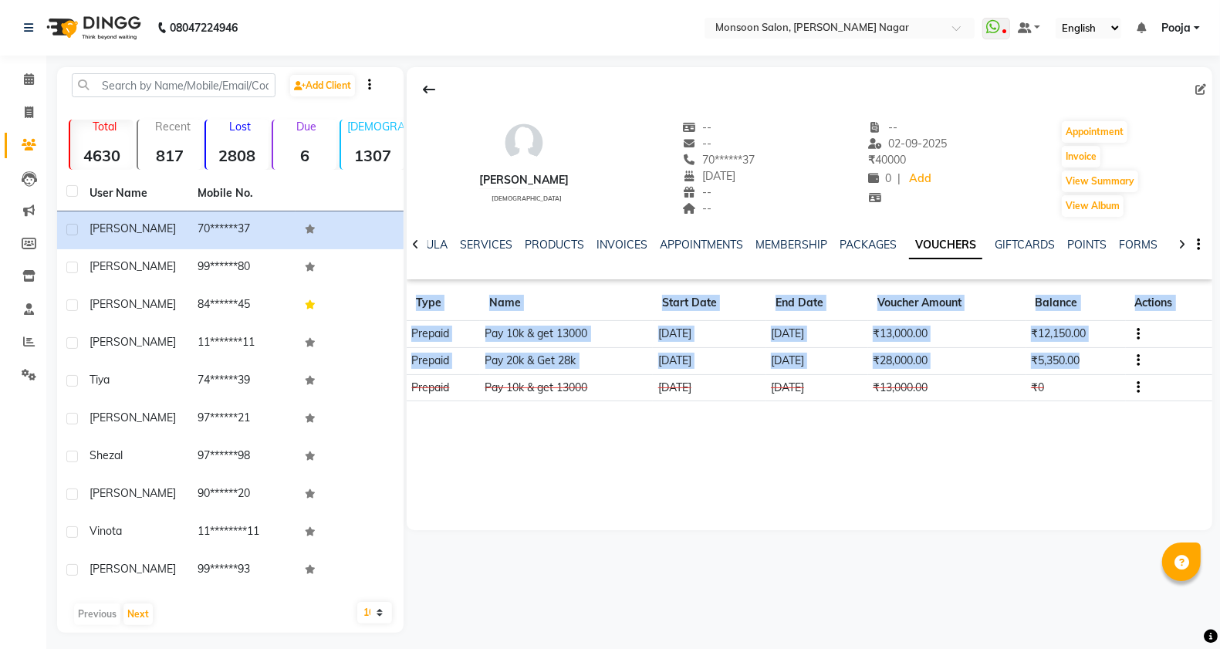
drag, startPoint x: 1081, startPoint y: 357, endPoint x: 652, endPoint y: 476, distance: 445.4
click at [637, 476] on div "[PERSON_NAME] [DEMOGRAPHIC_DATA] -- -- 70******37 [DATE] -- -- -- [DATE] ₹ 4000…" at bounding box center [810, 298] width 806 height 463
click at [664, 471] on div "[PERSON_NAME] [DEMOGRAPHIC_DATA] -- -- 70******37 [DATE] -- -- -- [DATE] ₹ 4000…" at bounding box center [810, 298] width 806 height 463
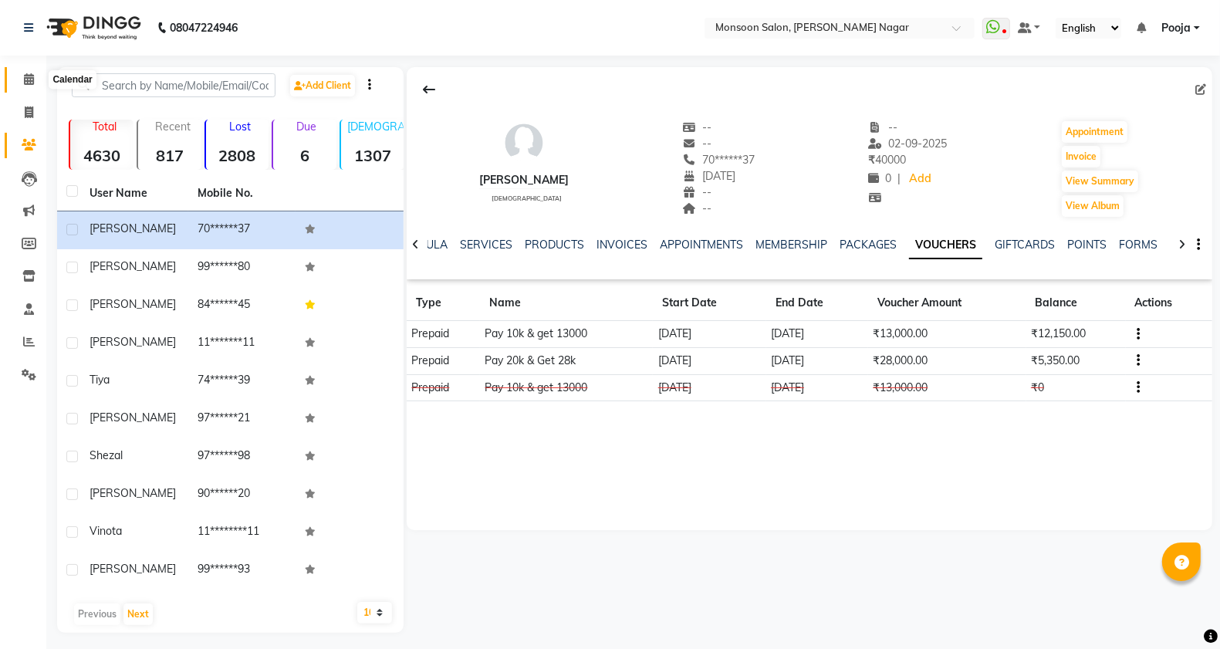
click at [29, 85] on icon at bounding box center [29, 79] width 10 height 12
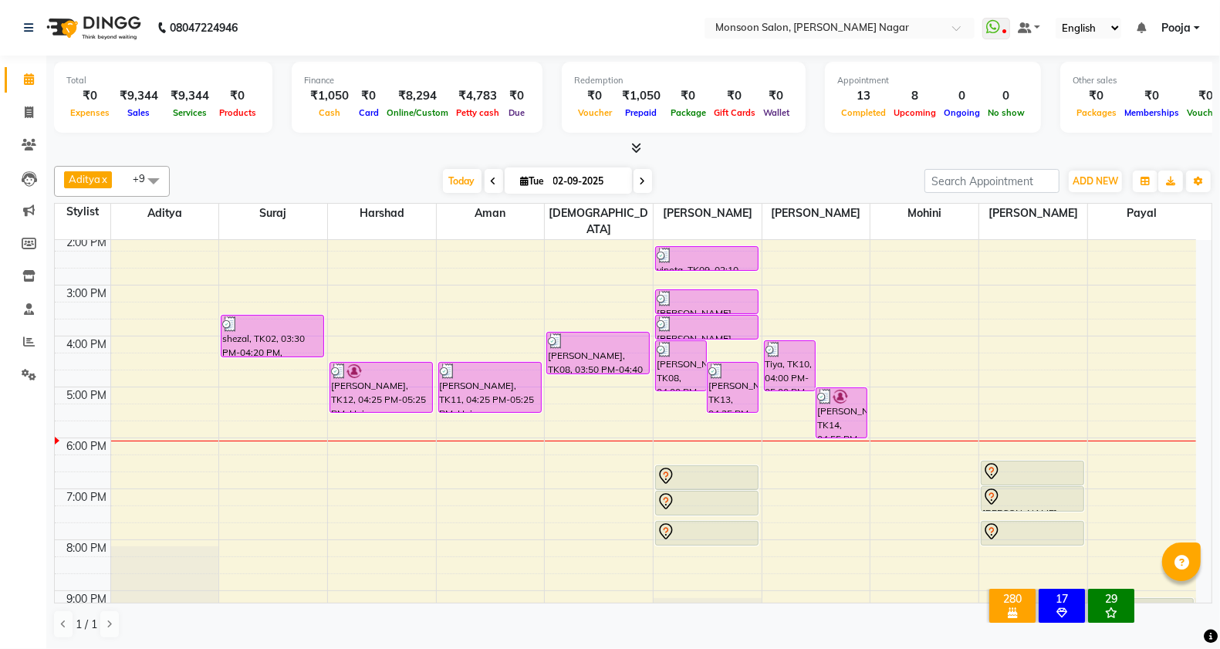
scroll to position [394, 0]
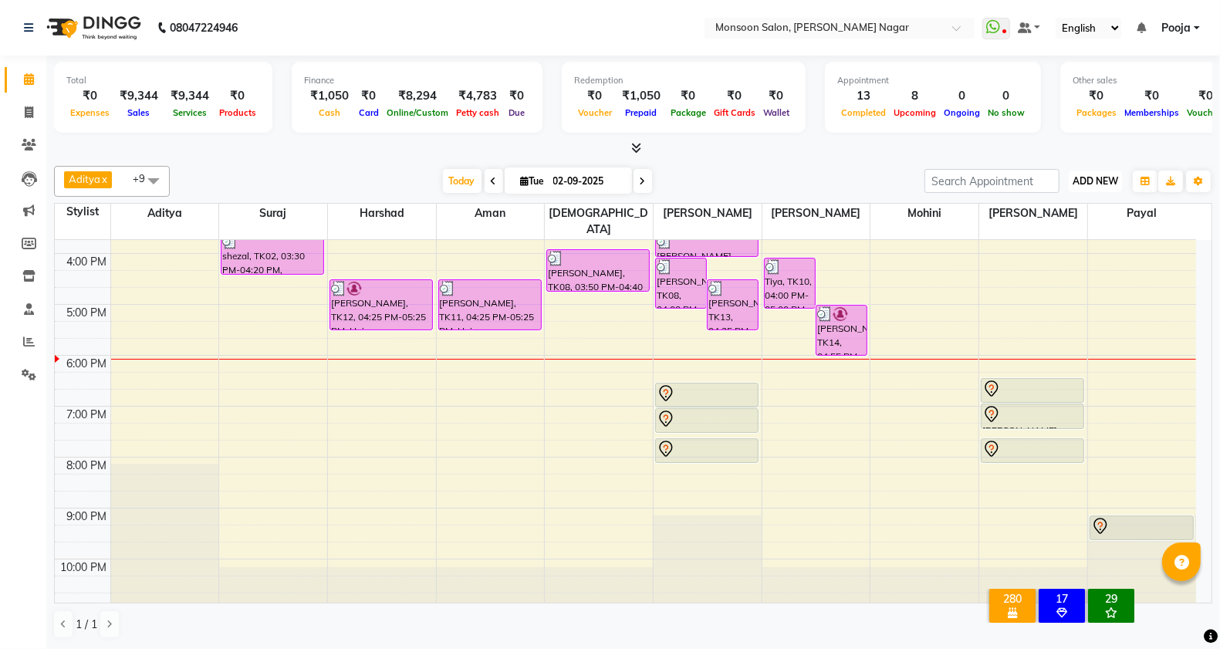
click at [1079, 188] on button "ADD NEW Toggle Dropdown" at bounding box center [1095, 182] width 53 height 22
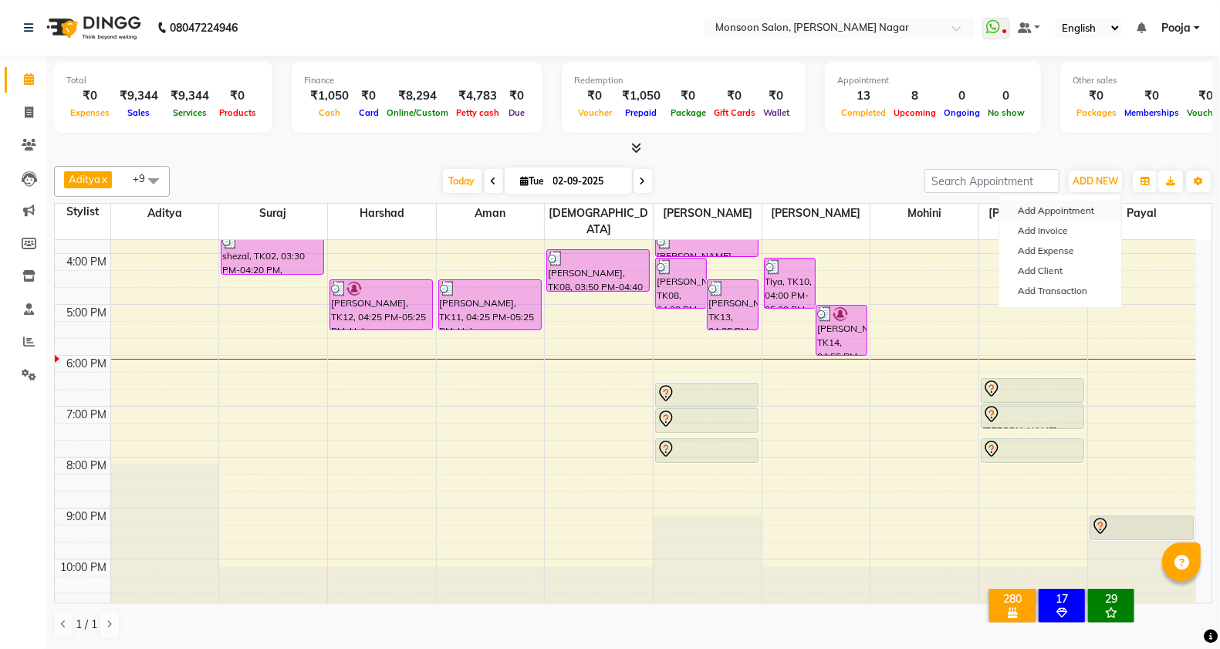
click at [1066, 218] on button "Add Appointment" at bounding box center [1060, 211] width 122 height 20
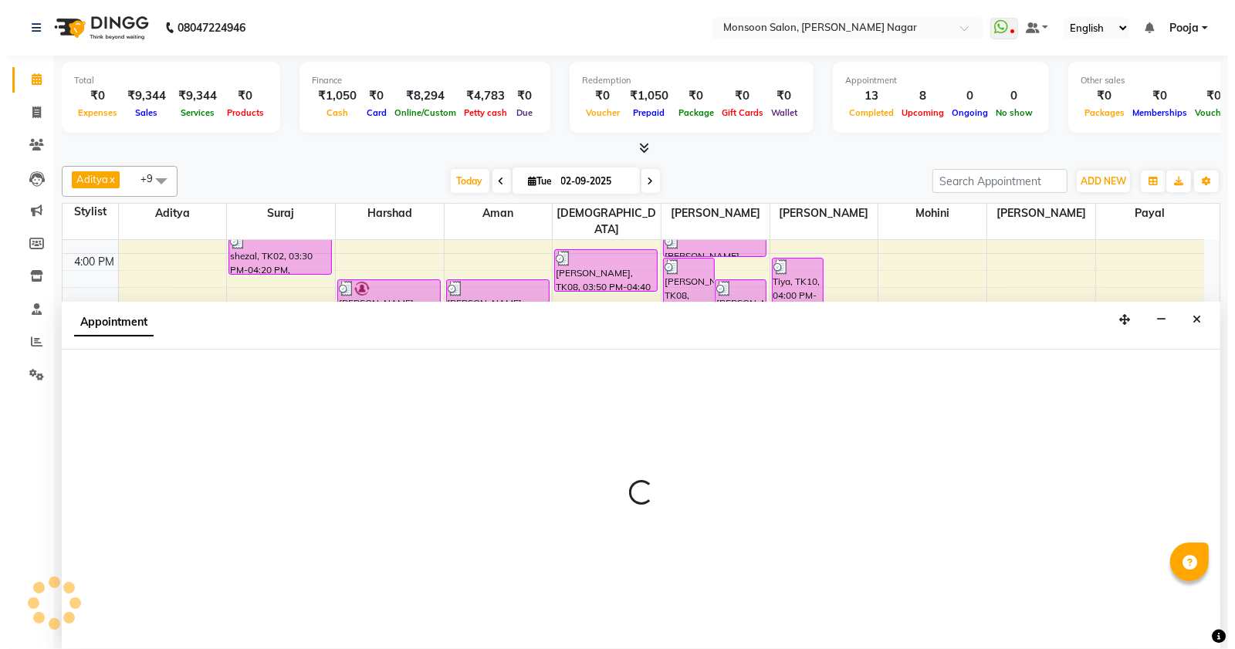
scroll to position [1, 0]
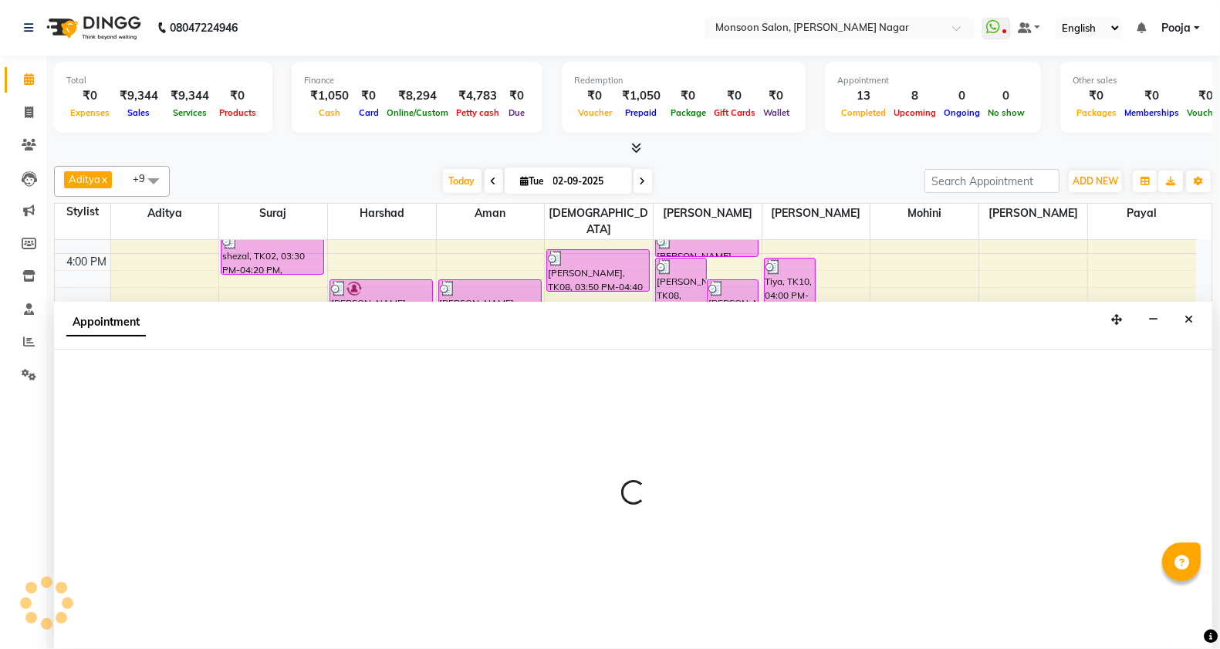
select select "tentative"
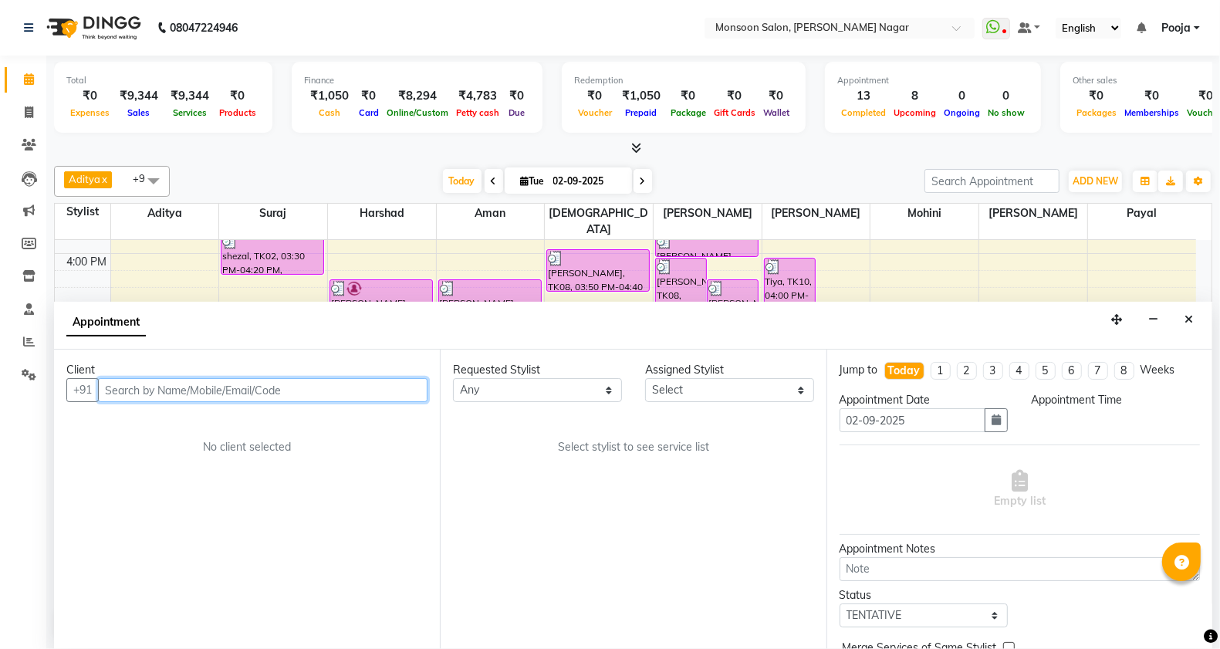
select select "540"
click at [299, 394] on input "text" at bounding box center [263, 390] width 330 height 24
type input "9953414939"
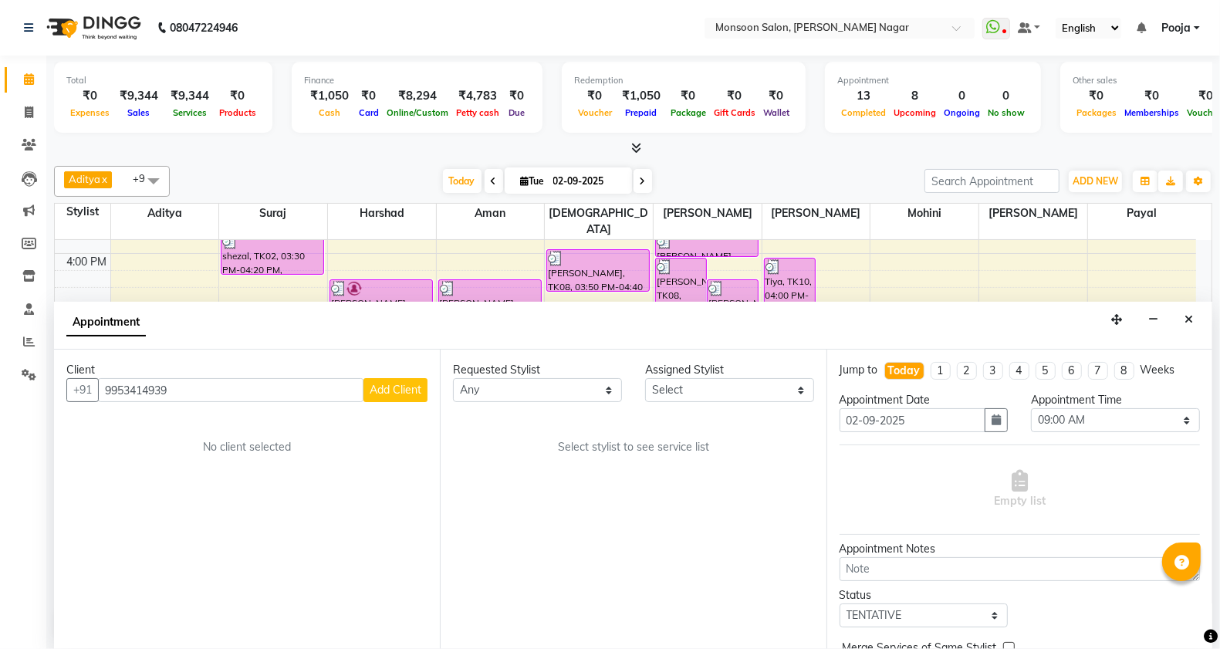
click at [406, 402] on button "Add Client" at bounding box center [395, 390] width 64 height 24
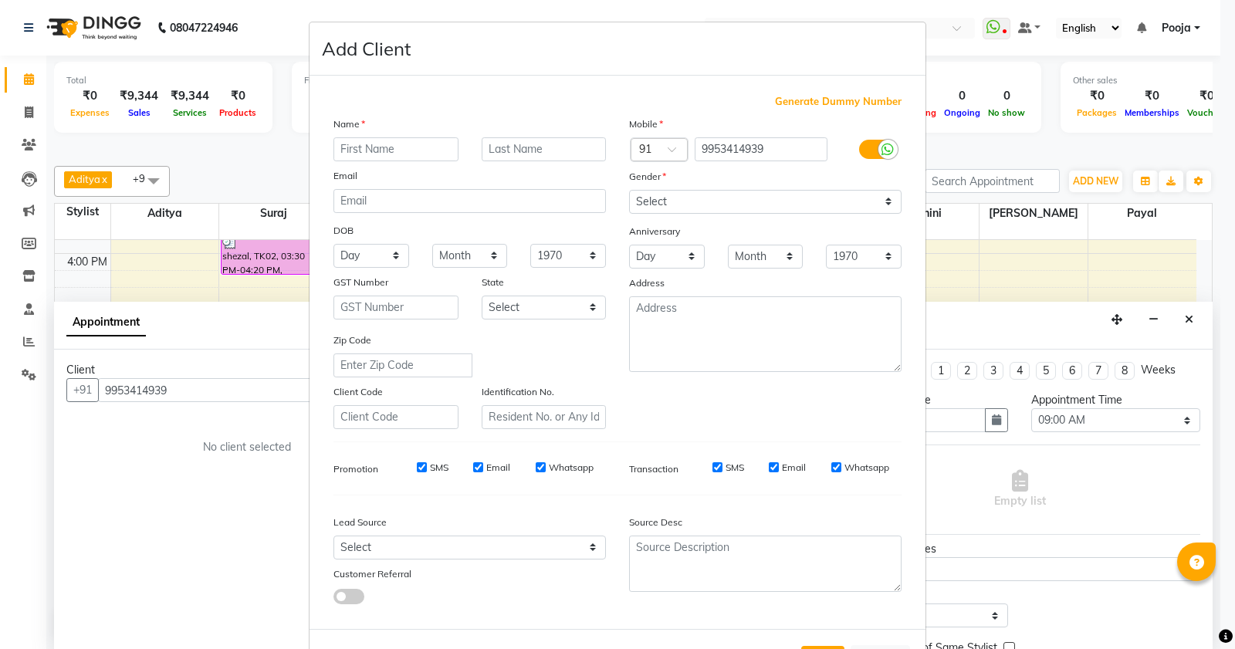
type input "s"
type input "[PERSON_NAME]"
click at [673, 190] on select "Select [DEMOGRAPHIC_DATA] [DEMOGRAPHIC_DATA] Other Prefer Not To Say" at bounding box center [765, 202] width 272 height 24
select select "[DEMOGRAPHIC_DATA]"
click at [629, 190] on select "Select [DEMOGRAPHIC_DATA] [DEMOGRAPHIC_DATA] Other Prefer Not To Say" at bounding box center [765, 202] width 272 height 24
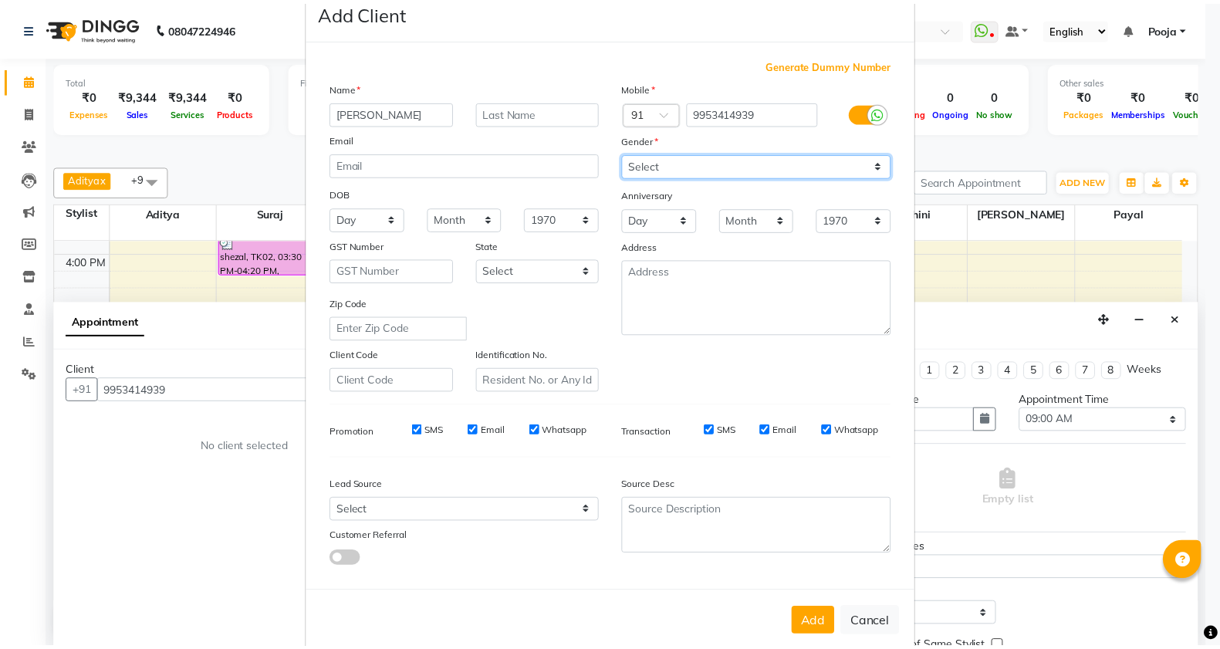
scroll to position [58, 0]
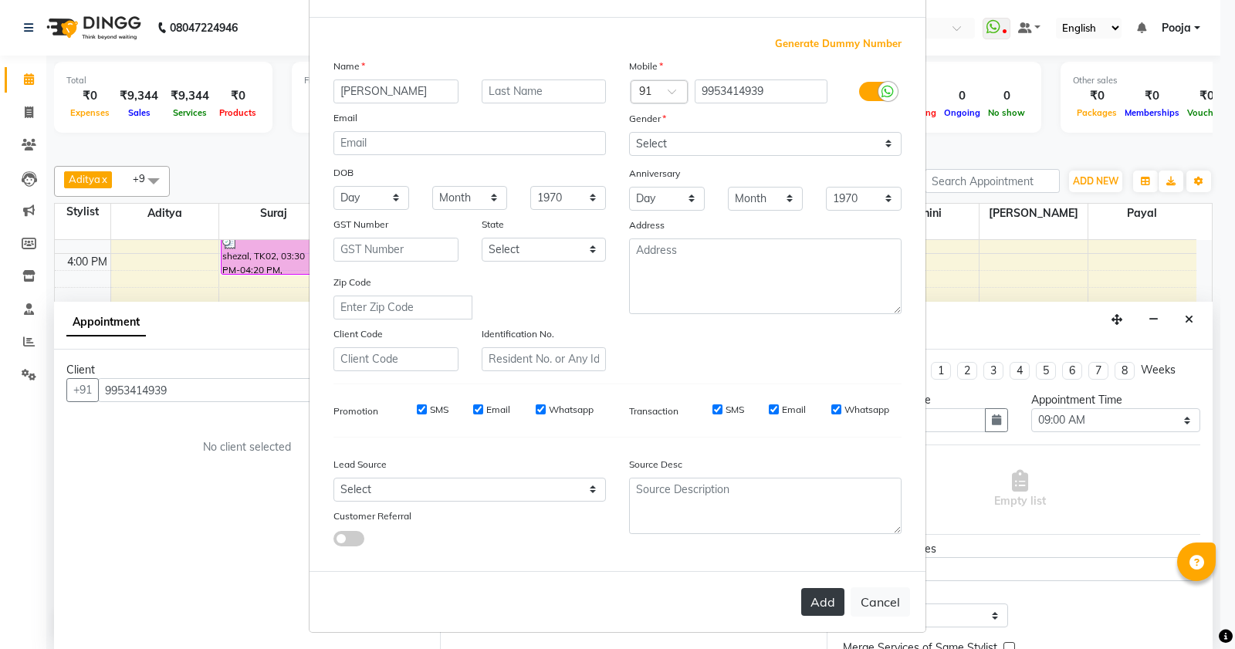
click at [816, 588] on button "Add" at bounding box center [822, 602] width 43 height 28
type input "99******39"
select select
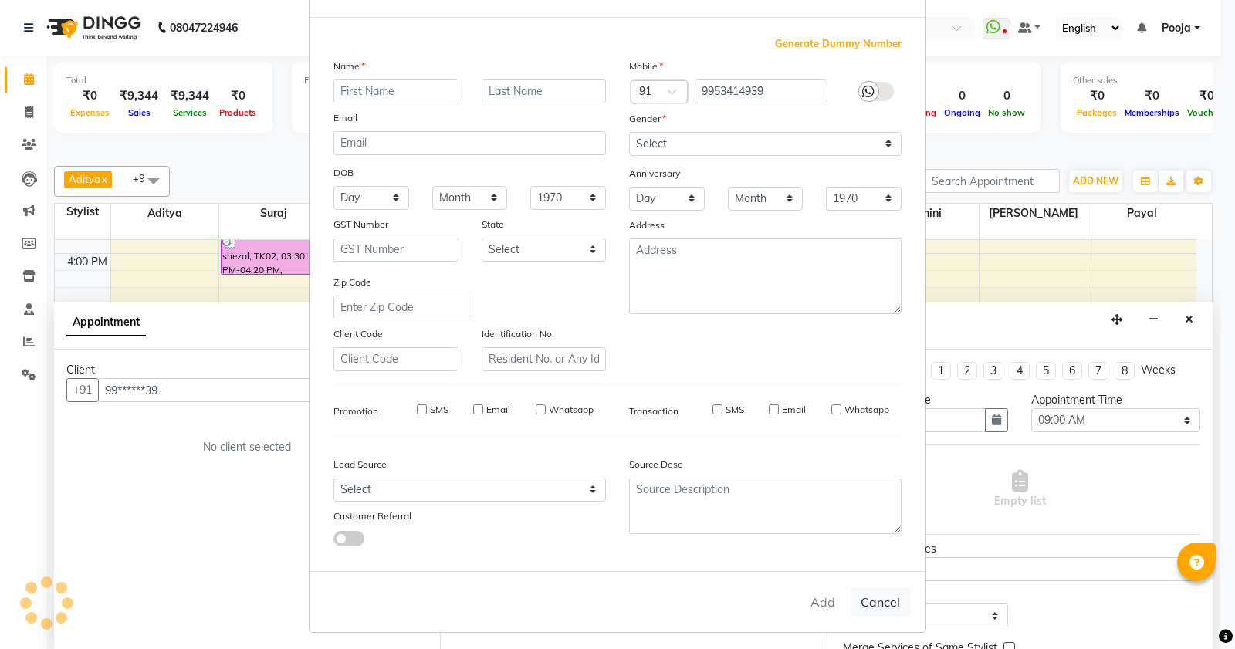
select select
checkbox input "false"
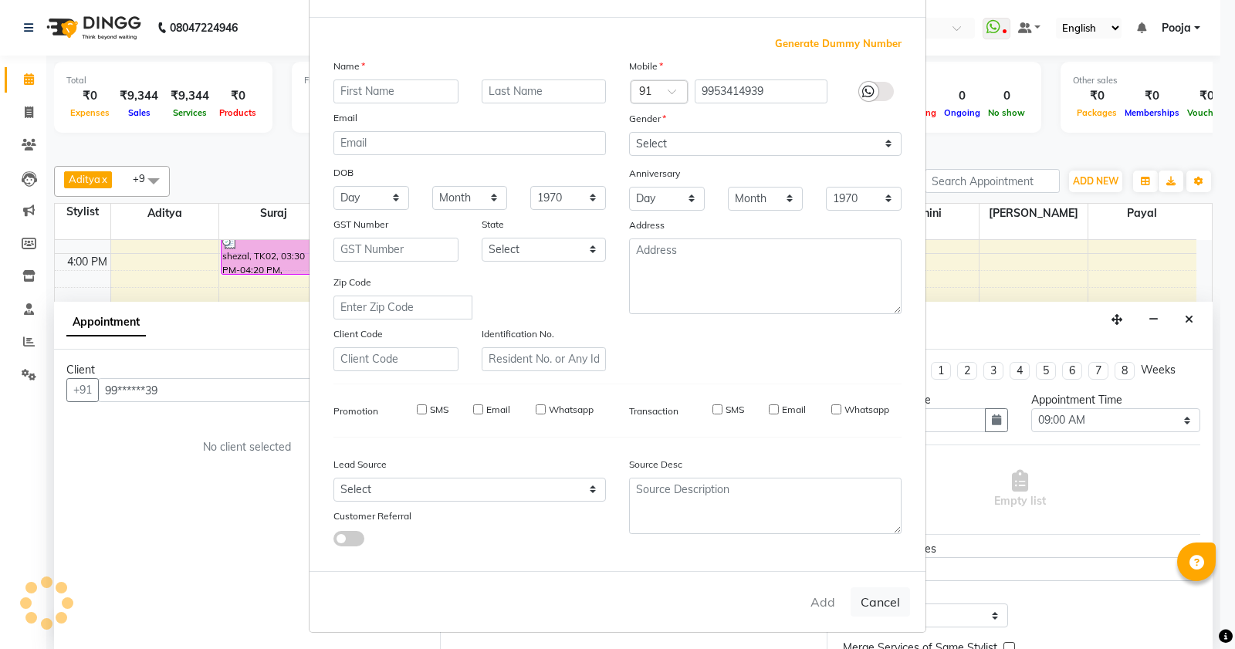
checkbox input "false"
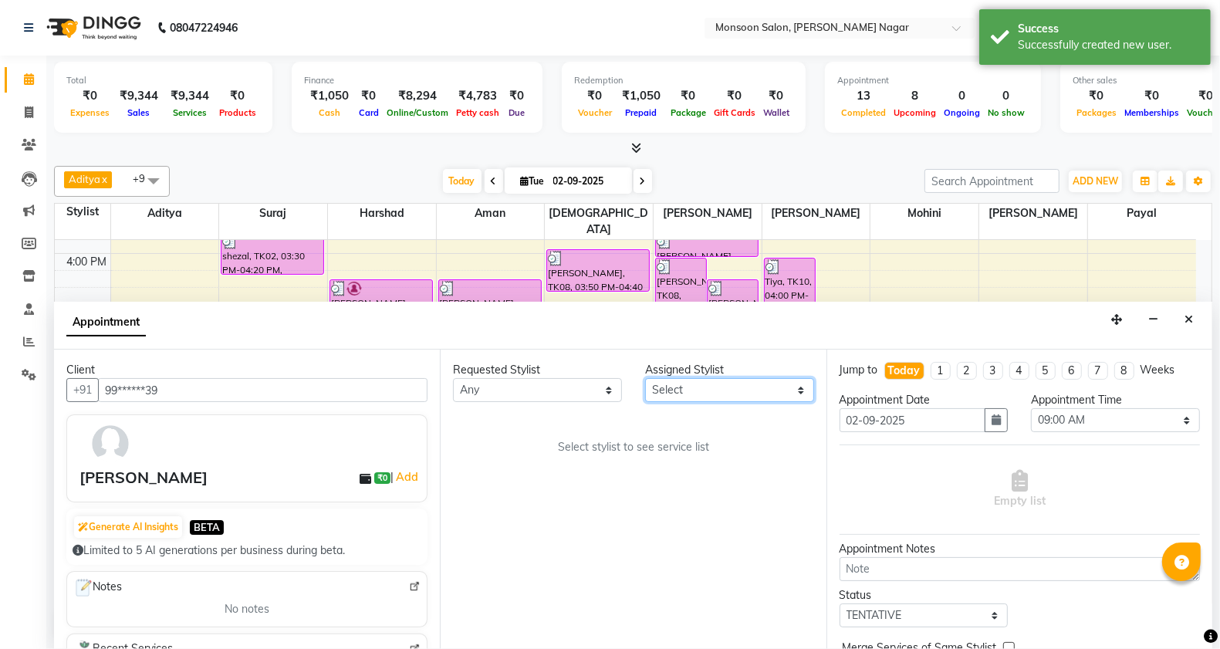
click at [697, 397] on select "Select [PERSON_NAME] [PERSON_NAME] [PERSON_NAME] [PERSON_NAME] [PERSON_NAME] Po…" at bounding box center [729, 390] width 169 height 24
select select "37925"
click at [645, 378] on select "Select [PERSON_NAME] [PERSON_NAME] [PERSON_NAME] [PERSON_NAME] [PERSON_NAME] Po…" at bounding box center [729, 390] width 169 height 24
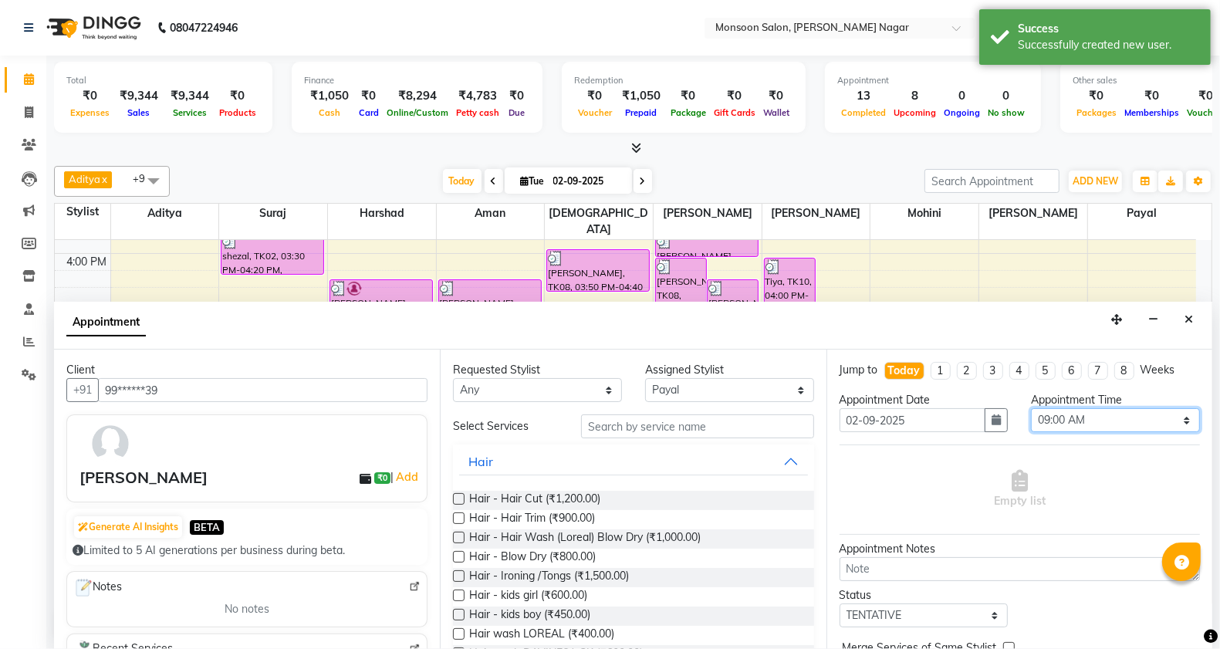
click at [1057, 422] on select "Select 09:00 AM 09:15 AM 09:30 AM 09:45 AM 10:00 AM 10:15 AM 10:30 AM 10:45 AM …" at bounding box center [1115, 420] width 169 height 24
select select "1125"
click at [1031, 408] on select "Select 09:00 AM 09:15 AM 09:30 AM 09:45 AM 10:00 AM 10:15 AM 10:30 AM 10:45 AM …" at bounding box center [1115, 420] width 169 height 24
click at [604, 502] on div "Hair - Hair Cut (₹1,200.00)" at bounding box center [633, 500] width 360 height 19
click at [572, 495] on span "Hair - Hair Cut (₹1,200.00)" at bounding box center [534, 500] width 131 height 19
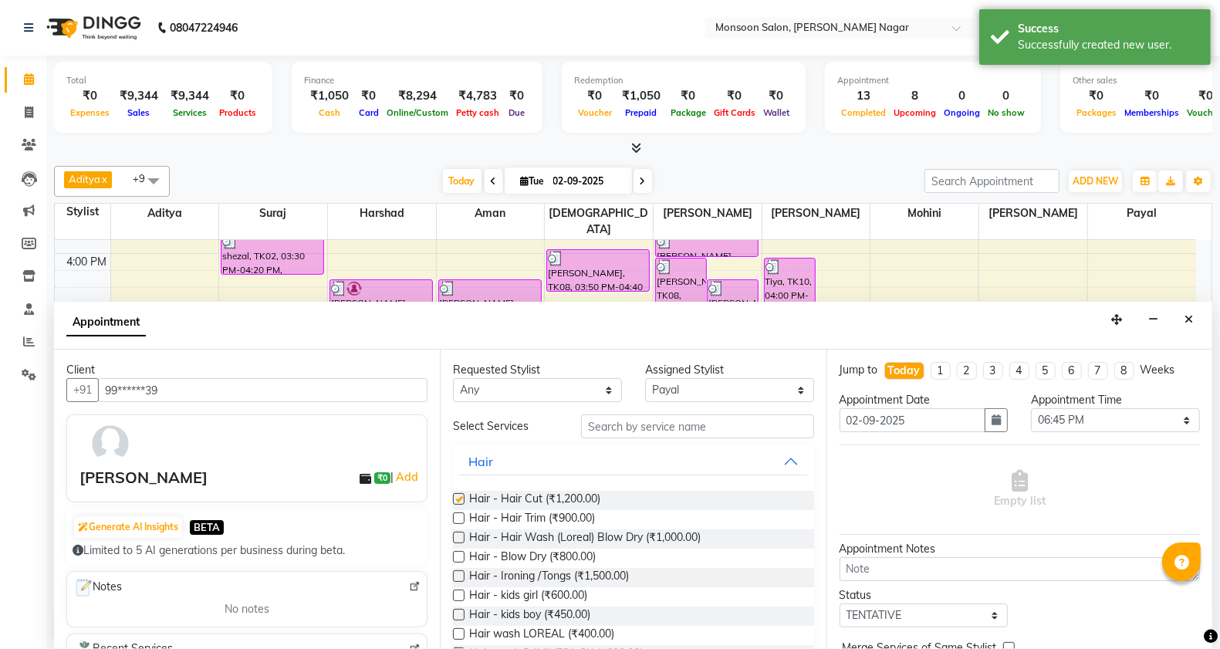
checkbox input "false"
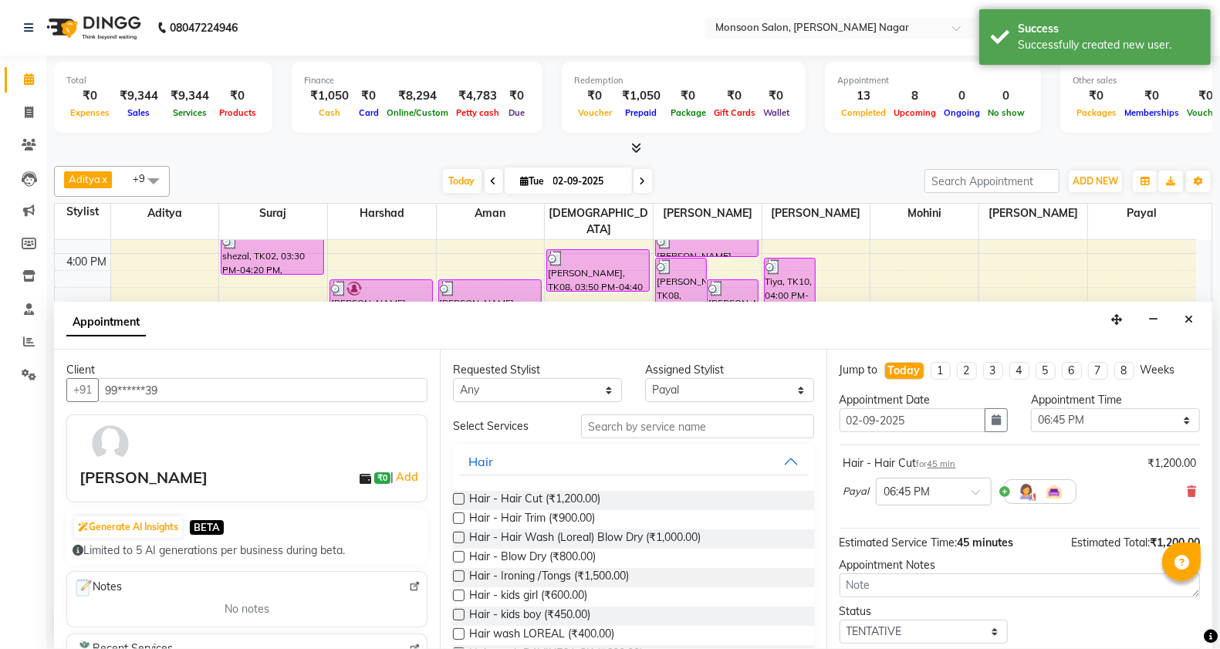
scroll to position [93, 0]
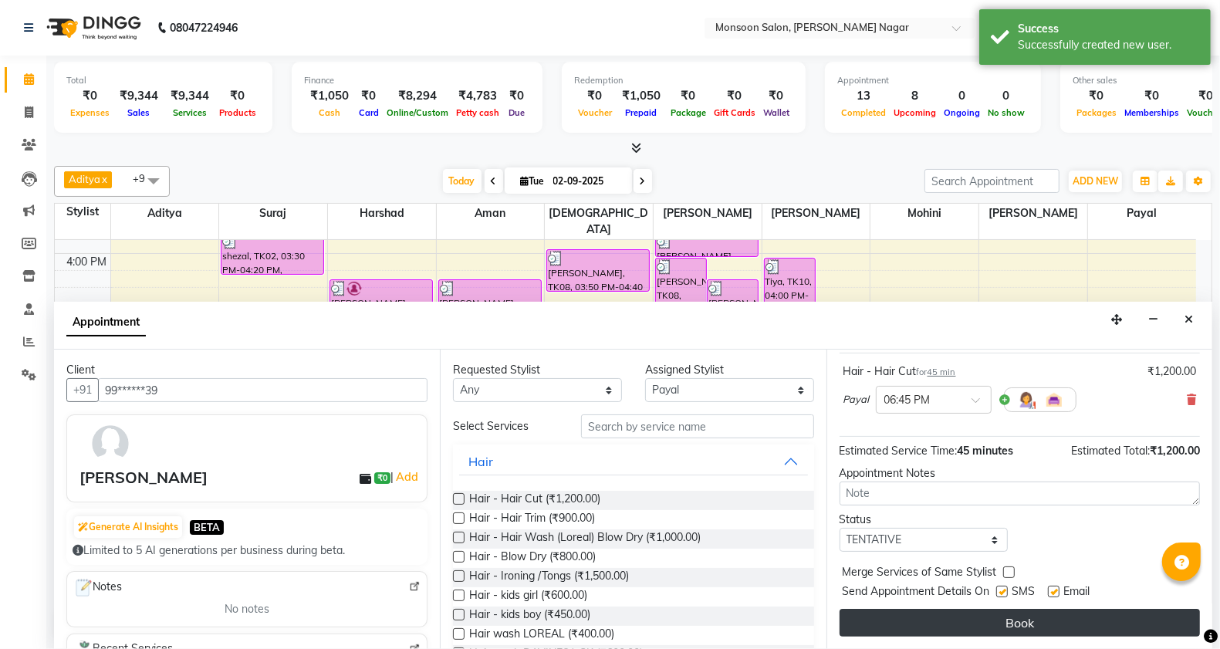
click at [1063, 611] on button "Book" at bounding box center [1020, 623] width 360 height 28
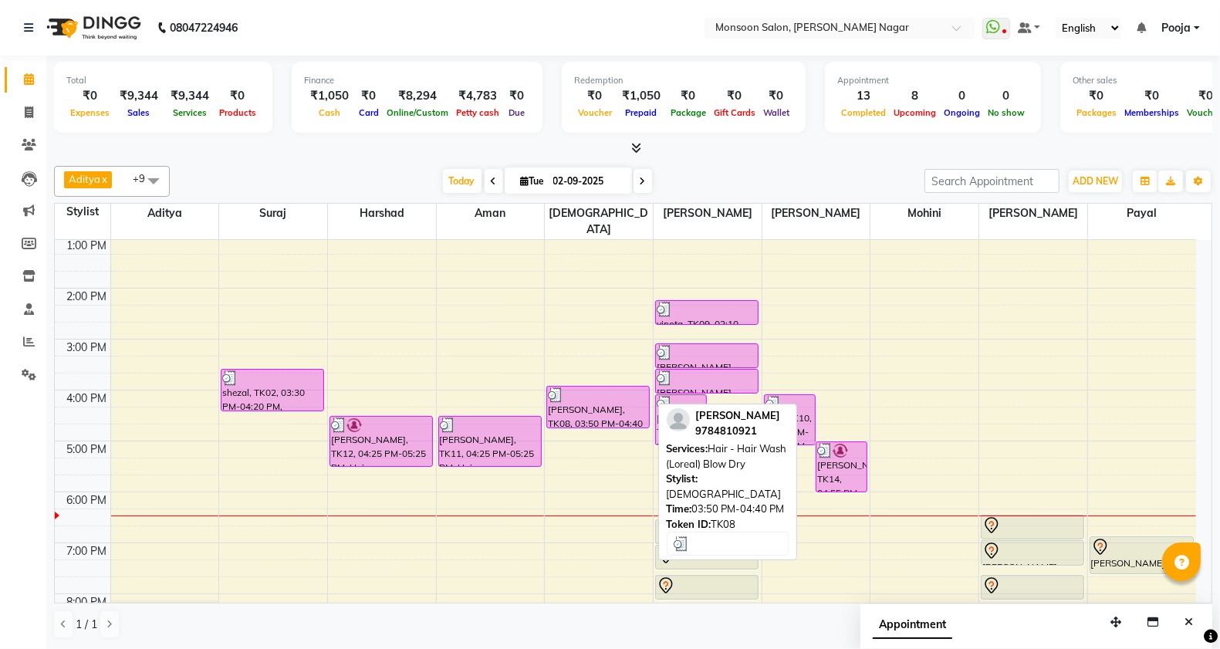
scroll to position [394, 0]
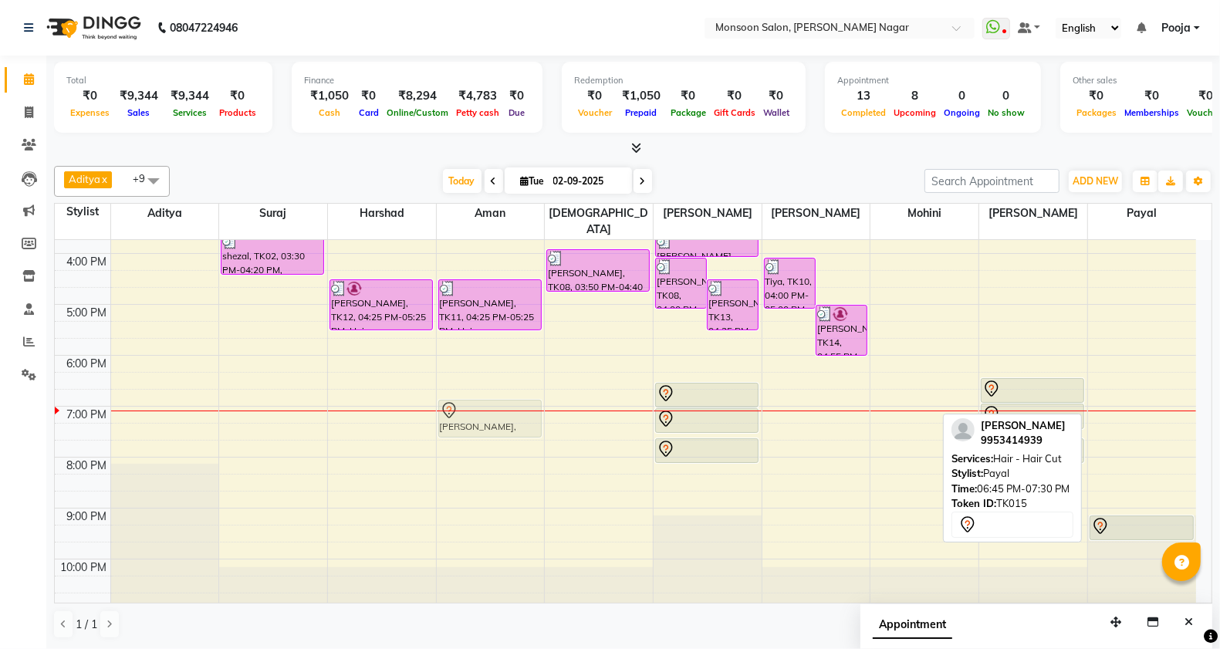
drag, startPoint x: 1135, startPoint y: 398, endPoint x: 489, endPoint y: 396, distance: 646.7
click at [489, 396] on tr "shezal, TK02, 03:30 PM-04:20 PM, Kerastase Scrub Tatjana, TK07, 11:50 AM-12:35 …" at bounding box center [625, 227] width 1141 height 763
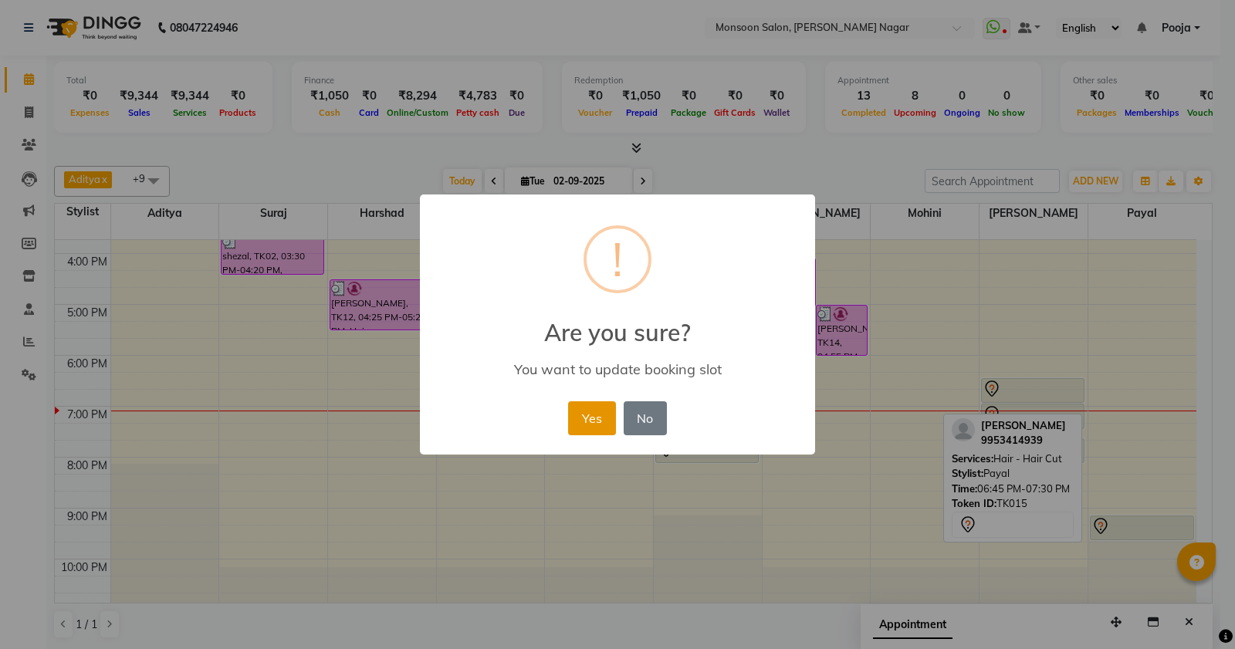
click at [591, 407] on button "Yes" at bounding box center [591, 418] width 47 height 34
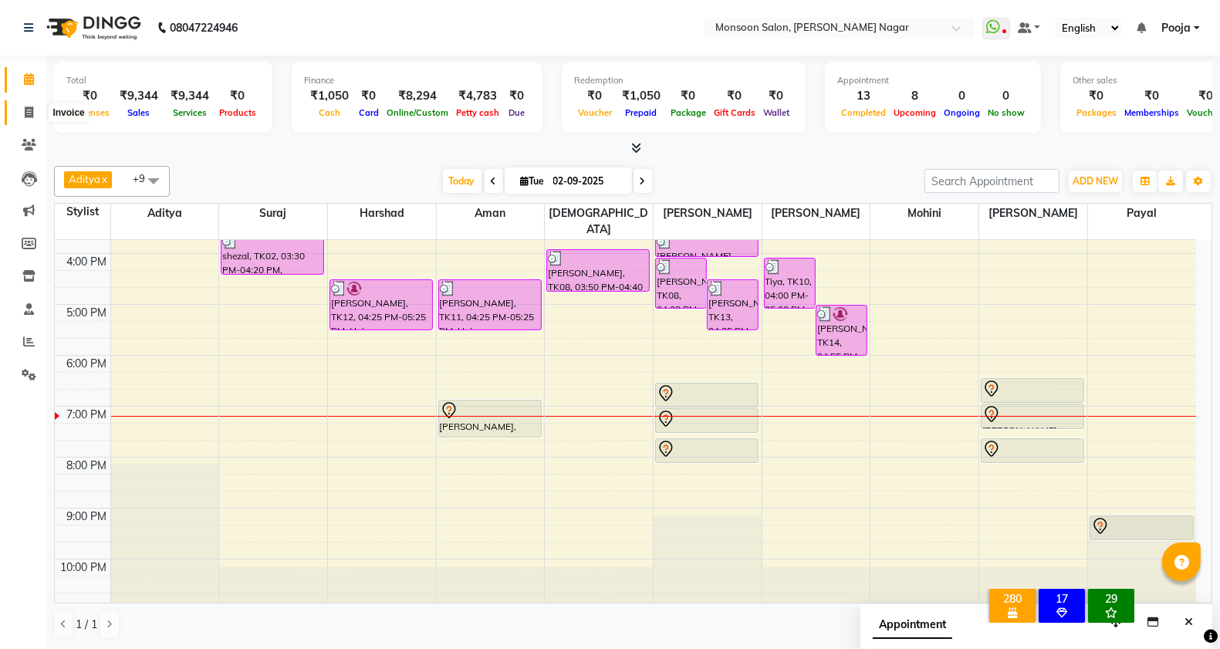
click at [25, 110] on icon at bounding box center [29, 112] width 8 height 12
select select "service"
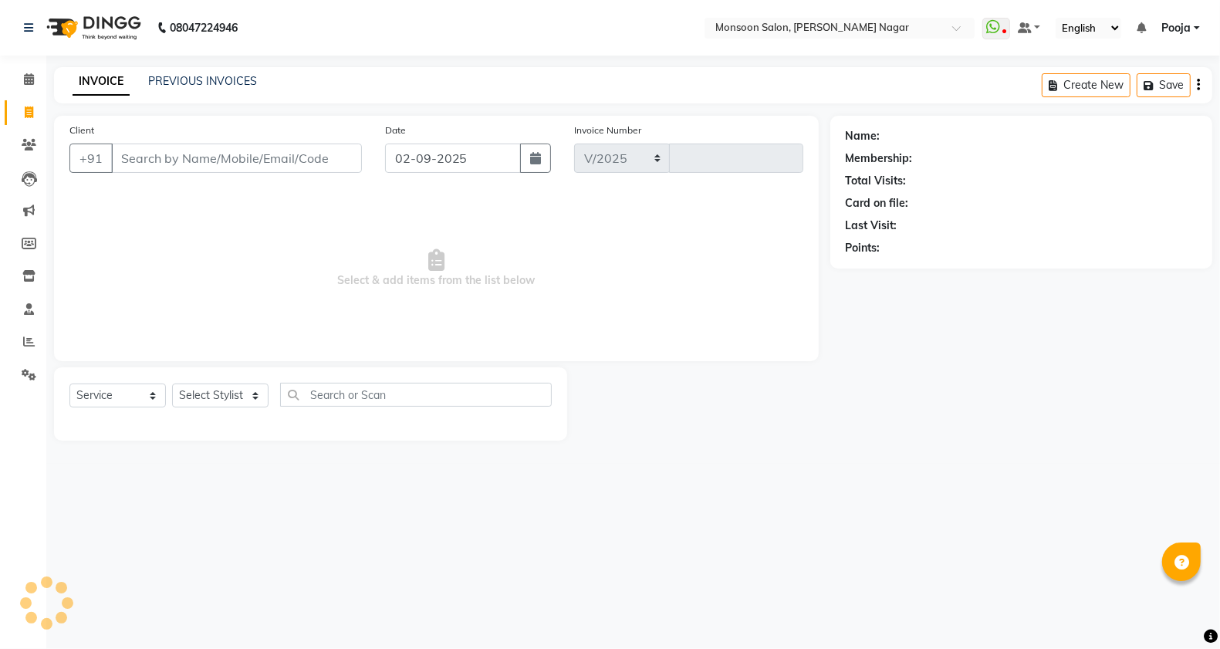
select select "4905"
type input "2559"
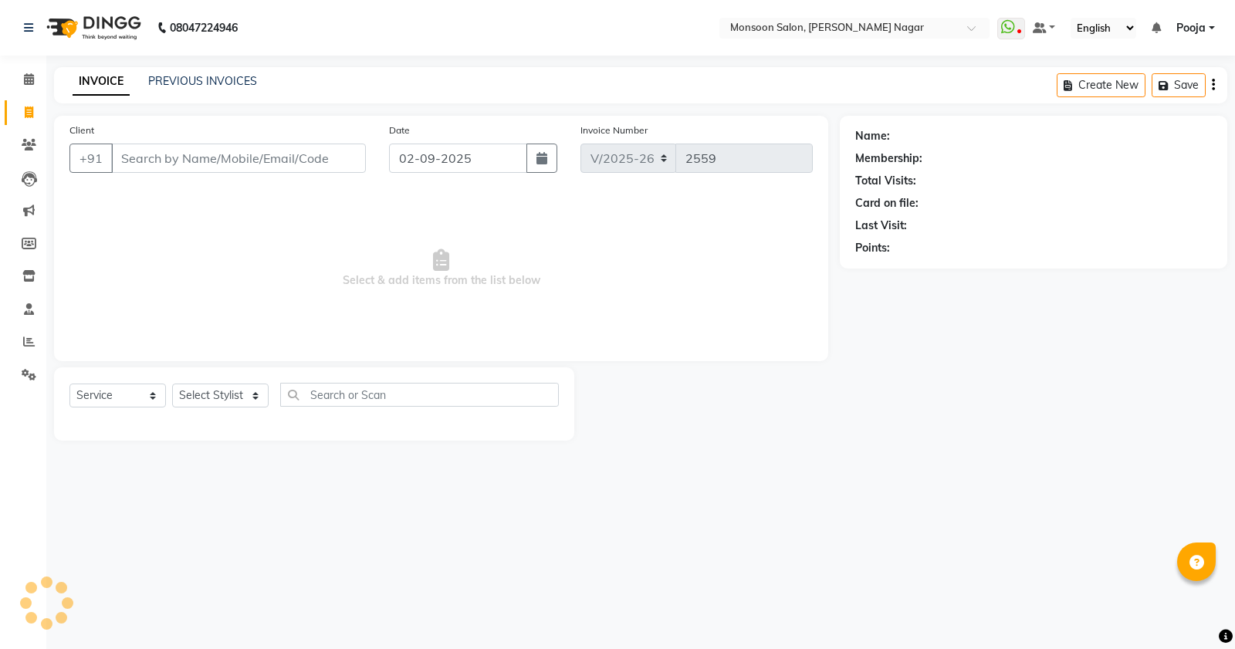
click at [158, 161] on input "Client" at bounding box center [238, 158] width 255 height 29
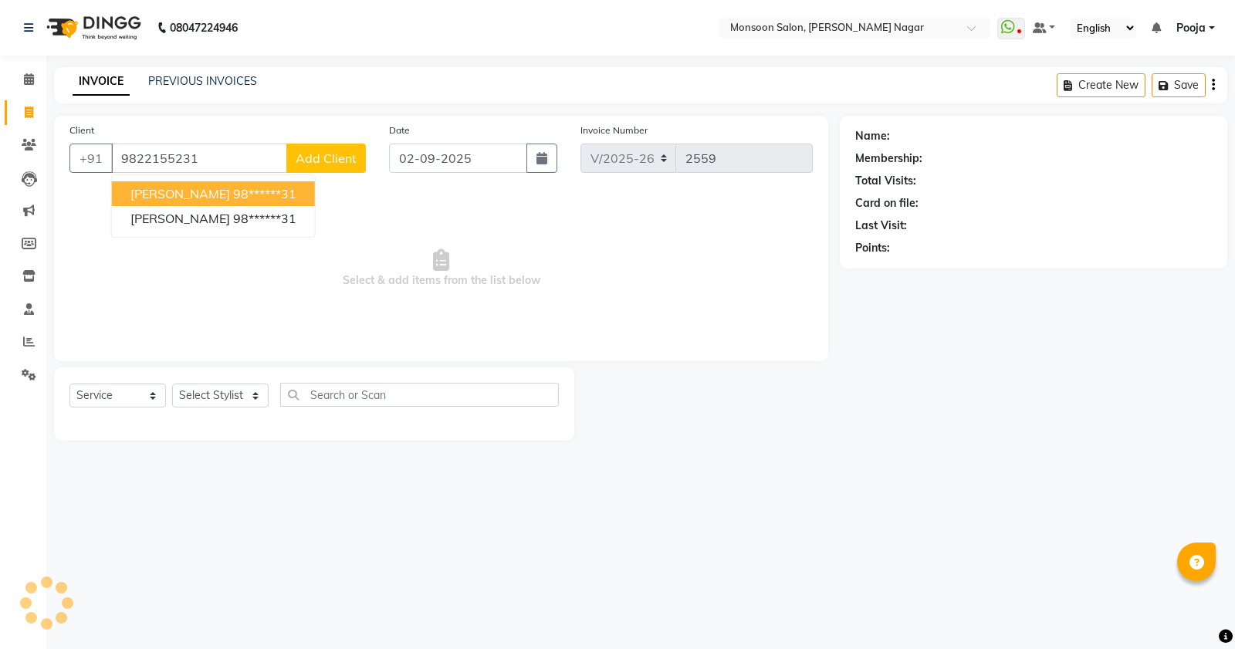
type input "9822155231"
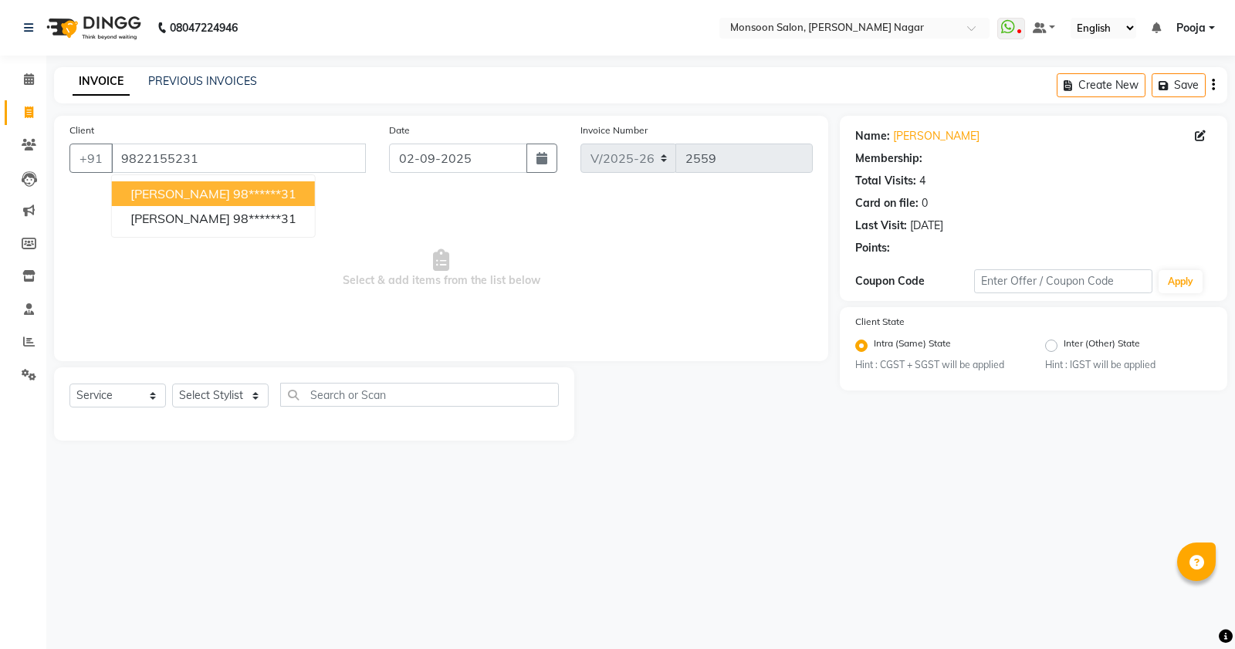
select select "1: Object"
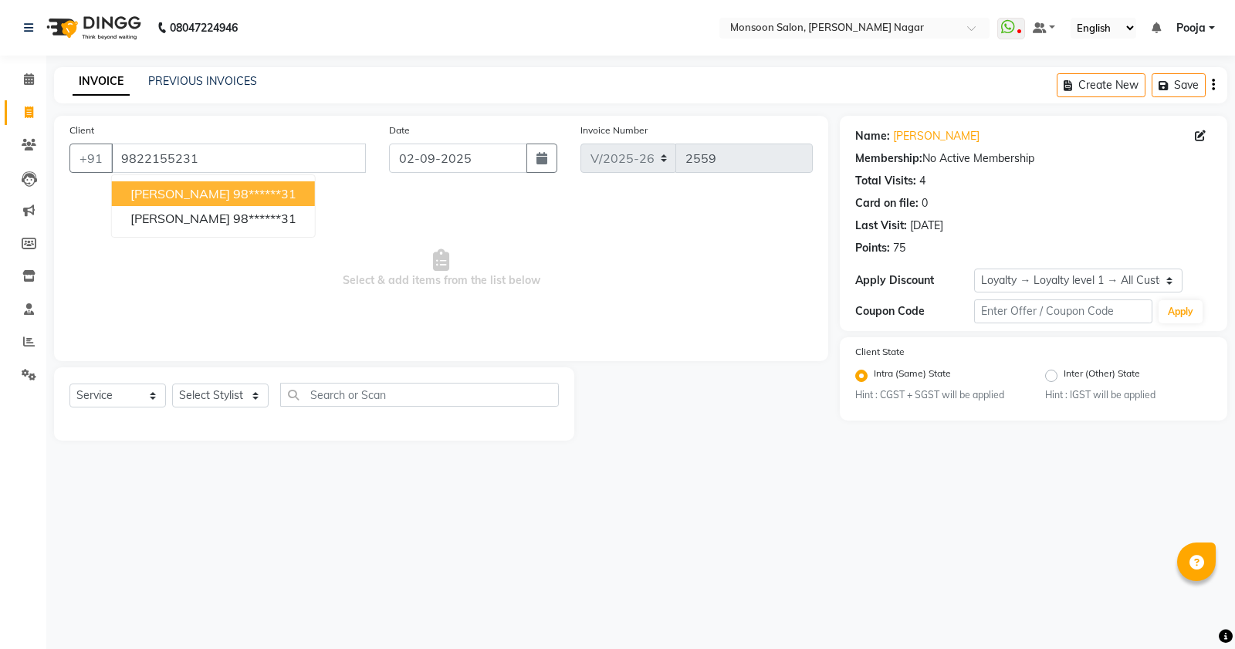
click at [215, 182] on button "[PERSON_NAME] 98******31" at bounding box center [213, 193] width 203 height 25
type input "98******31"
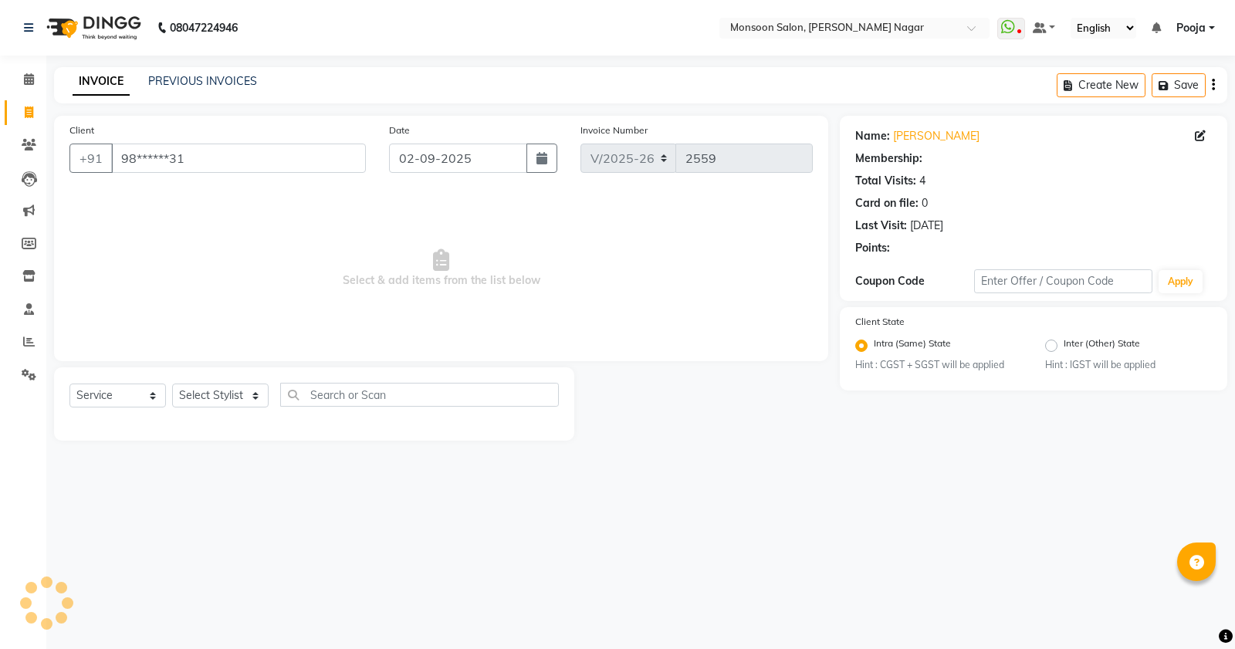
select select "1: Object"
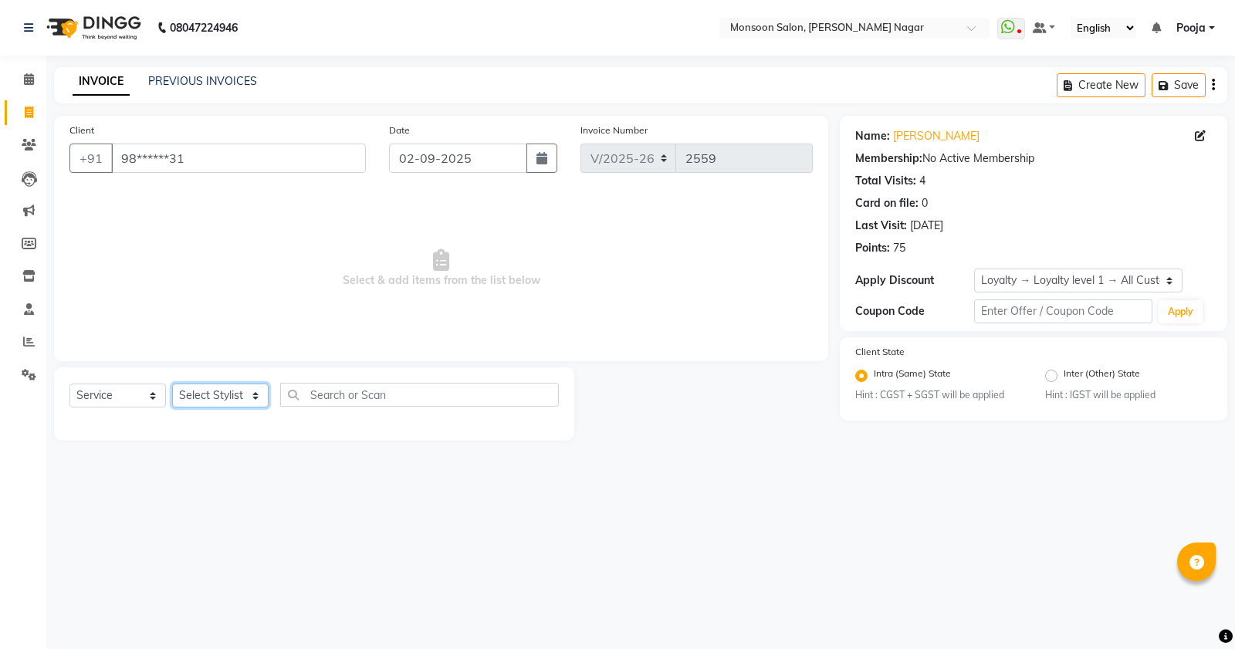
click at [236, 401] on select "Select Stylist [PERSON_NAME] [PERSON_NAME] [PERSON_NAME] [PERSON_NAME] [PERSON_…" at bounding box center [220, 396] width 96 height 24
select select "89609"
click at [172, 384] on select "Select Stylist [PERSON_NAME] [PERSON_NAME] [PERSON_NAME] [PERSON_NAME] [PERSON_…" at bounding box center [220, 396] width 96 height 24
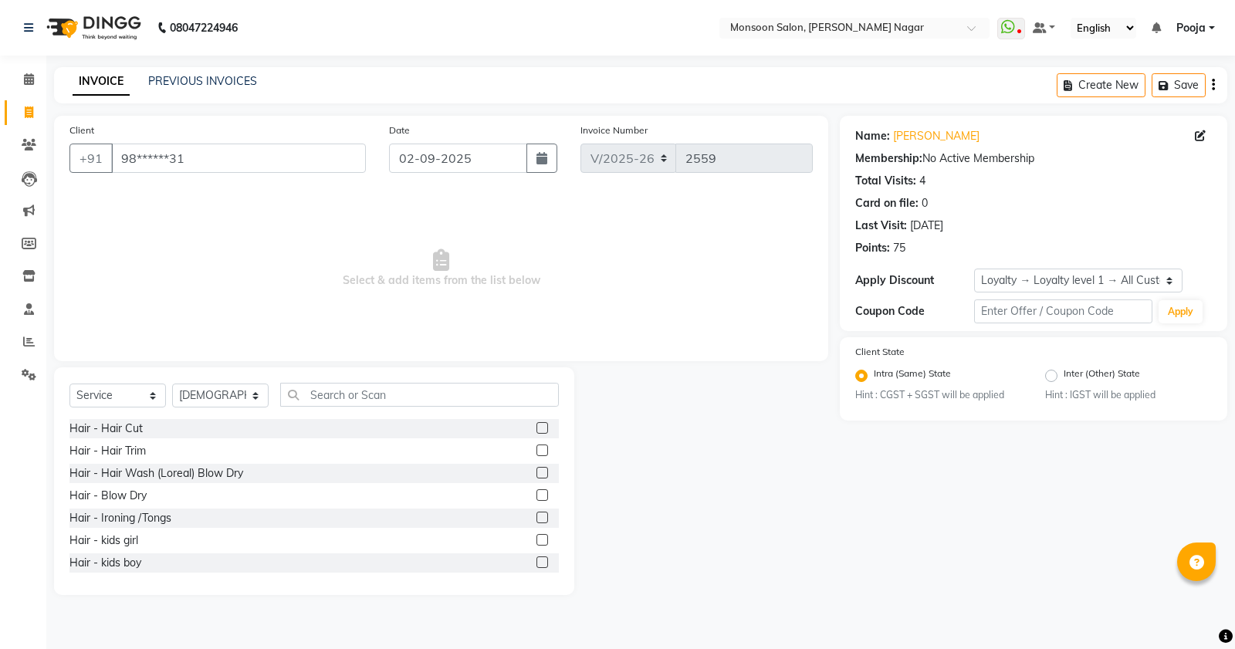
click at [536, 422] on label at bounding box center [542, 428] width 12 height 12
click at [536, 424] on input "checkbox" at bounding box center [541, 429] width 10 height 10
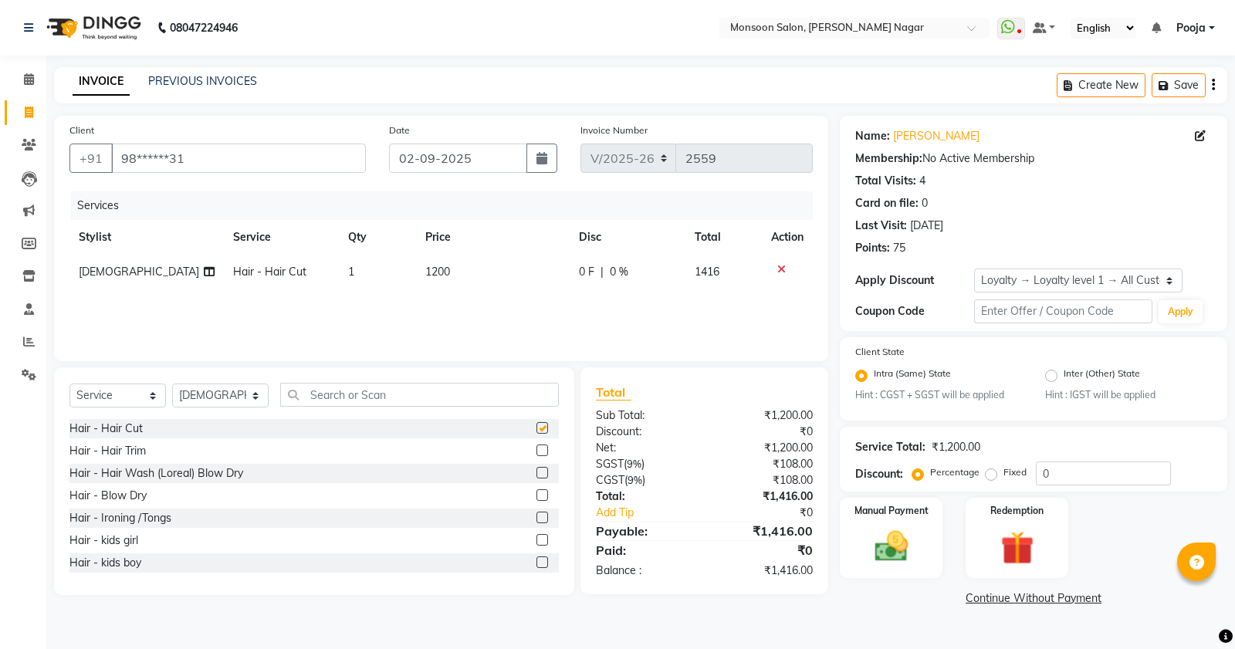
checkbox input "false"
click at [239, 392] on select "Select Stylist [PERSON_NAME] [PERSON_NAME] [PERSON_NAME] [PERSON_NAME] [PERSON_…" at bounding box center [220, 396] width 96 height 24
select select "58969"
click at [172, 384] on select "Select Stylist [PERSON_NAME] [PERSON_NAME] [PERSON_NAME] [PERSON_NAME] [PERSON_…" at bounding box center [220, 396] width 96 height 24
click at [440, 388] on input "text" at bounding box center [419, 395] width 279 height 24
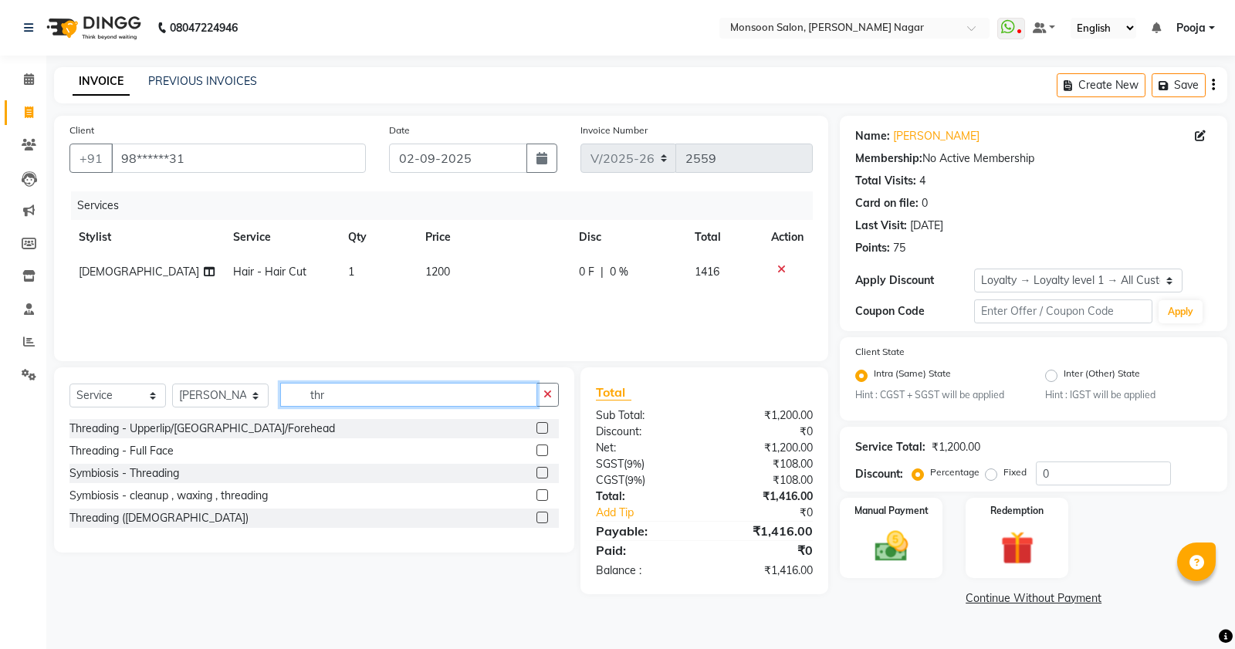
type input "thr"
drag, startPoint x: 543, startPoint y: 425, endPoint x: 503, endPoint y: 410, distance: 42.3
click at [543, 426] on label at bounding box center [542, 428] width 12 height 12
click at [543, 426] on input "checkbox" at bounding box center [541, 429] width 10 height 10
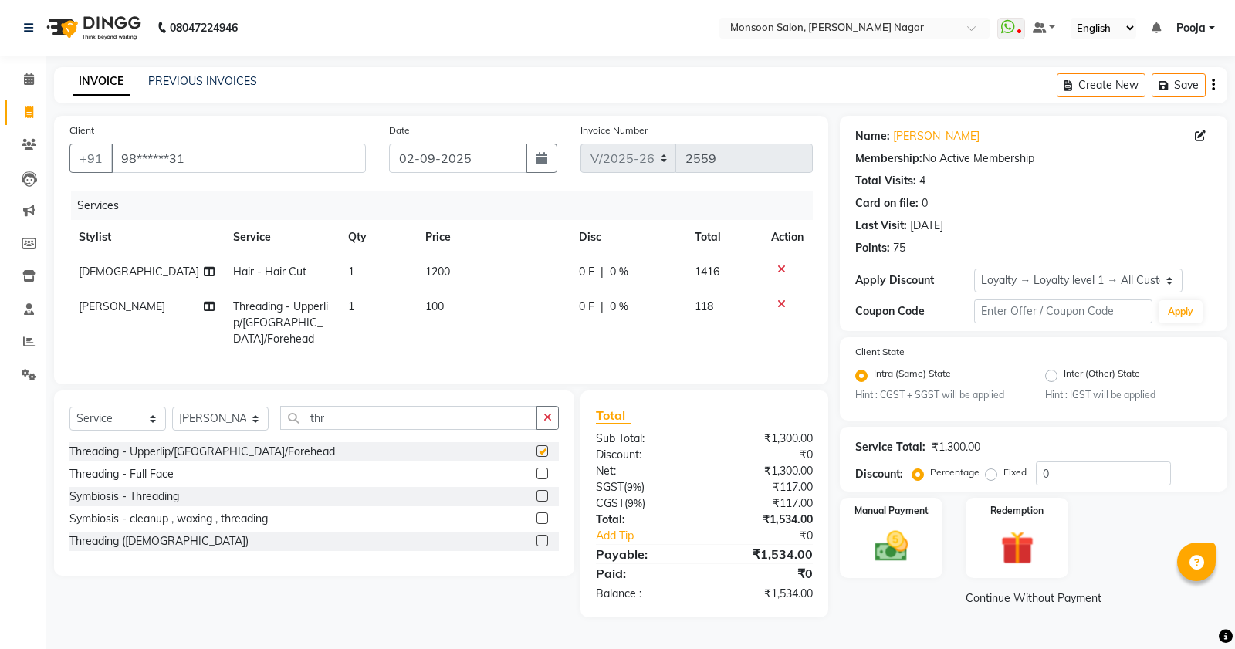
click at [368, 310] on td "1" at bounding box center [377, 322] width 77 height 67
checkbox input "false"
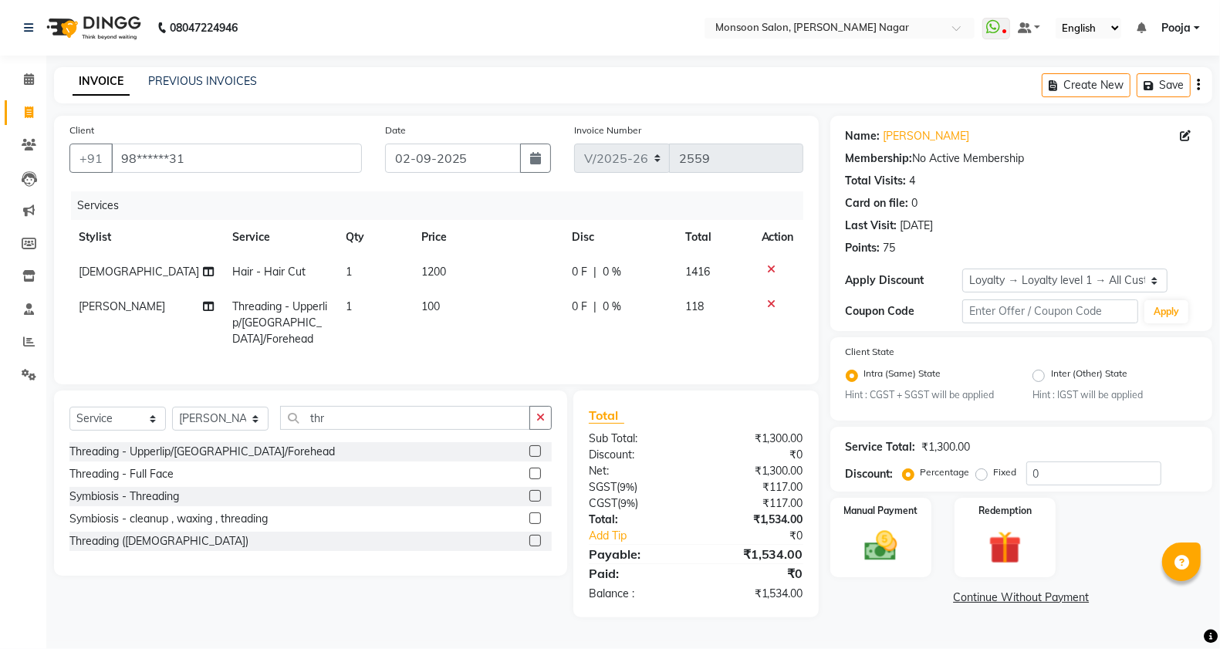
select select "58969"
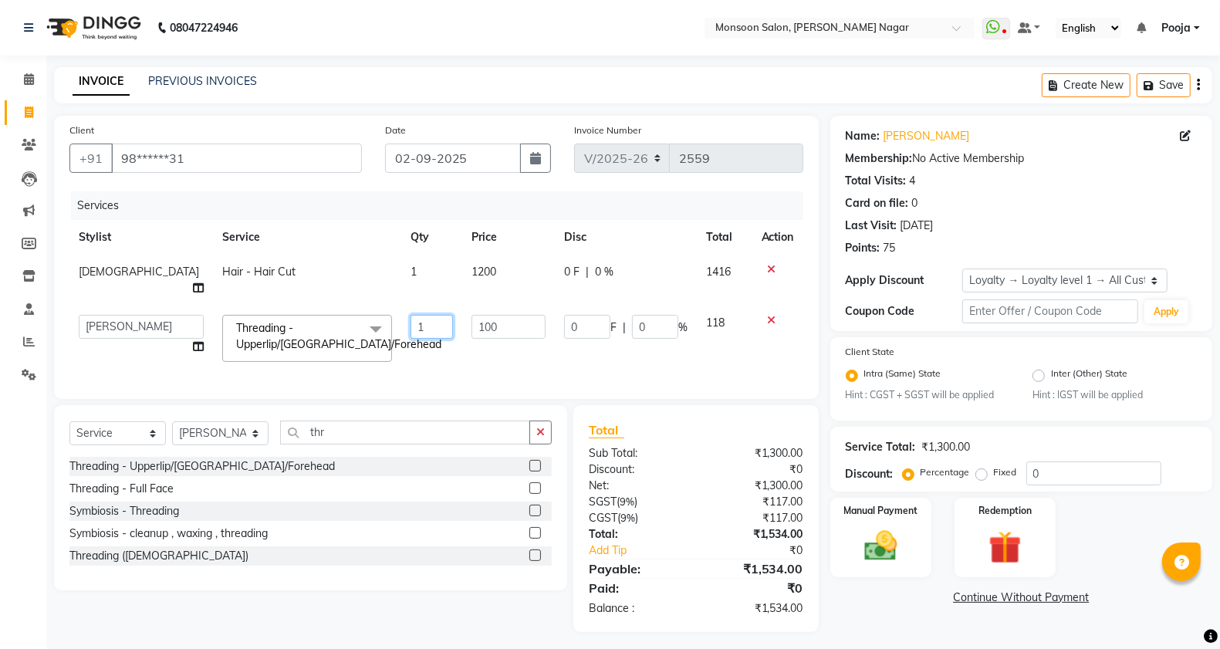
drag, startPoint x: 407, startPoint y: 296, endPoint x: 360, endPoint y: 316, distance: 52.2
click at [360, 316] on tr "Aditya [PERSON_NAME] [PERSON_NAME] [PERSON_NAME] [PERSON_NAME] [PERSON_NAME] Po…" at bounding box center [436, 339] width 734 height 66
type input "3"
click at [360, 316] on tr "Aditya [PERSON_NAME] [PERSON_NAME] [PERSON_NAME] [PERSON_NAME] [PERSON_NAME] Po…" at bounding box center [436, 339] width 734 height 66
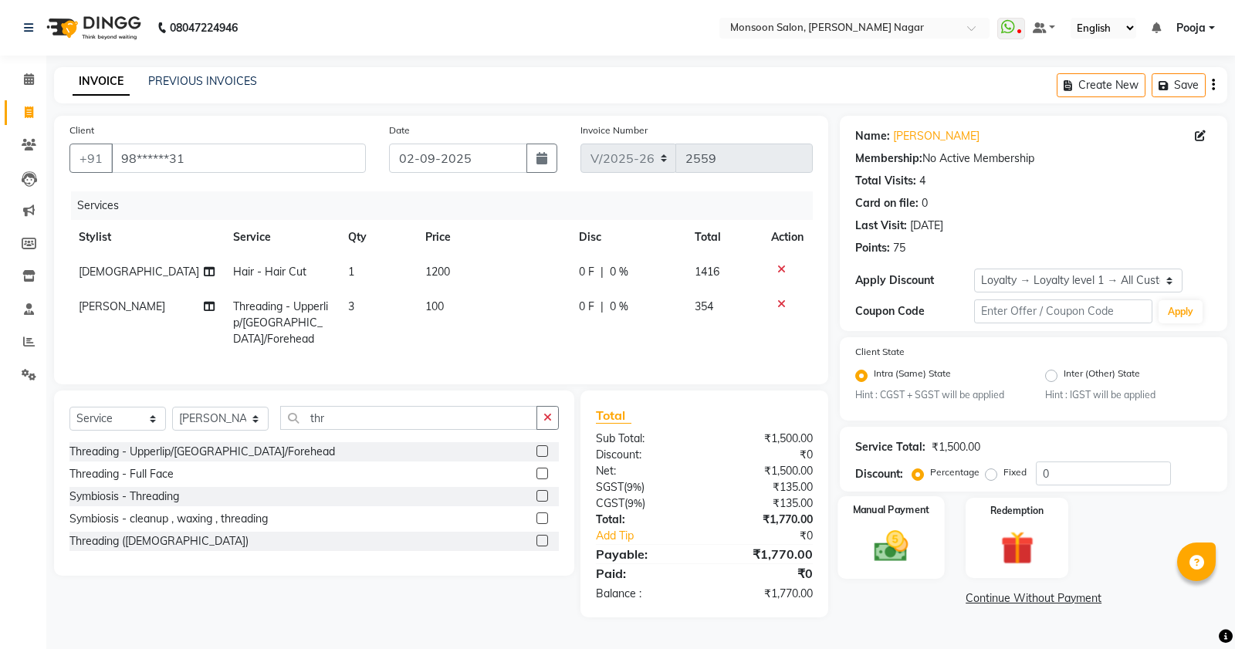
click at [903, 533] on img at bounding box center [892, 546] width 56 height 39
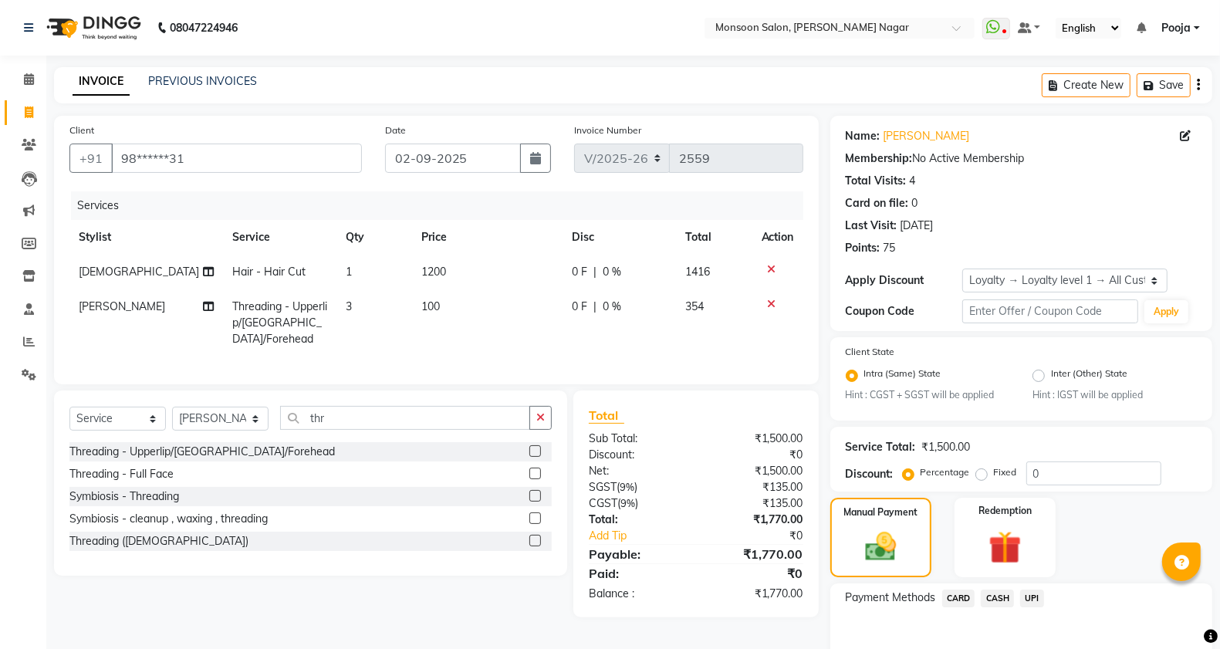
scroll to position [79, 0]
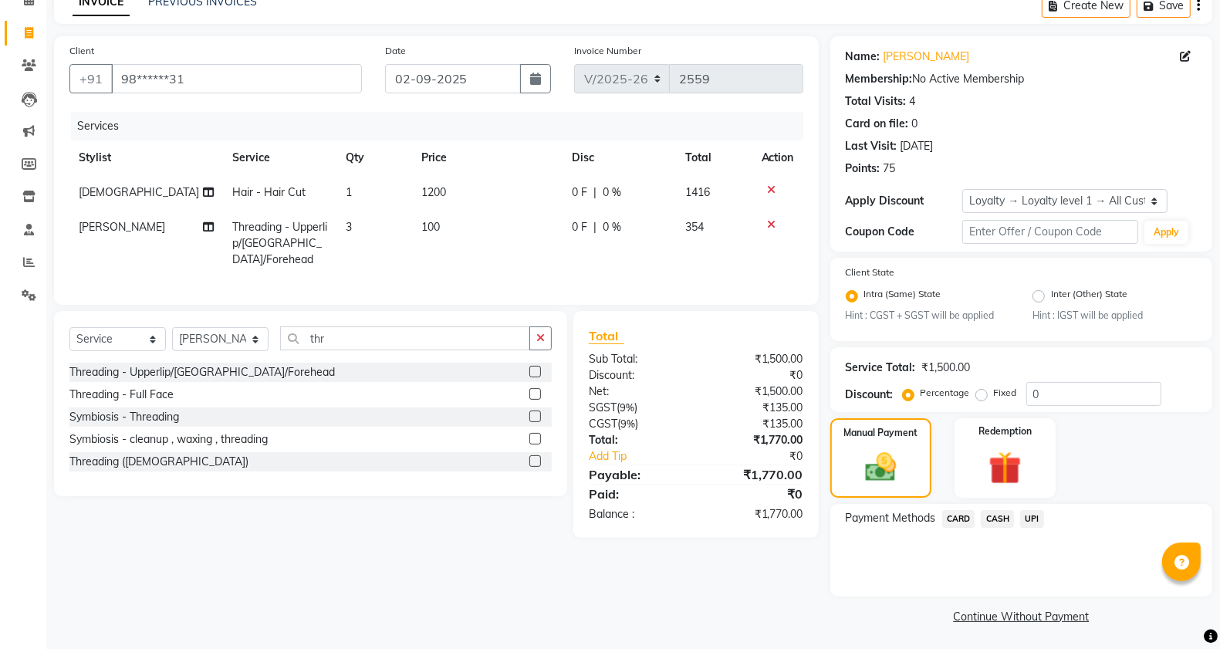
click at [962, 523] on span "CARD" at bounding box center [958, 519] width 33 height 18
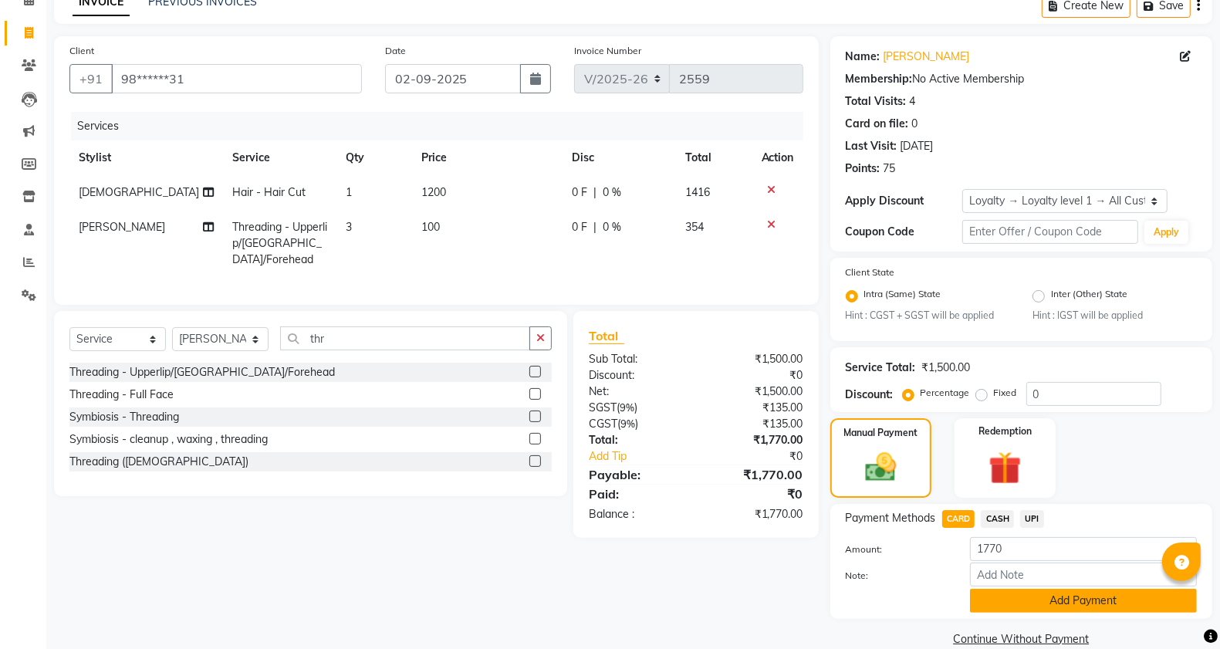
click at [1011, 590] on button "Add Payment" at bounding box center [1083, 601] width 227 height 24
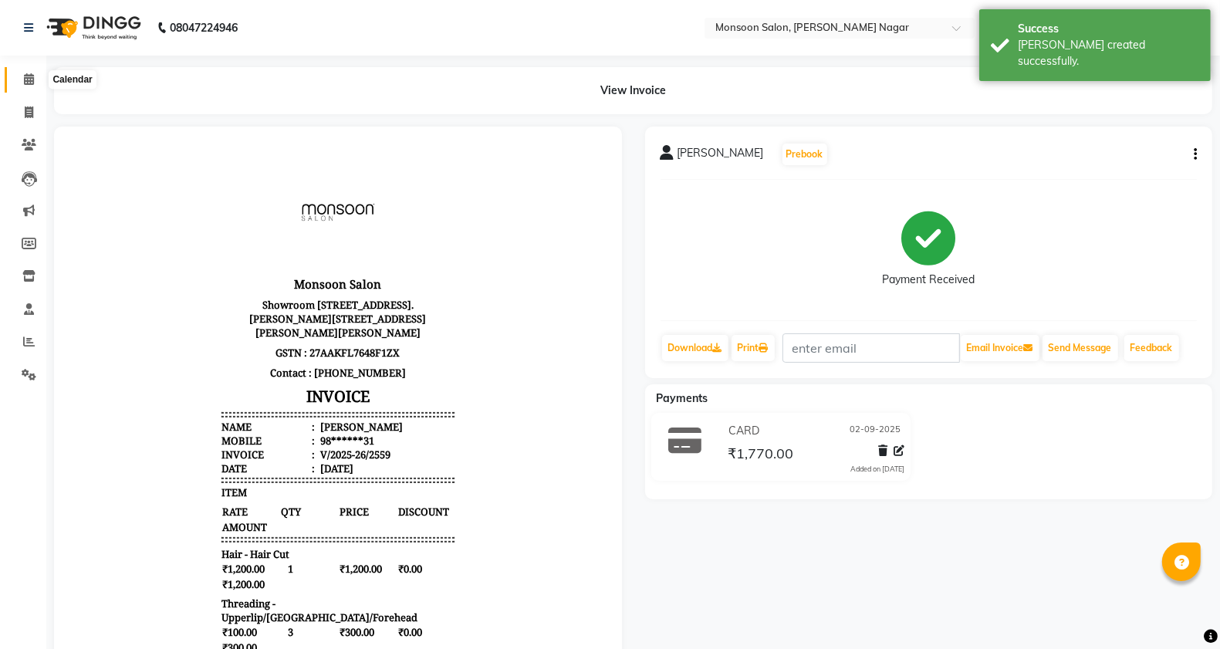
click at [24, 82] on icon at bounding box center [29, 79] width 10 height 12
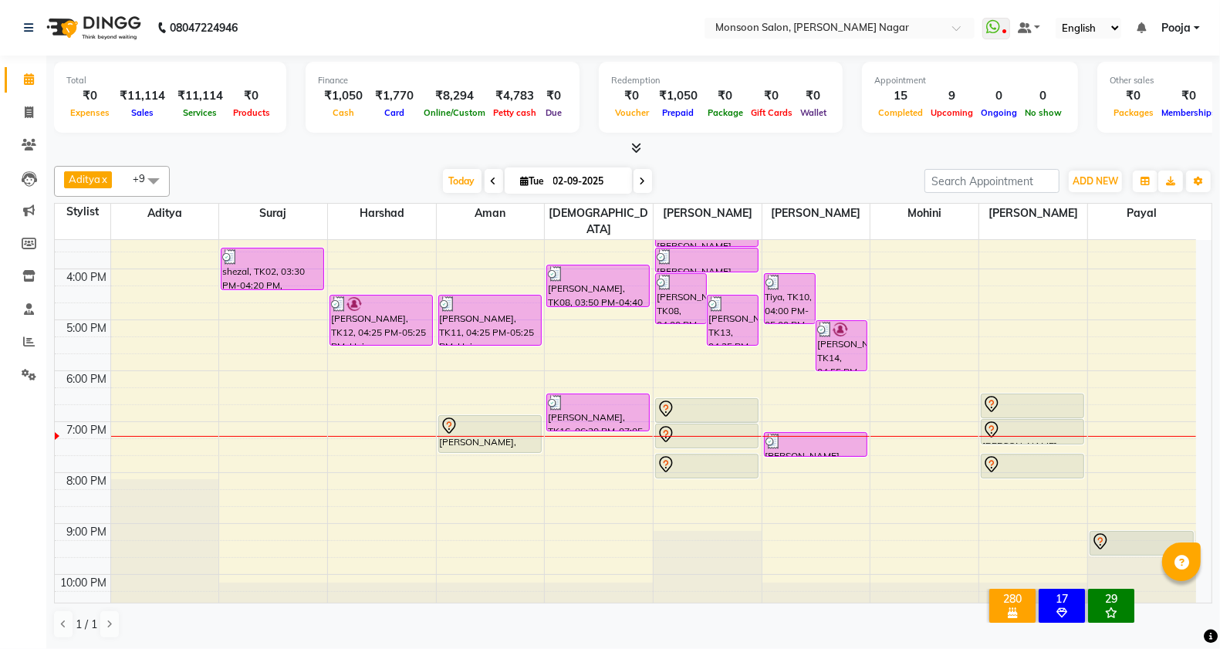
scroll to position [394, 0]
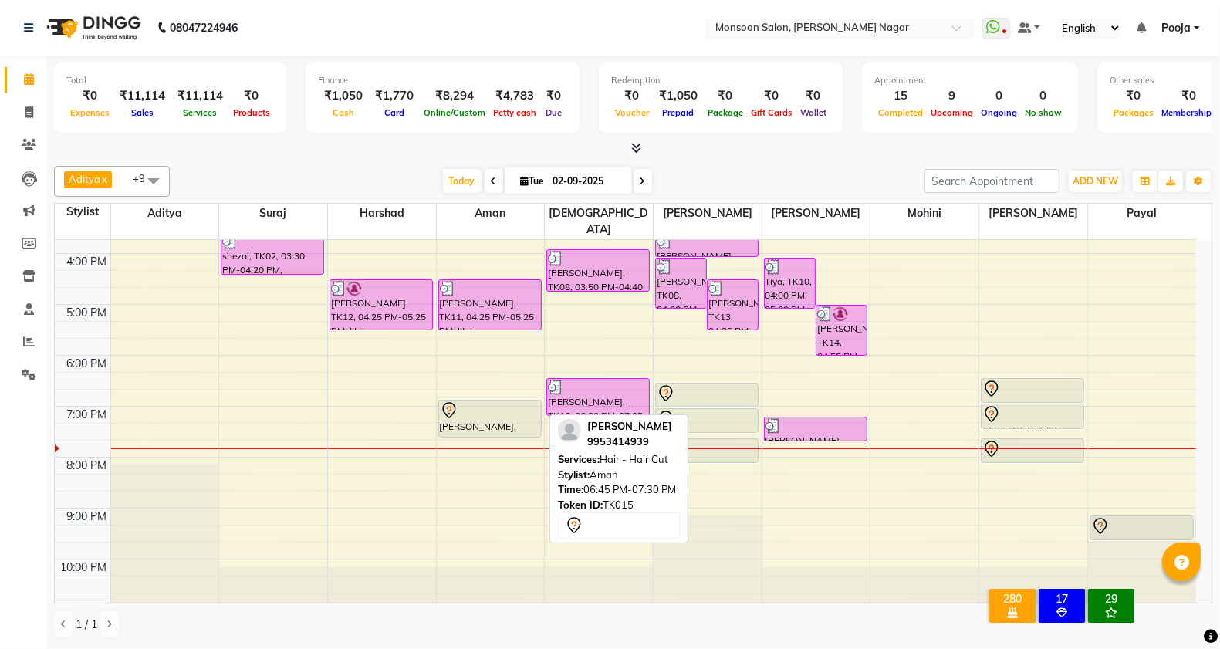
click at [442, 401] on icon at bounding box center [449, 410] width 19 height 19
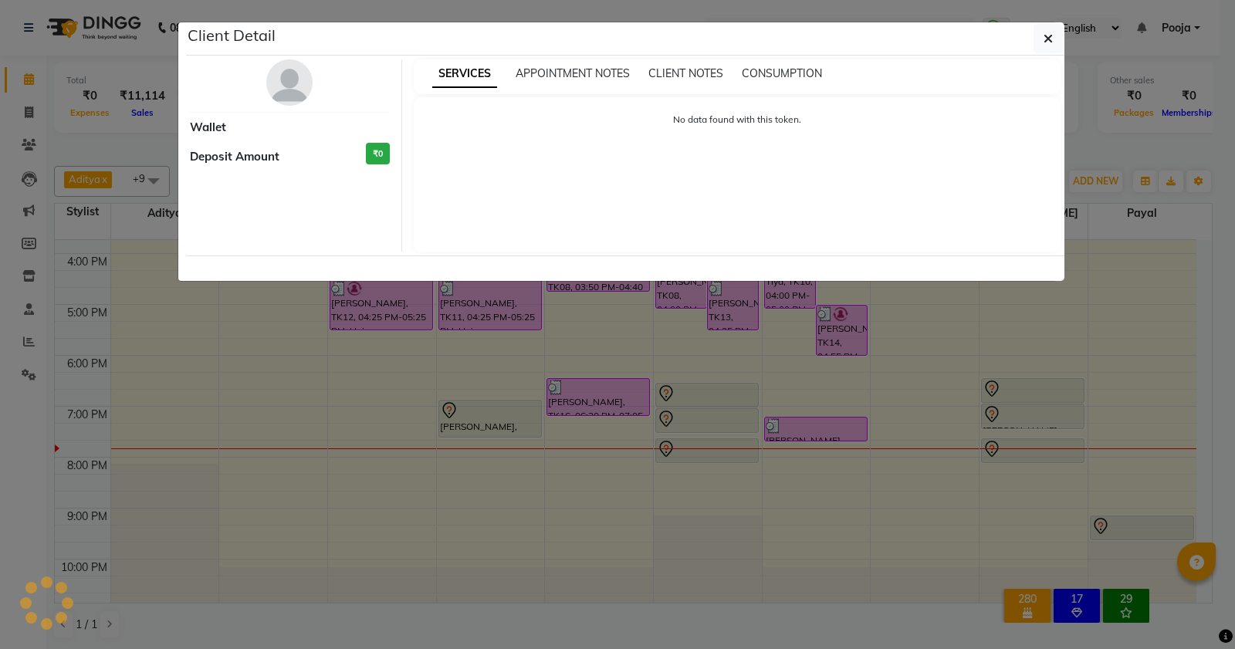
select select "7"
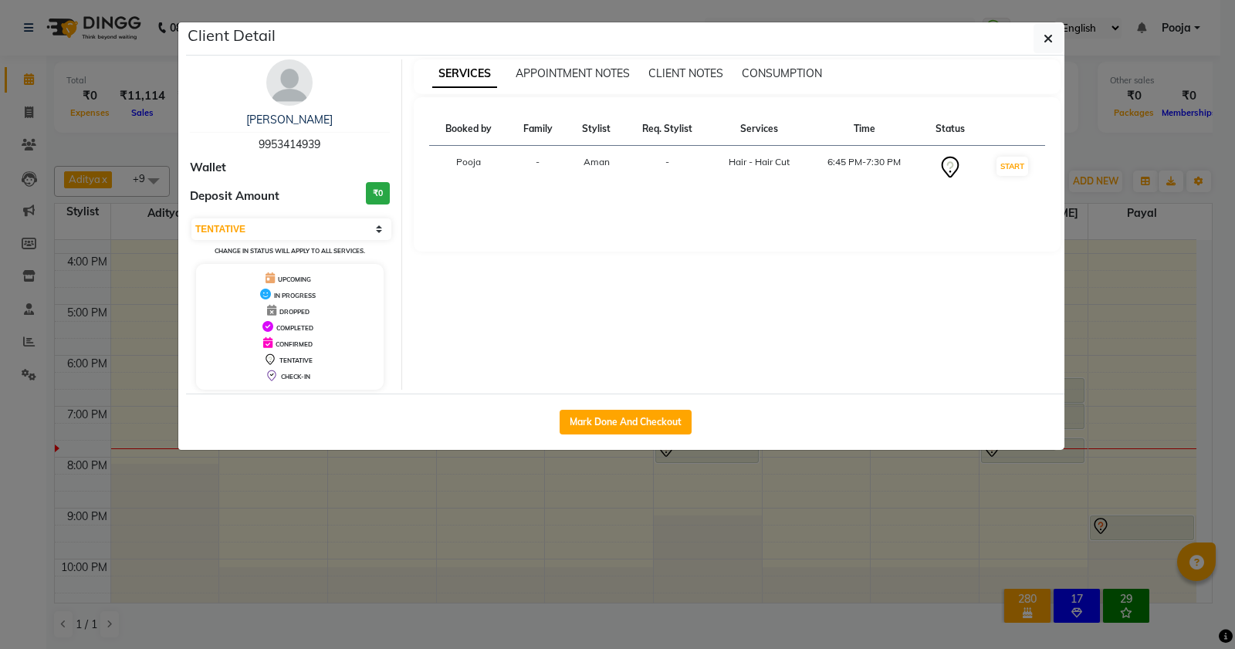
click at [665, 437] on div "Mark Done And Checkout" at bounding box center [625, 422] width 878 height 56
click at [664, 414] on button "Mark Done And Checkout" at bounding box center [626, 422] width 132 height 25
select select "4905"
select select "service"
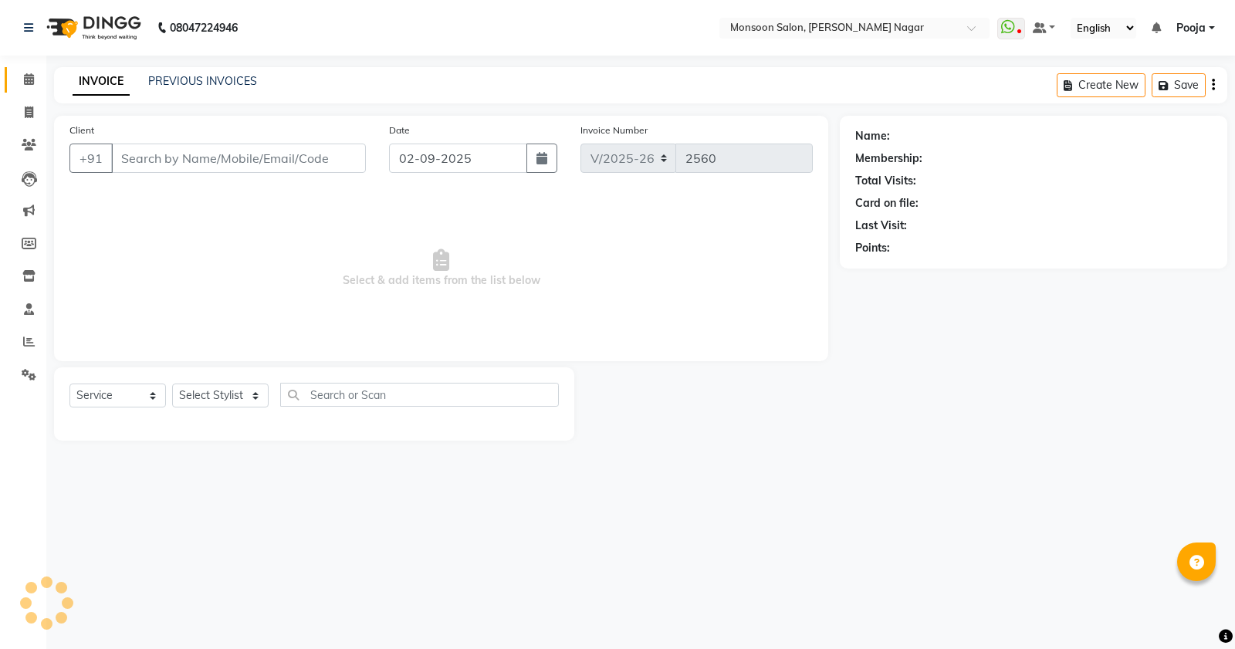
type input "99******39"
select select "67953"
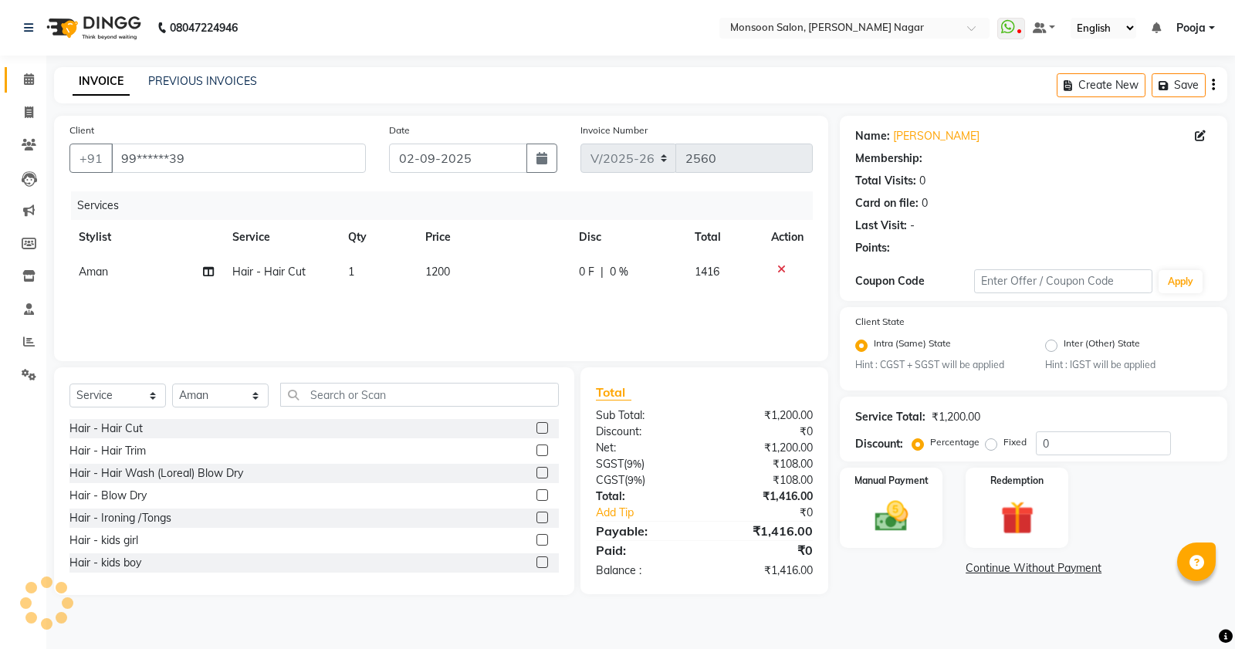
select select "1: Object"
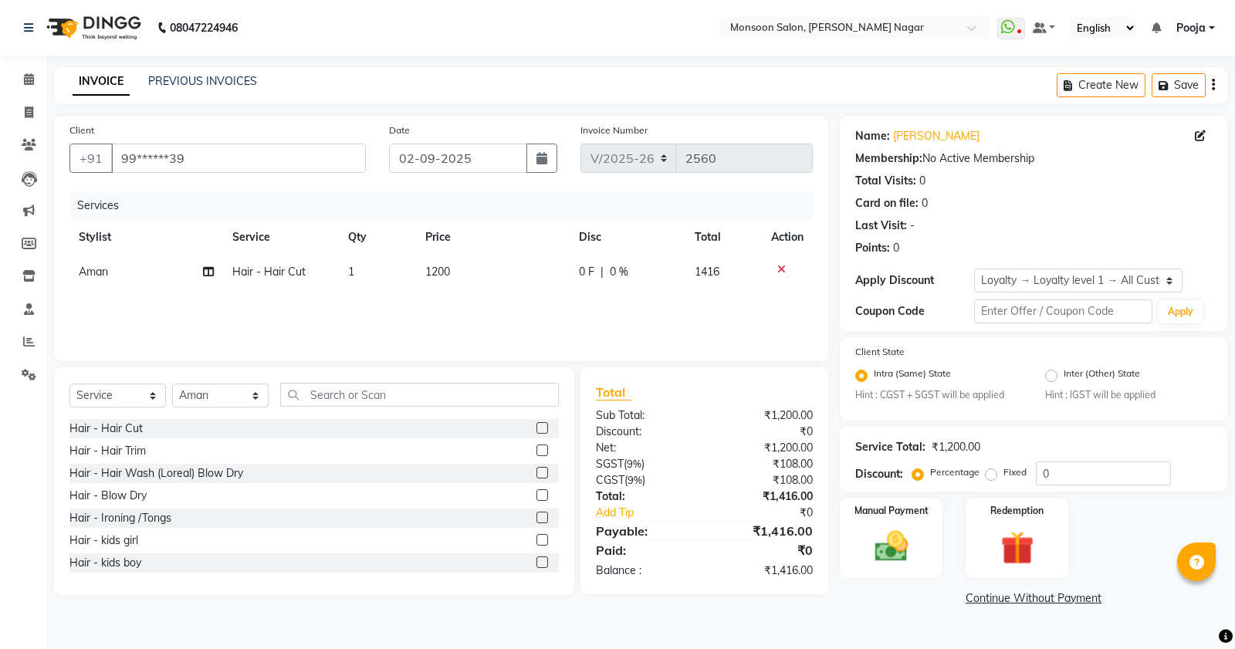
click at [583, 291] on div "Services Stylist Service Qty Price Disc Total Action Aman Hair - Hair Cut 1 120…" at bounding box center [440, 268] width 743 height 154
click at [596, 274] on div "0 F | 0 %" at bounding box center [627, 272] width 97 height 16
select select "67953"
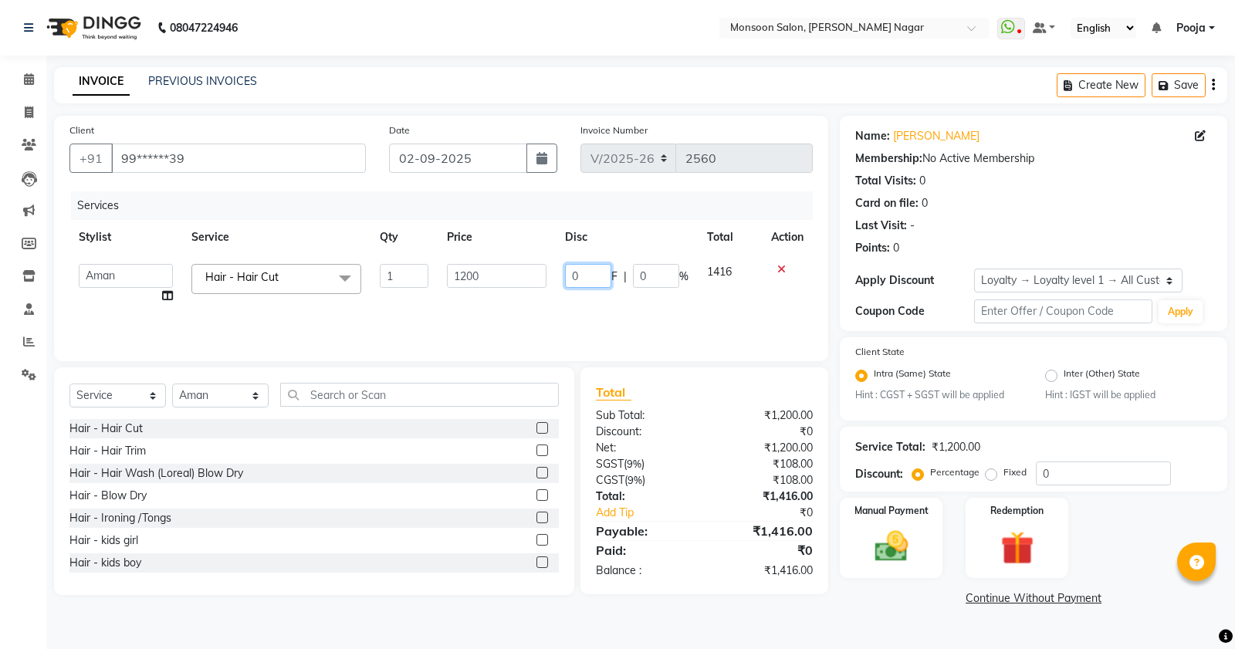
drag, startPoint x: 597, startPoint y: 272, endPoint x: 522, endPoint y: 287, distance: 76.3
click at [522, 287] on tr "Aditya [PERSON_NAME] [PERSON_NAME] [PERSON_NAME] [PERSON_NAME] [PERSON_NAME] Po…" at bounding box center [440, 284] width 743 height 59
type input "400"
click at [519, 302] on div "Services Stylist Service Qty Price Disc Total Action [PERSON_NAME] [PERSON_NAME…" at bounding box center [440, 268] width 743 height 154
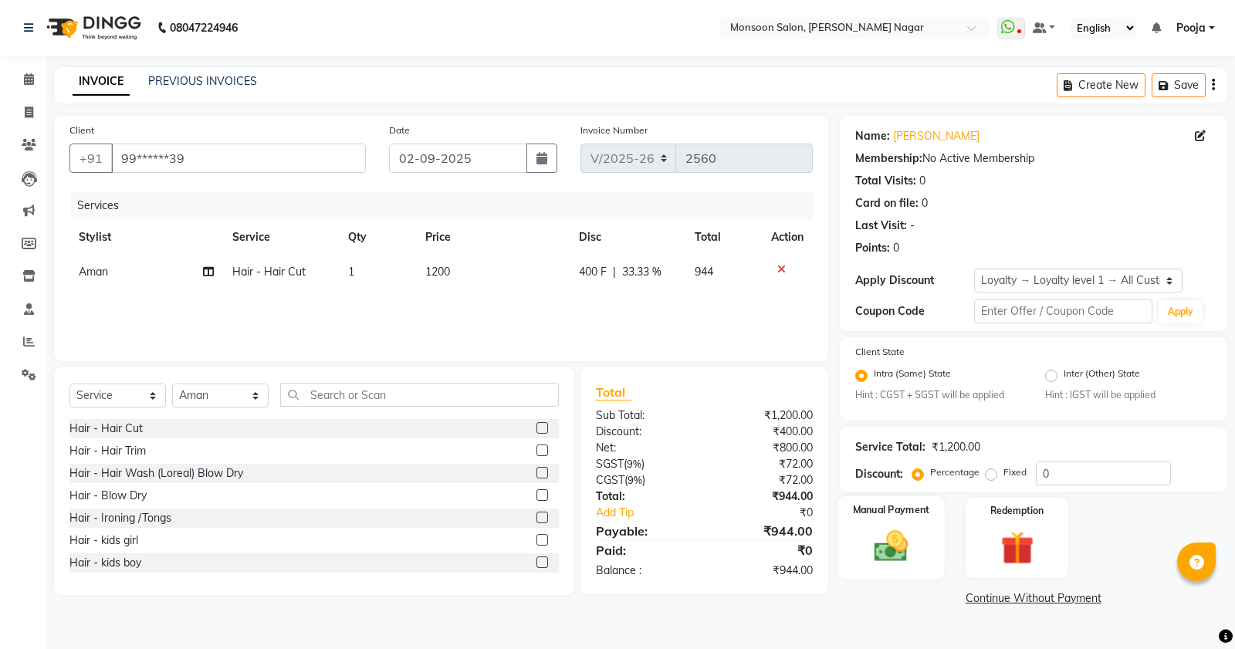
click at [896, 517] on div "Manual Payment" at bounding box center [891, 537] width 106 height 83
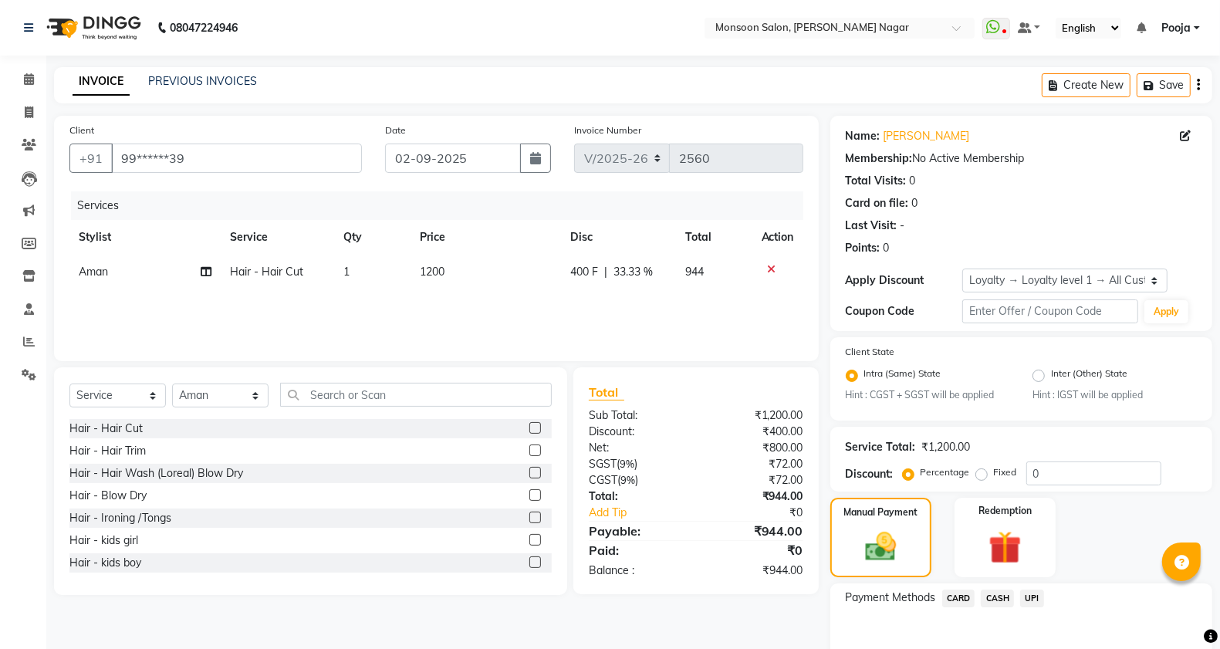
click at [1038, 592] on span "UPI" at bounding box center [1032, 599] width 24 height 18
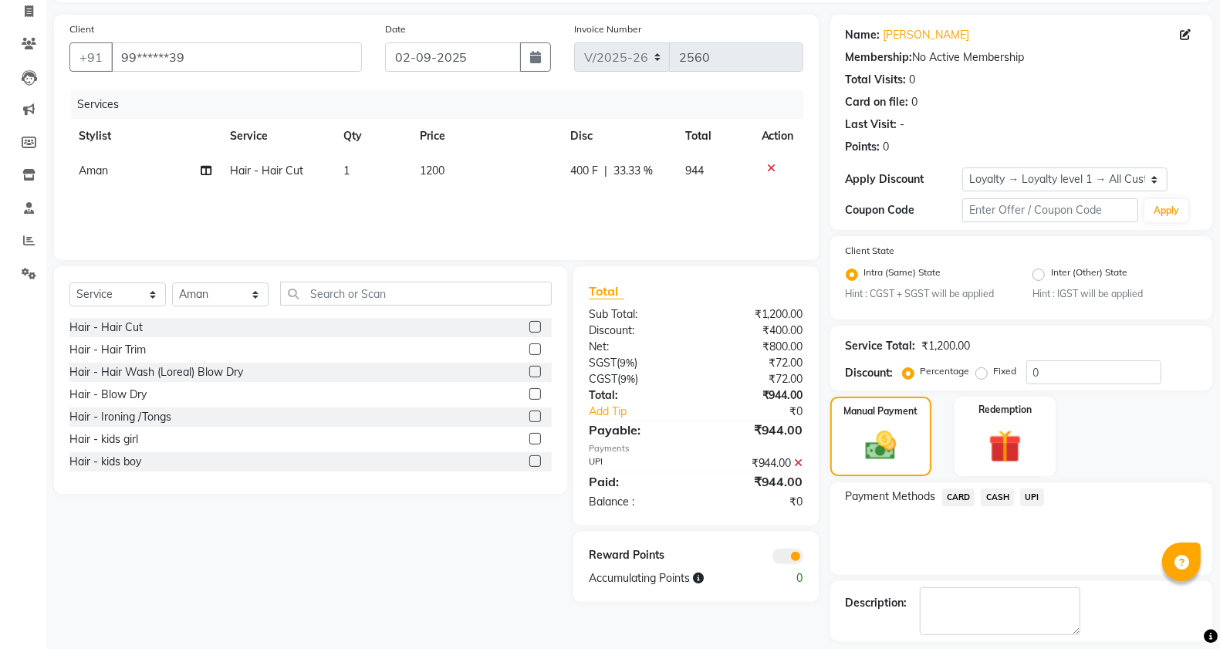
scroll to position [167, 0]
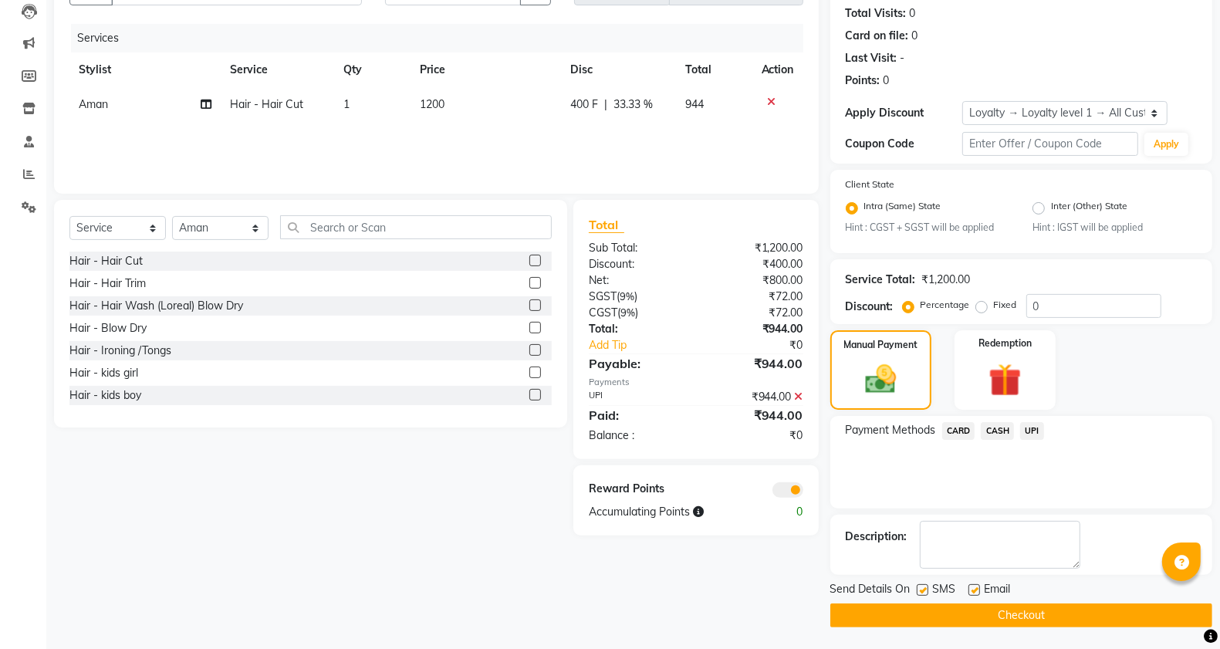
click at [1013, 607] on button "Checkout" at bounding box center [1021, 615] width 382 height 24
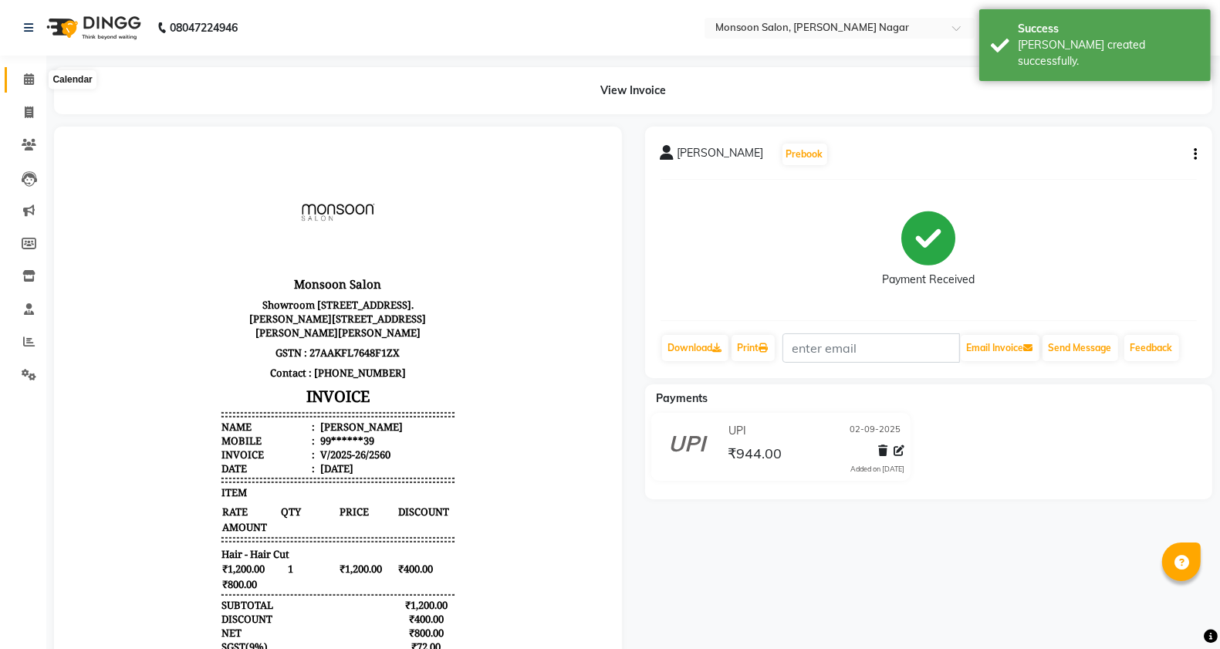
click at [33, 72] on span at bounding box center [28, 80] width 27 height 18
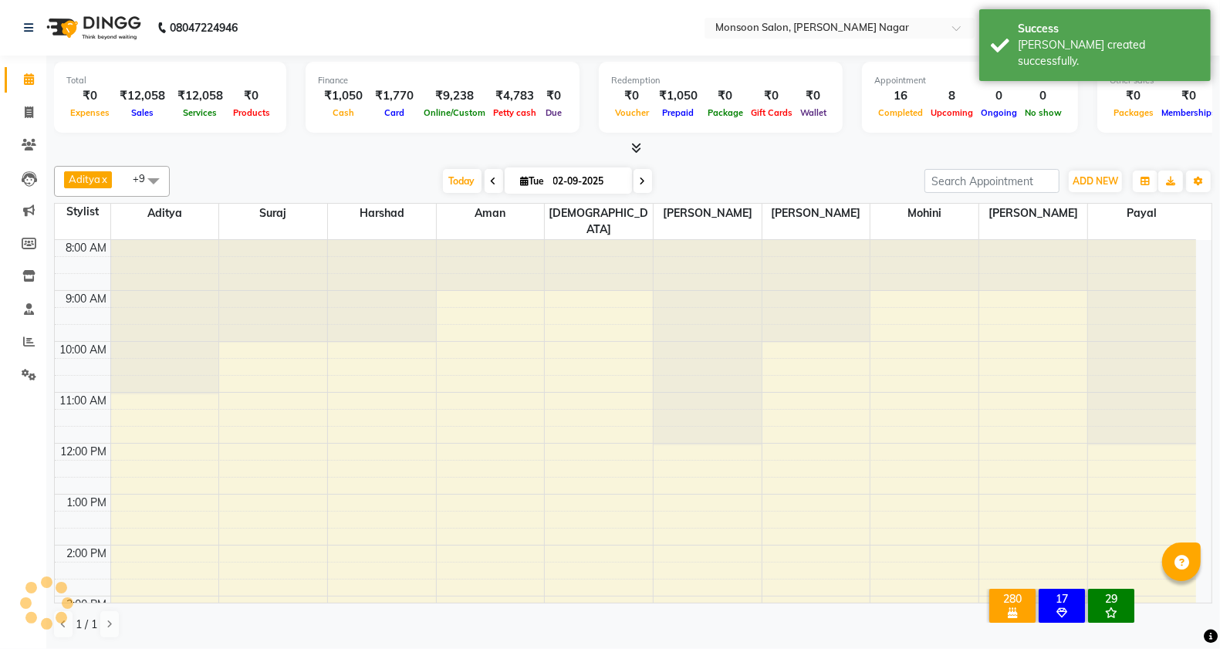
scroll to position [363, 0]
